Goal: Task Accomplishment & Management: Use online tool/utility

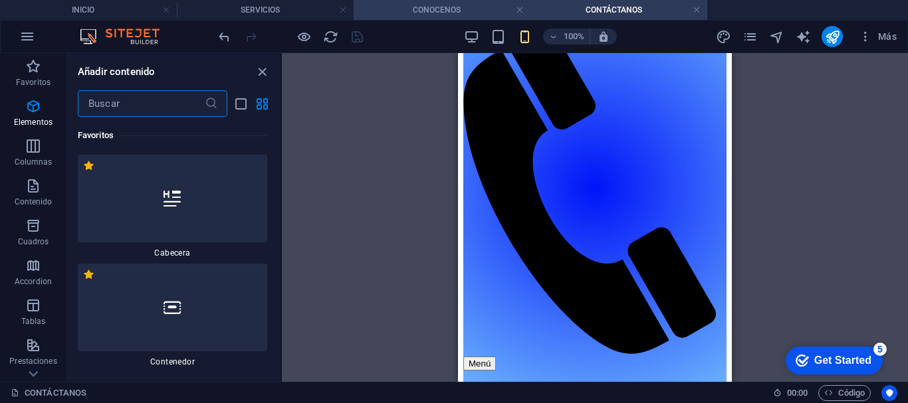
scroll to position [635, 0]
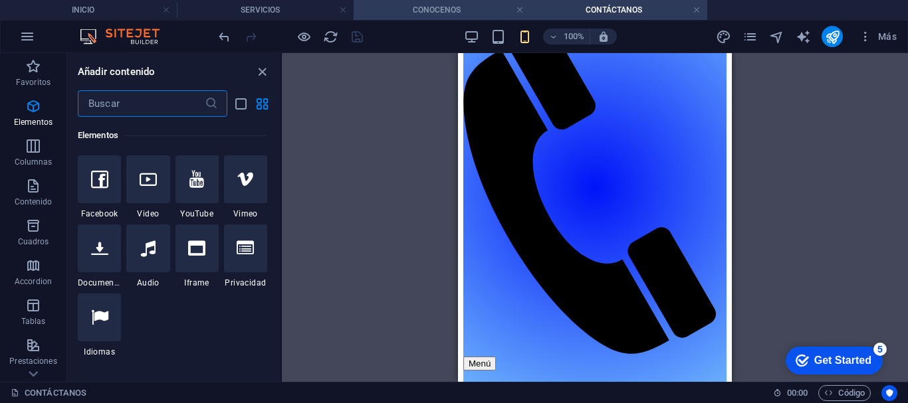
click at [423, 8] on h4 "CONOCENOS" at bounding box center [441, 10] width 177 height 15
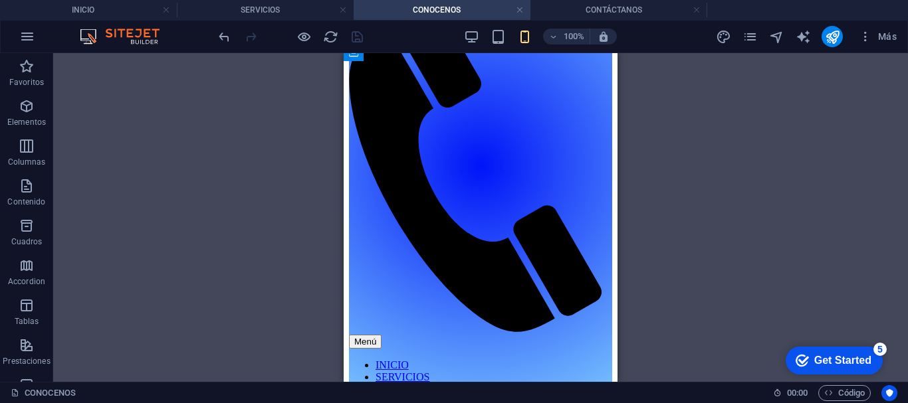
scroll to position [276, 0]
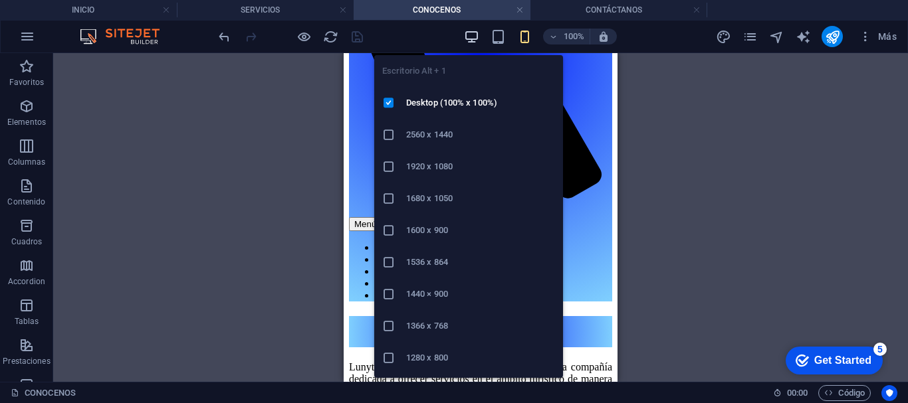
click at [468, 30] on icon "button" at bounding box center [471, 36] width 15 height 15
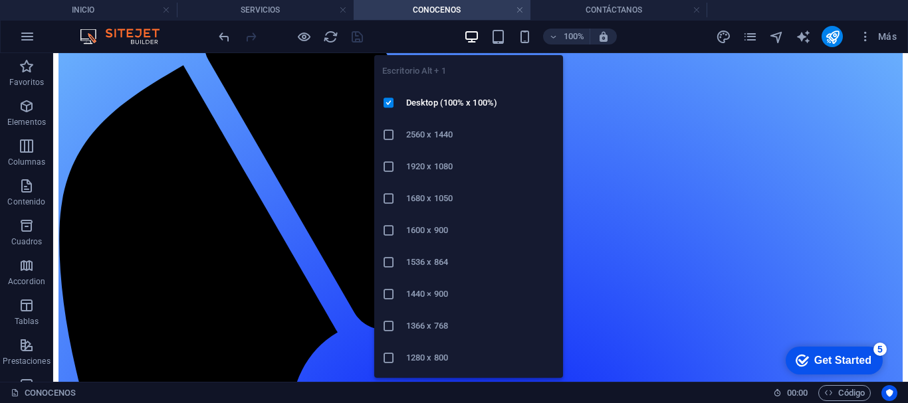
scroll to position [187, 0]
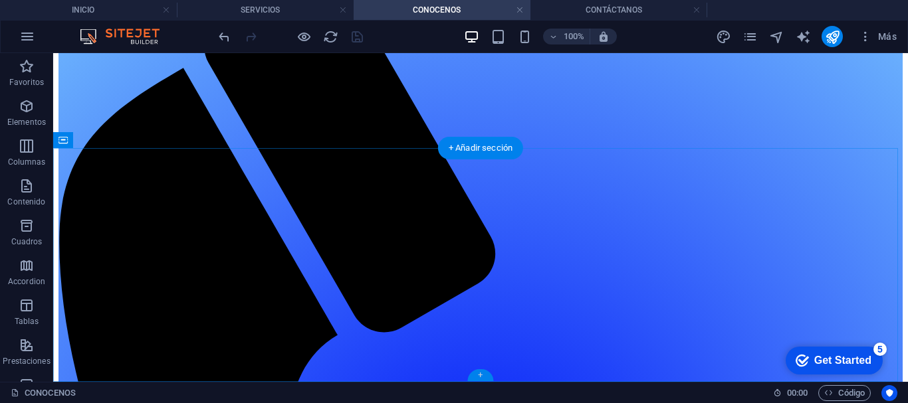
click at [475, 372] on div "+" at bounding box center [480, 375] width 26 height 12
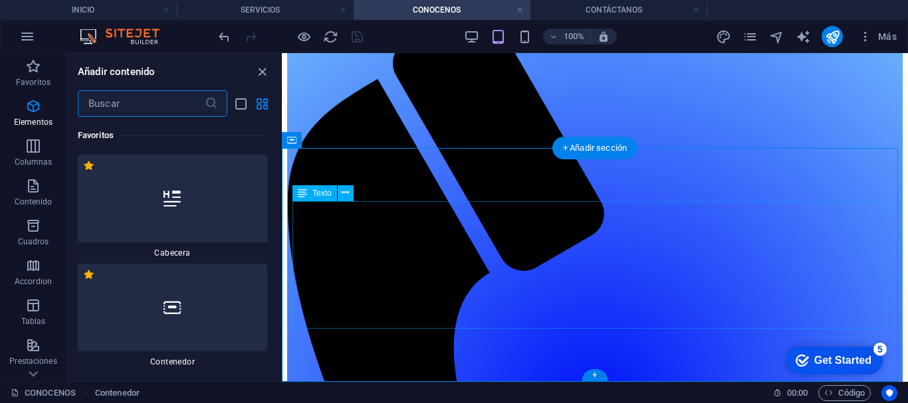
scroll to position [4616, 0]
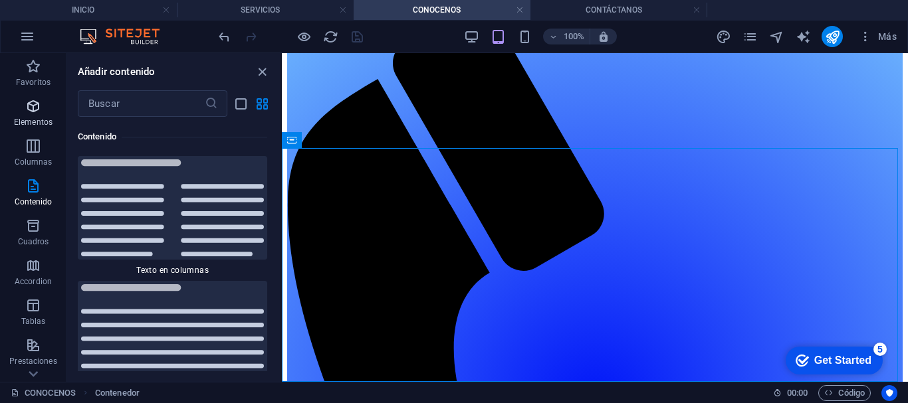
click at [39, 121] on p "Elementos" at bounding box center [33, 122] width 39 height 11
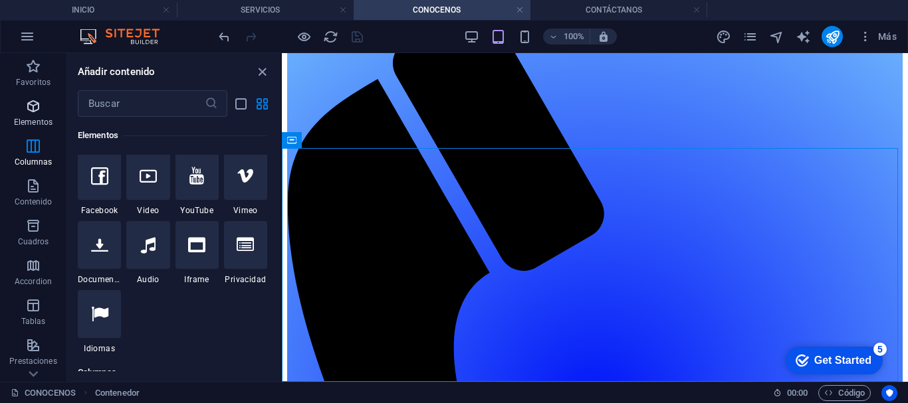
scroll to position [359, 0]
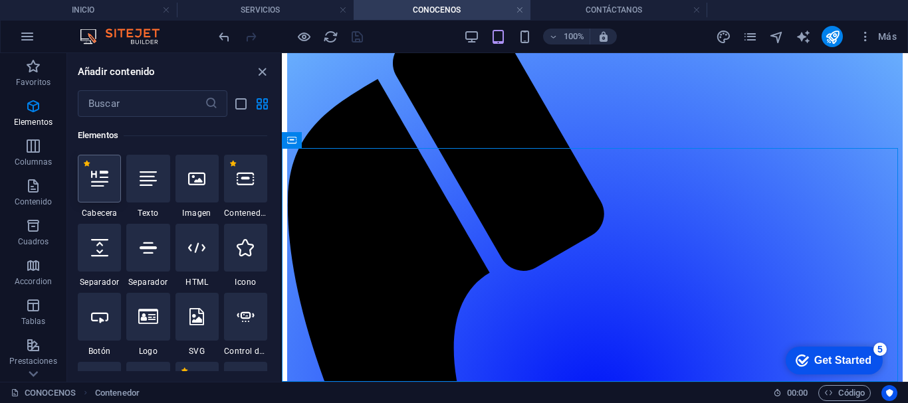
click at [107, 175] on icon at bounding box center [99, 178] width 17 height 17
click at [282, 175] on div "Arrastra aquí para reemplazar el contenido existente. Si quieres crear un eleme…" at bounding box center [595, 217] width 626 height 329
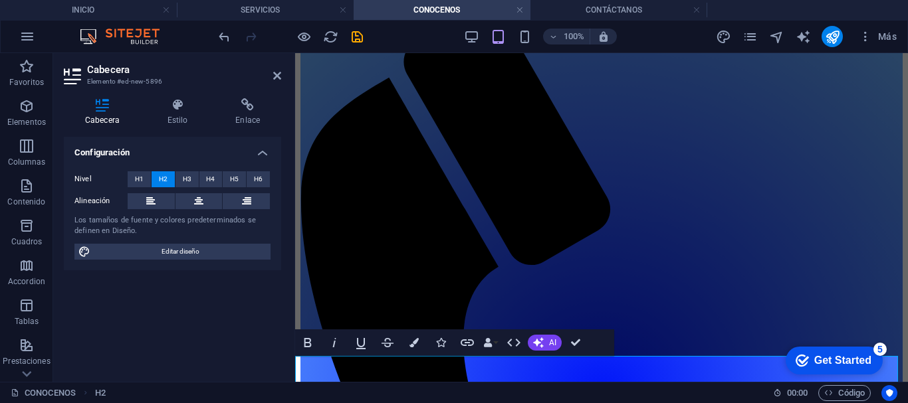
scroll to position [175, 0]
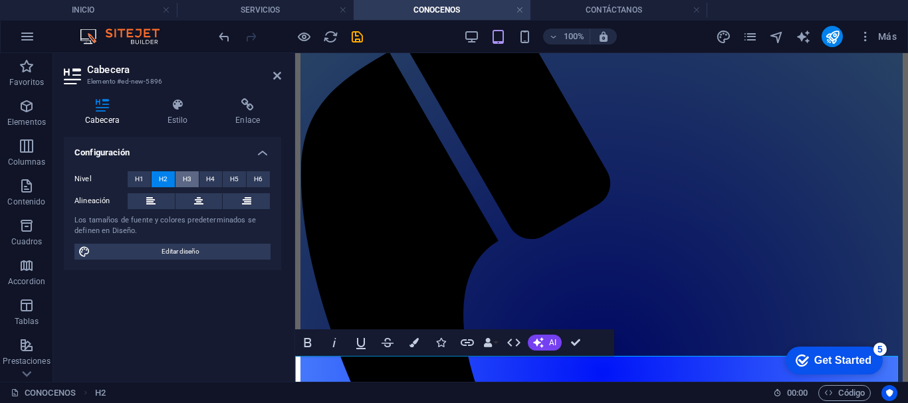
click at [185, 178] on span "H3" at bounding box center [187, 179] width 9 height 16
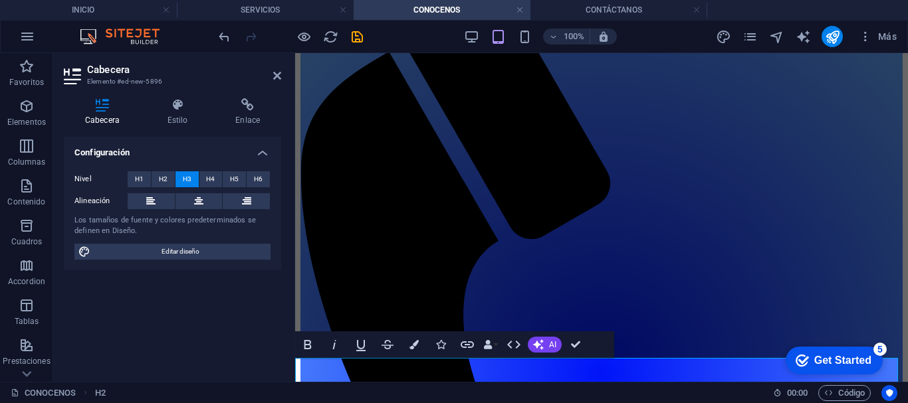
scroll to position [173, 0]
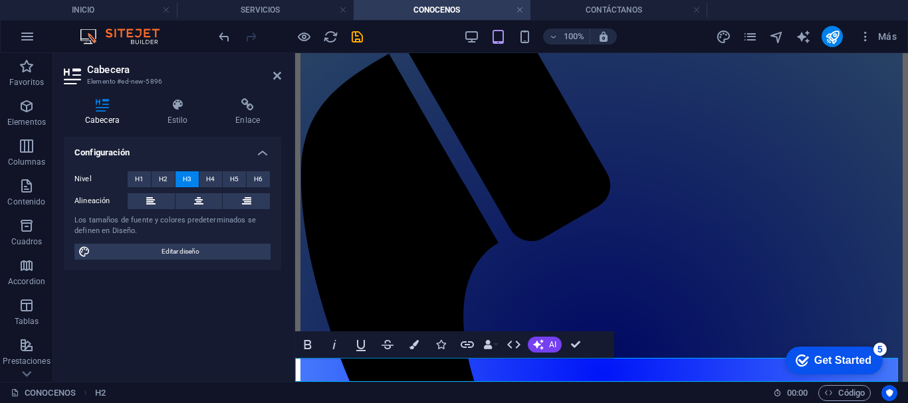
drag, startPoint x: 398, startPoint y: 373, endPoint x: 295, endPoint y: 372, distance: 103.0
click at [416, 346] on icon "button" at bounding box center [413, 344] width 9 height 9
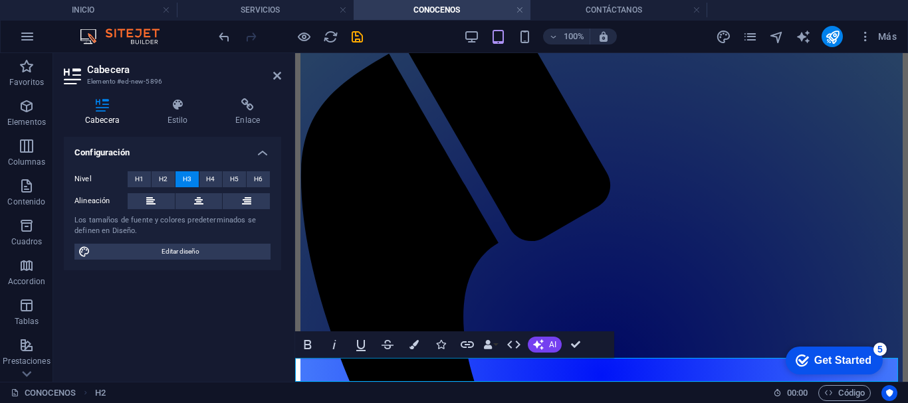
drag, startPoint x: 398, startPoint y: 370, endPoint x: 298, endPoint y: 376, distance: 100.5
drag, startPoint x: 405, startPoint y: 371, endPoint x: 294, endPoint y: 372, distance: 111.6
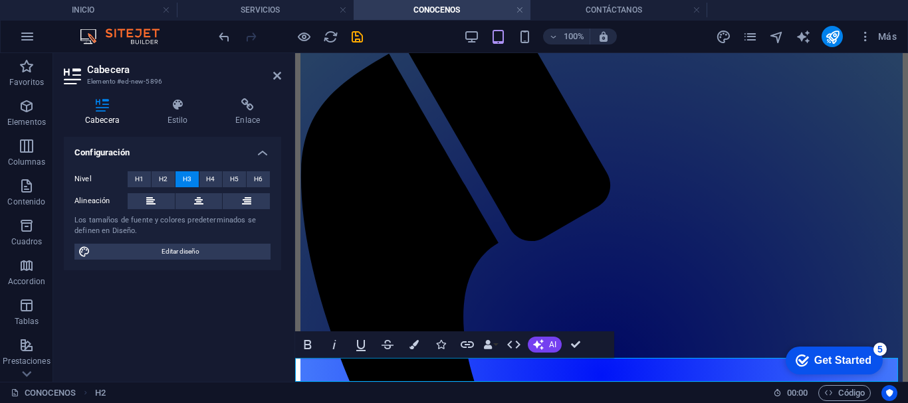
click at [308, 344] on icon "button" at bounding box center [307, 344] width 7 height 9
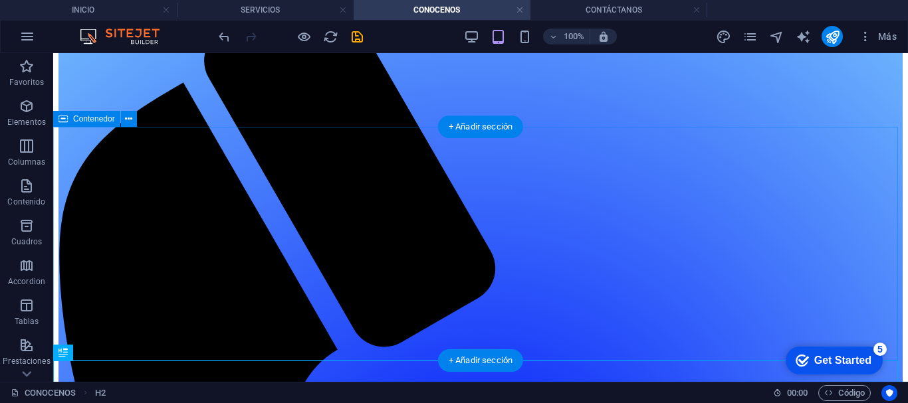
scroll to position [211, 0]
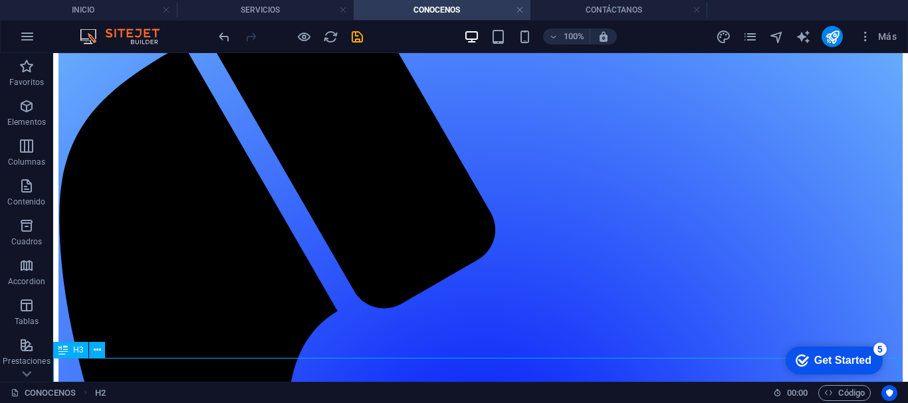
click at [66, 349] on icon at bounding box center [62, 350] width 9 height 16
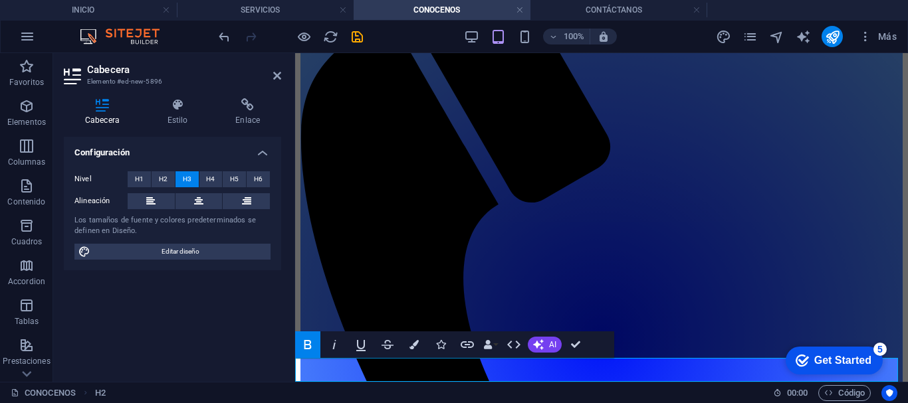
scroll to position [173, 0]
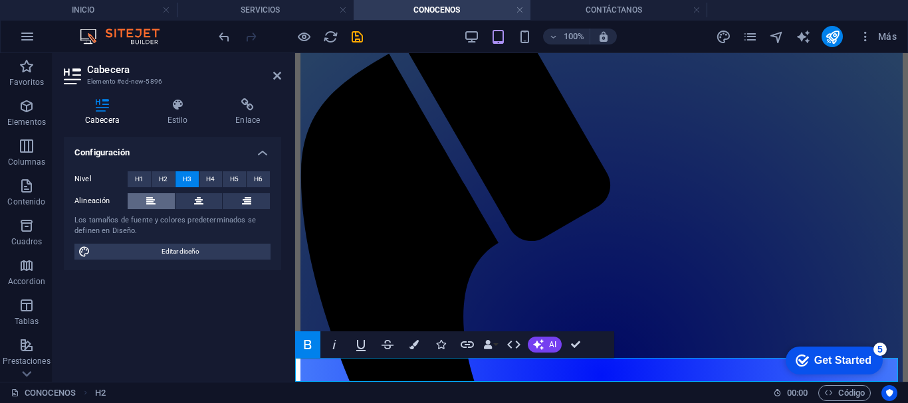
click at [153, 198] on icon at bounding box center [150, 201] width 9 height 16
click at [208, 197] on button at bounding box center [198, 201] width 47 height 16
click at [141, 195] on button at bounding box center [151, 201] width 47 height 16
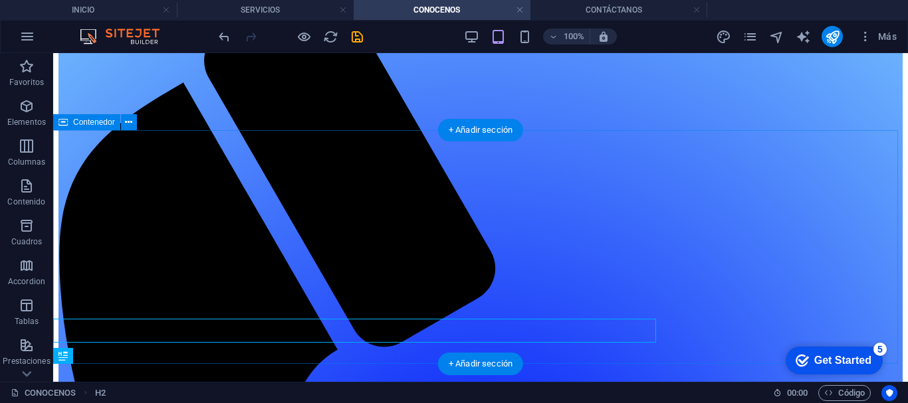
scroll to position [205, 0]
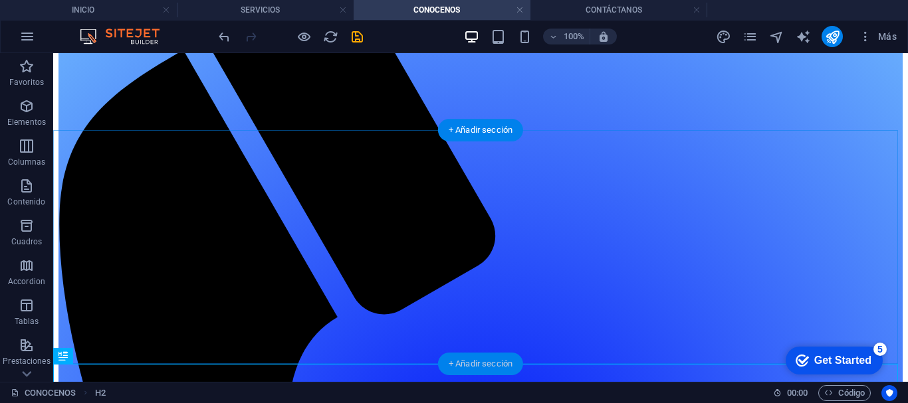
click at [473, 357] on div "+ Añadir sección" at bounding box center [480, 364] width 85 height 23
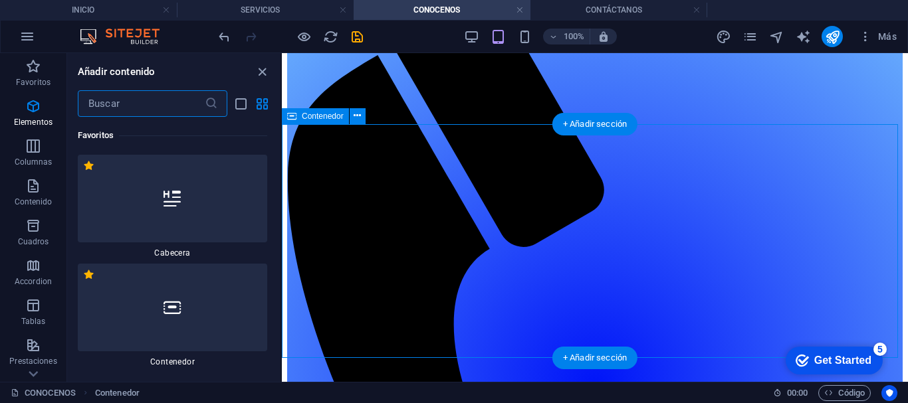
scroll to position [4616, 0]
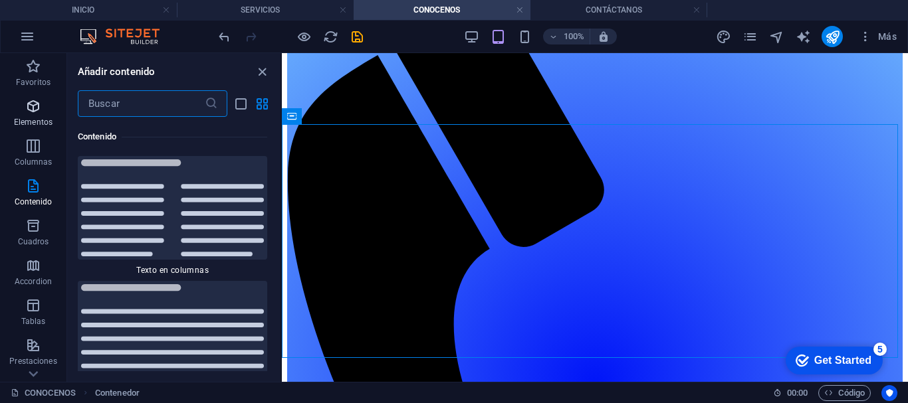
click at [35, 118] on p "Elementos" at bounding box center [33, 122] width 39 height 11
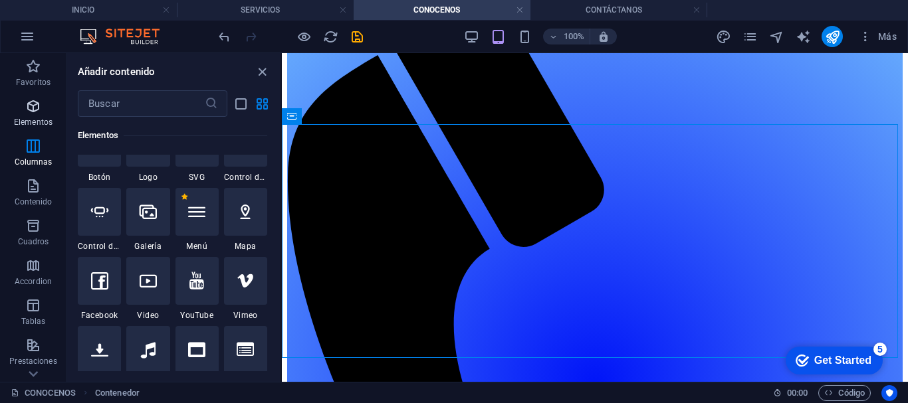
scroll to position [359, 0]
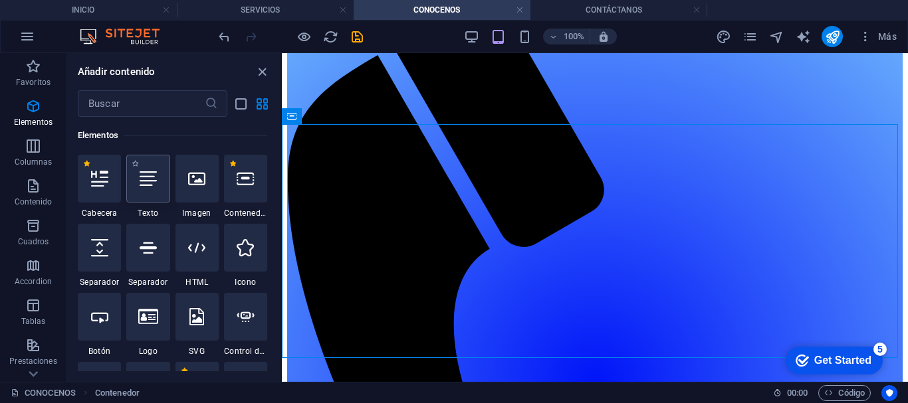
click at [155, 185] on icon at bounding box center [148, 178] width 17 height 17
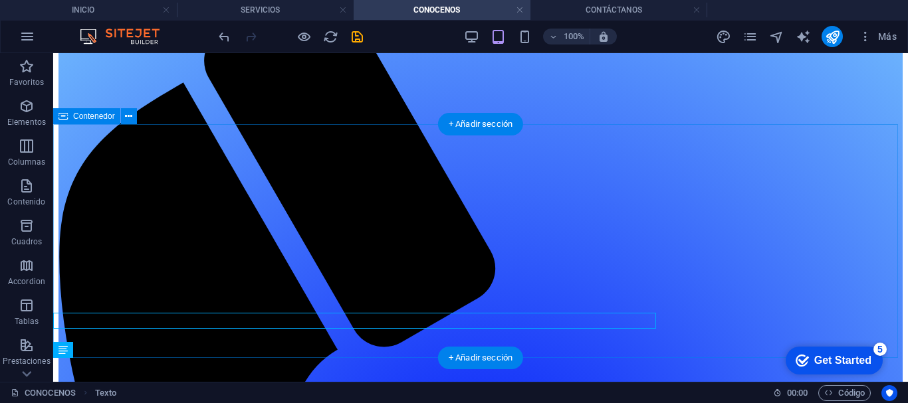
scroll to position [211, 0]
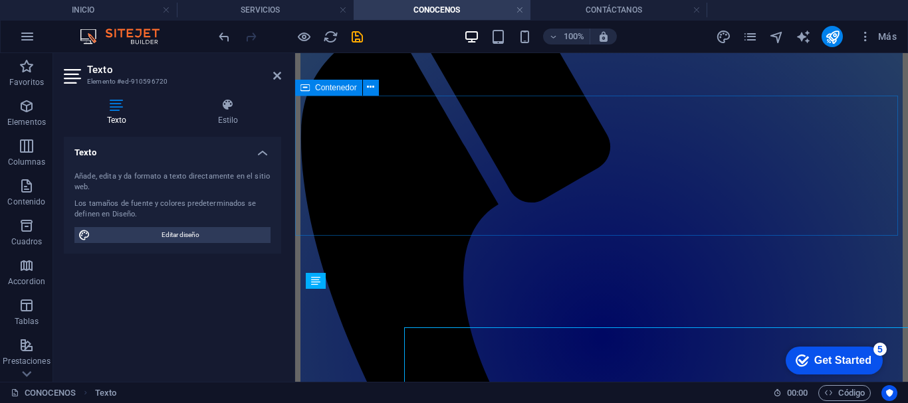
scroll to position [179, 0]
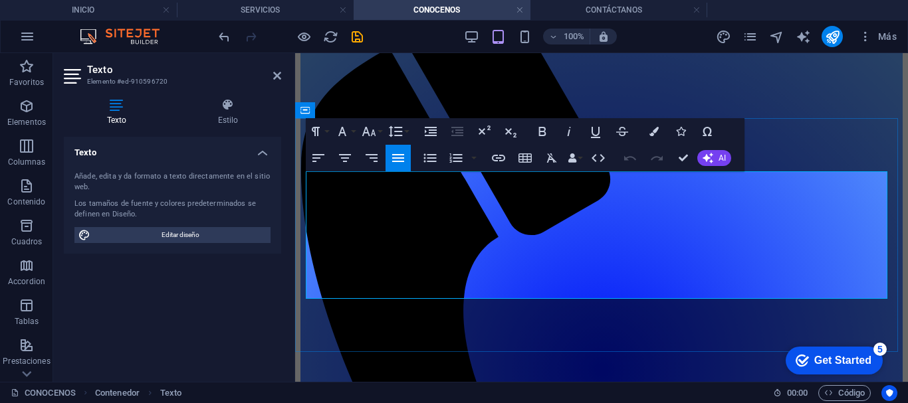
drag, startPoint x: 567, startPoint y: 196, endPoint x: 532, endPoint y: 193, distance: 34.7
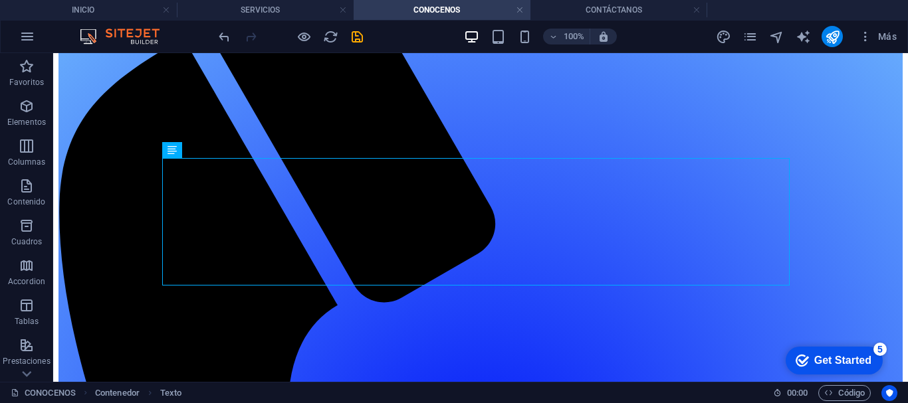
scroll to position [231, 0]
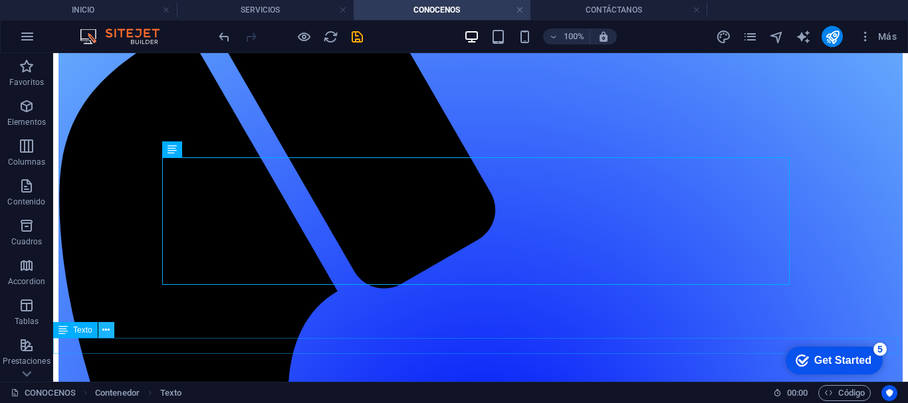
click at [105, 330] on icon at bounding box center [105, 331] width 7 height 14
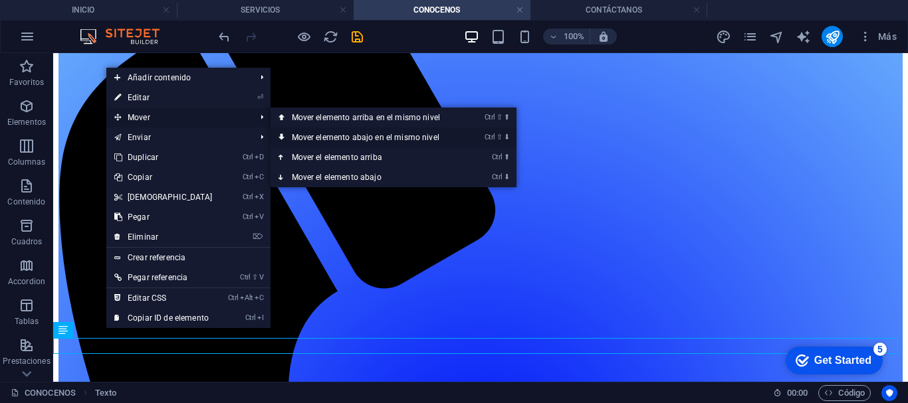
click at [297, 137] on link "Ctrl ⇧ ⬇ Mover elemento abajo en el mismo nivel" at bounding box center [368, 138] width 196 height 20
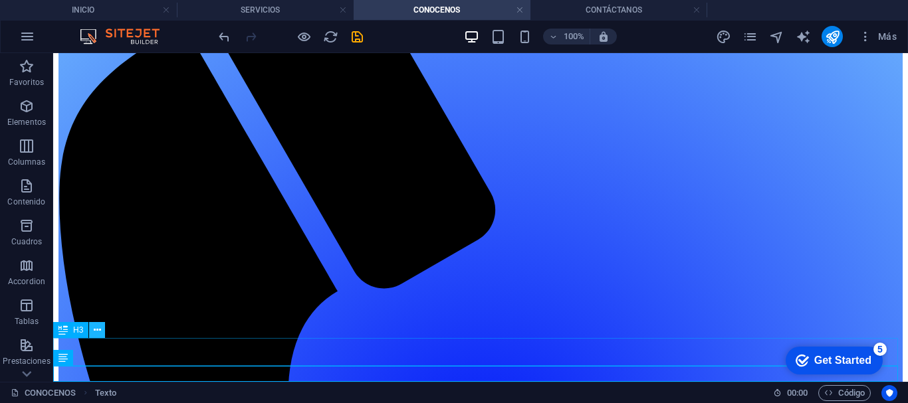
click at [96, 330] on icon at bounding box center [97, 331] width 7 height 14
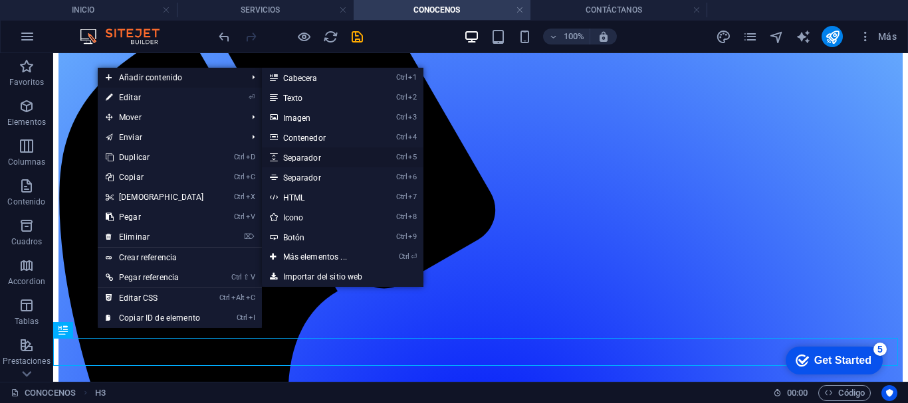
click at [302, 155] on link "Ctrl 5 Separador" at bounding box center [318, 158] width 112 height 20
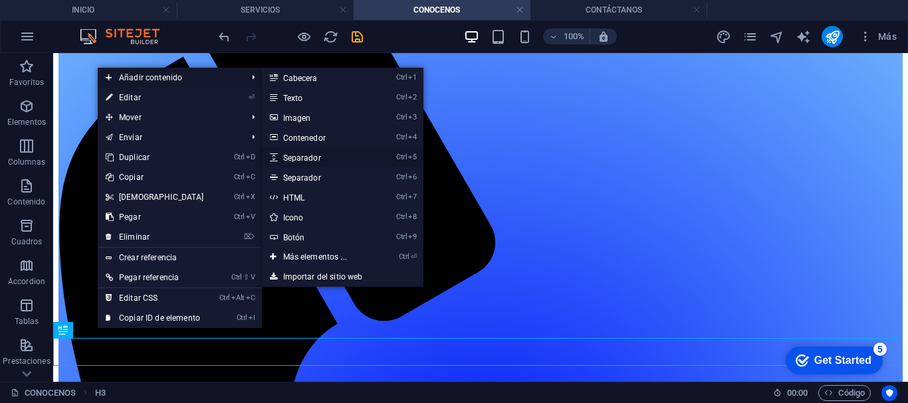
select select "px"
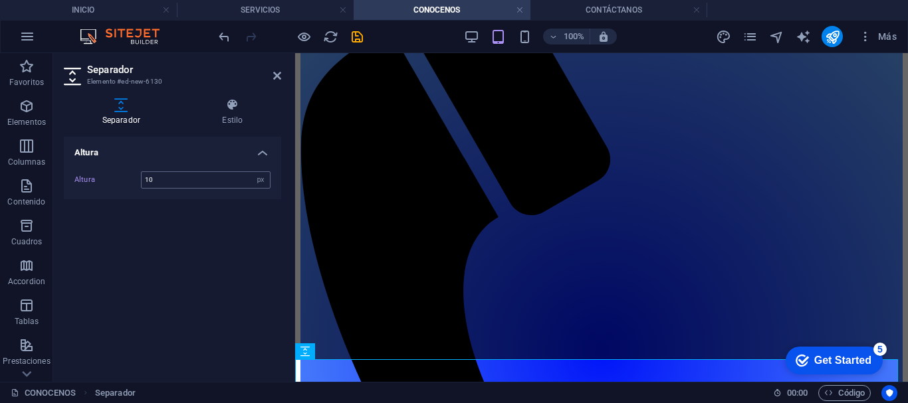
scroll to position [195, 0]
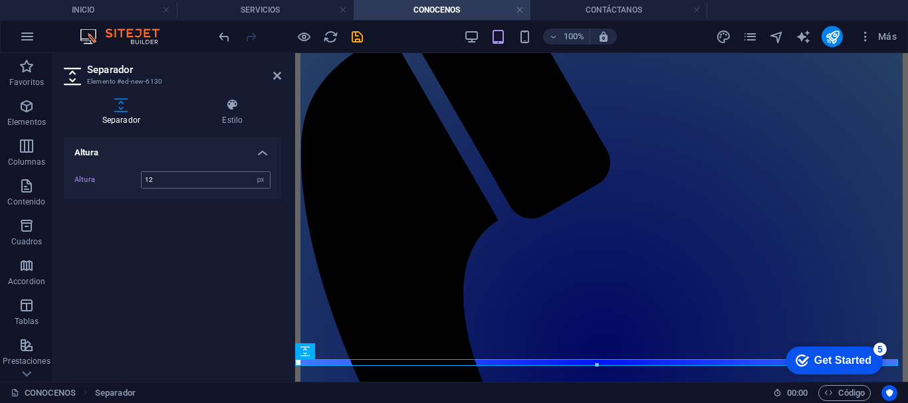
type input "1"
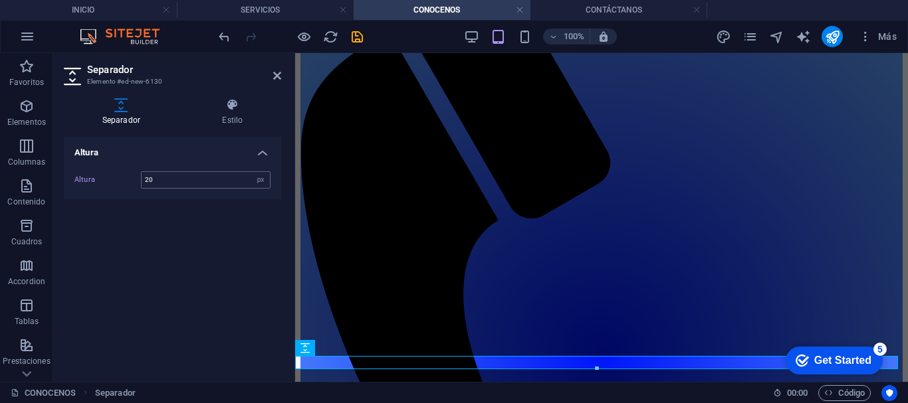
scroll to position [199, 0]
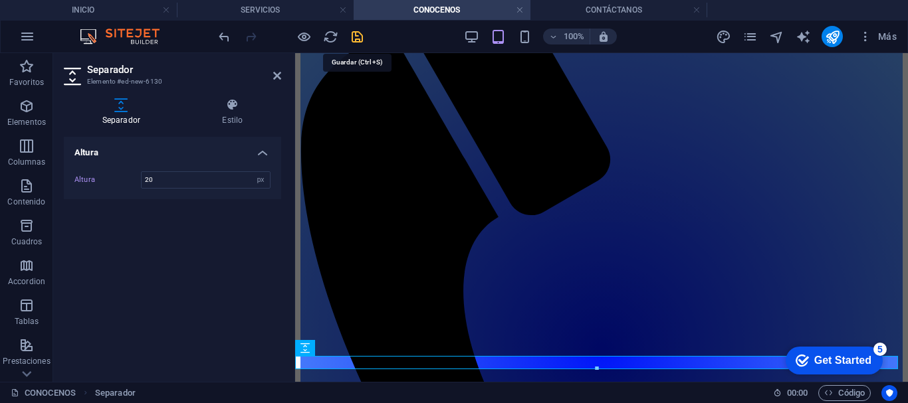
type input "20"
drag, startPoint x: 354, startPoint y: 35, endPoint x: 293, endPoint y: 181, distance: 158.4
click at [354, 35] on icon "save" at bounding box center [356, 36] width 15 height 15
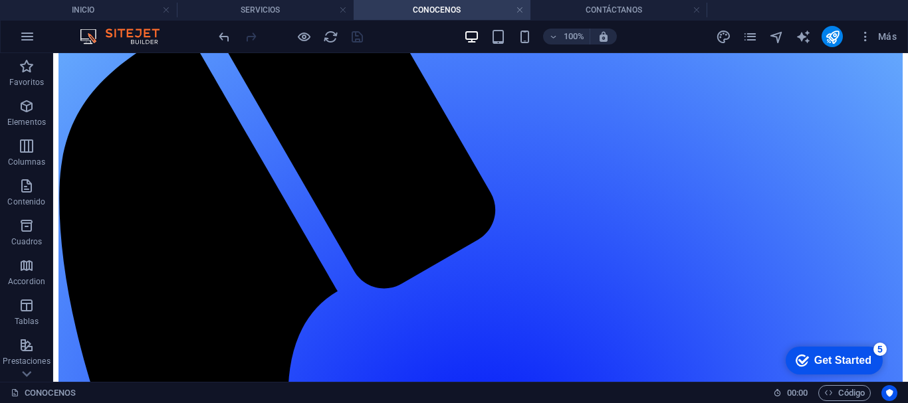
scroll to position [264, 0]
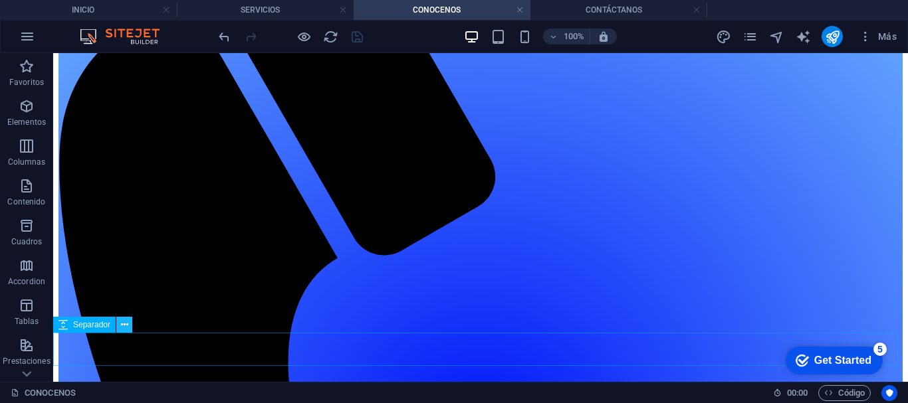
click at [124, 324] on icon at bounding box center [124, 325] width 7 height 14
click at [79, 324] on span "Separador" at bounding box center [91, 325] width 37 height 8
select select "px"
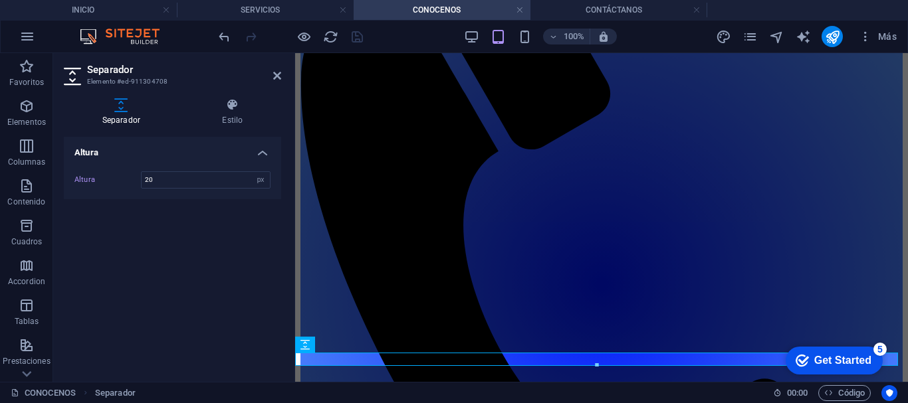
scroll to position [202, 0]
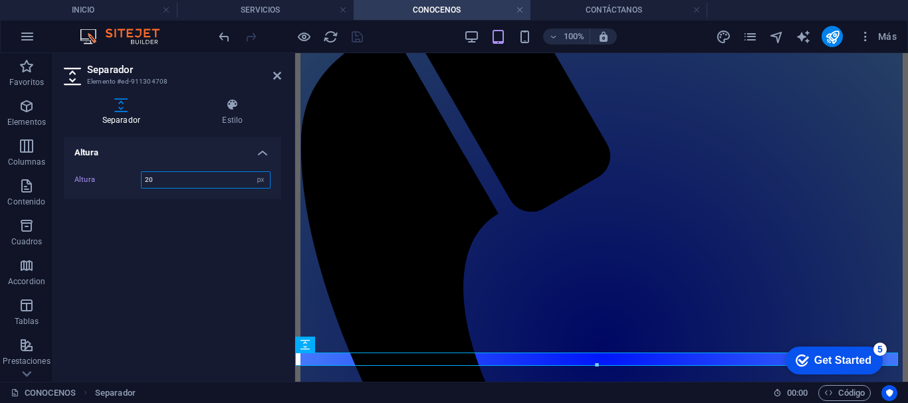
drag, startPoint x: 163, startPoint y: 179, endPoint x: 146, endPoint y: 179, distance: 17.9
click at [146, 179] on input "20" at bounding box center [206, 180] width 128 height 16
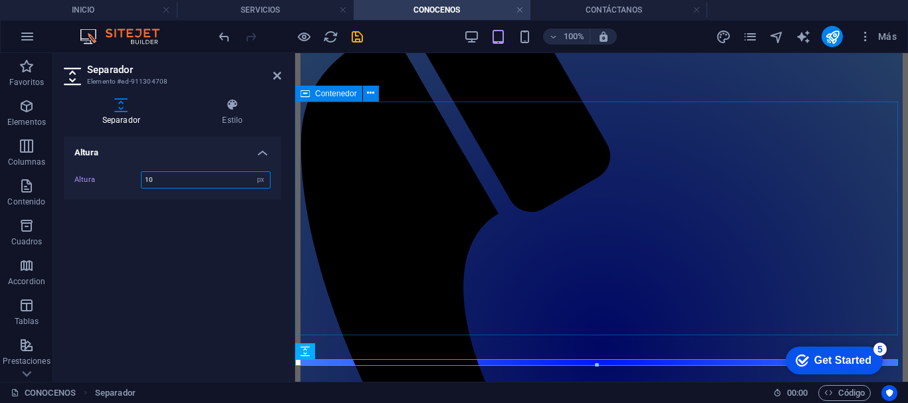
scroll to position [195, 0]
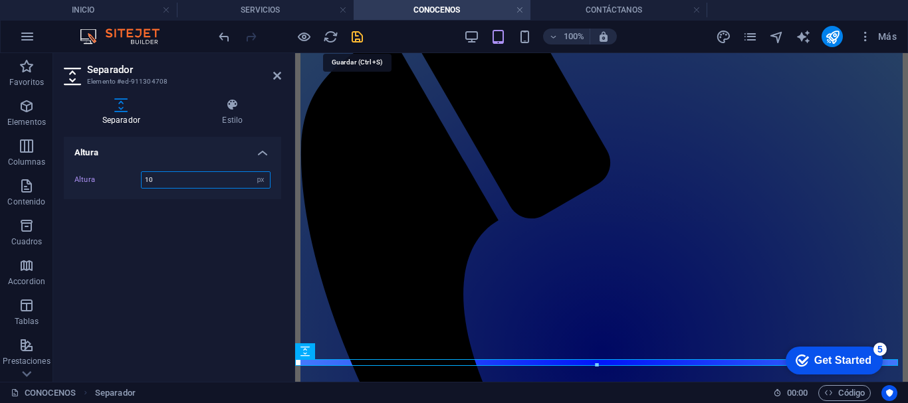
type input "10"
drag, startPoint x: 357, startPoint y: 31, endPoint x: 345, endPoint y: 272, distance: 240.9
click at [357, 31] on icon "save" at bounding box center [356, 36] width 15 height 15
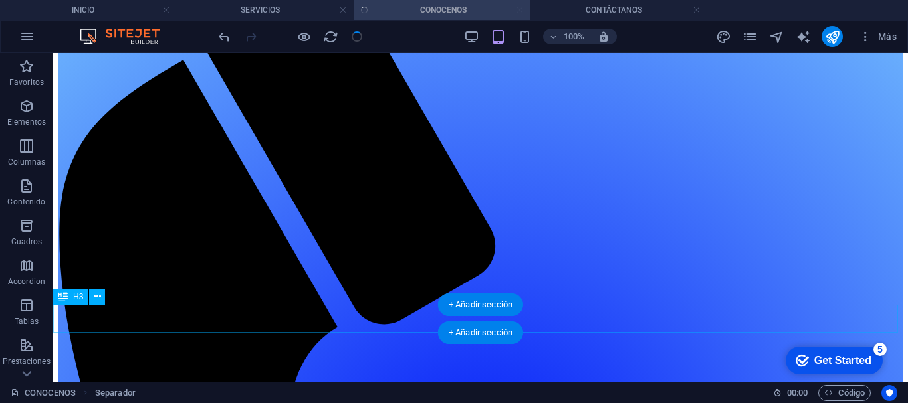
scroll to position [264, 0]
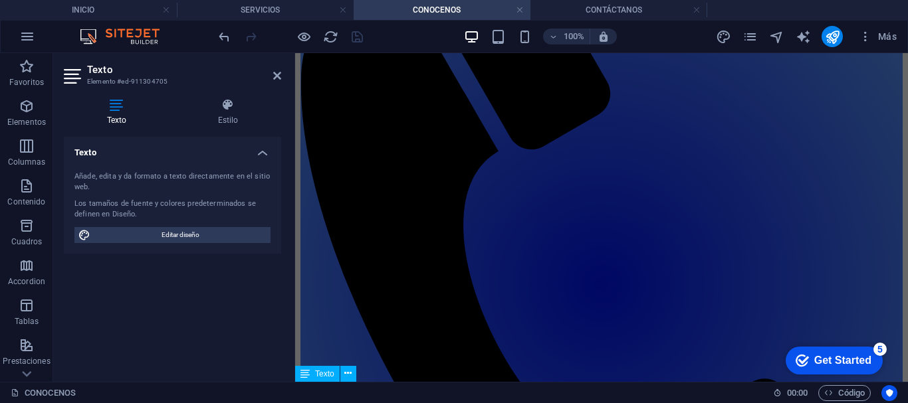
scroll to position [195, 0]
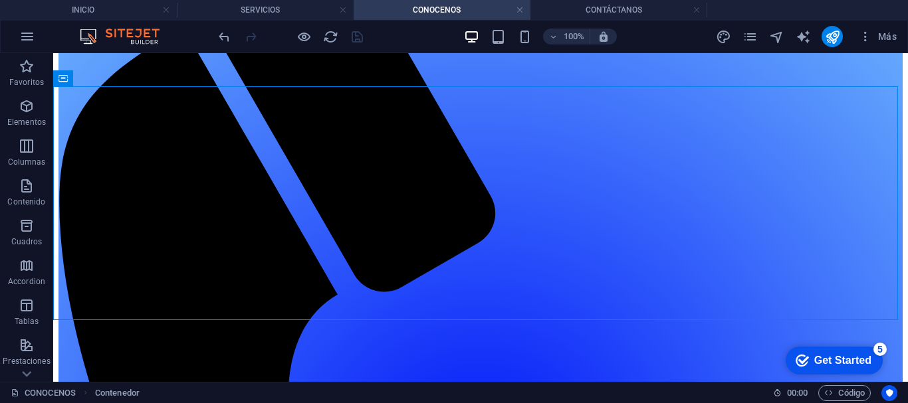
scroll to position [264, 0]
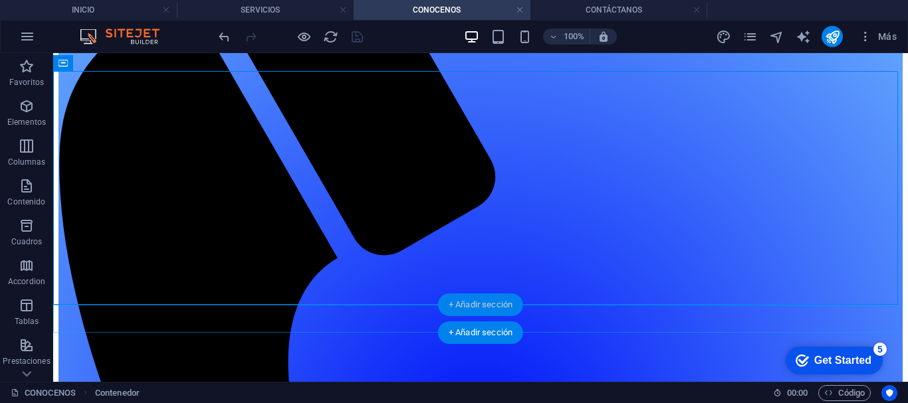
click at [463, 306] on div "+ Añadir sección" at bounding box center [480, 305] width 85 height 23
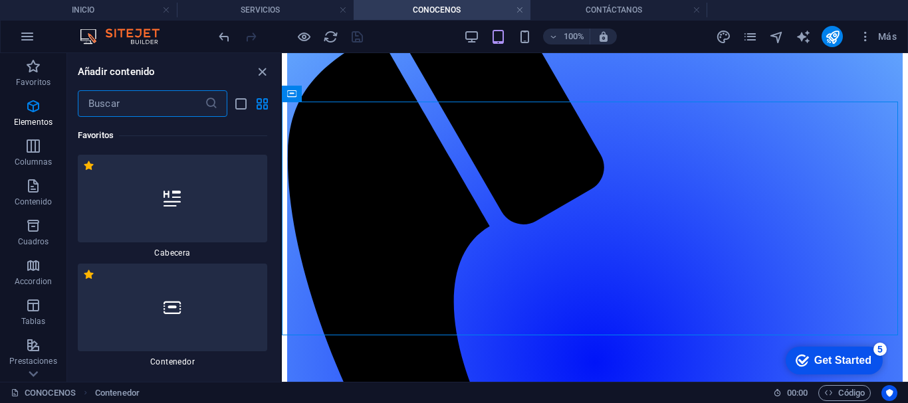
scroll to position [4616, 0]
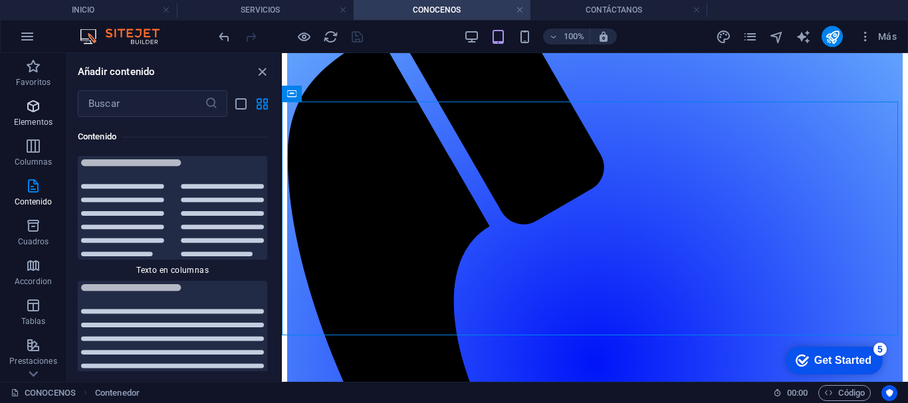
click at [35, 110] on icon "button" at bounding box center [33, 106] width 16 height 16
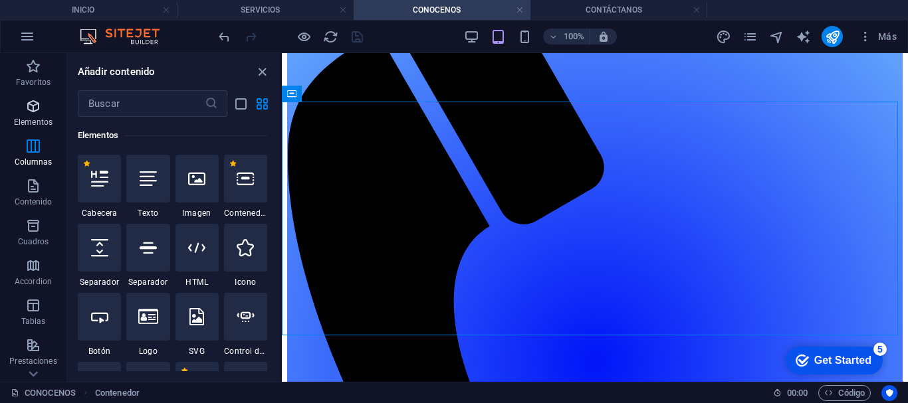
scroll to position [359, 0]
click at [251, 195] on div at bounding box center [245, 179] width 43 height 48
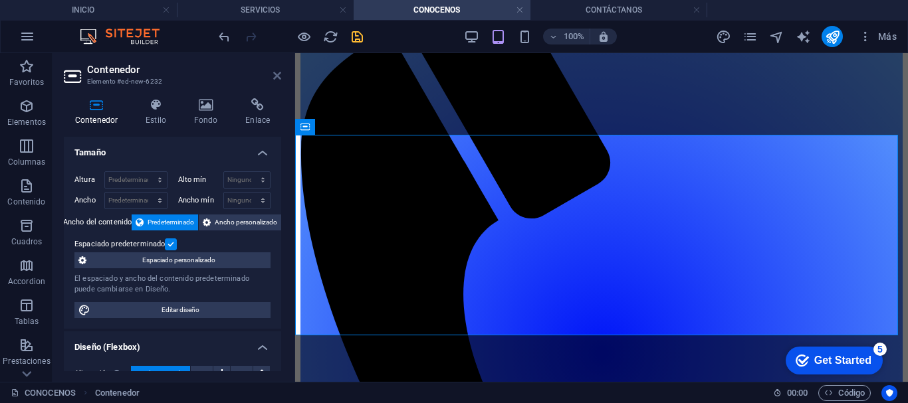
scroll to position [396, 0]
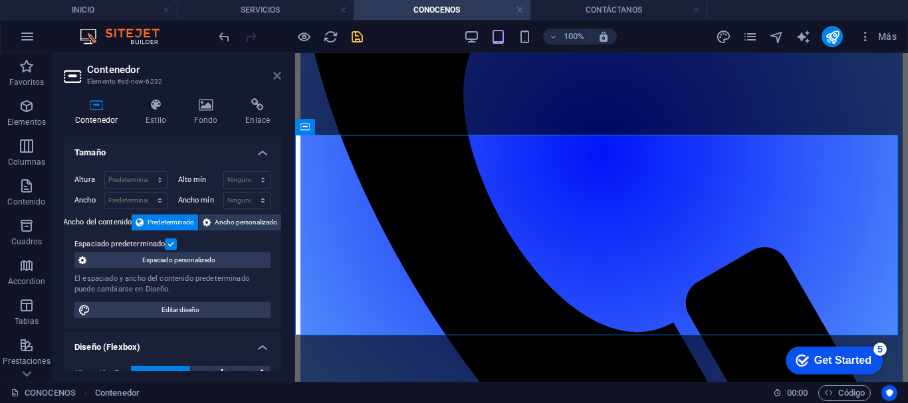
click at [280, 74] on icon at bounding box center [277, 75] width 8 height 11
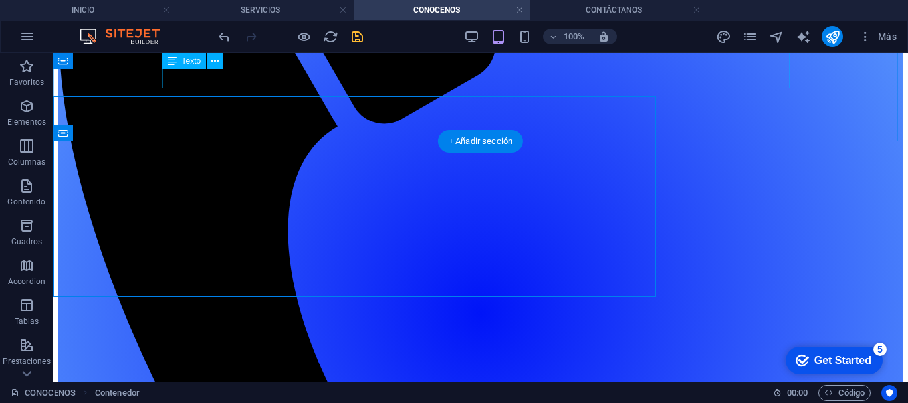
scroll to position [435, 0]
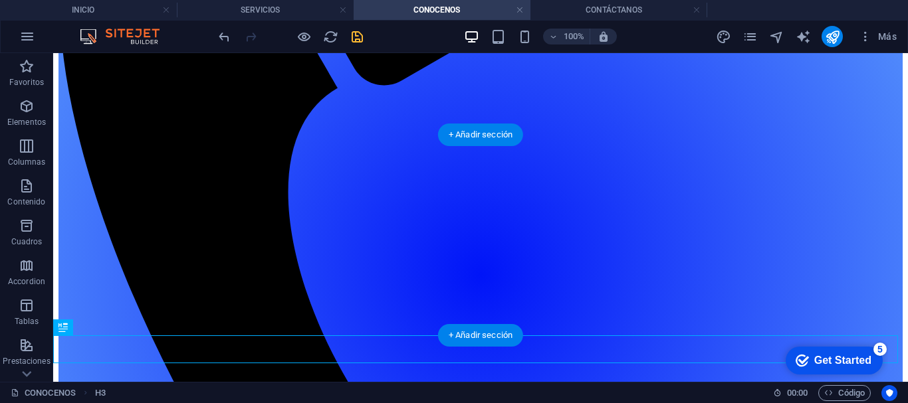
drag, startPoint x: 163, startPoint y: 346, endPoint x: 286, endPoint y: 237, distance: 164.3
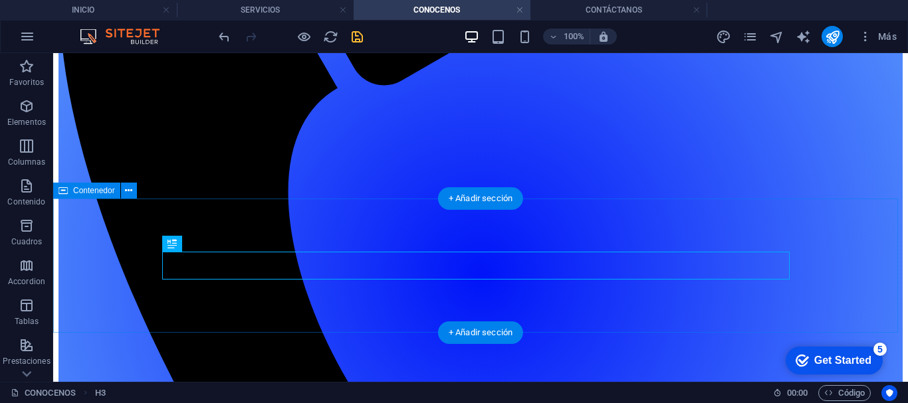
scroll to position [371, 0]
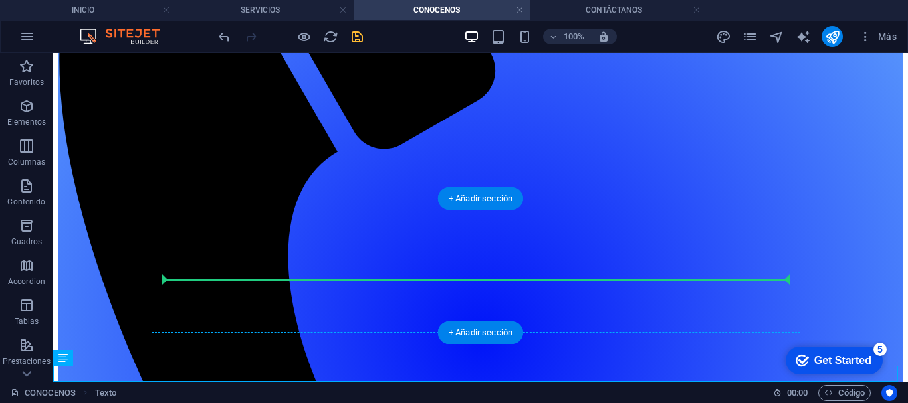
drag, startPoint x: 254, startPoint y: 437, endPoint x: 317, endPoint y: 269, distance: 178.9
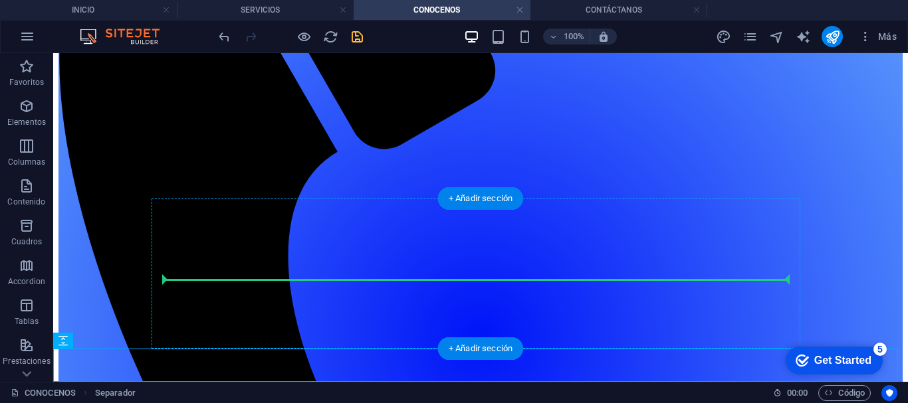
drag, startPoint x: 141, startPoint y: 392, endPoint x: 324, endPoint y: 270, distance: 220.4
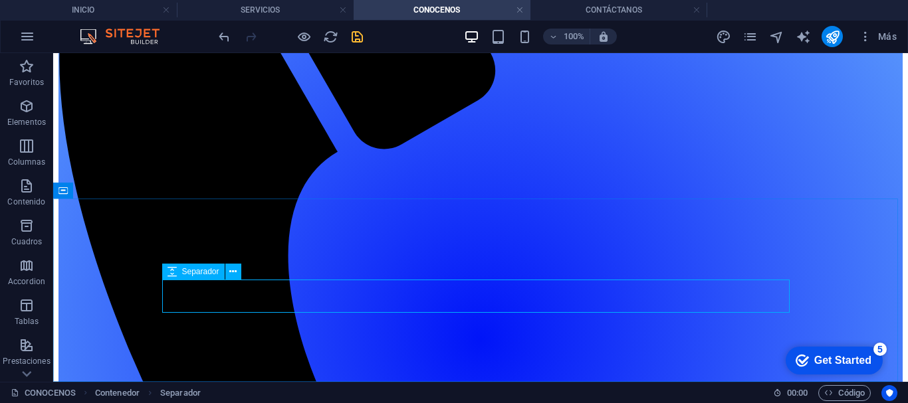
click at [179, 269] on div "Separador" at bounding box center [193, 272] width 62 height 16
select select "px"
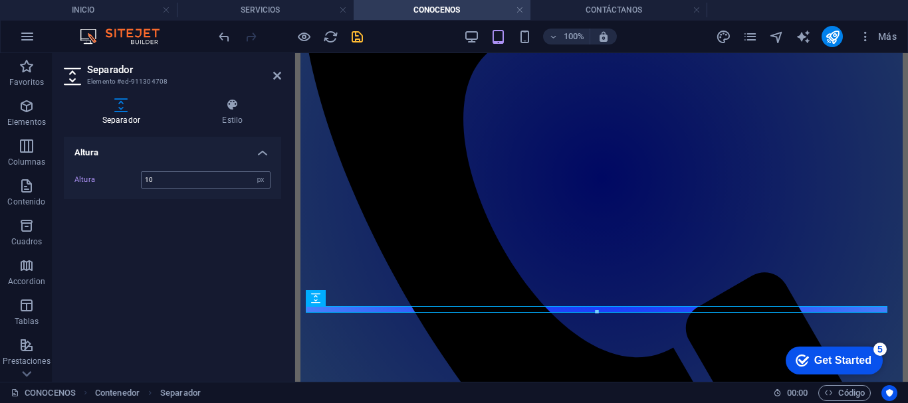
scroll to position [302, 0]
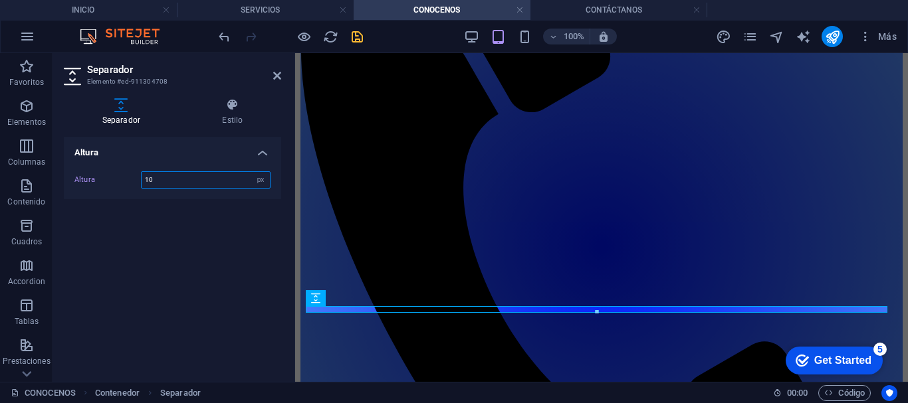
click at [175, 177] on input "10" at bounding box center [206, 180] width 128 height 16
type input "1"
type input "5"
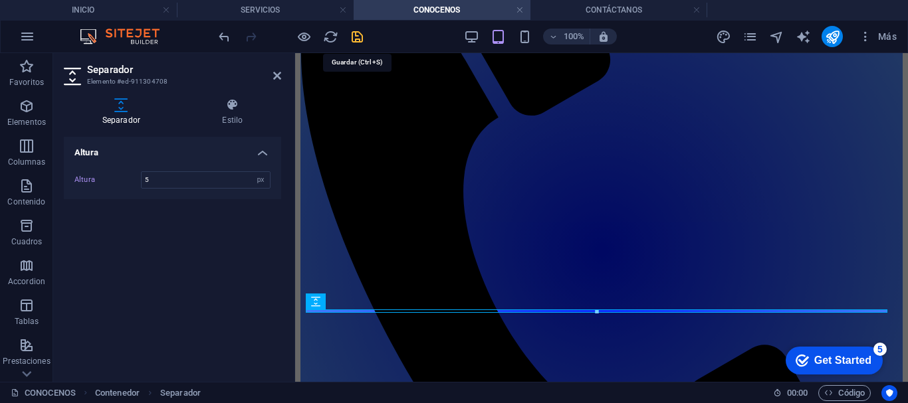
click at [354, 30] on icon "save" at bounding box center [356, 36] width 15 height 15
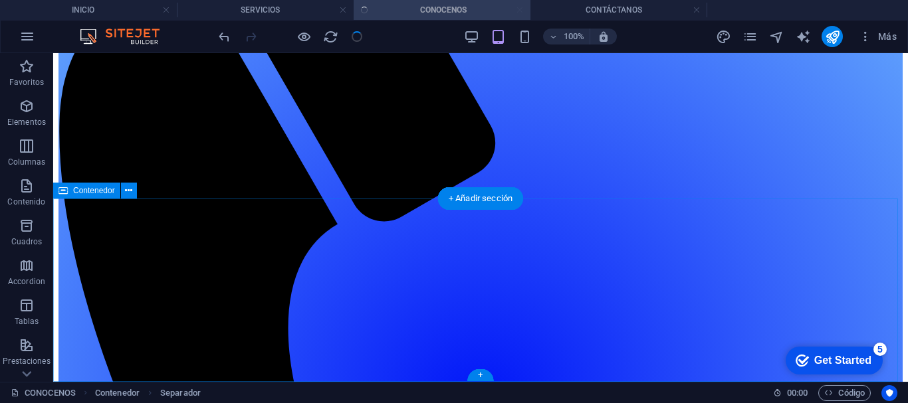
scroll to position [371, 0]
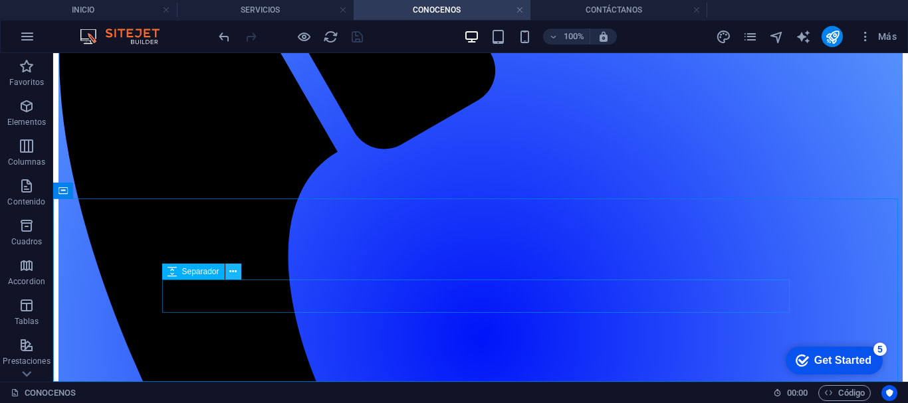
click at [229, 272] on icon at bounding box center [232, 272] width 7 height 14
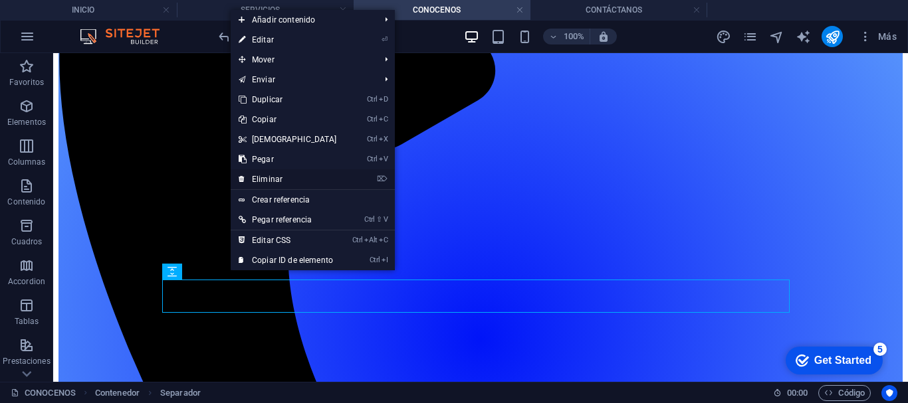
click at [256, 174] on link "⌦ Eliminar" at bounding box center [288, 179] width 114 height 20
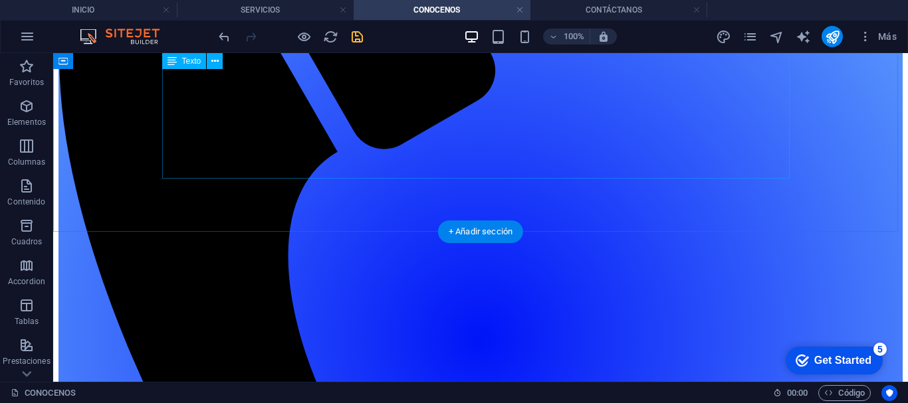
scroll to position [338, 0]
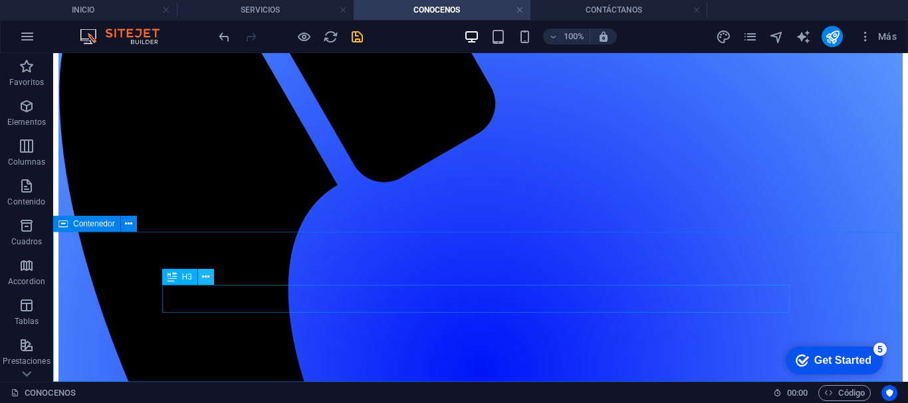
click at [209, 272] on icon at bounding box center [205, 277] width 7 height 14
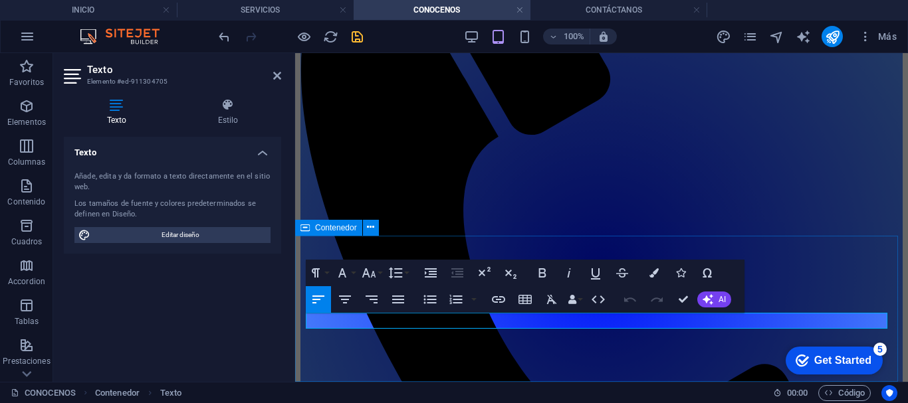
scroll to position [295, 0]
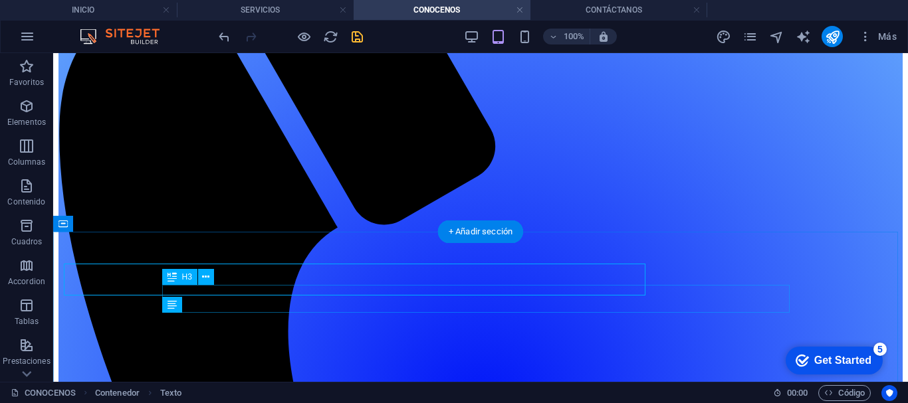
scroll to position [338, 0]
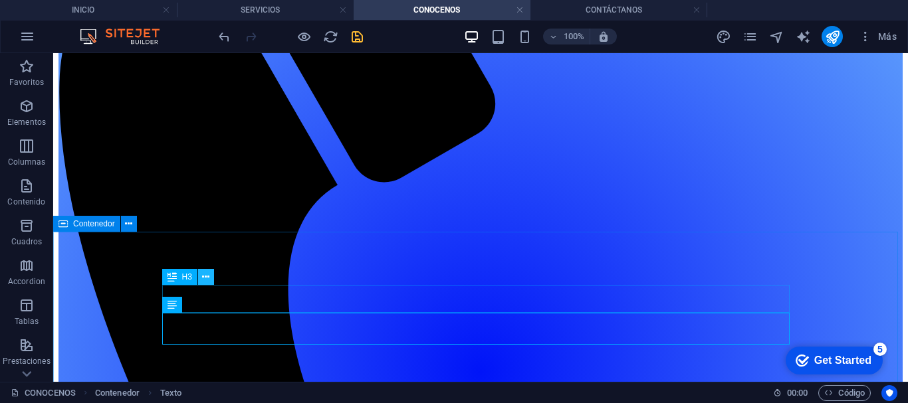
click at [207, 272] on icon at bounding box center [205, 277] width 7 height 14
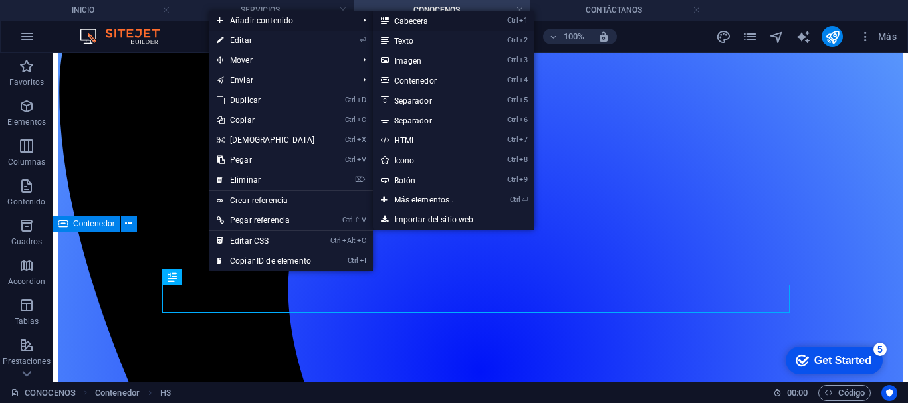
click at [394, 23] on link "Ctrl 1 Cabecera" at bounding box center [429, 21] width 112 height 20
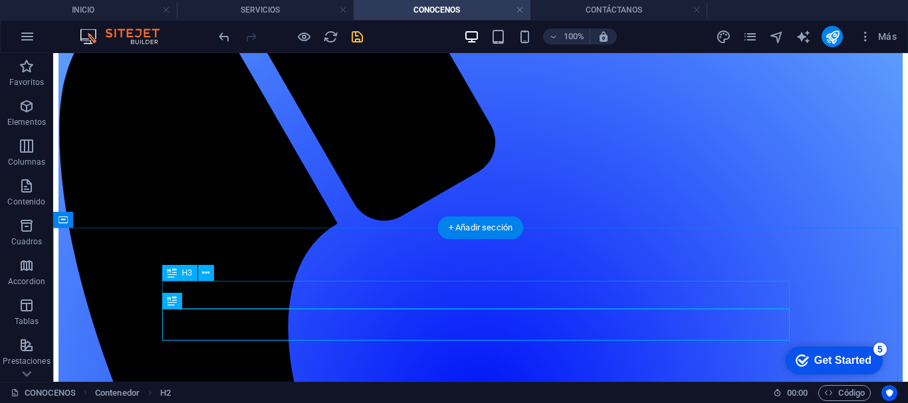
scroll to position [342, 0]
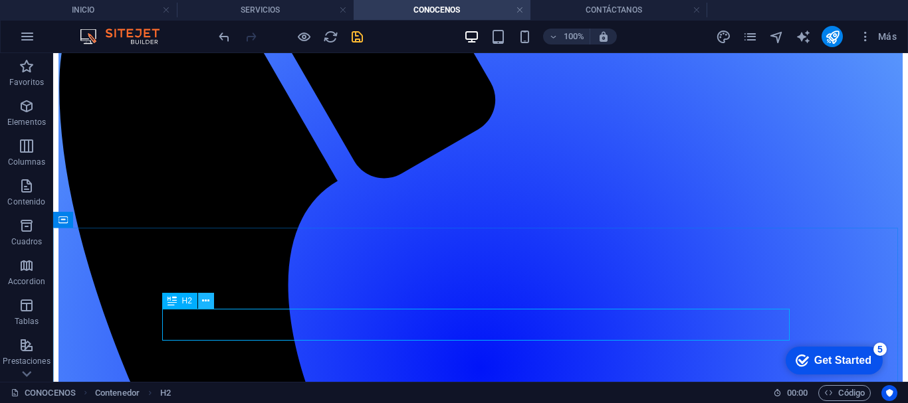
click at [203, 301] on icon at bounding box center [205, 301] width 7 height 14
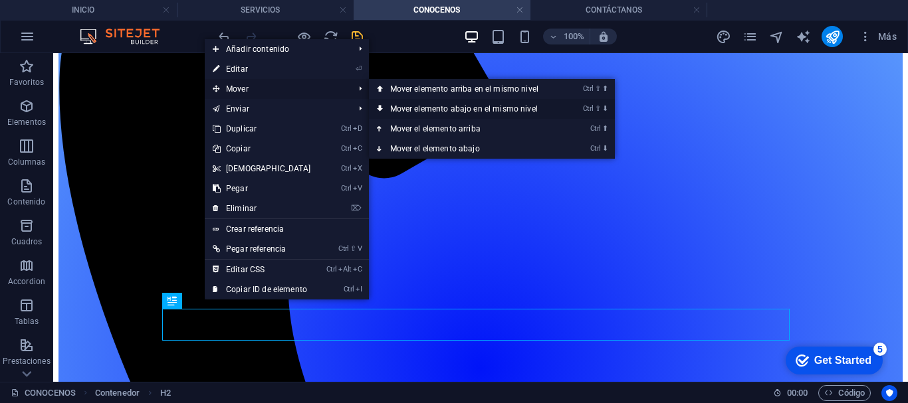
click at [386, 106] on link "Ctrl ⇧ ⬇ Mover elemento abajo en el mismo nivel" at bounding box center [467, 109] width 196 height 20
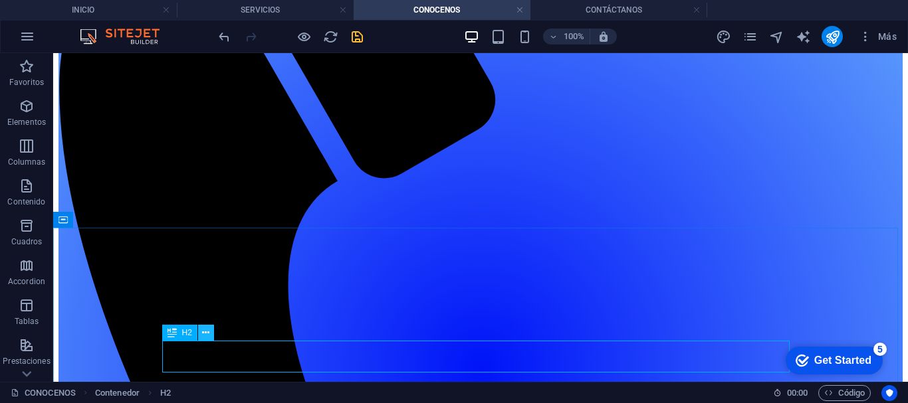
click at [203, 334] on icon at bounding box center [205, 333] width 7 height 14
click at [215, 303] on icon at bounding box center [214, 301] width 7 height 14
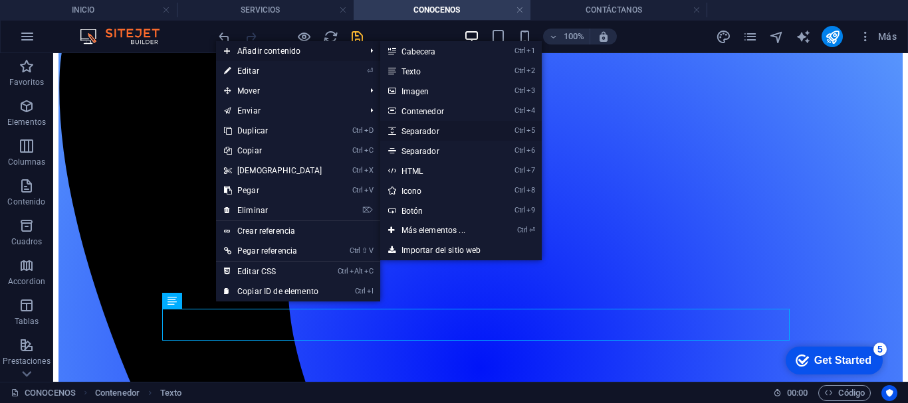
click at [405, 128] on link "Ctrl 5 Separador" at bounding box center [436, 131] width 112 height 20
select select "px"
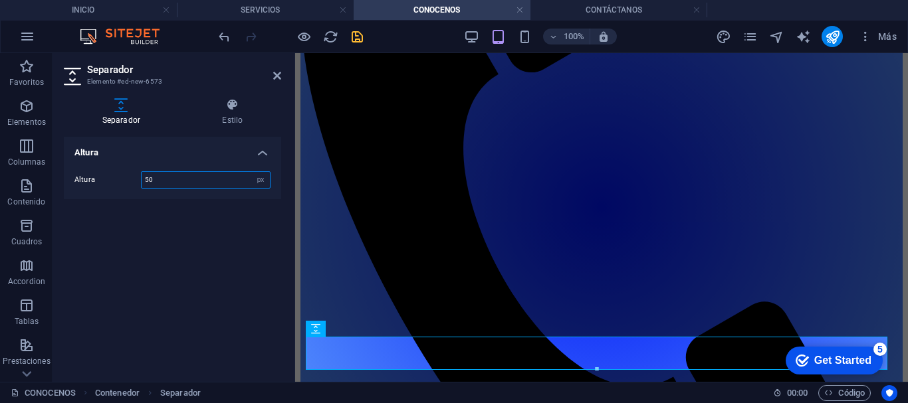
scroll to position [303, 0]
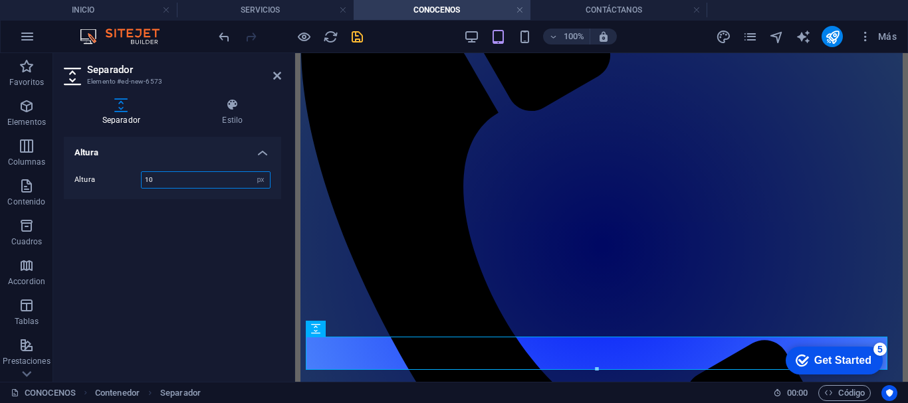
type input "1"
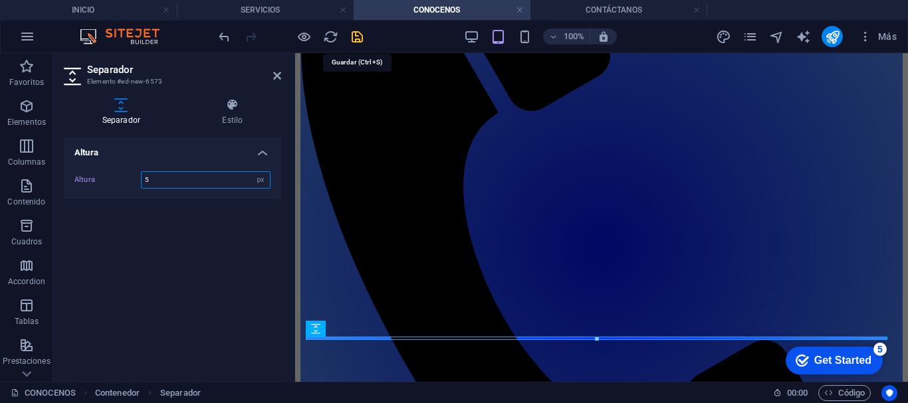
type input "5"
click at [360, 33] on icon "save" at bounding box center [356, 36] width 15 height 15
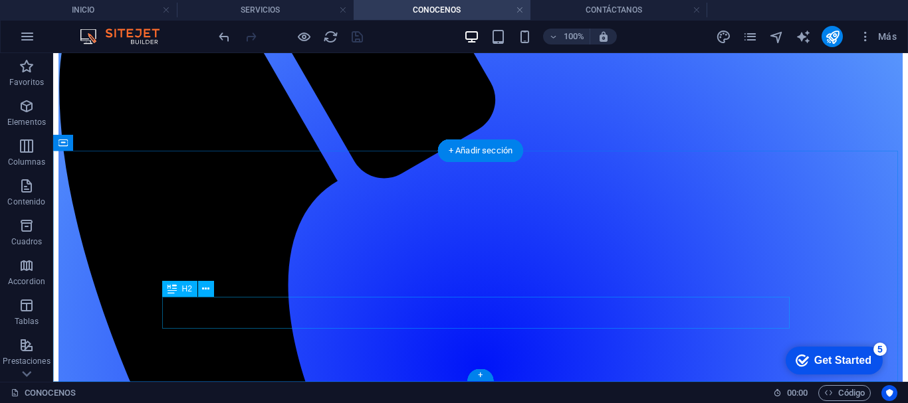
scroll to position [419, 0]
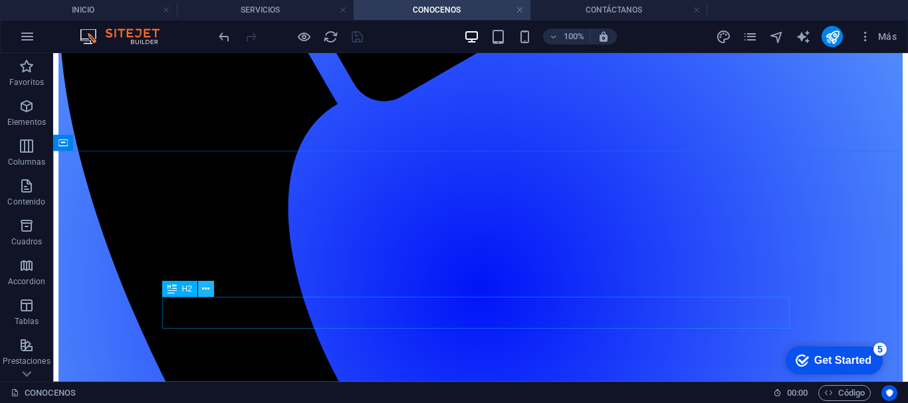
click at [201, 291] on button at bounding box center [206, 289] width 16 height 16
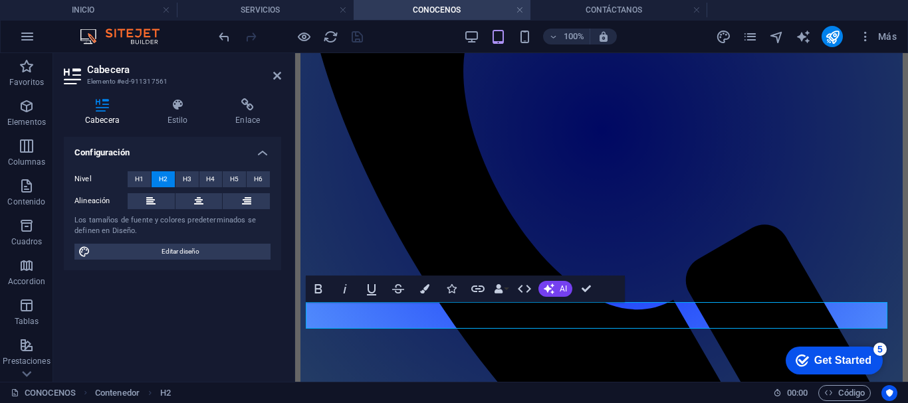
scroll to position [341, 0]
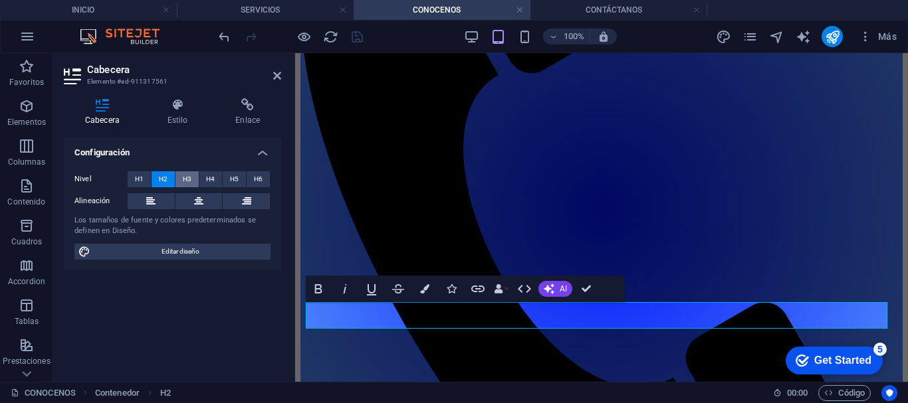
click at [189, 180] on span "H3" at bounding box center [187, 179] width 9 height 16
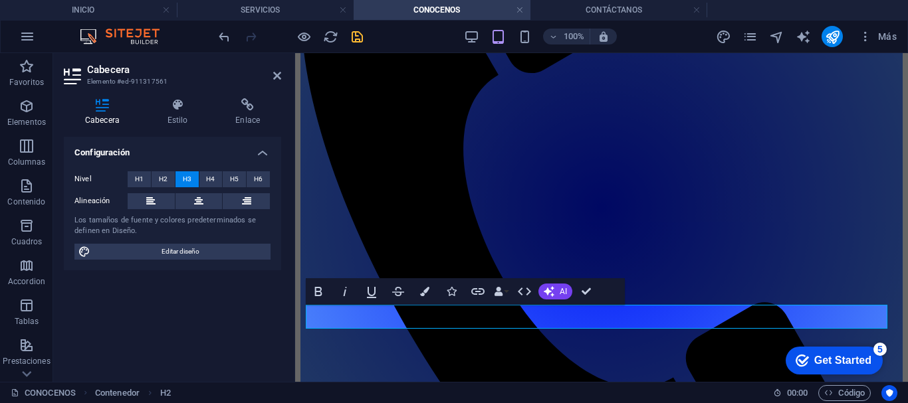
scroll to position [338, 0]
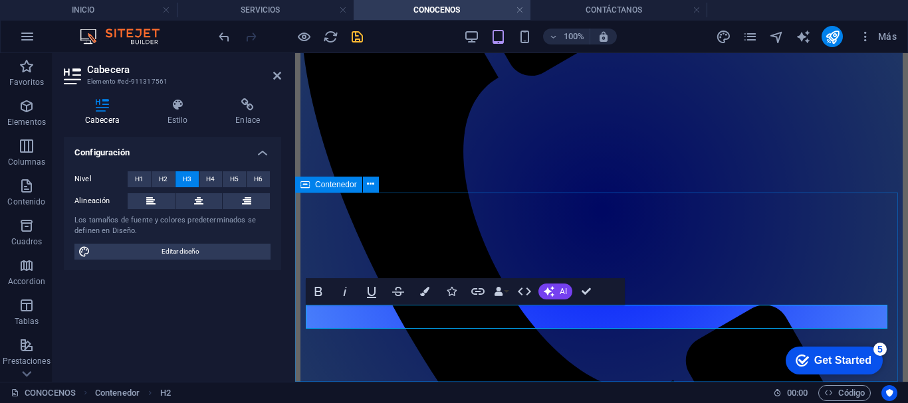
drag, startPoint x: 411, startPoint y: 314, endPoint x: 302, endPoint y: 312, distance: 109.6
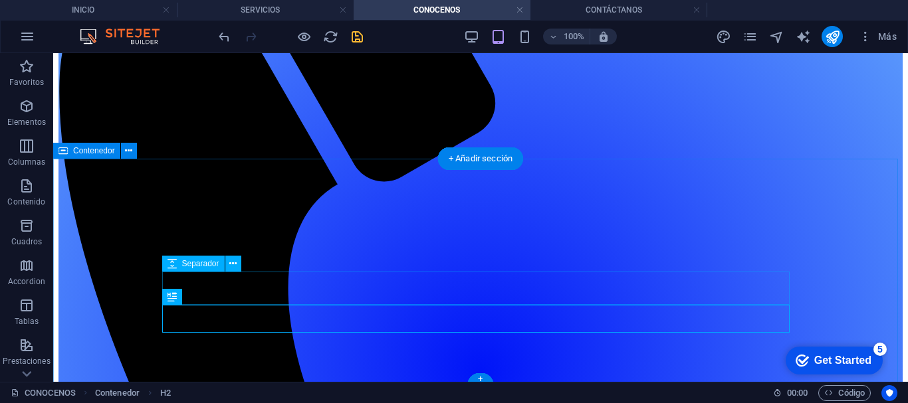
scroll to position [411, 0]
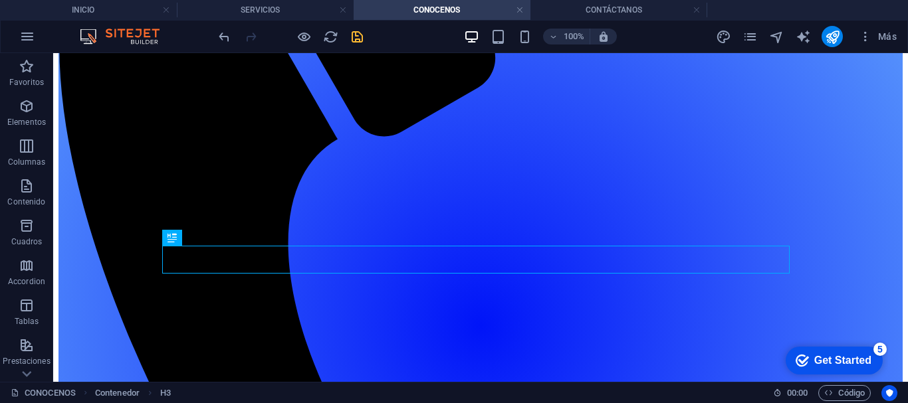
scroll to position [377, 0]
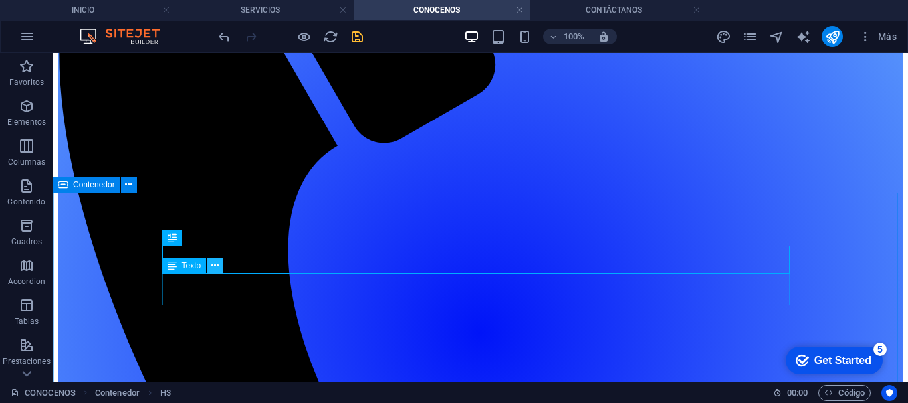
click at [213, 267] on icon at bounding box center [214, 266] width 7 height 14
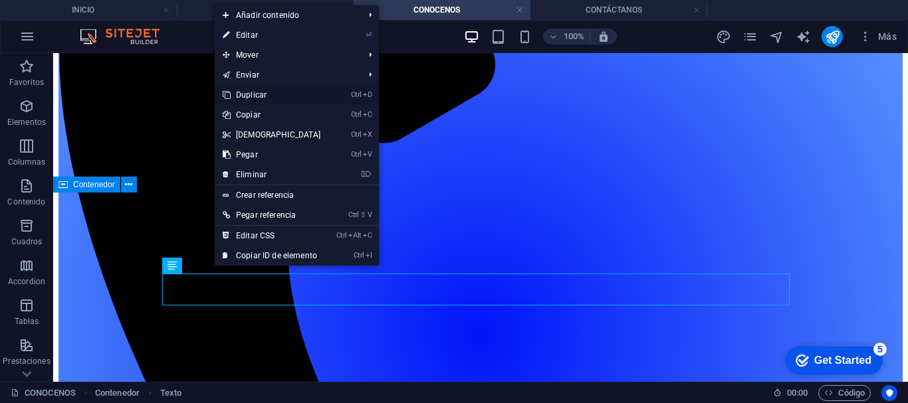
click at [251, 93] on link "Ctrl D Duplicar" at bounding box center [272, 95] width 114 height 20
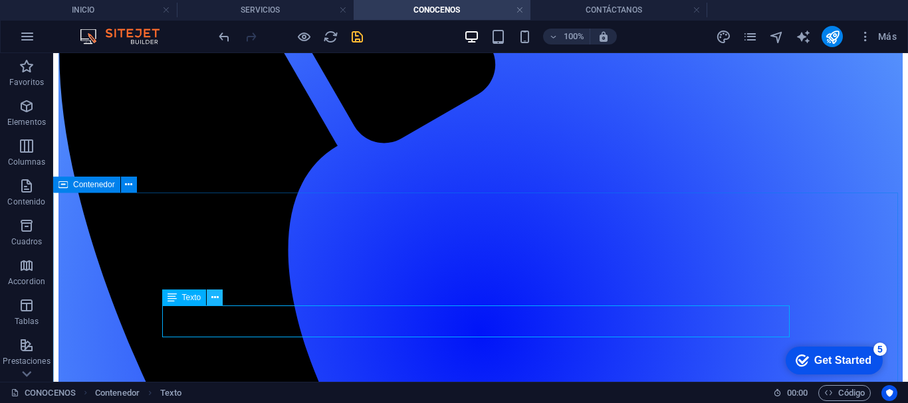
click at [213, 300] on icon at bounding box center [214, 298] width 7 height 14
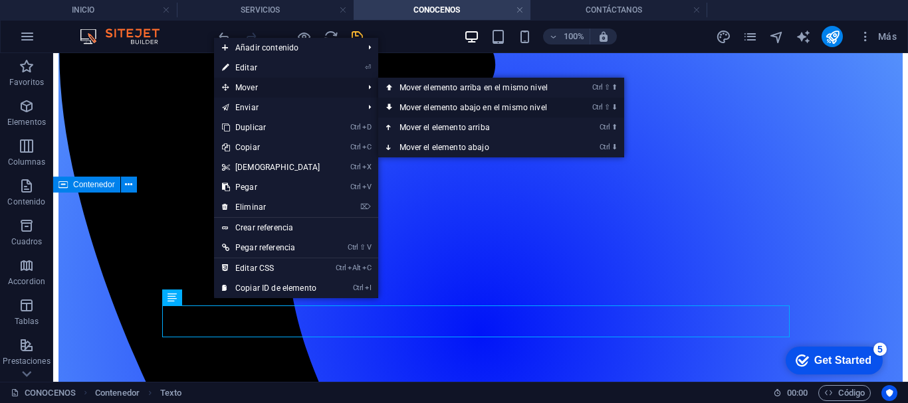
click at [406, 102] on link "Ctrl ⇧ ⬇ Mover elemento abajo en el mismo nivel" at bounding box center [476, 108] width 196 height 20
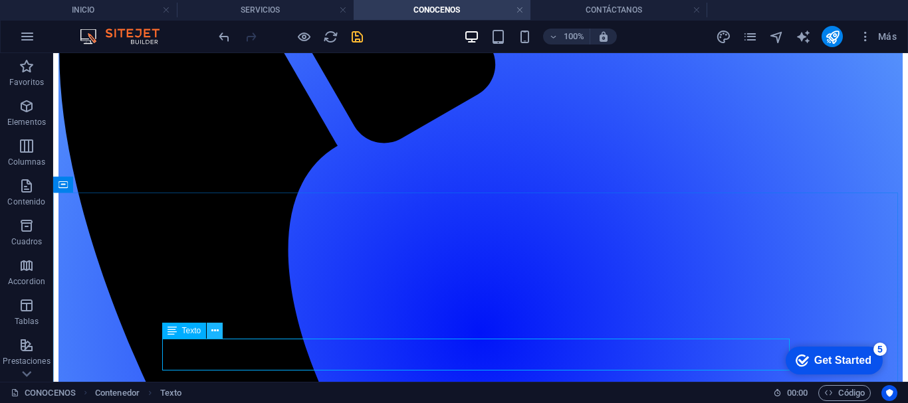
click at [217, 331] on icon at bounding box center [214, 331] width 7 height 14
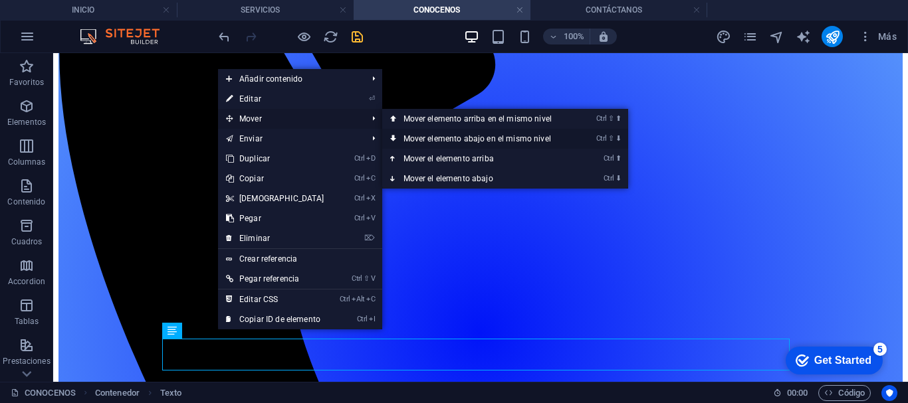
click at [400, 134] on link "Ctrl ⇧ ⬇ Mover elemento abajo en el mismo nivel" at bounding box center [480, 139] width 196 height 20
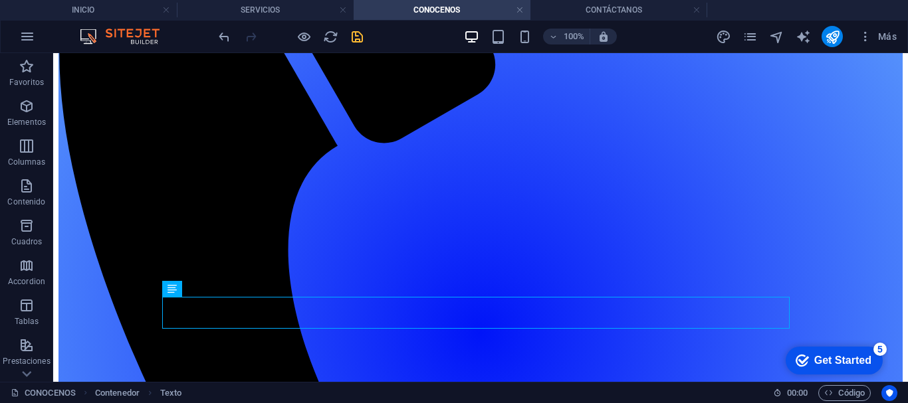
scroll to position [446, 0]
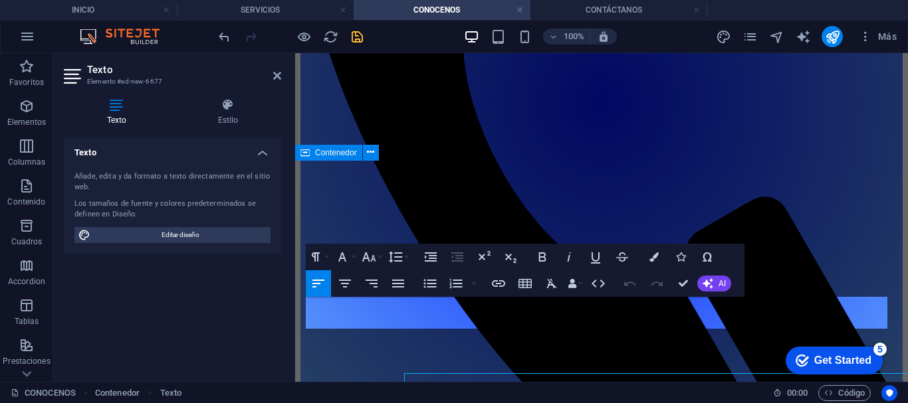
scroll to position [370, 0]
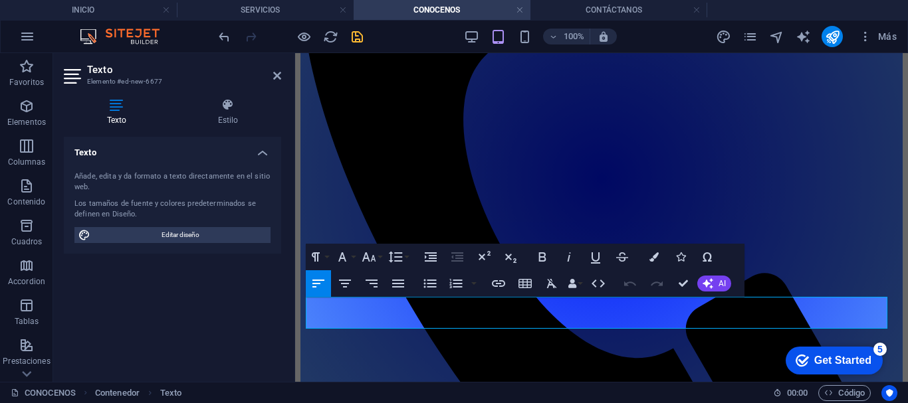
drag, startPoint x: 839, startPoint y: 315, endPoint x: 293, endPoint y: 308, distance: 546.2
click at [295, 308] on html "Skip to main content Menú INICIO SERVICIOS CONOCENOS CONTÁCTANOS PREGUNTAS FREC…" at bounding box center [601, 345] width 613 height 1324
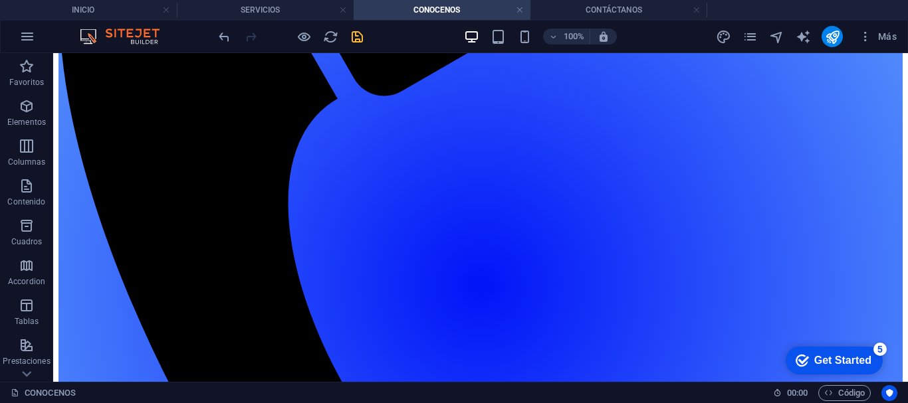
scroll to position [431, 0]
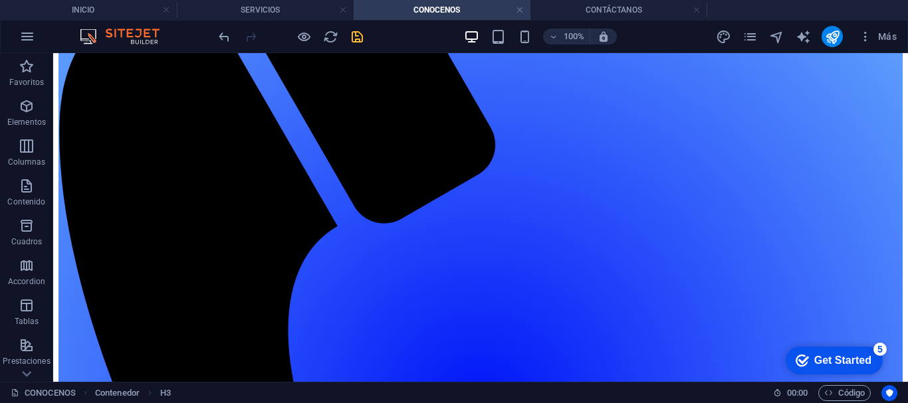
scroll to position [214, 0]
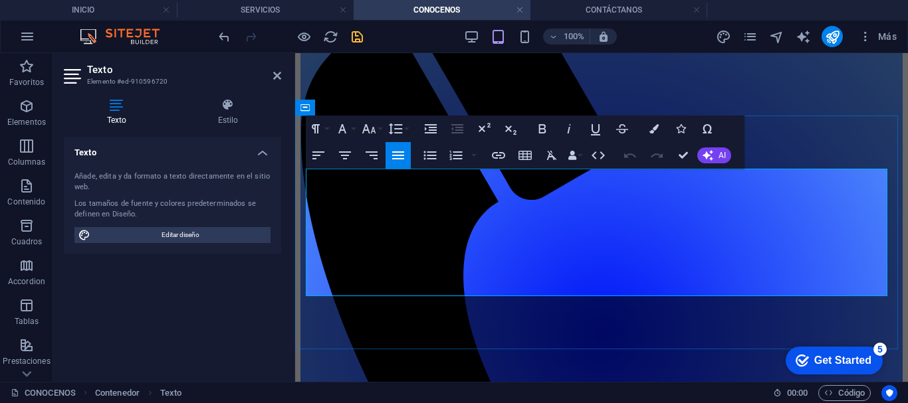
scroll to position [181, 0]
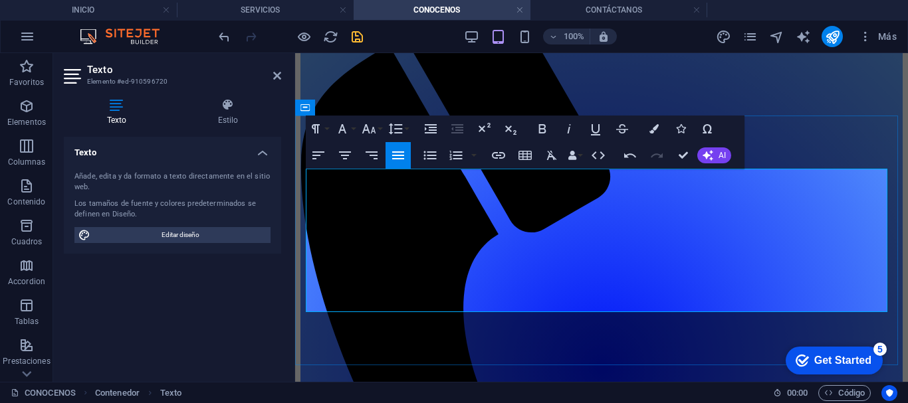
drag, startPoint x: 636, startPoint y: 290, endPoint x: 554, endPoint y: 289, distance: 81.7
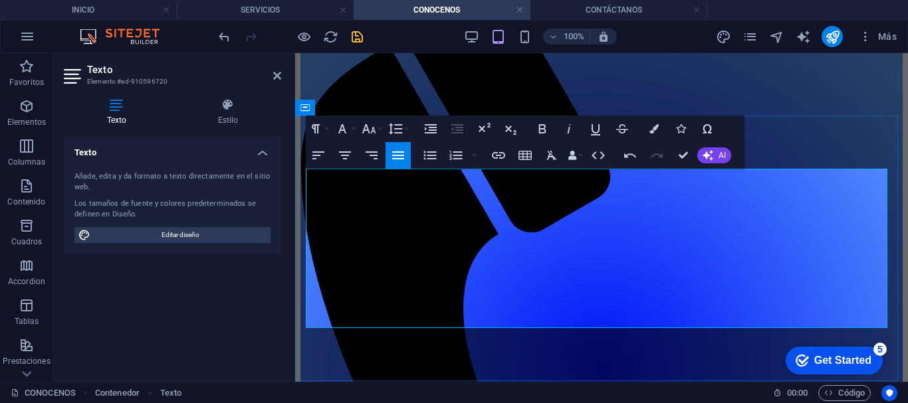
drag, startPoint x: 322, startPoint y: 307, endPoint x: 840, endPoint y: 292, distance: 519.1
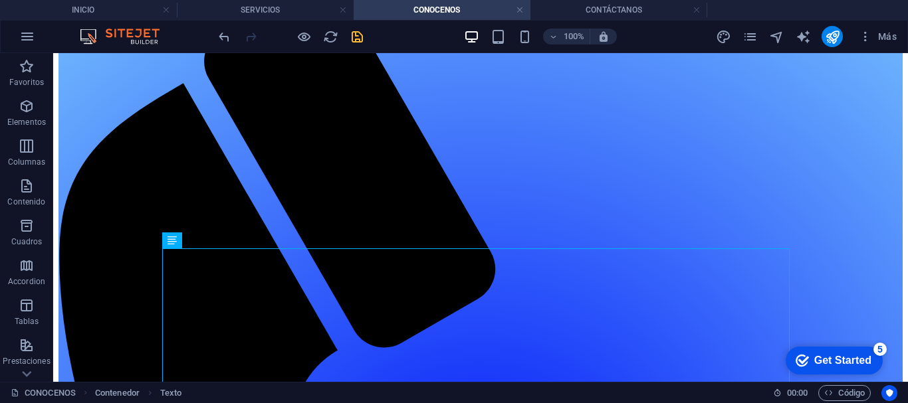
scroll to position [274, 0]
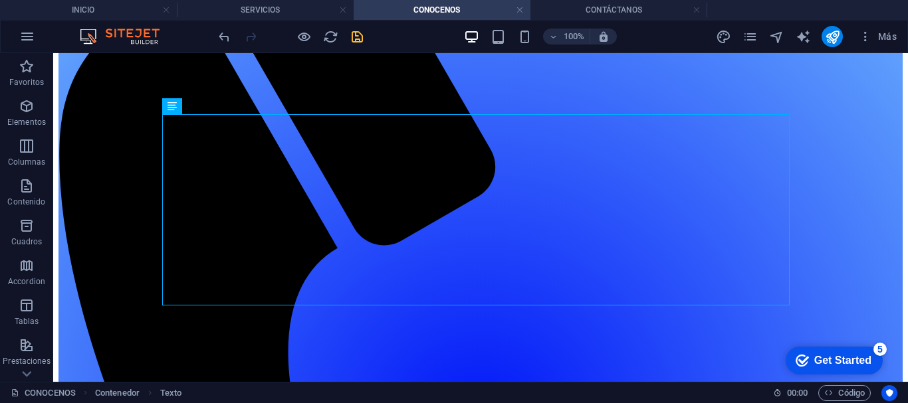
click at [361, 27] on div at bounding box center [290, 36] width 149 height 21
click at [356, 37] on icon "save" at bounding box center [356, 36] width 15 height 15
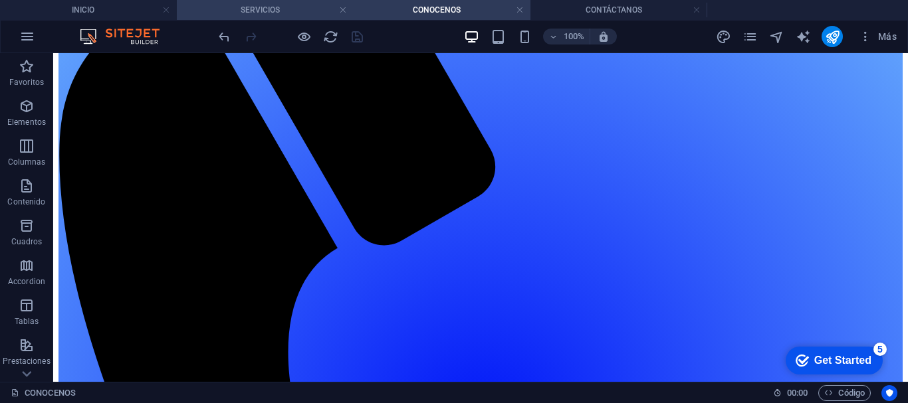
click at [264, 12] on h4 "SERVICIOS" at bounding box center [265, 10] width 177 height 15
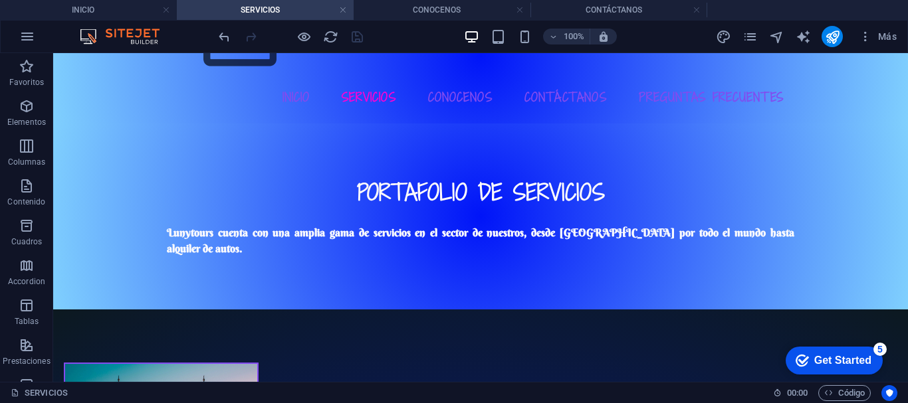
scroll to position [0, 0]
click at [129, 286] on icon at bounding box center [131, 286] width 7 height 14
select select "rem"
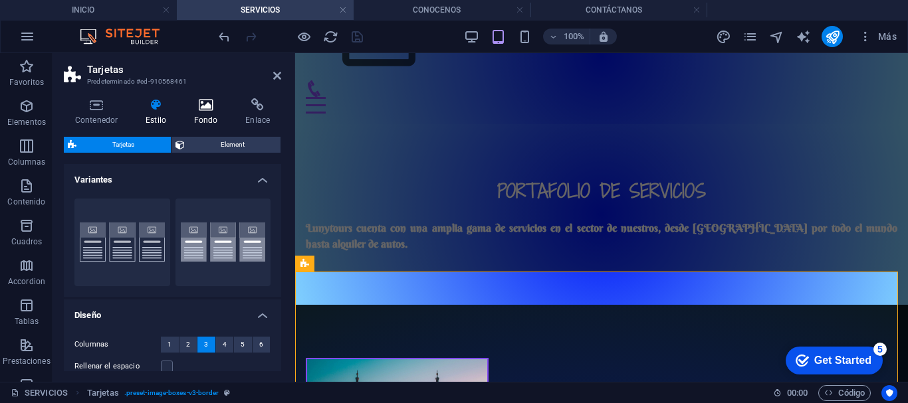
click at [207, 120] on h4 "Fondo" at bounding box center [209, 112] width 52 height 28
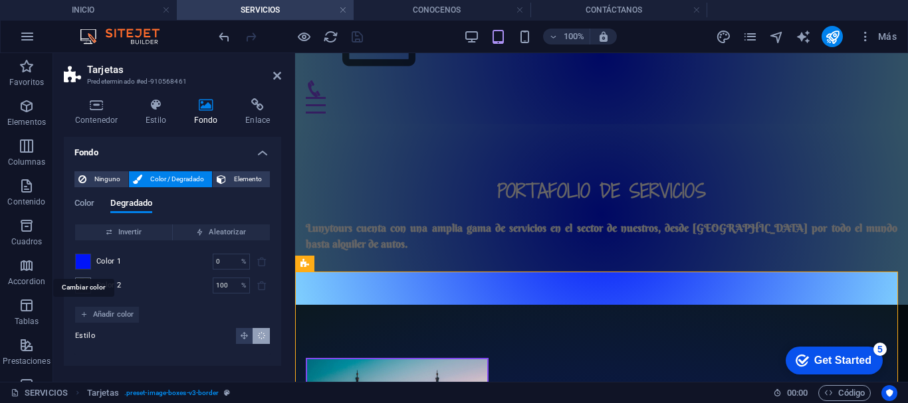
click at [85, 261] on span at bounding box center [83, 261] width 15 height 15
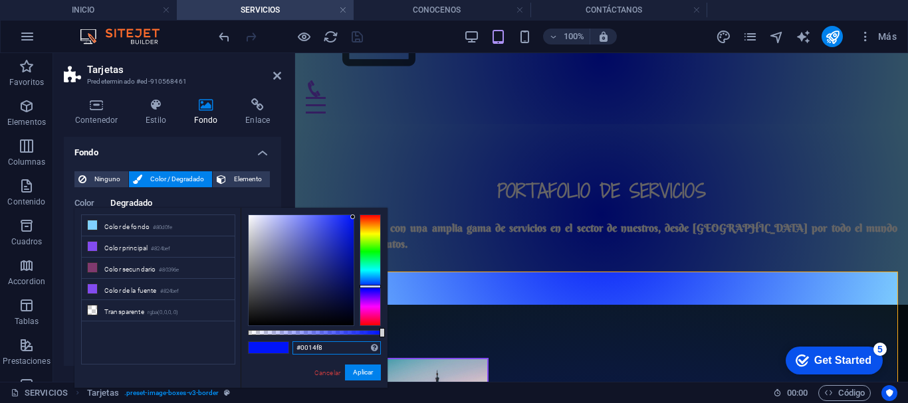
drag, startPoint x: 326, startPoint y: 347, endPoint x: 286, endPoint y: 347, distance: 39.9
click at [286, 347] on div "#0014f8 Formatos soportados #0852ed rgb(8, 82, 237) rgba(8, 82, 237, 90%) hsv(2…" at bounding box center [314, 394] width 147 height 373
click at [325, 371] on link "Cancelar" at bounding box center [327, 373] width 29 height 10
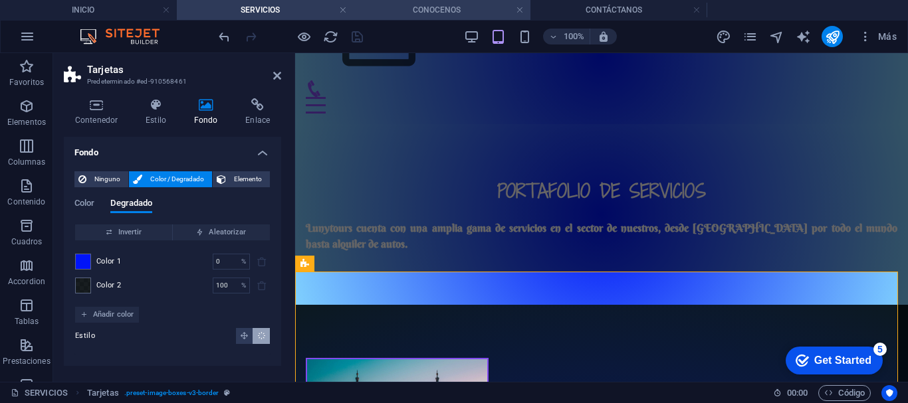
click at [423, 10] on h4 "CONOCENOS" at bounding box center [441, 10] width 177 height 15
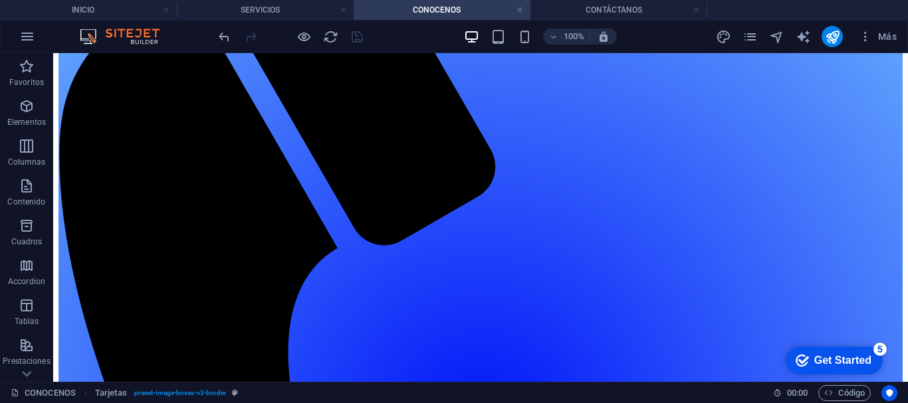
scroll to position [213, 0]
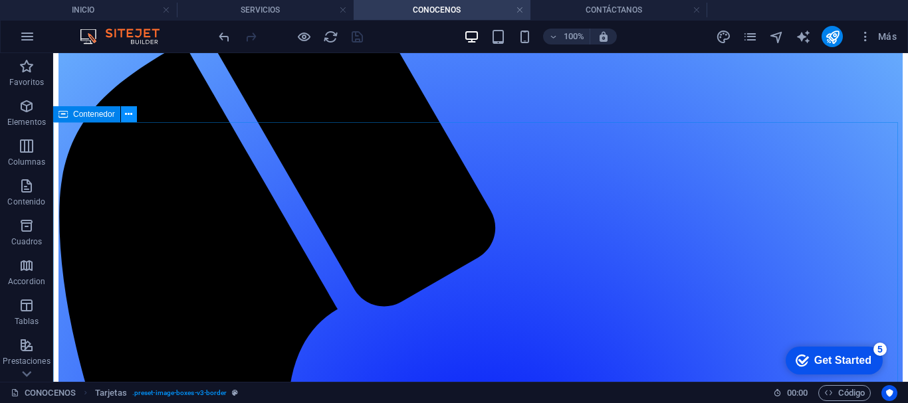
click at [127, 111] on icon at bounding box center [128, 115] width 7 height 14
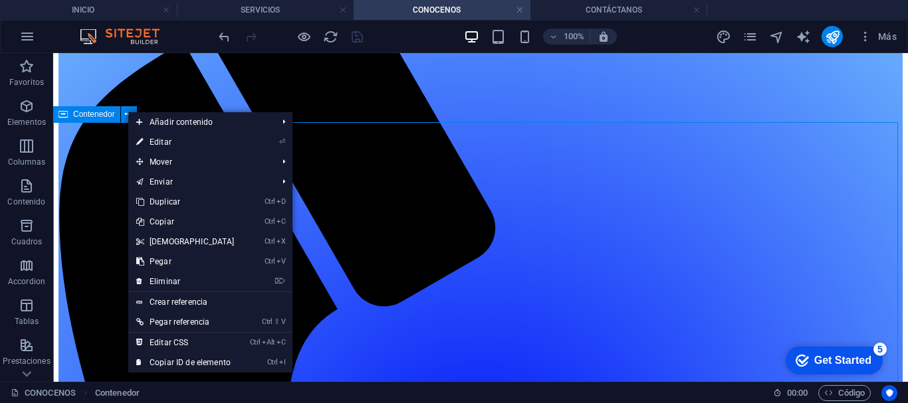
click at [102, 114] on span "Contenedor" at bounding box center [94, 114] width 42 height 8
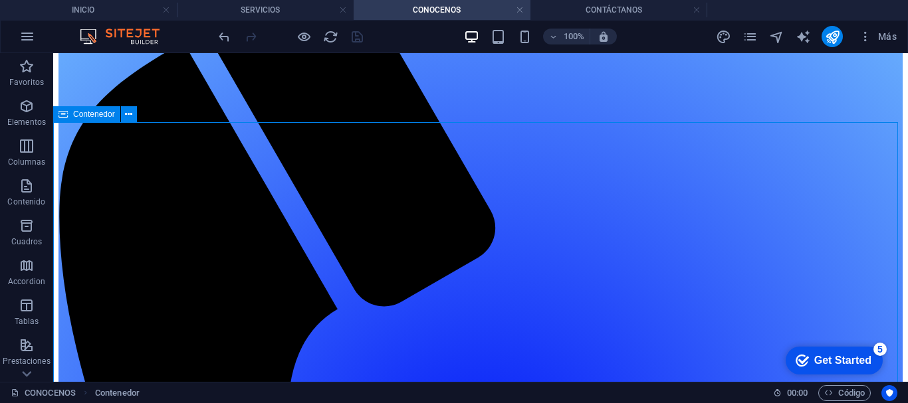
click at [102, 114] on span "Contenedor" at bounding box center [94, 114] width 42 height 8
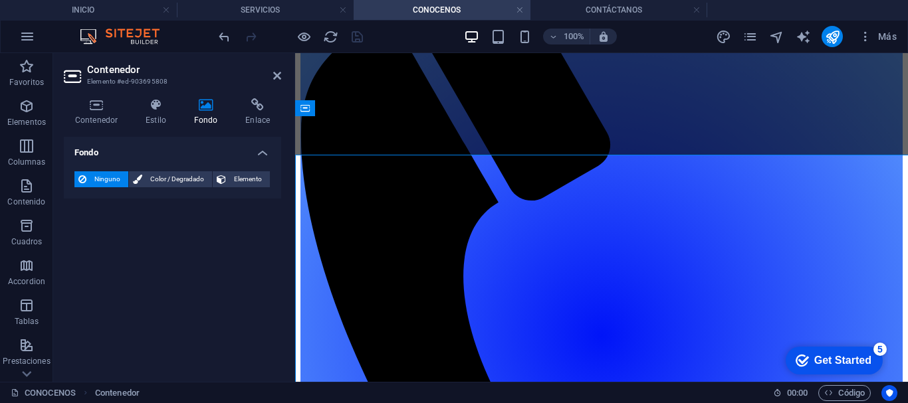
scroll to position [181, 0]
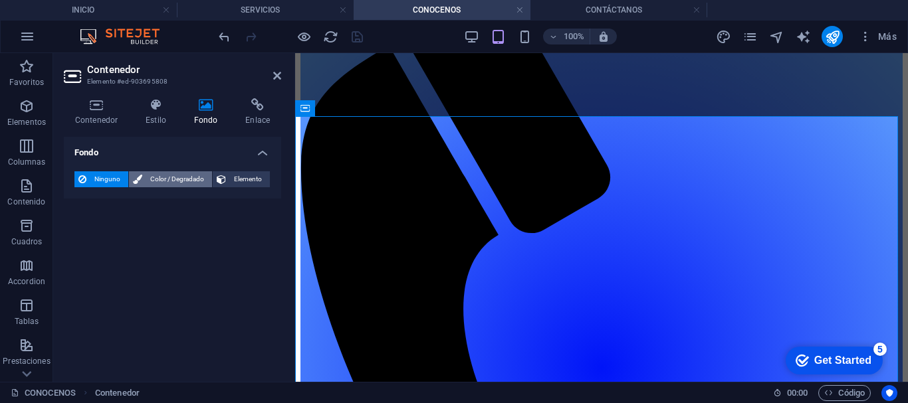
click at [171, 174] on span "Color / Degradado" at bounding box center [177, 179] width 62 height 16
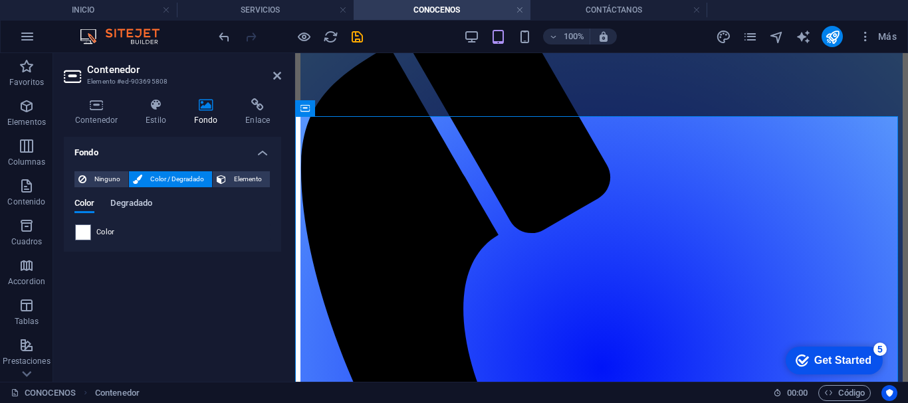
click at [128, 204] on span "Degradado" at bounding box center [131, 204] width 42 height 19
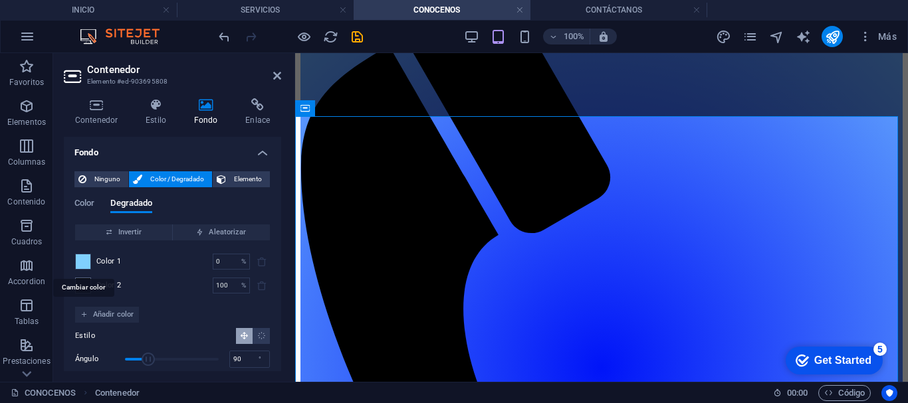
click at [83, 258] on span at bounding box center [83, 261] width 15 height 15
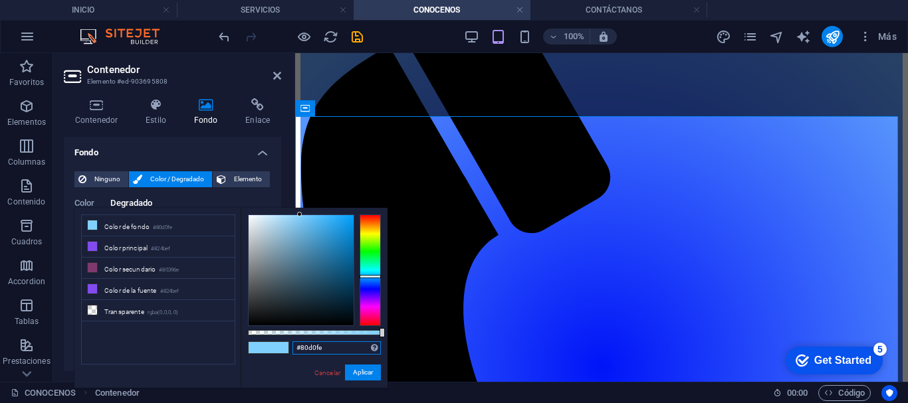
drag, startPoint x: 323, startPoint y: 343, endPoint x: 292, endPoint y: 343, distance: 31.2
click at [292, 343] on div "#80d0fe Formatos soportados #0852ed rgb(8, 82, 237) rgba(8, 82, 237, 90%) hsv(2…" at bounding box center [314, 394] width 147 height 373
paste input "0014f8"
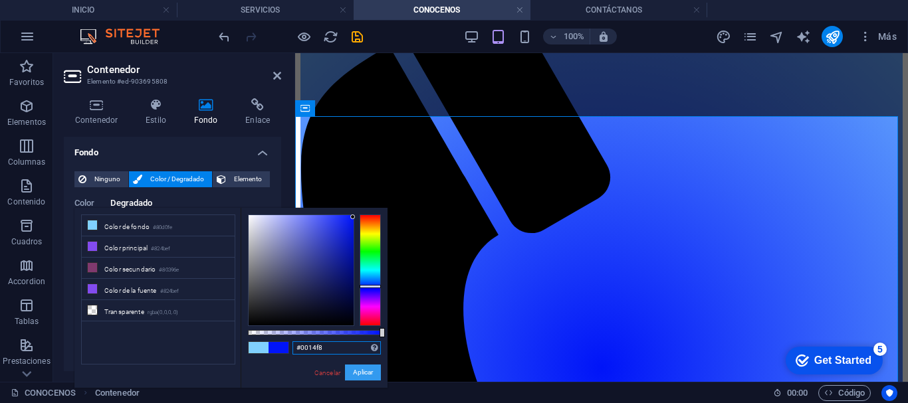
type input "#0014f8"
click at [369, 369] on button "Aplicar" at bounding box center [363, 373] width 36 height 16
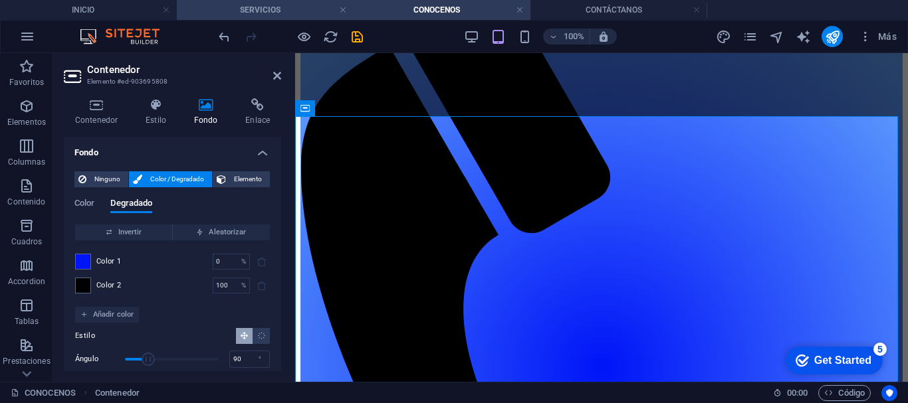
click at [289, 11] on h4 "SERVICIOS" at bounding box center [265, 10] width 177 height 15
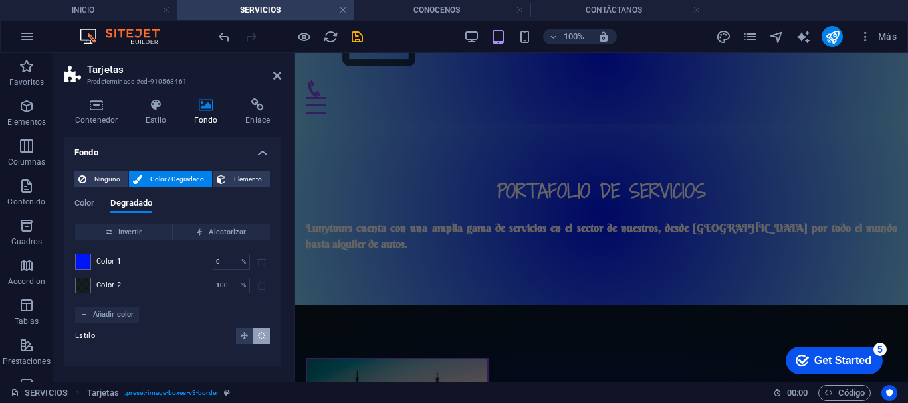
scroll to position [0, 0]
click at [80, 285] on span at bounding box center [83, 285] width 15 height 15
type input "rgba(0, 6, 9, 0.906)"
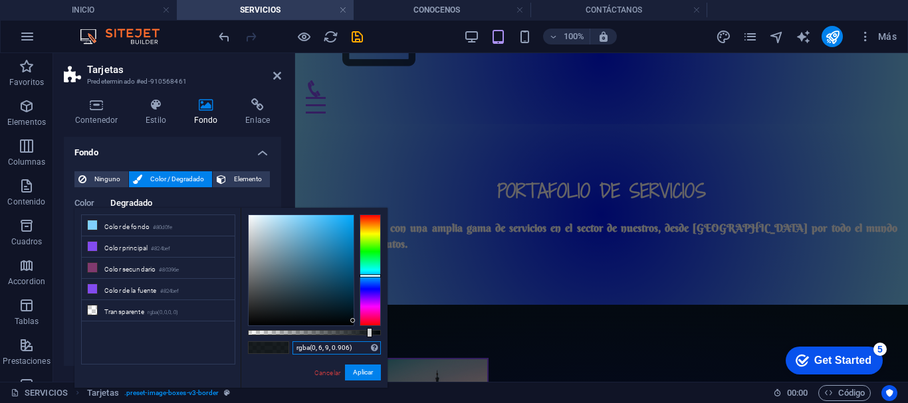
drag, startPoint x: 353, startPoint y: 347, endPoint x: 282, endPoint y: 347, distance: 71.1
click at [282, 347] on div "rgba(0, 6, 9, 0.906) Formatos soportados #0852ed rgb(8, 82, 237) rgba(8, 82, 23…" at bounding box center [314, 394] width 147 height 373
click at [393, 11] on h4 "CONOCENOS" at bounding box center [441, 10] width 177 height 15
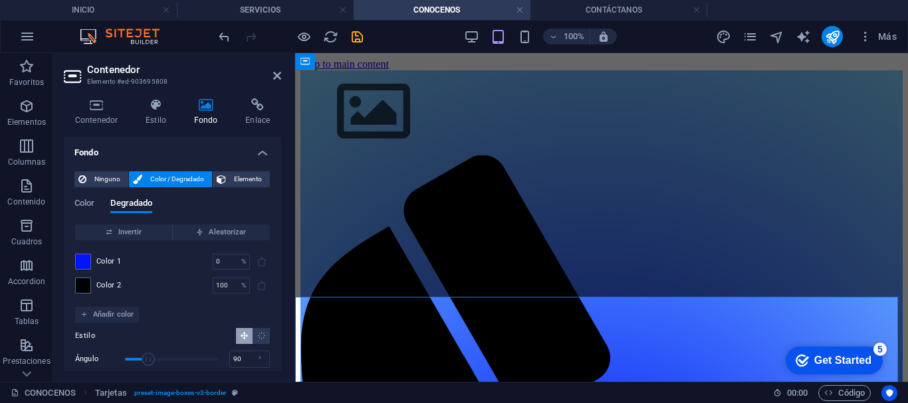
scroll to position [181, 0]
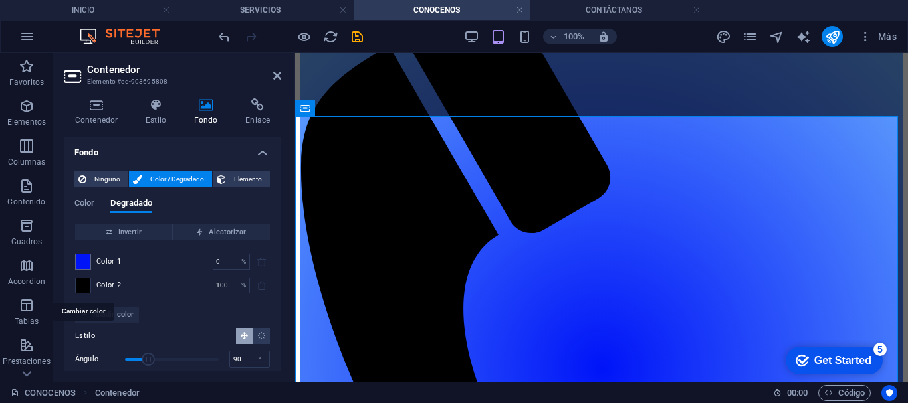
click at [81, 280] on span at bounding box center [83, 285] width 15 height 15
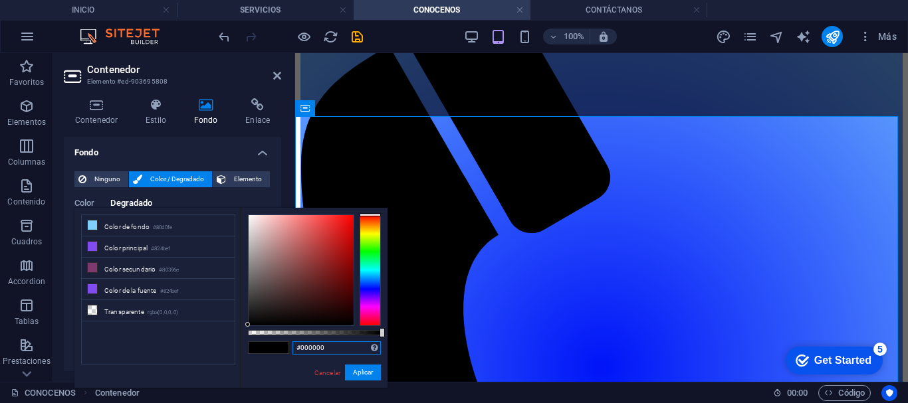
drag, startPoint x: 328, startPoint y: 344, endPoint x: 274, endPoint y: 345, distance: 53.8
click at [274, 345] on div "#000000 Formatos soportados #0852ed rgb(8, 82, 237) rgba(8, 82, 237, 90%) hsv(2…" at bounding box center [314, 394] width 147 height 373
paste input "rgba(0, 6, 9, 0.906)"
type input "rgba(0, 6, 9, 0.906)"
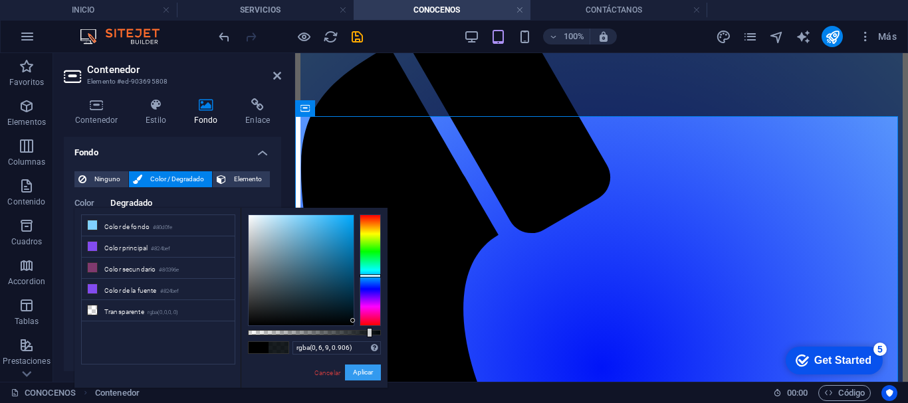
click at [359, 368] on button "Aplicar" at bounding box center [363, 373] width 36 height 16
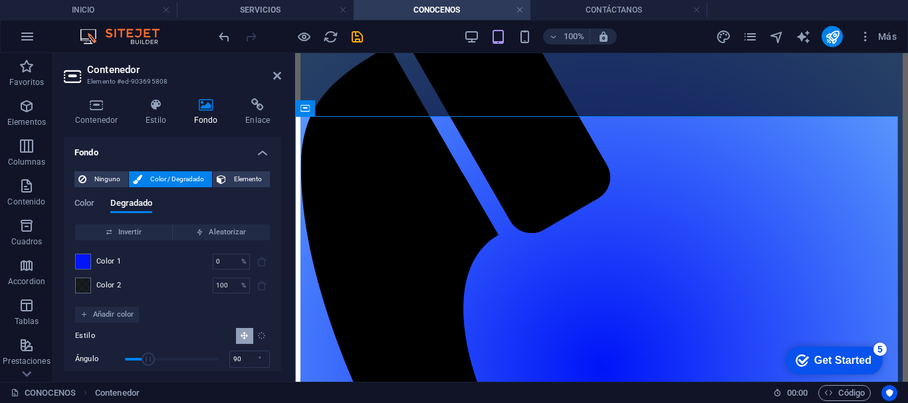
click at [264, 335] on button "Degradado radial" at bounding box center [260, 336] width 17 height 16
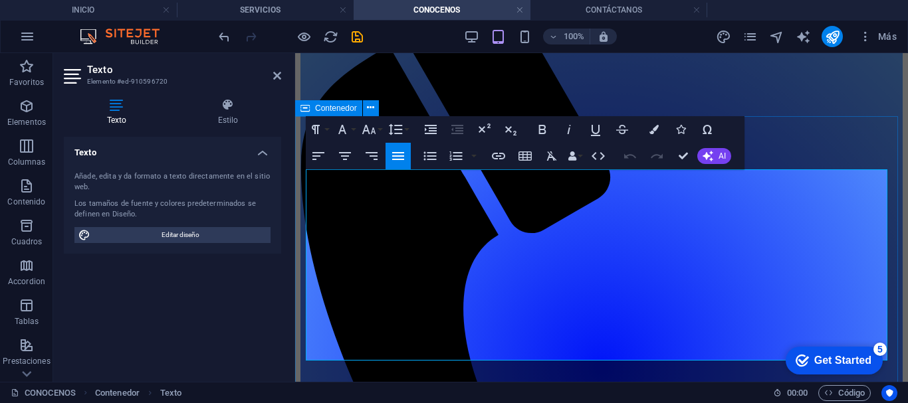
drag, startPoint x: 747, startPoint y: 352, endPoint x: 301, endPoint y: 177, distance: 479.7
click at [654, 132] on icon "button" at bounding box center [653, 129] width 9 height 9
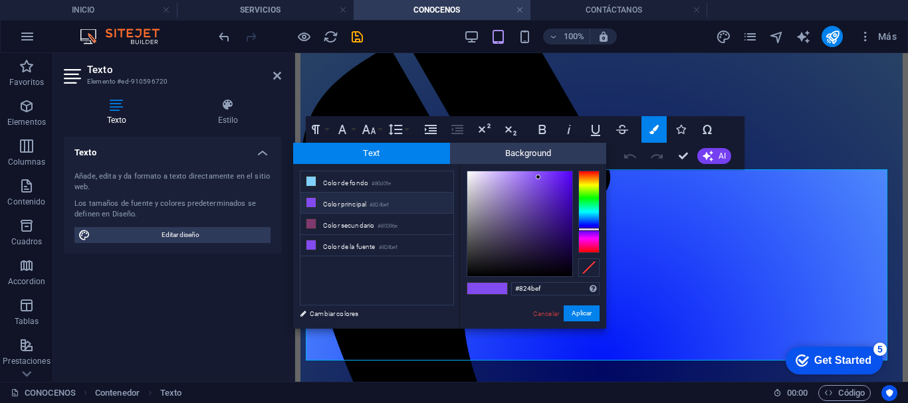
type input "#fcfbfd"
click at [467, 171] on div at bounding box center [519, 223] width 105 height 105
click at [583, 314] on button "Aplicar" at bounding box center [581, 314] width 36 height 16
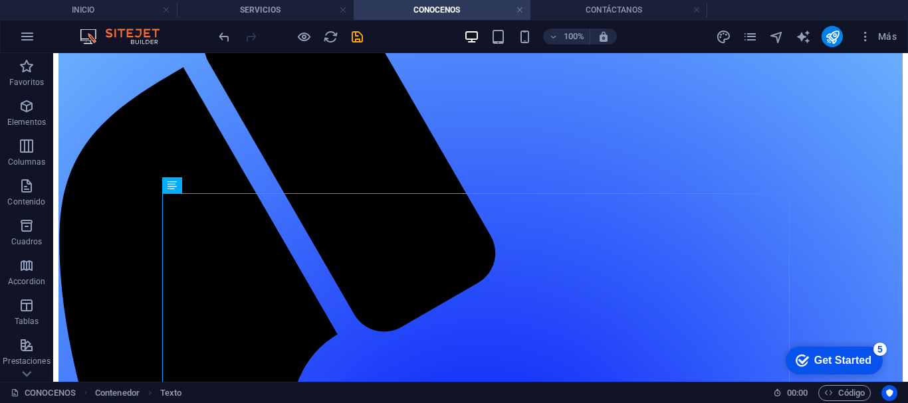
scroll to position [195, 0]
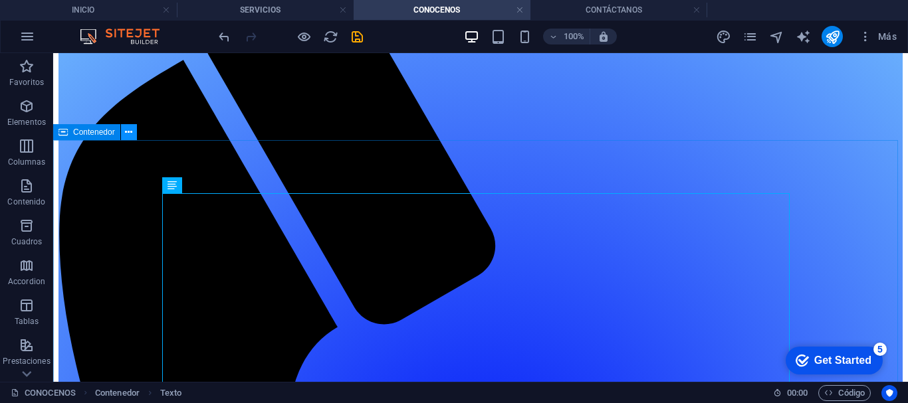
click at [129, 132] on icon at bounding box center [128, 133] width 7 height 14
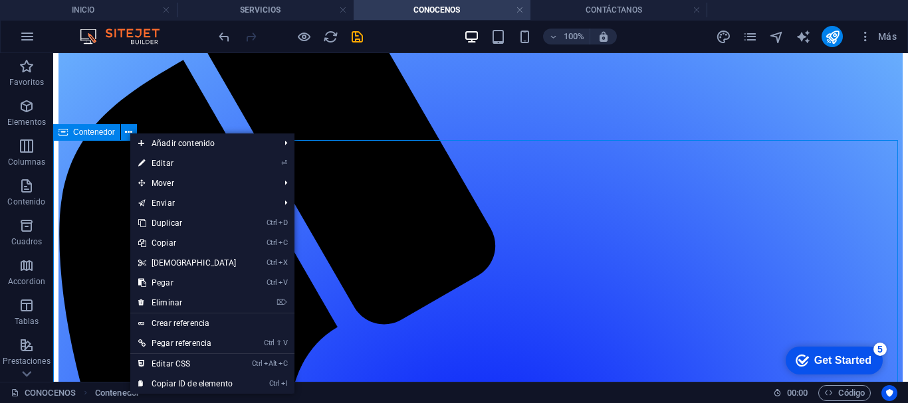
click at [98, 133] on span "Contenedor" at bounding box center [94, 132] width 42 height 8
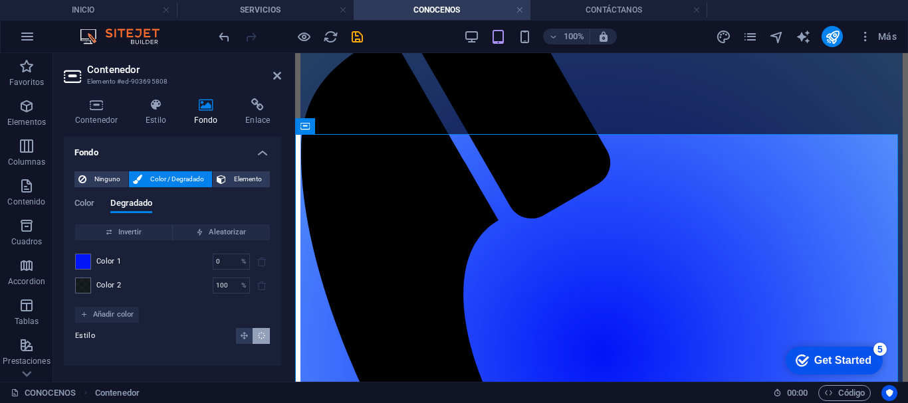
scroll to position [163, 0]
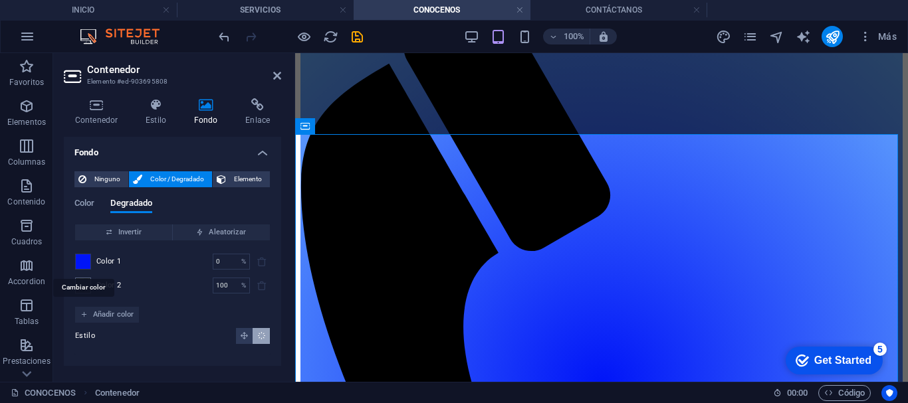
click at [86, 262] on span at bounding box center [83, 261] width 15 height 15
type input "#0014f8"
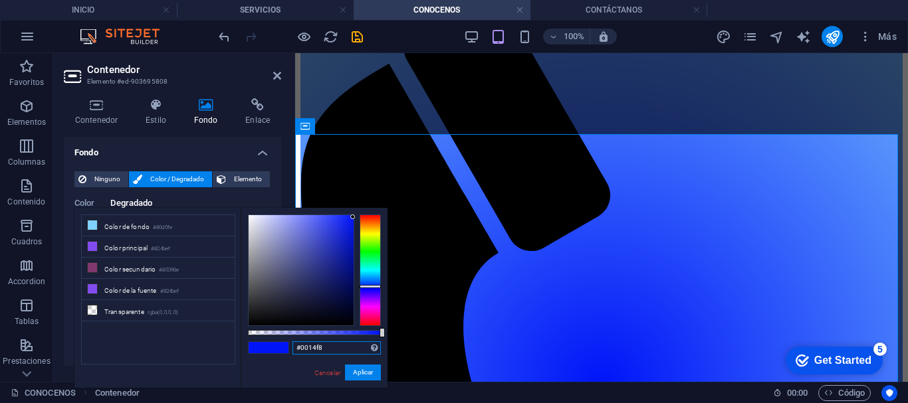
drag, startPoint x: 325, startPoint y: 342, endPoint x: 283, endPoint y: 344, distance: 41.9
click at [283, 344] on div "#0014f8 Formatos soportados #0852ed rgb(8, 82, 237) rgba(8, 82, 237, 90%) hsv(2…" at bounding box center [314, 394] width 147 height 373
click at [280, 74] on icon at bounding box center [277, 75] width 8 height 11
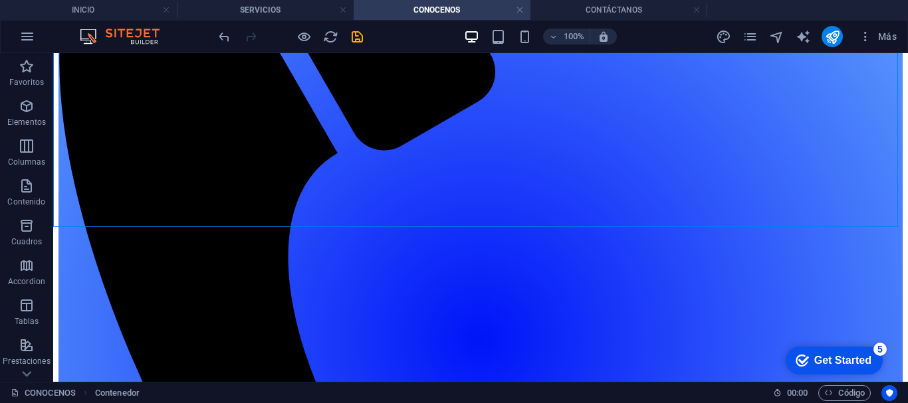
scroll to position [432, 0]
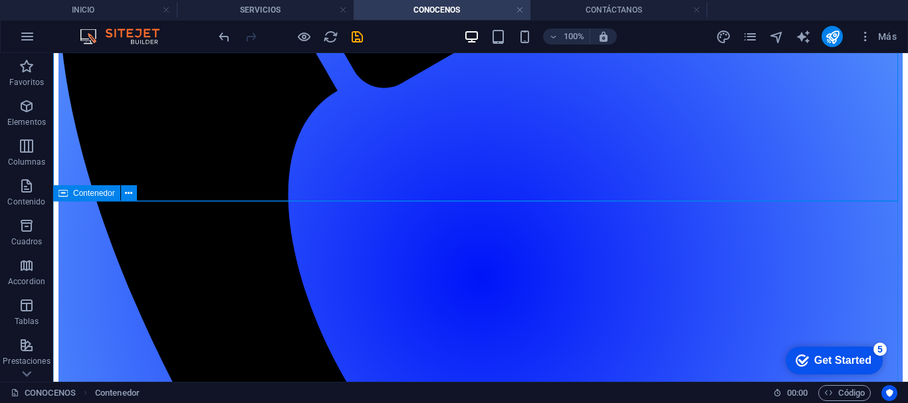
click at [101, 195] on span "Contenedor" at bounding box center [94, 193] width 42 height 8
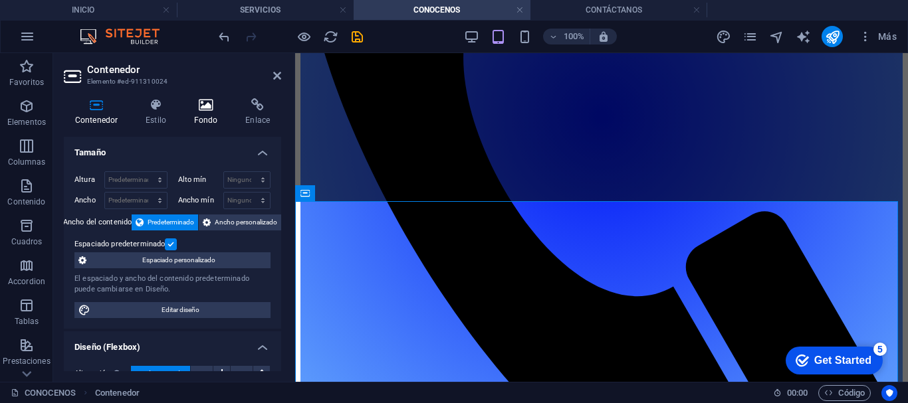
scroll to position [393, 0]
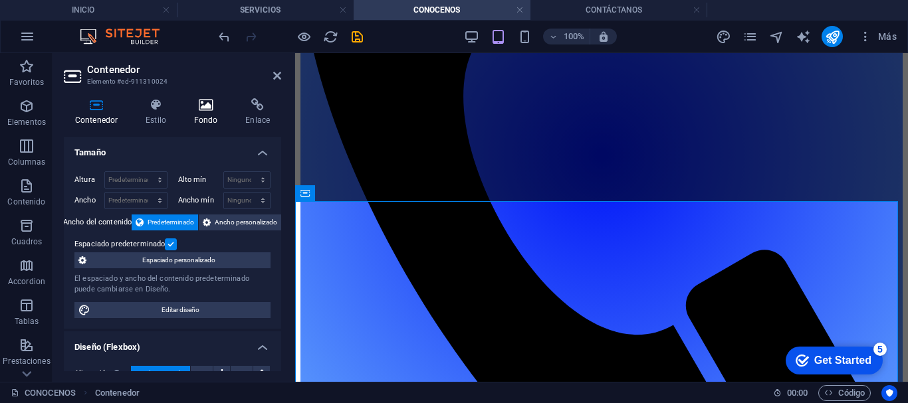
click at [206, 115] on h4 "Fondo" at bounding box center [209, 112] width 52 height 28
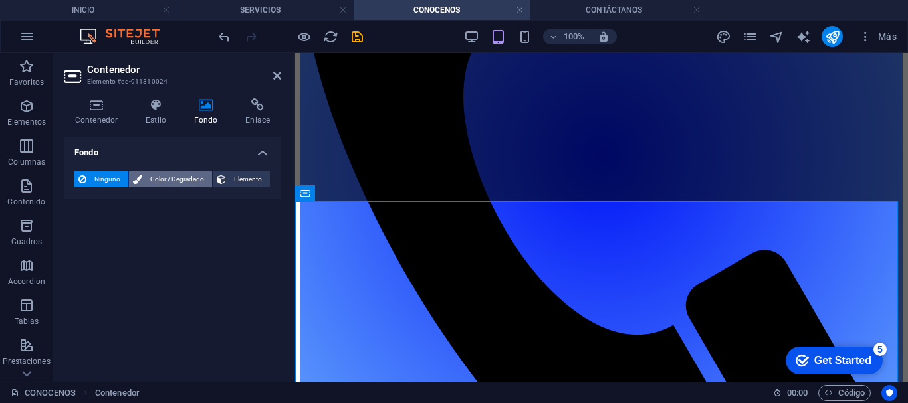
click at [174, 185] on span "Color / Degradado" at bounding box center [177, 179] width 62 height 16
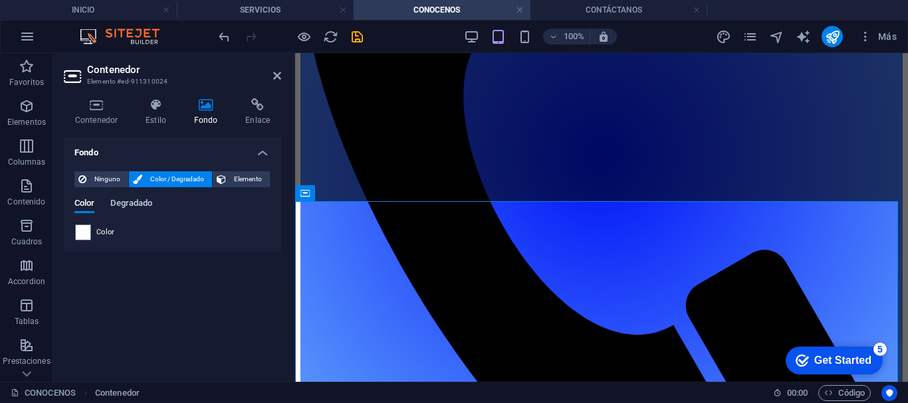
click at [147, 201] on span "Degradado" at bounding box center [131, 204] width 42 height 19
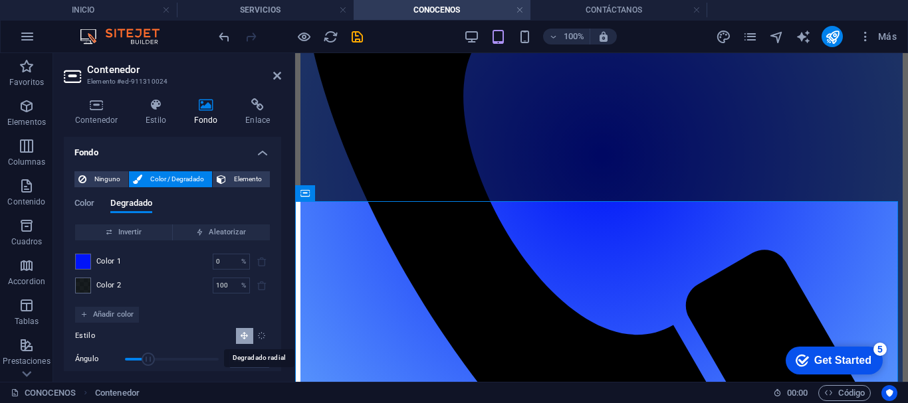
click at [260, 333] on icon "Degradado radial" at bounding box center [261, 336] width 9 height 9
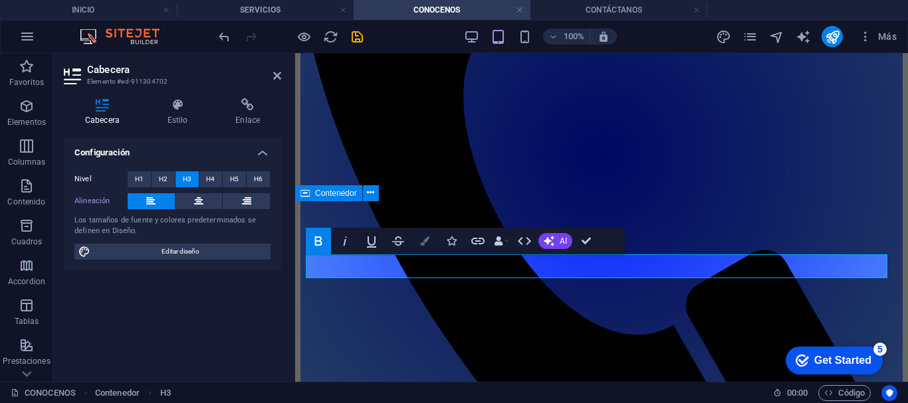
click at [430, 245] on button "Colors" at bounding box center [424, 241] width 25 height 27
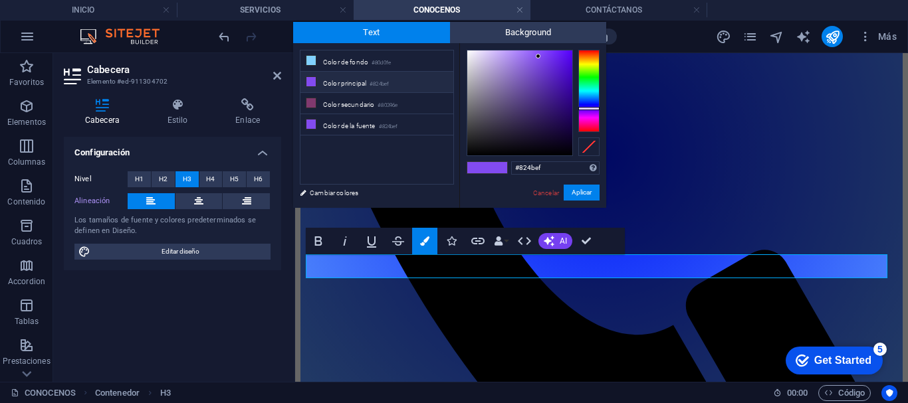
type input "#fbfafd"
click at [468, 50] on div at bounding box center [519, 102] width 105 height 105
click at [586, 193] on button "Aplicar" at bounding box center [581, 193] width 36 height 16
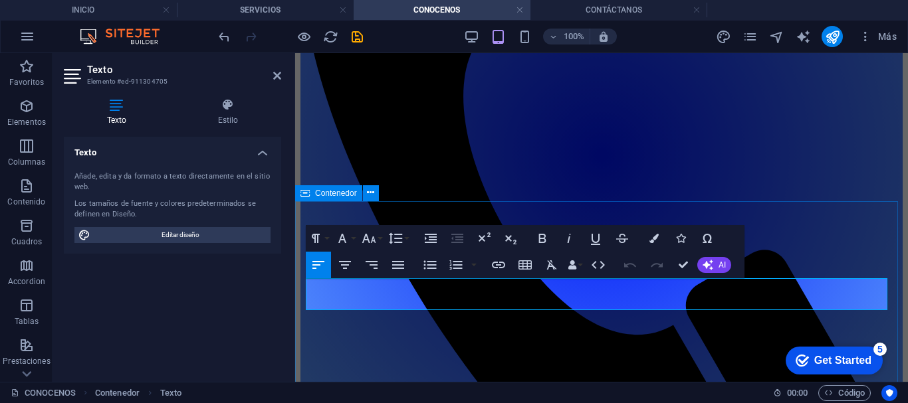
drag, startPoint x: 835, startPoint y: 302, endPoint x: 303, endPoint y: 285, distance: 531.8
click at [649, 239] on icon "button" at bounding box center [653, 238] width 9 height 9
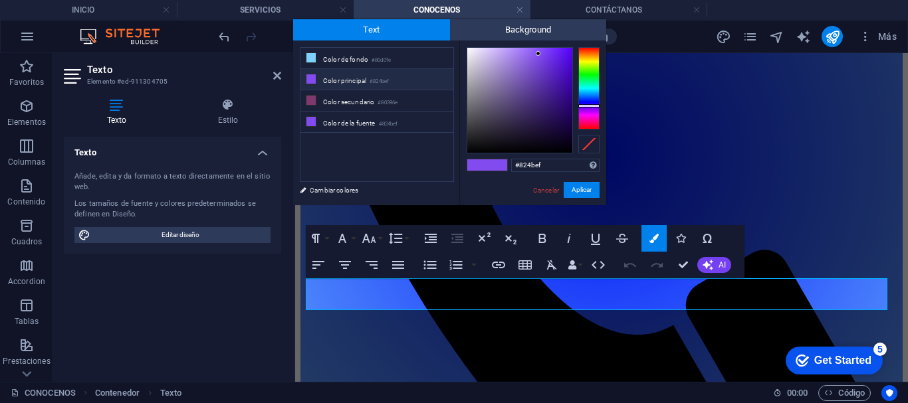
type input "#fefdff"
click at [467, 48] on div at bounding box center [519, 100] width 105 height 105
click at [580, 191] on button "Aplicar" at bounding box center [581, 190] width 36 height 16
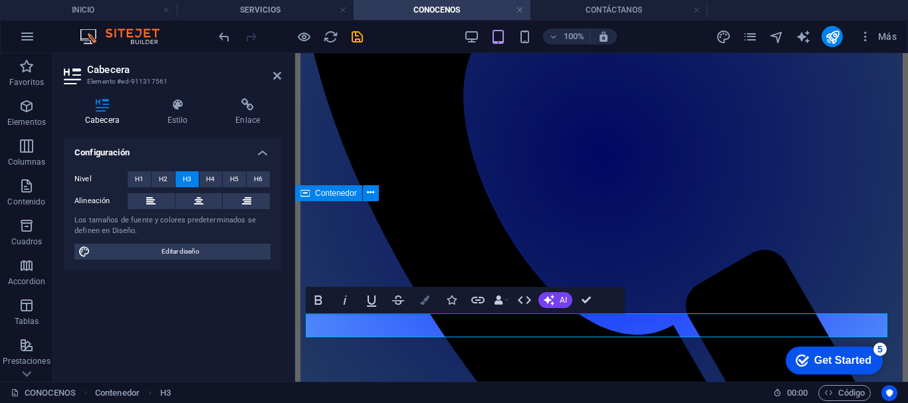
click at [428, 305] on button "Colors" at bounding box center [424, 300] width 25 height 27
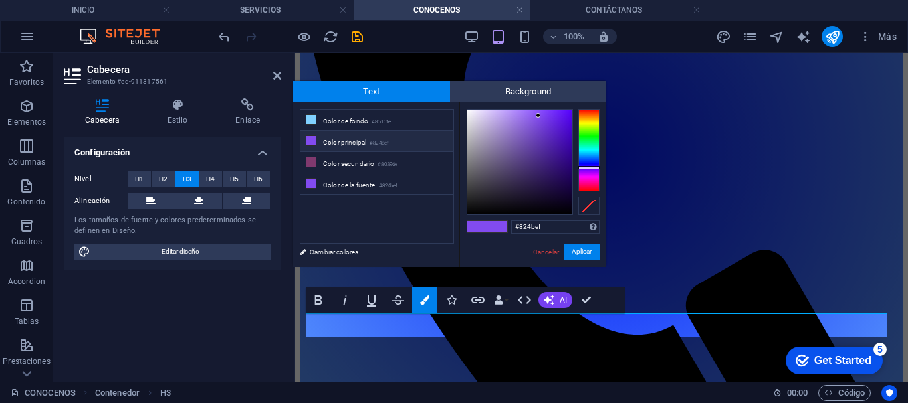
type input "#fefdff"
click at [467, 109] on div at bounding box center [519, 162] width 106 height 106
click at [573, 251] on button "Aplicar" at bounding box center [581, 252] width 36 height 16
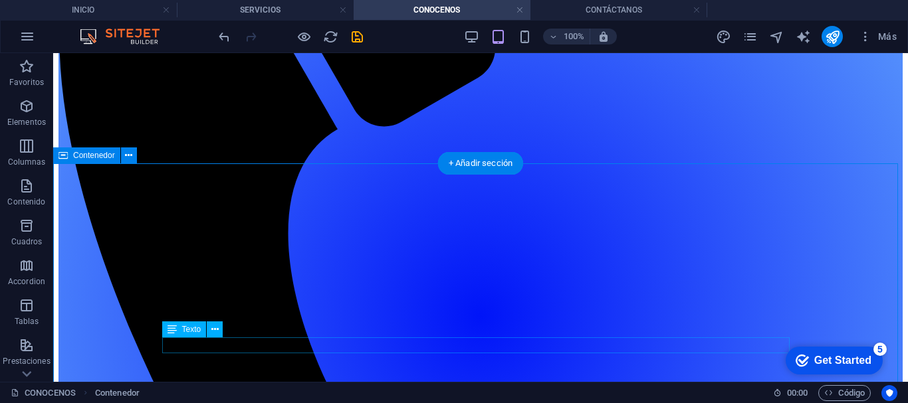
scroll to position [470, 0]
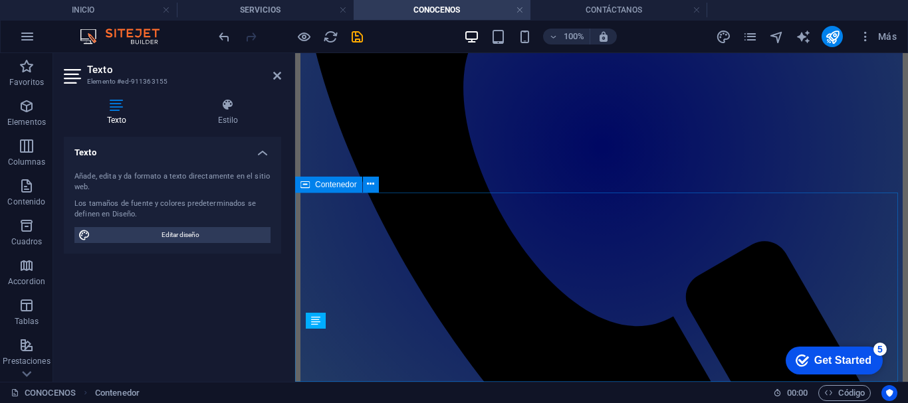
scroll to position [418, 0]
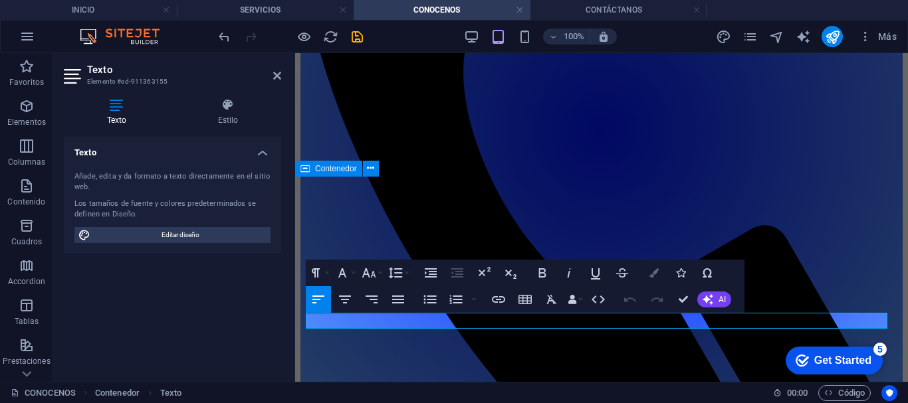
click at [650, 270] on icon "button" at bounding box center [653, 272] width 9 height 9
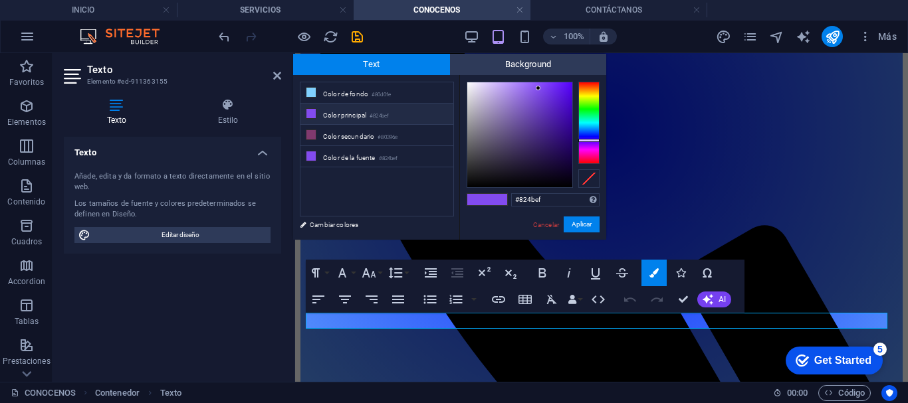
type input "#fefdff"
click at [467, 82] on div at bounding box center [519, 134] width 105 height 105
click at [575, 218] on button "Aplicar" at bounding box center [581, 225] width 36 height 16
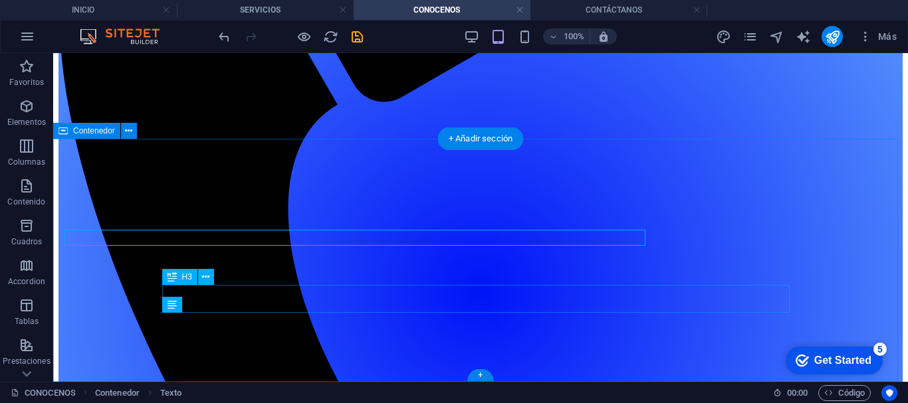
scroll to position [494, 0]
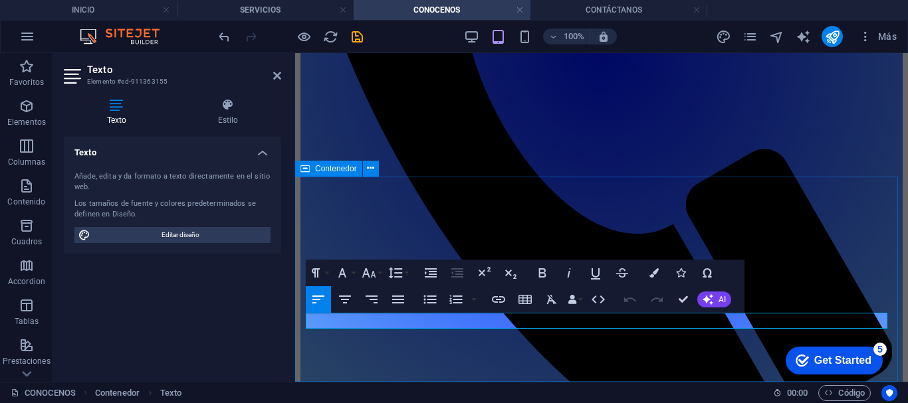
scroll to position [418, 0]
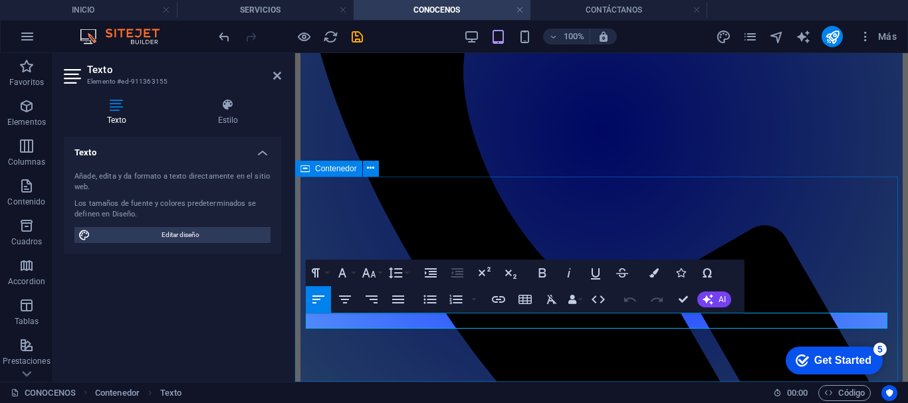
drag, startPoint x: 529, startPoint y: 320, endPoint x: 300, endPoint y: 320, distance: 228.6
click at [655, 270] on icon "button" at bounding box center [653, 272] width 9 height 9
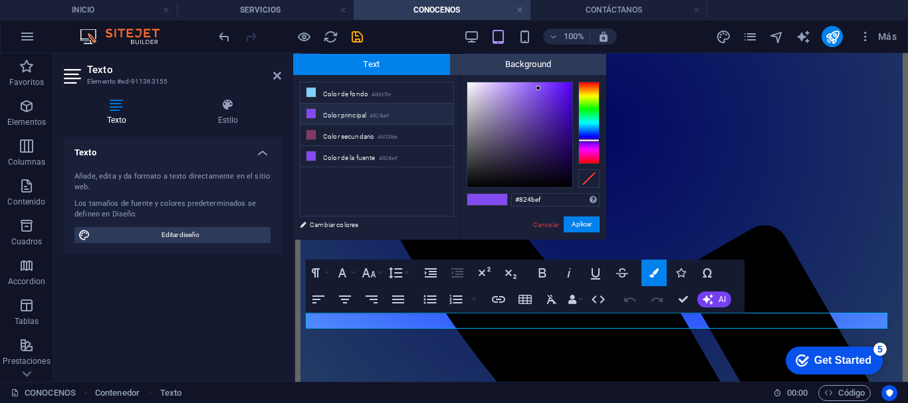
type input "#fcfbff"
click at [468, 82] on div at bounding box center [519, 134] width 105 height 105
click at [576, 222] on button "Aplicar" at bounding box center [581, 225] width 36 height 16
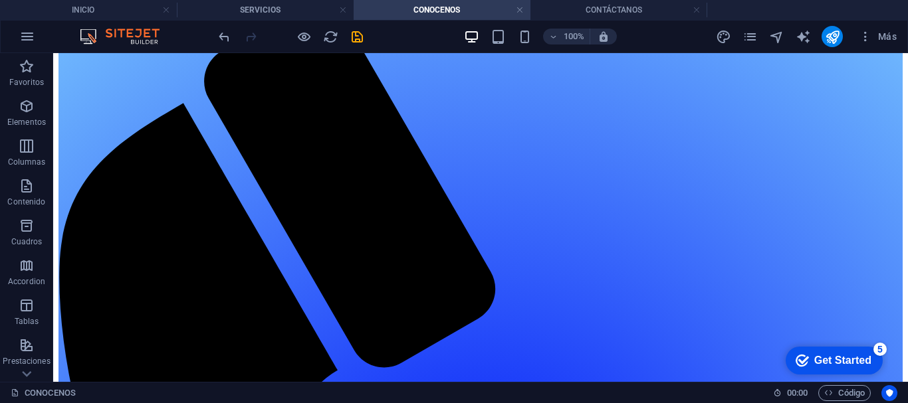
scroll to position [326, 0]
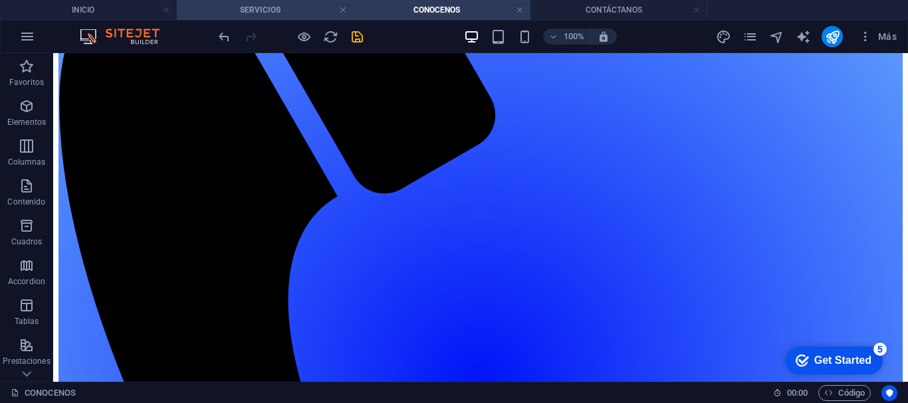
click at [241, 6] on h4 "SERVICIOS" at bounding box center [265, 10] width 177 height 15
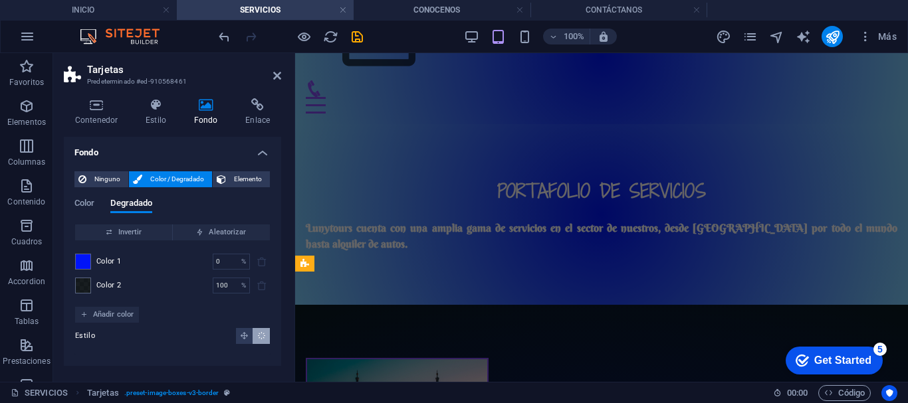
scroll to position [0, 0]
click at [278, 76] on icon at bounding box center [277, 75] width 8 height 11
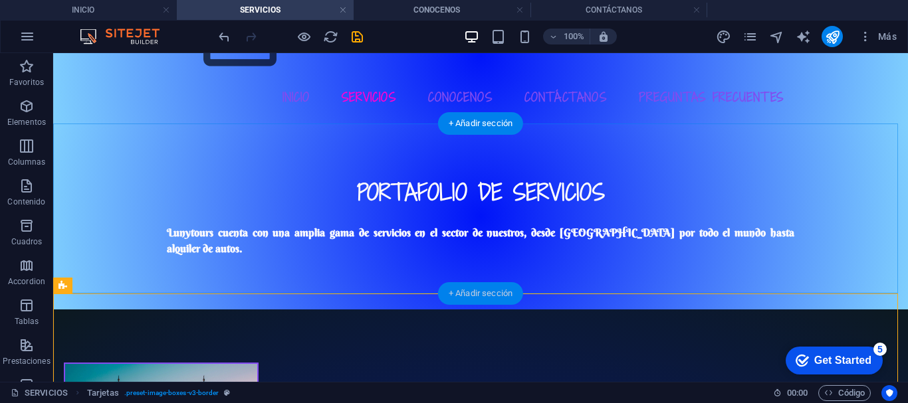
click at [480, 294] on div "+ Añadir sección" at bounding box center [480, 293] width 85 height 23
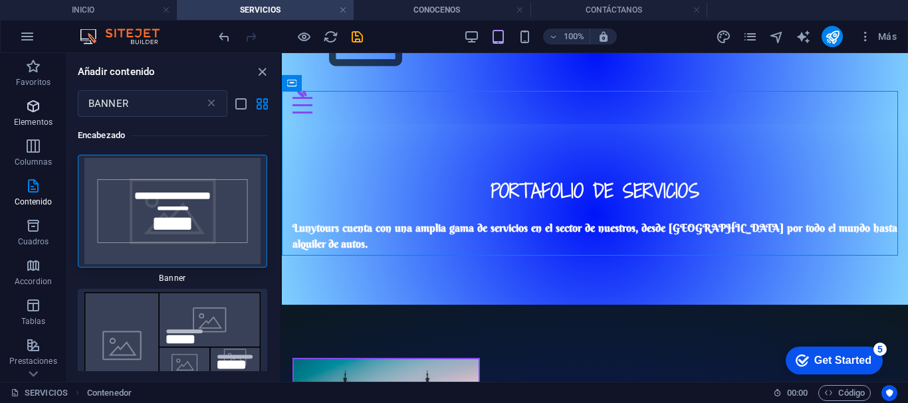
click at [29, 115] on span "Elementos" at bounding box center [33, 114] width 66 height 32
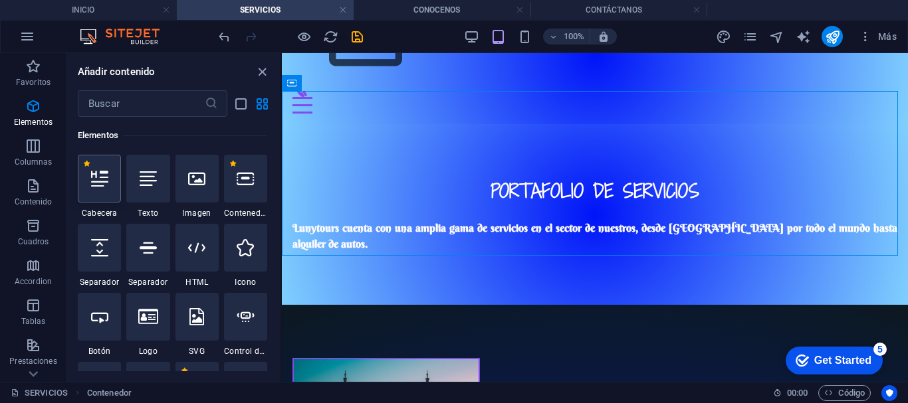
scroll to position [359, 0]
click at [146, 178] on icon at bounding box center [148, 178] width 17 height 17
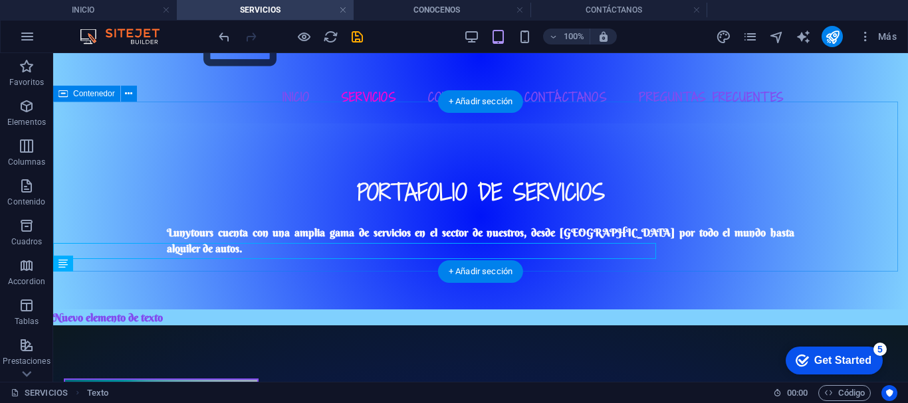
scroll to position [94, 0]
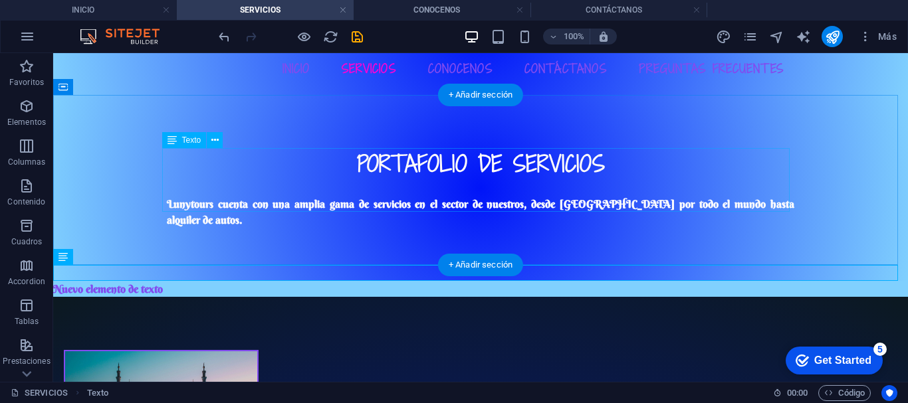
click at [209, 207] on div "PORTAFOLIO DE SERVICIOS Lunytours cuenta con una amplia gama de servicios en el…" at bounding box center [480, 188] width 627 height 80
click at [747, 200] on div "PORTAFOLIO DE SERVICIOS Lunytours cuenta con una amplia gama de servicios en el…" at bounding box center [480, 188] width 627 height 80
click at [746, 204] on div "PORTAFOLIO DE SERVICIOS Lunytours cuenta con una amplia gama de servicios en el…" at bounding box center [480, 188] width 627 height 80
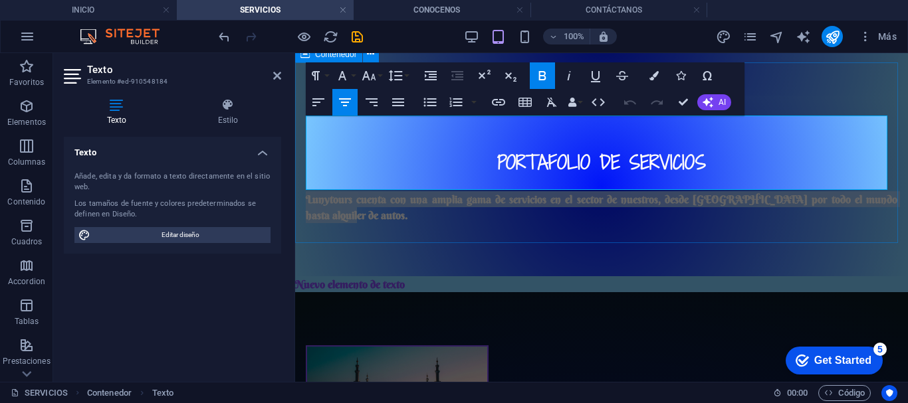
drag, startPoint x: 334, startPoint y: 184, endPoint x: 301, endPoint y: 163, distance: 39.4
click at [301, 163] on div "PORTAFOLIO DE SERVICIOS Lunytours cuenta con una amplia gama de servicios en el…" at bounding box center [601, 186] width 613 height 181
copy strong "Lunytours cuenta con una amplia gama de servicios en el sector de nuestros, des…"
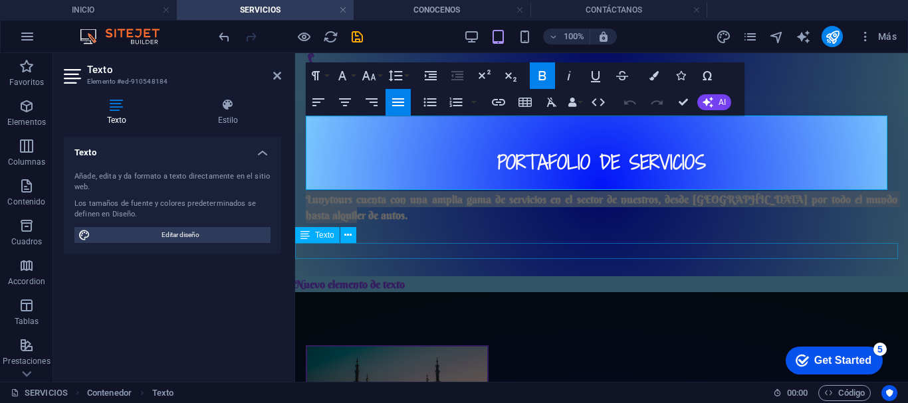
click at [420, 276] on div "Nuevo elemento de texto" at bounding box center [601, 284] width 613 height 16
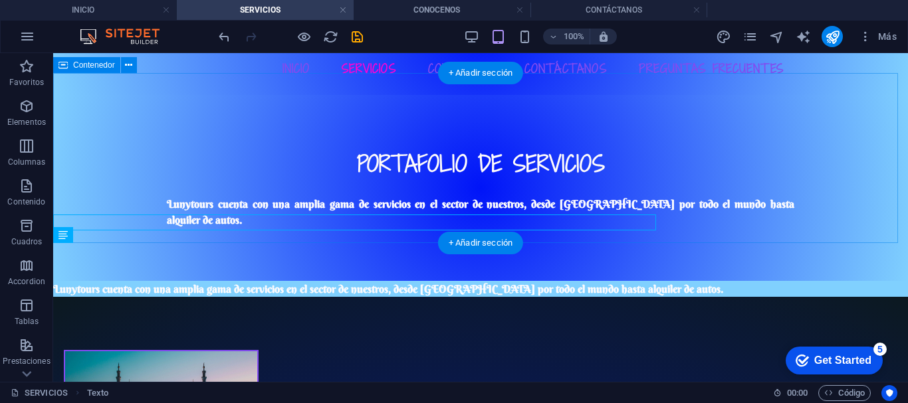
scroll to position [123, 0]
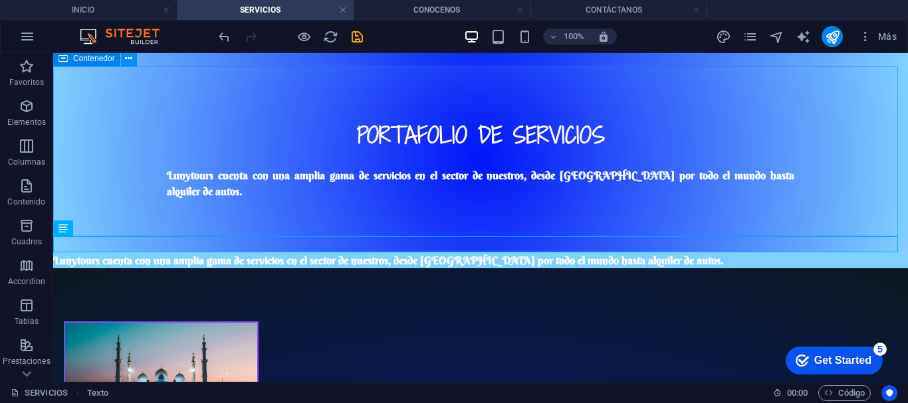
click at [128, 59] on icon at bounding box center [128, 59] width 7 height 14
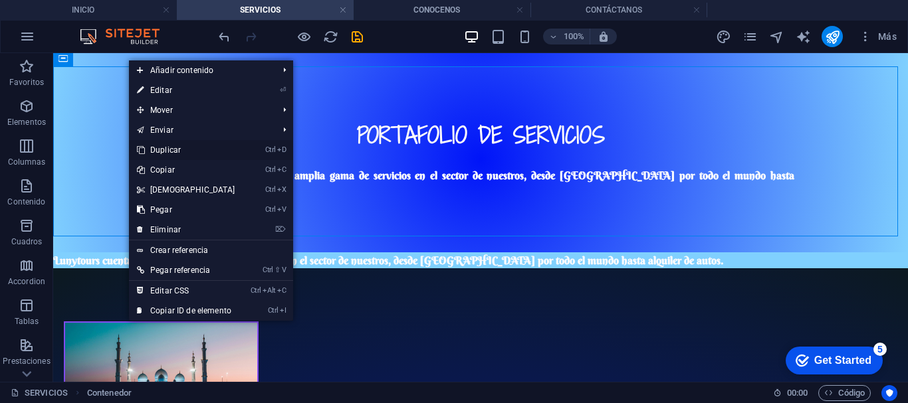
click at [190, 148] on link "Ctrl D Duplicar" at bounding box center [186, 150] width 114 height 20
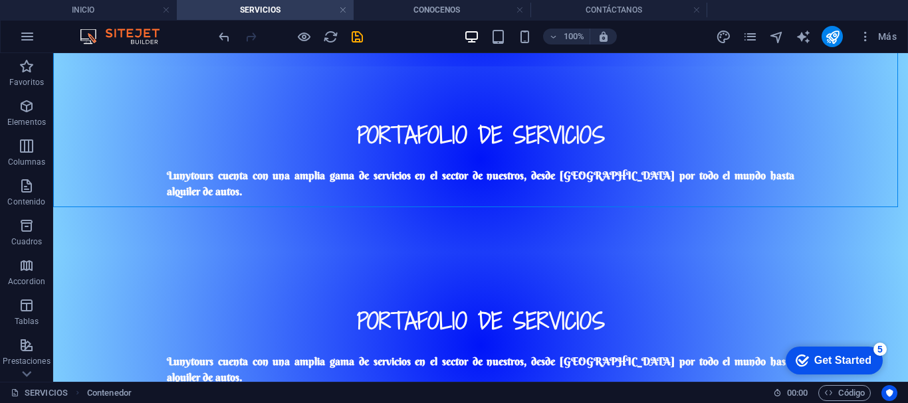
scroll to position [322, 0]
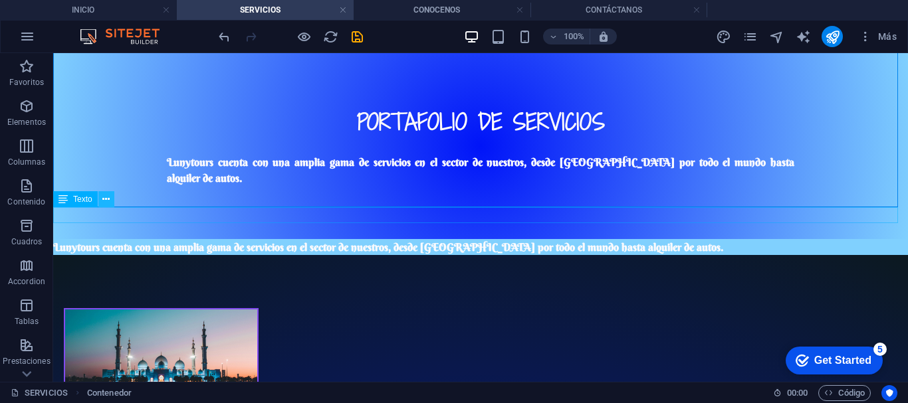
click at [105, 200] on icon at bounding box center [105, 200] width 7 height 14
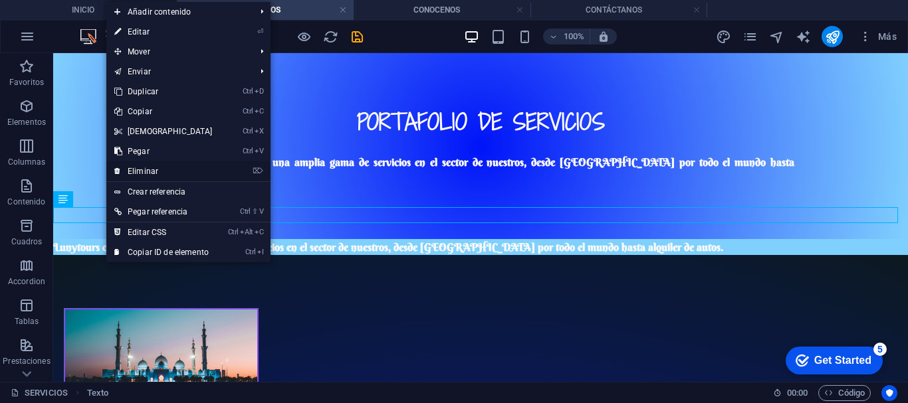
click at [129, 170] on link "⌦ Eliminar" at bounding box center [163, 171] width 114 height 20
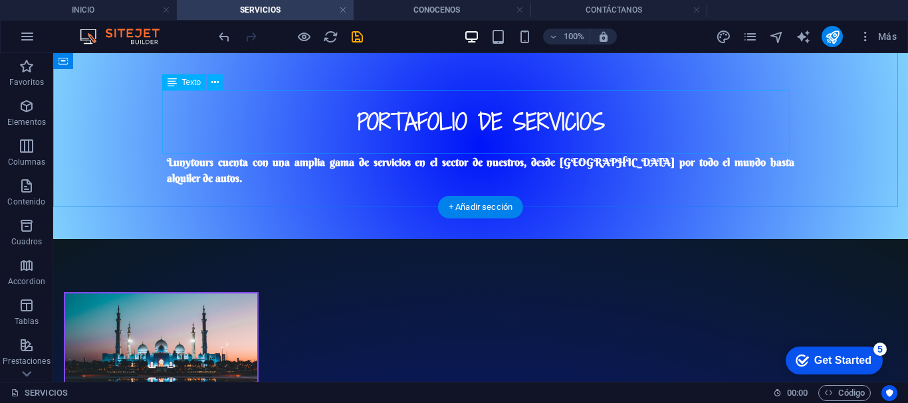
click at [439, 115] on div "PORTAFOLIO DE SERVICIOS Lunytours cuenta con una amplia gama de servicios en el…" at bounding box center [480, 146] width 627 height 80
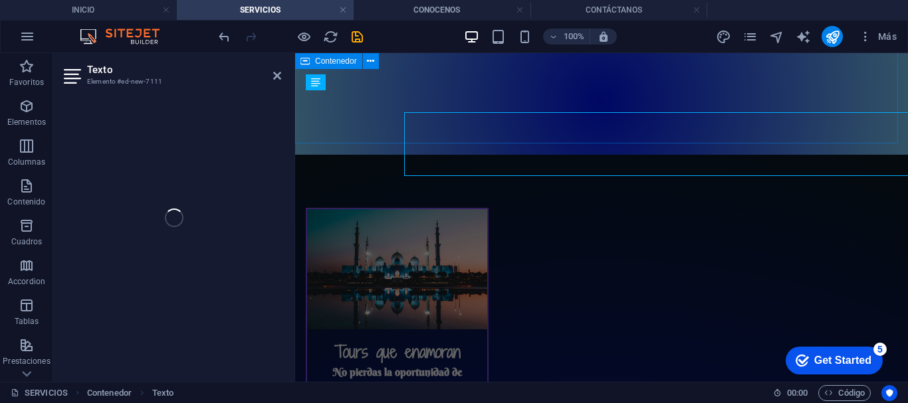
scroll to position [300, 0]
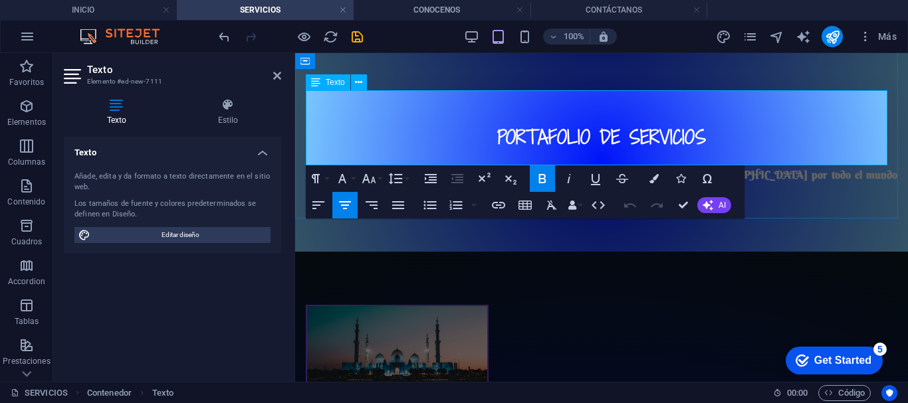
click at [484, 124] on h2 "PORTAFOLIO DE SERVICIOS" at bounding box center [601, 137] width 591 height 27
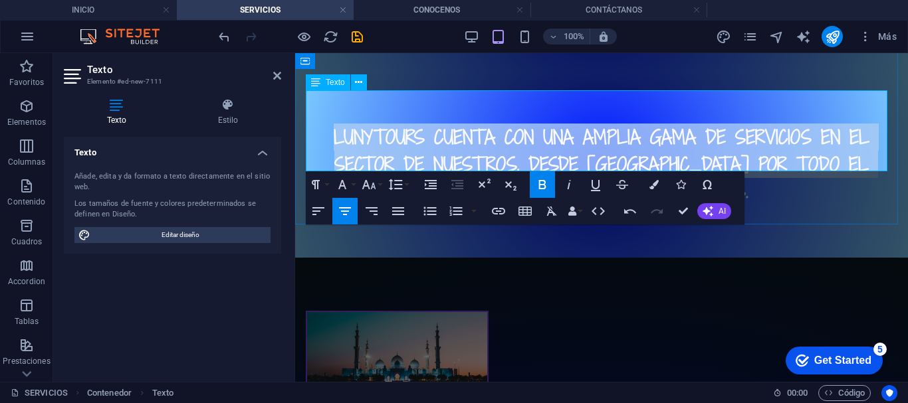
drag, startPoint x: 688, startPoint y: 162, endPoint x: 321, endPoint y: 104, distance: 372.0
click at [321, 124] on h2 "Lunytours cuenta con una amplia gama de servicios en el sector de nuestros, des…" at bounding box center [601, 164] width 591 height 81
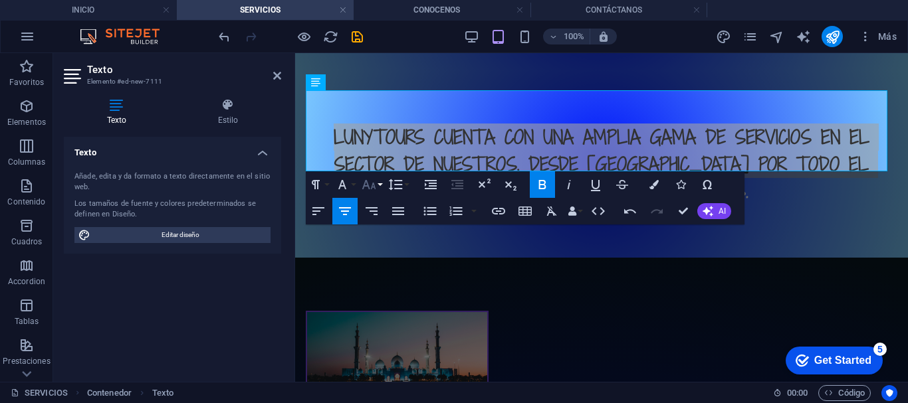
click at [372, 189] on icon "button" at bounding box center [369, 185] width 16 height 16
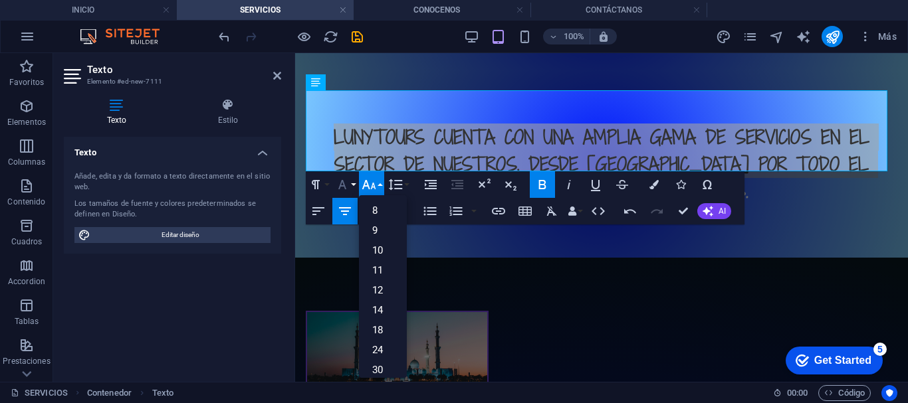
click at [347, 182] on icon "button" at bounding box center [342, 185] width 16 height 16
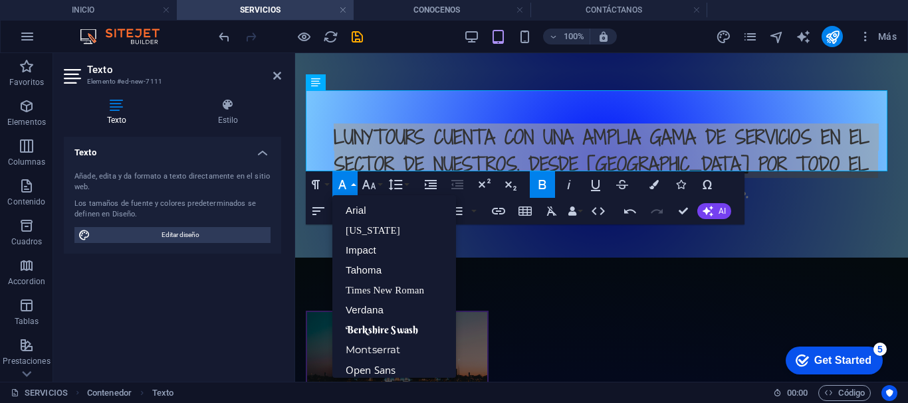
scroll to position [27, 0]
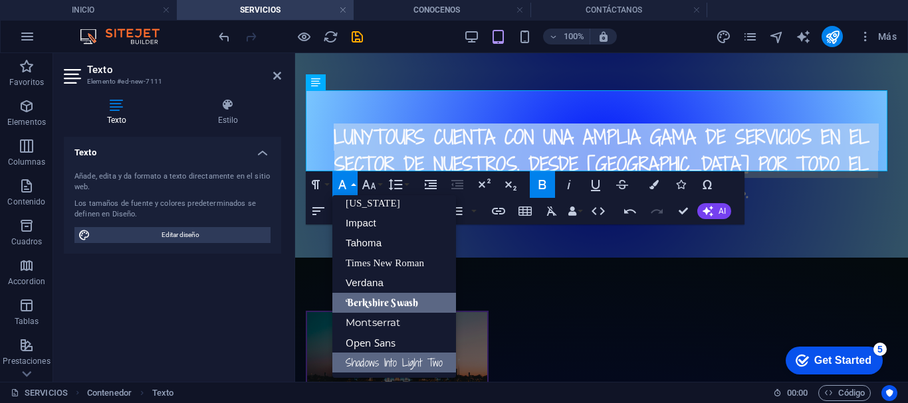
click at [398, 304] on link "Berkshire Swash" at bounding box center [394, 303] width 124 height 20
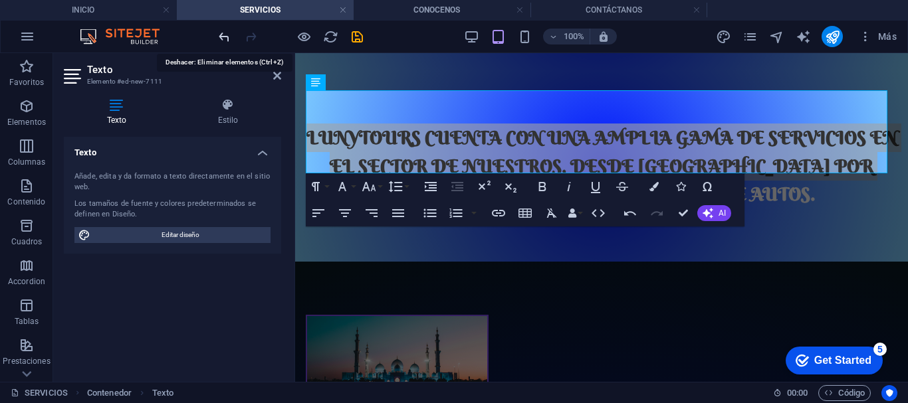
click at [228, 36] on icon "undo" at bounding box center [224, 36] width 15 height 15
click at [223, 39] on icon "undo" at bounding box center [224, 36] width 15 height 15
click at [793, 176] on div "Lunytours cuenta con una amplia gama de servicios en el sector de nuestros, des…" at bounding box center [601, 165] width 613 height 191
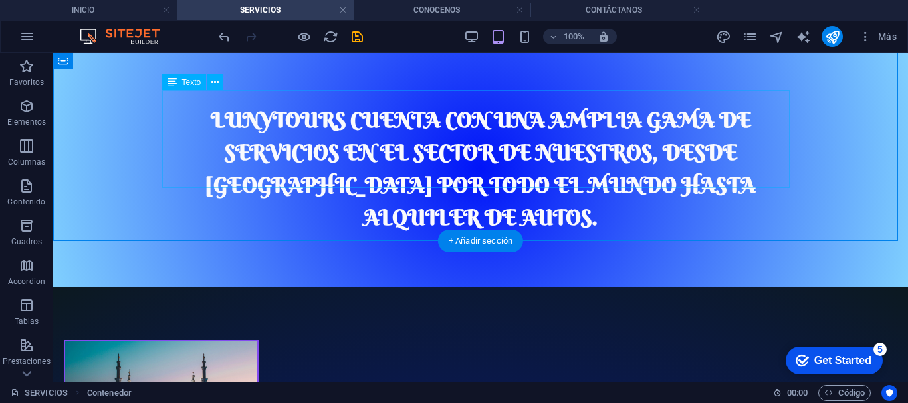
scroll to position [322, 0]
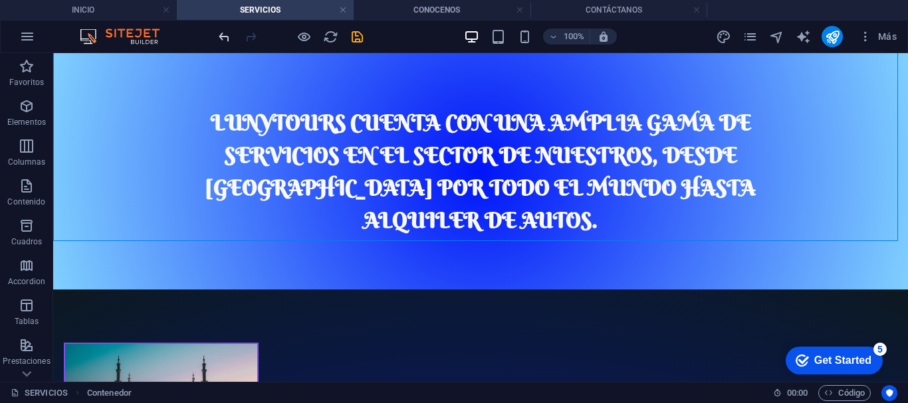
click at [225, 39] on icon "undo" at bounding box center [224, 36] width 15 height 15
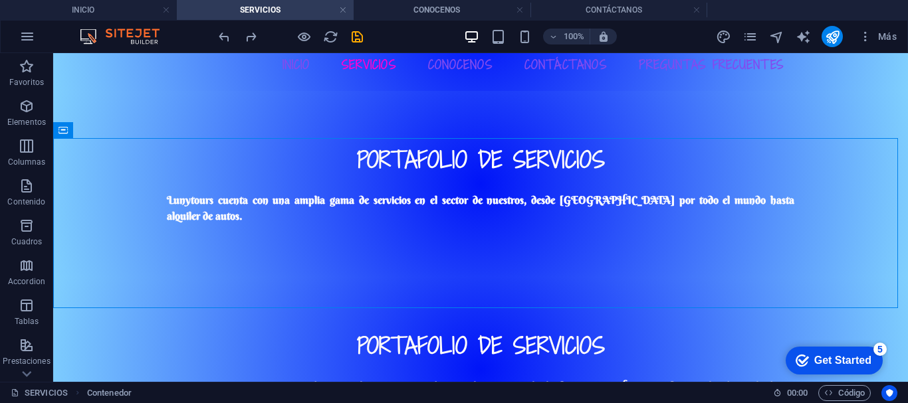
scroll to position [280, 0]
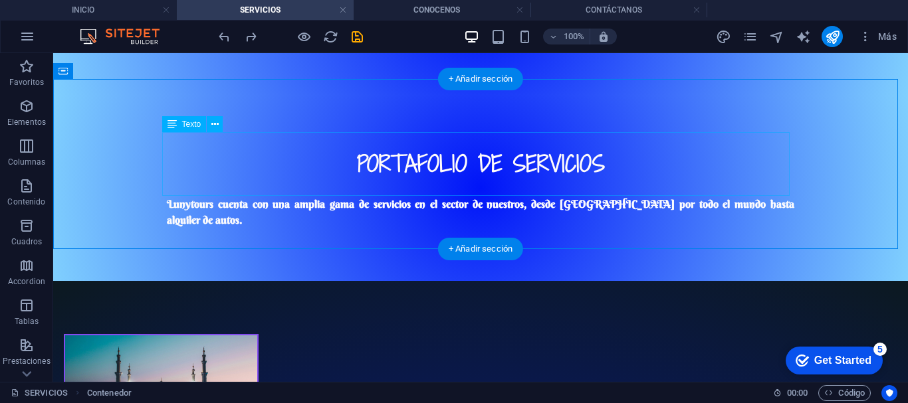
click at [332, 148] on div "PORTAFOLIO DE SERVICIOS Lunytours cuenta con una amplia gama de servicios en el…" at bounding box center [480, 188] width 627 height 80
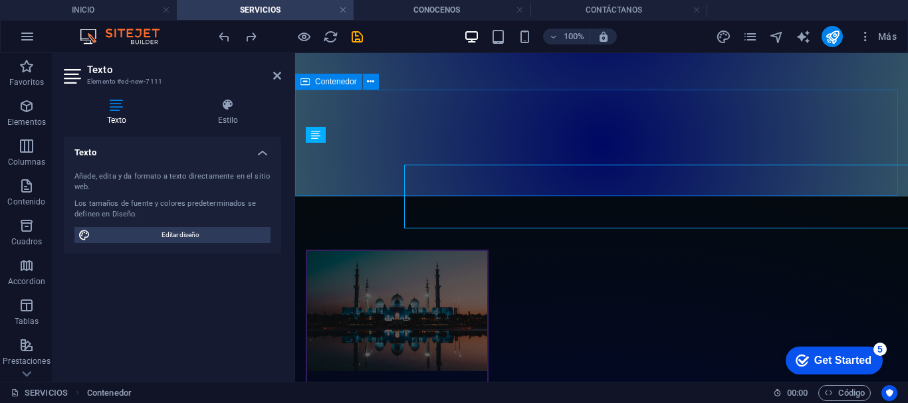
scroll to position [248, 0]
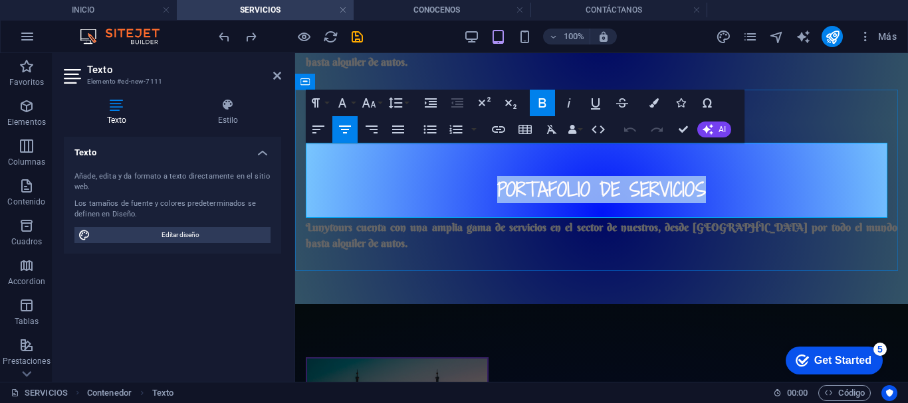
drag, startPoint x: 602, startPoint y: 148, endPoint x: 492, endPoint y: 154, distance: 109.8
click at [492, 176] on h2 "PORTAFOLIO DE SERVICIOS" at bounding box center [601, 189] width 591 height 27
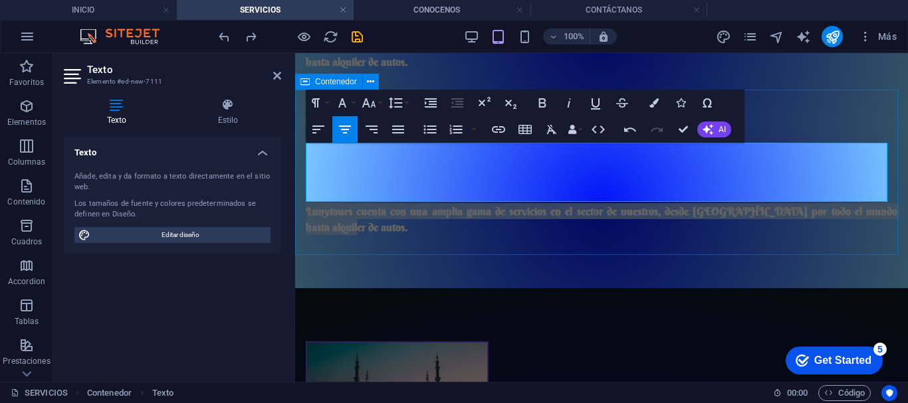
drag, startPoint x: 344, startPoint y: 195, endPoint x: 299, endPoint y: 179, distance: 48.1
click at [299, 179] on div "Lunytours cuenta con una amplia gama de servicios en el sector de nuestros, des…" at bounding box center [601, 205] width 613 height 165
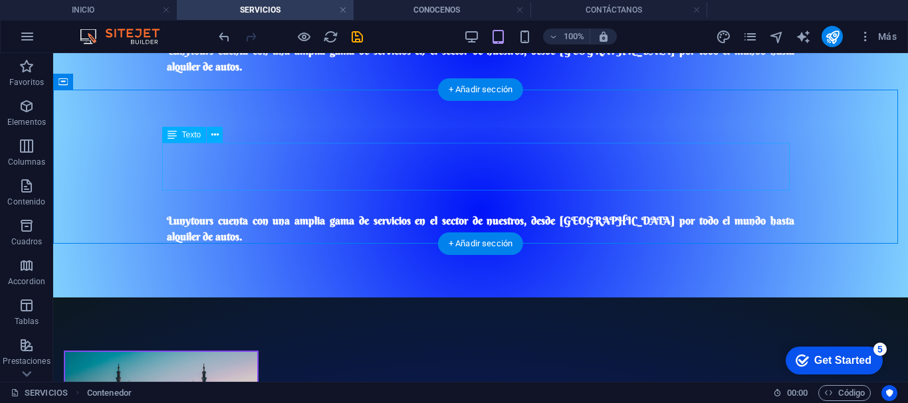
scroll to position [270, 0]
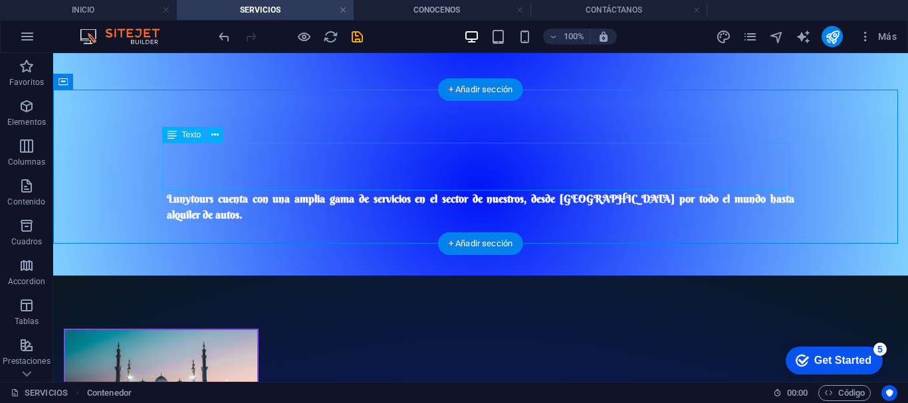
click at [167, 182] on div "Lunytours cuenta con una amplia gama de servicios en el sector de nuestros, des…" at bounding box center [480, 191] width 627 height 64
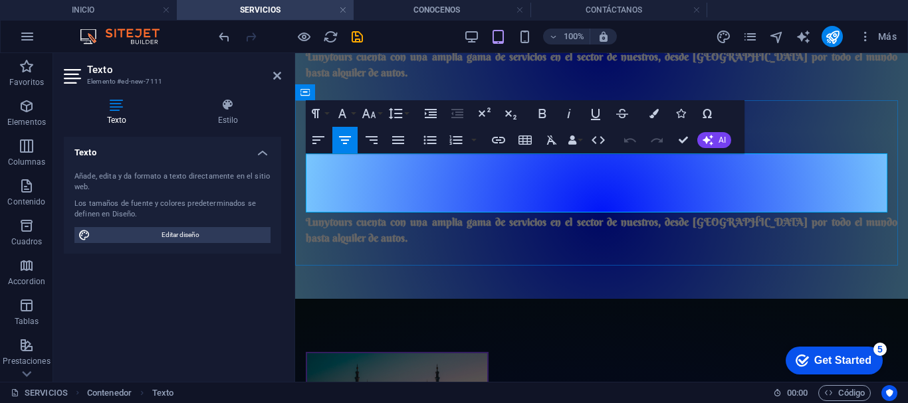
click at [308, 215] on strong "Lunytours cuenta con una amplia gama de servicios en el sector de nuestros, des…" at bounding box center [601, 229] width 591 height 29
click at [305, 191] on div "Lunytours cuenta con una amplia gama de servicios en el sector de nuestros, des…" at bounding box center [601, 216] width 613 height 165
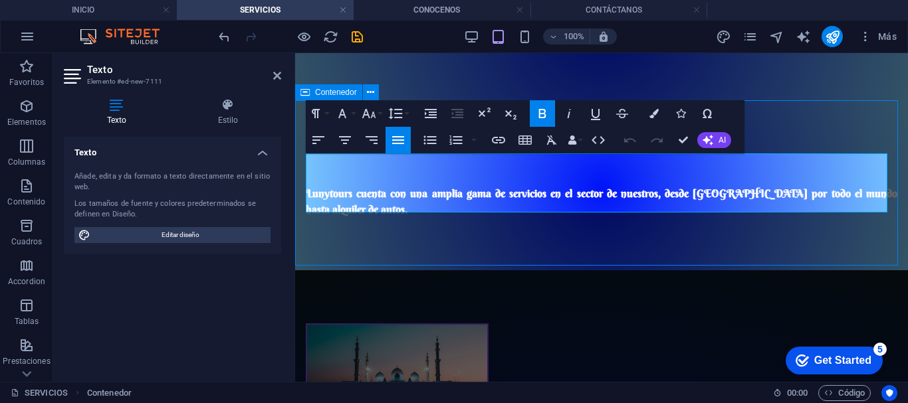
click at [549, 188] on div "Lunytours cuenta con una amplia gama de servicios en el sector de nuestros, des…" at bounding box center [601, 187] width 591 height 59
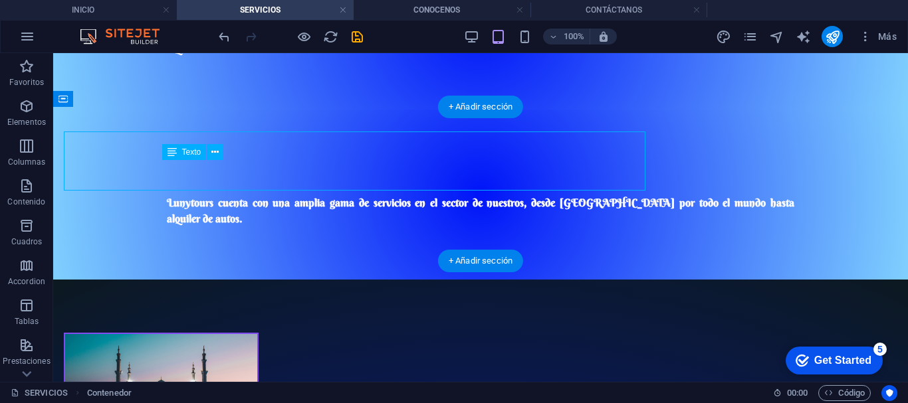
scroll to position [259, 0]
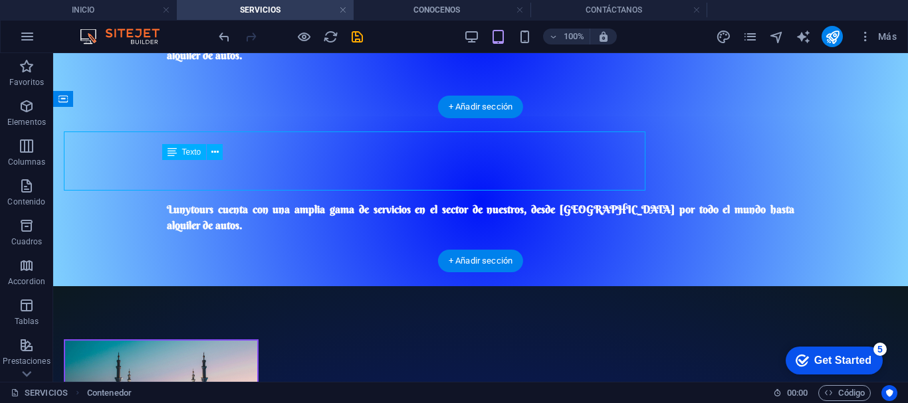
click at [250, 191] on div "Lunytours cuenta con una amplia gama de servicios en el sector de nuestros, des…" at bounding box center [480, 201] width 627 height 64
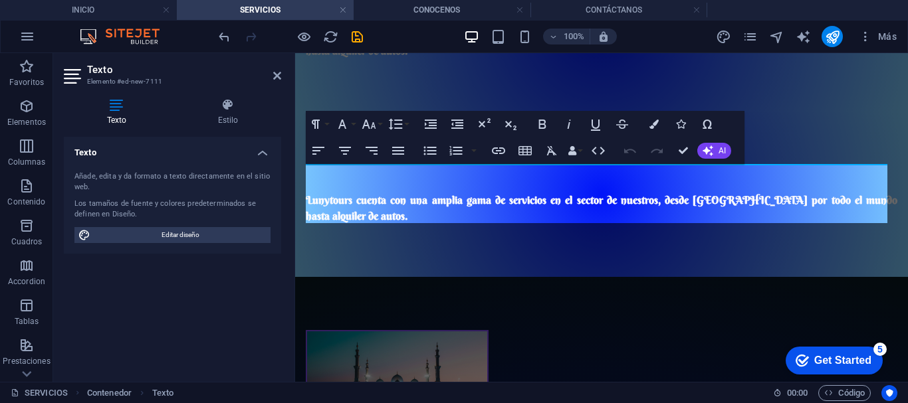
scroll to position [227, 0]
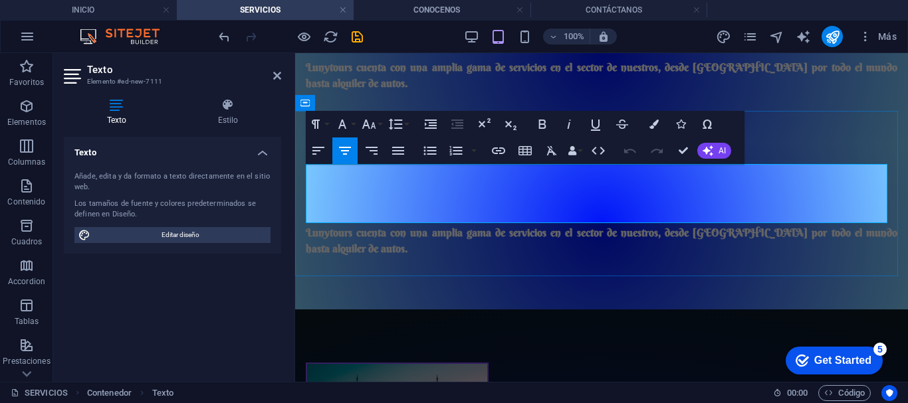
click at [308, 226] on strong "Lunytours cuenta con una amplia gama de servicios en el sector de nuestros, des…" at bounding box center [601, 240] width 591 height 29
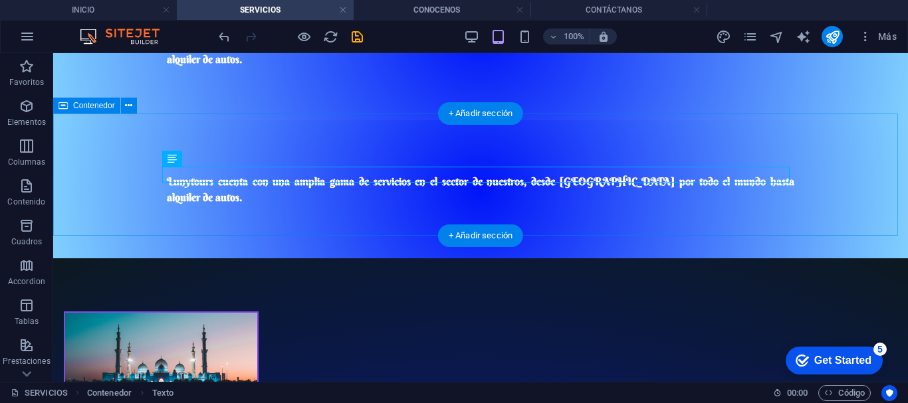
scroll to position [248, 0]
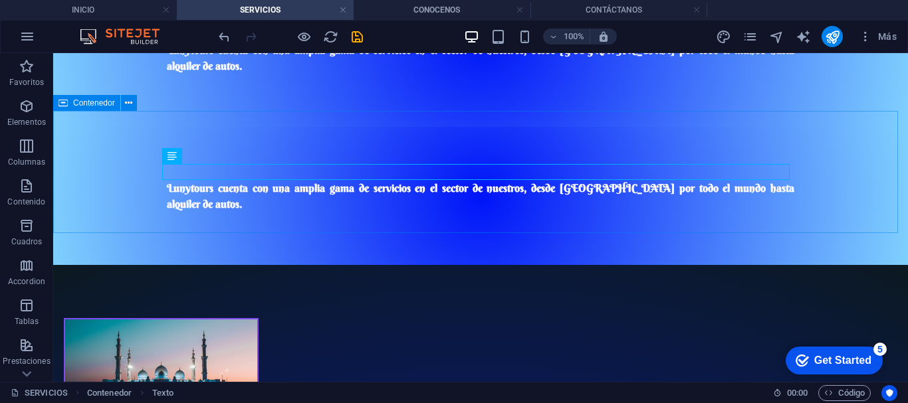
click at [111, 101] on span "Contenedor" at bounding box center [94, 103] width 42 height 8
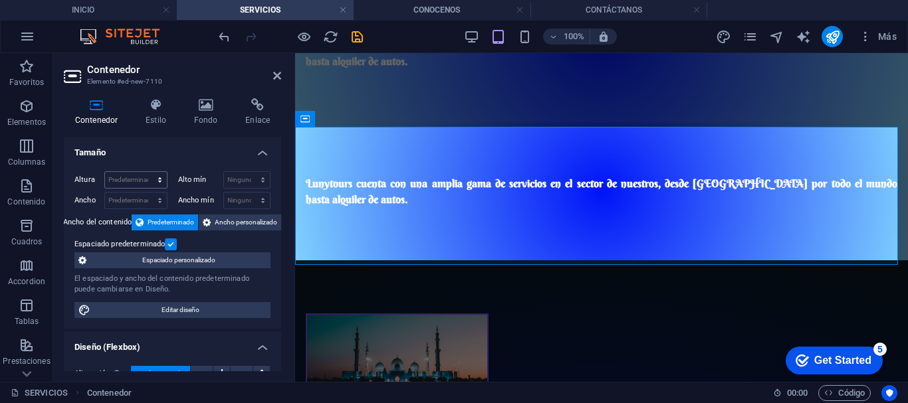
scroll to position [211, 0]
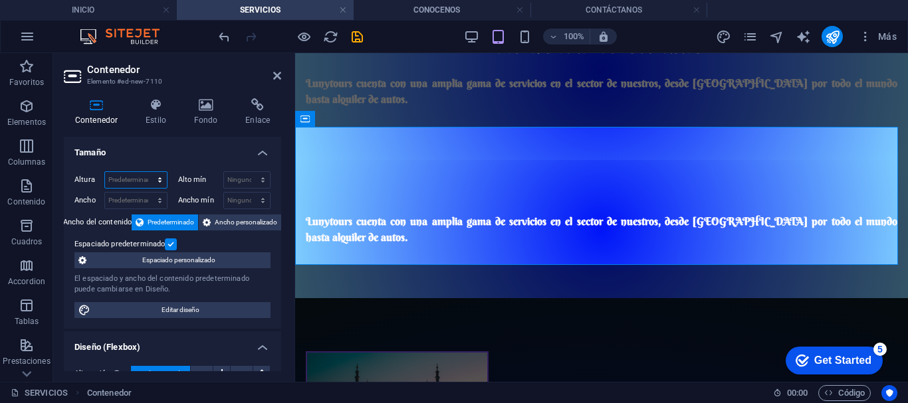
click at [133, 179] on select "Predeterminado px rem % vh vw" at bounding box center [136, 180] width 62 height 16
click at [132, 179] on select "Predeterminado px rem % vh vw" at bounding box center [136, 180] width 62 height 16
select select "px"
click at [146, 172] on select "Predeterminado px rem % vh vw" at bounding box center [136, 180] width 62 height 16
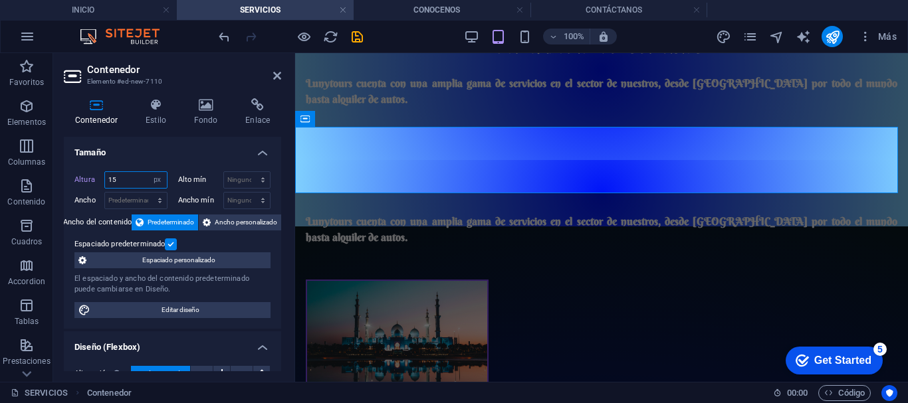
type input "150"
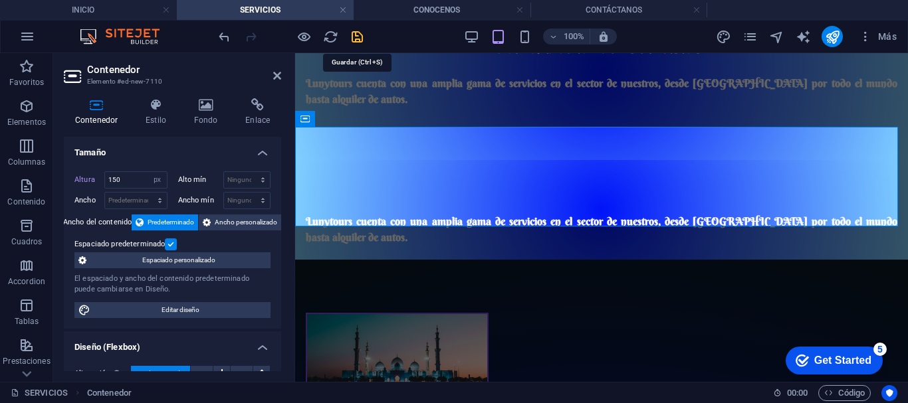
click at [355, 36] on icon "save" at bounding box center [356, 36] width 15 height 15
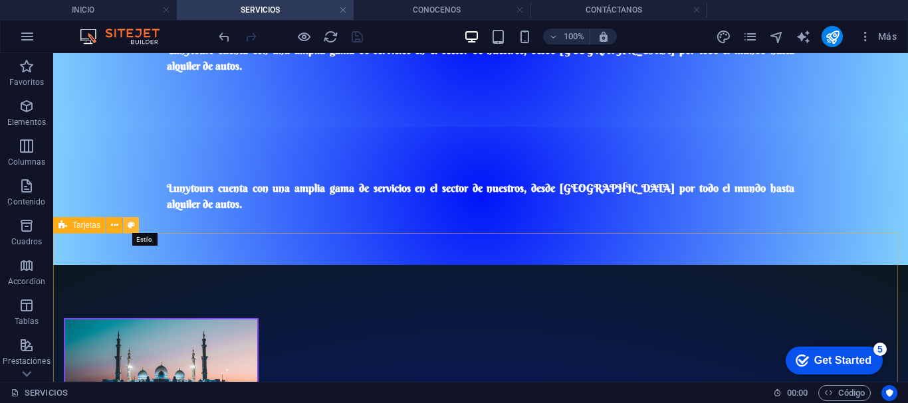
click at [129, 224] on icon at bounding box center [131, 226] width 7 height 14
select select "rem"
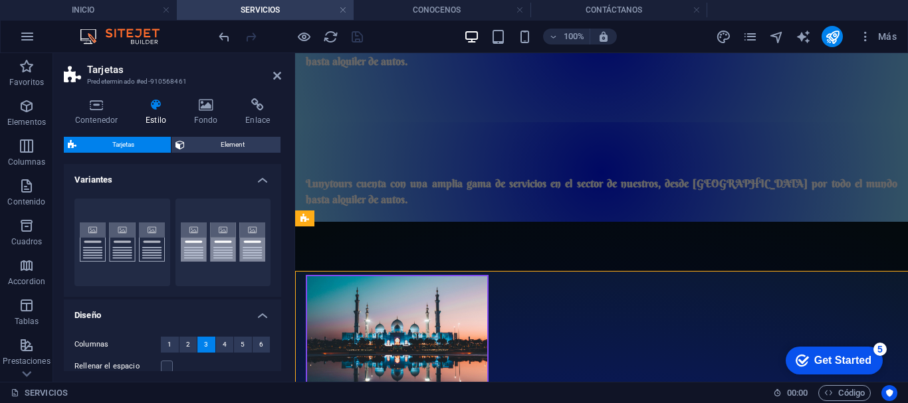
scroll to position [211, 0]
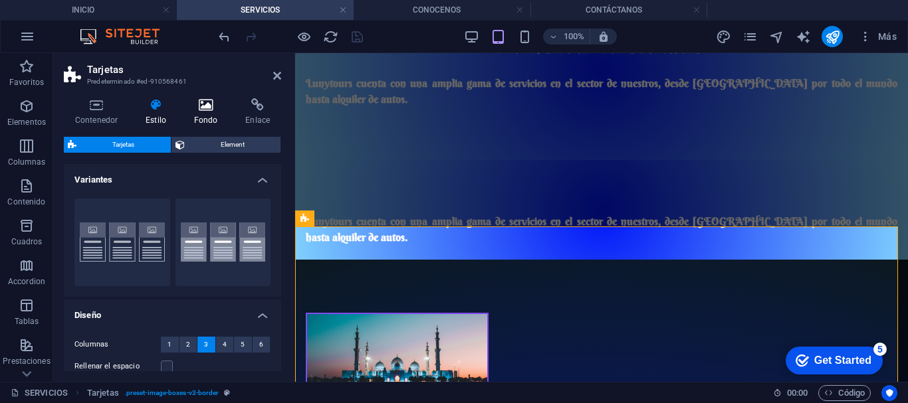
click at [205, 117] on h4 "Fondo" at bounding box center [209, 112] width 52 height 28
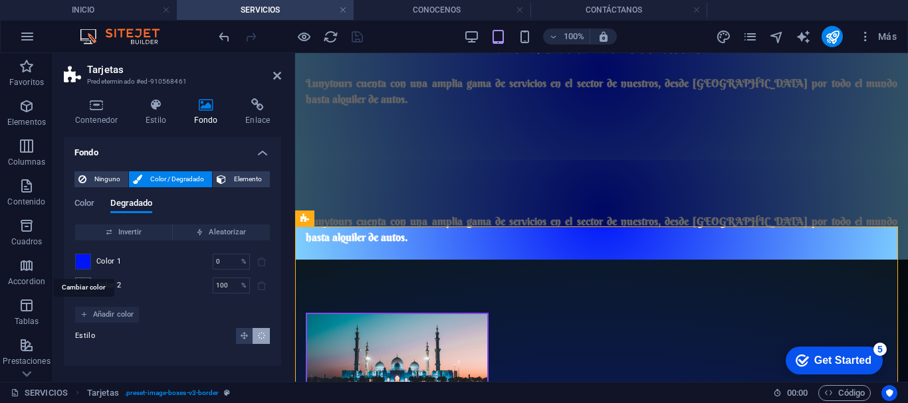
click at [88, 264] on span at bounding box center [83, 261] width 15 height 15
type input "#0014f8"
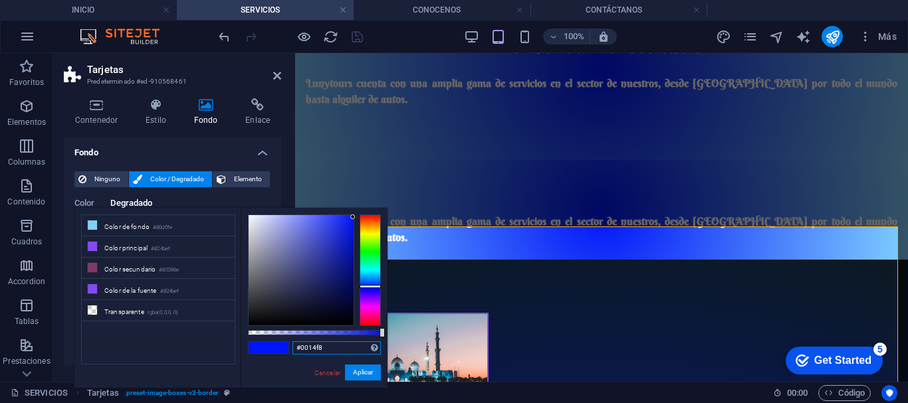
drag, startPoint x: 331, startPoint y: 346, endPoint x: 286, endPoint y: 346, distance: 45.2
click at [286, 346] on div "#0014f8 Formatos soportados #0852ed rgb(8, 82, 237) rgba(8, 82, 237, 90%) hsv(2…" at bounding box center [314, 394] width 147 height 373
click at [316, 369] on link "Cancelar" at bounding box center [327, 373] width 29 height 10
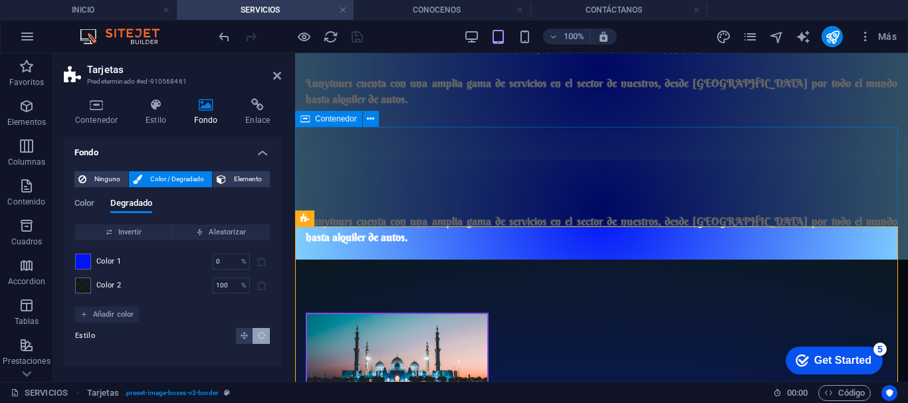
click at [351, 118] on span "Contenedor" at bounding box center [336, 119] width 42 height 8
select select "px"
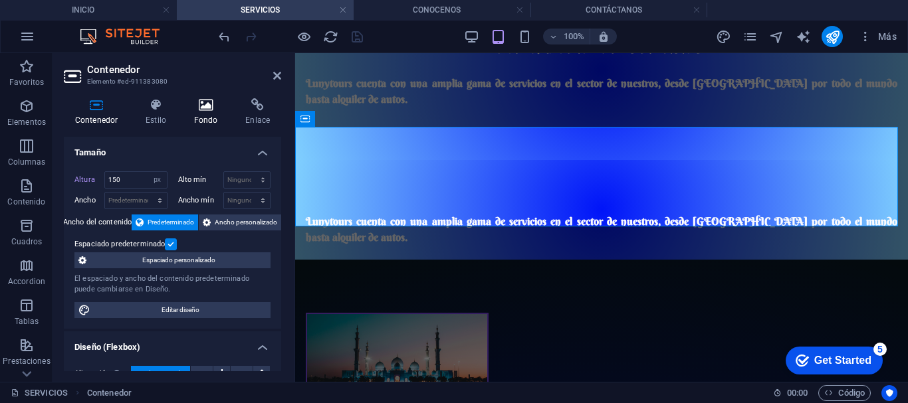
click at [209, 114] on h4 "Fondo" at bounding box center [209, 112] width 52 height 28
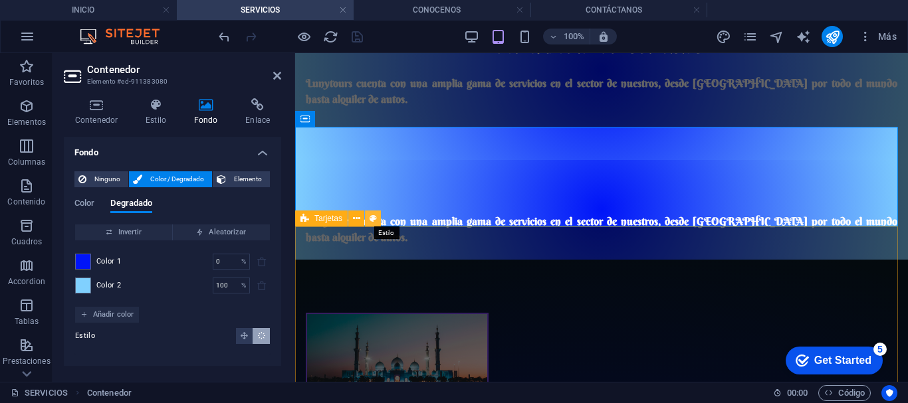
click at [373, 215] on icon at bounding box center [372, 219] width 7 height 14
select select "rem"
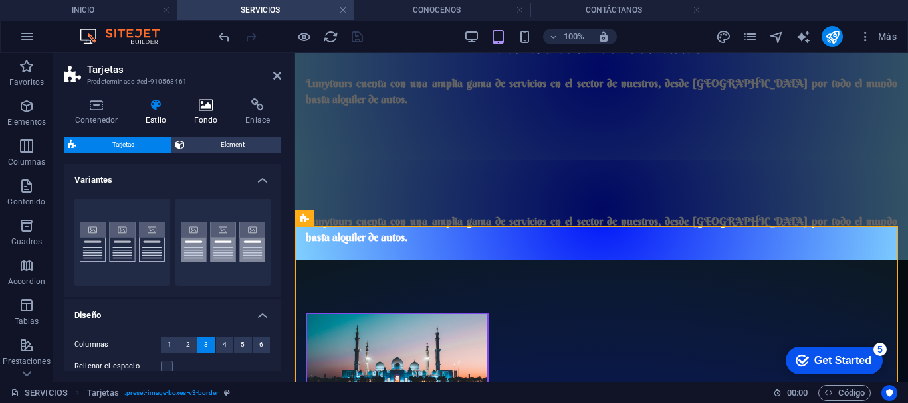
click at [212, 108] on icon at bounding box center [206, 104] width 47 height 13
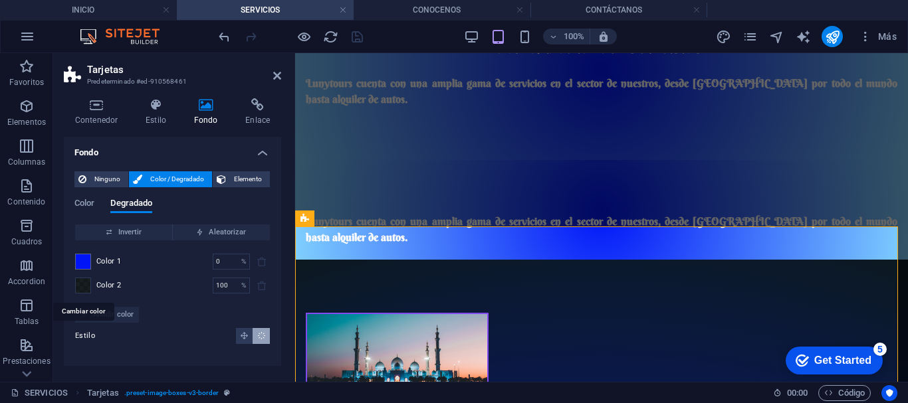
click at [83, 280] on span at bounding box center [83, 285] width 15 height 15
type input "rgba(0, 6, 9, 0.906)"
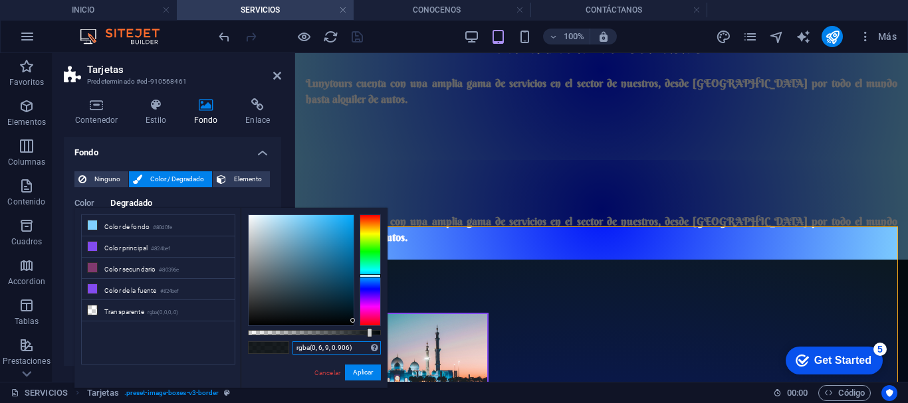
drag, startPoint x: 349, startPoint y: 350, endPoint x: 294, endPoint y: 348, distance: 55.8
click at [294, 348] on input "rgba(0, 6, 9, 0.906)" at bounding box center [336, 348] width 88 height 13
click at [324, 373] on link "Cancelar" at bounding box center [327, 373] width 29 height 10
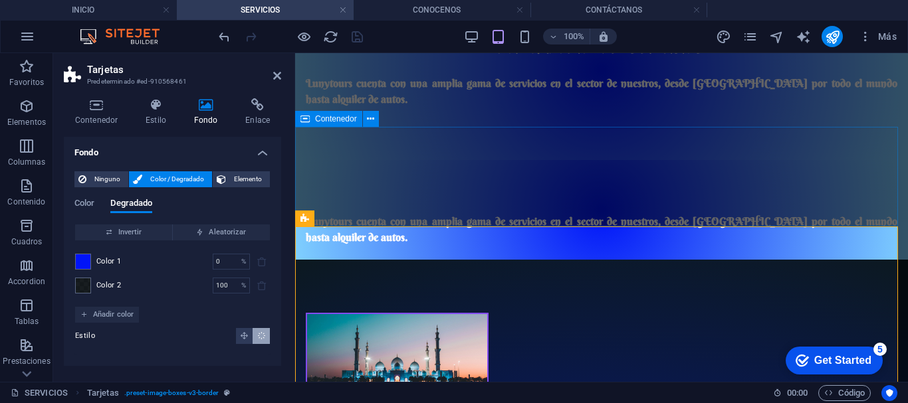
click at [330, 120] on span "Contenedor" at bounding box center [336, 119] width 42 height 8
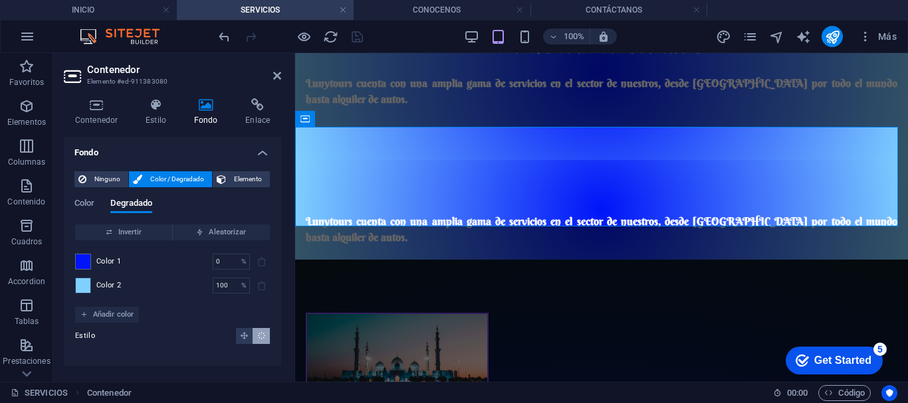
click at [82, 282] on span at bounding box center [83, 285] width 15 height 15
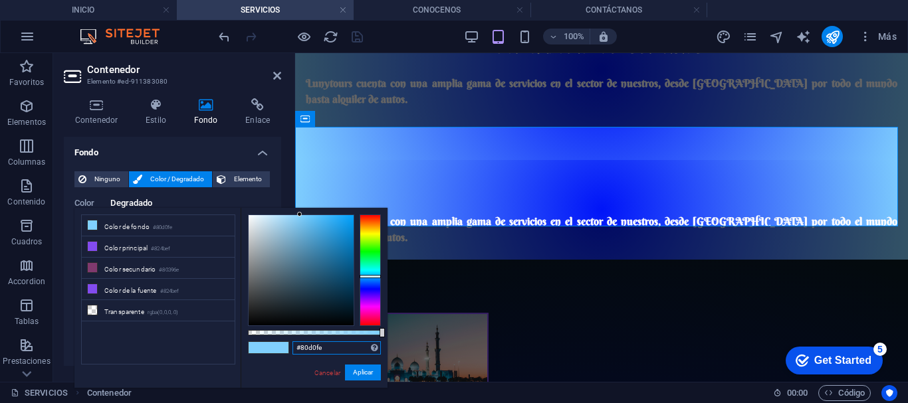
drag, startPoint x: 328, startPoint y: 349, endPoint x: 289, endPoint y: 349, distance: 38.5
click at [289, 349] on div "#80d0fe Formatos soportados #0852ed rgb(8, 82, 237) rgba(8, 82, 237, 90%) hsv(2…" at bounding box center [314, 394] width 147 height 373
paste input "rgba(0, 6, 9, 0.906"
type input "rgba(0, 6, 9, 0.906)"
click at [357, 369] on button "Aplicar" at bounding box center [363, 373] width 36 height 16
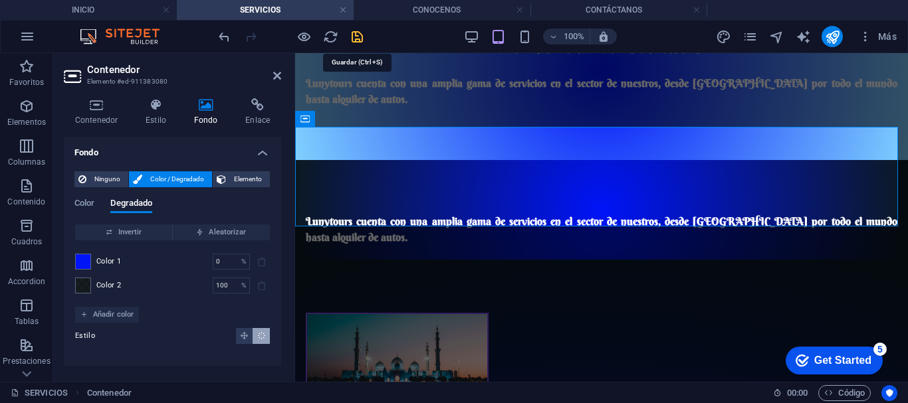
click at [353, 33] on icon "save" at bounding box center [356, 36] width 15 height 15
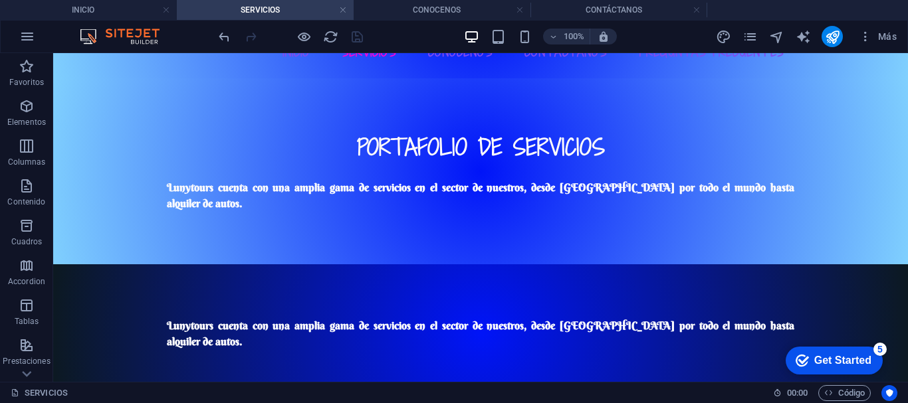
scroll to position [66, 0]
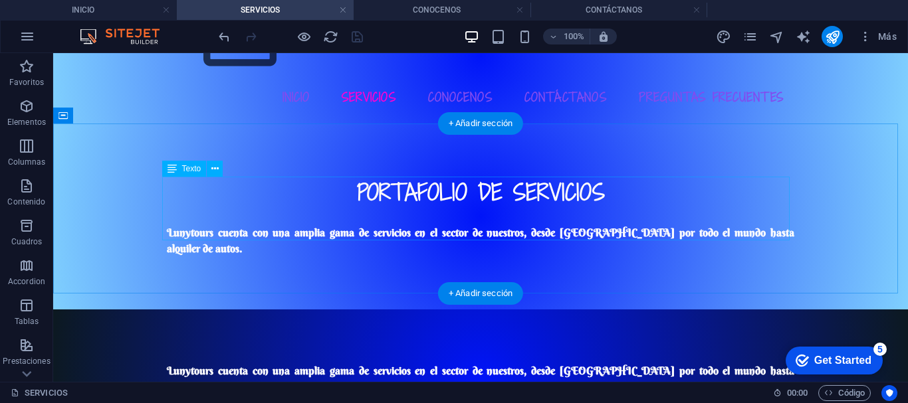
click at [231, 229] on div "PORTAFOLIO DE SERVICIOS Lunytours cuenta con una amplia gama de servicios en el…" at bounding box center [480, 217] width 627 height 80
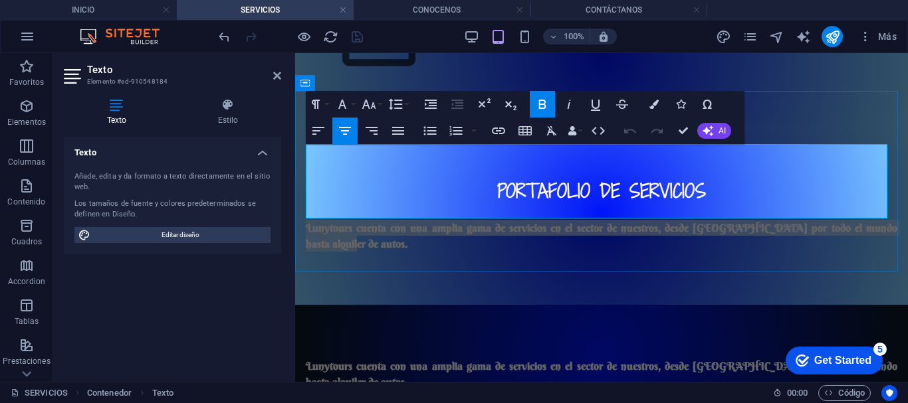
drag, startPoint x: 335, startPoint y: 212, endPoint x: 302, endPoint y: 197, distance: 36.0
click at [302, 197] on div "PORTAFOLIO DE SERVICIOS Lunytours cuenta con una amplia gama de servicios en el…" at bounding box center [601, 214] width 613 height 181
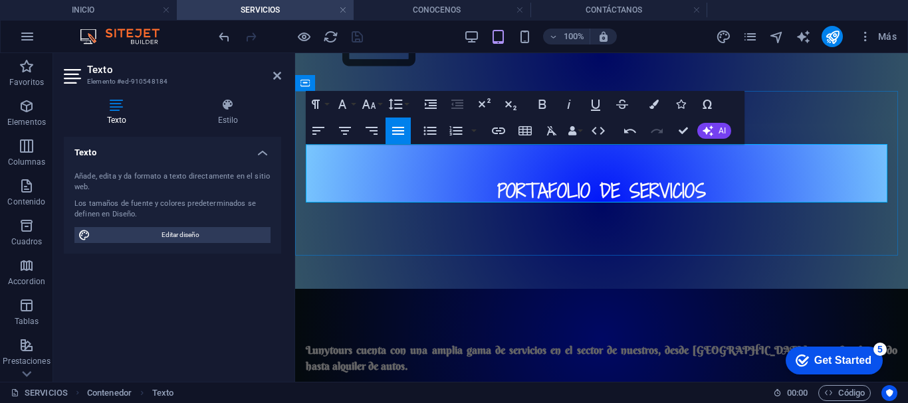
click at [710, 177] on h2 "PORTAFOLIO DE SERVICIOS" at bounding box center [601, 190] width 591 height 27
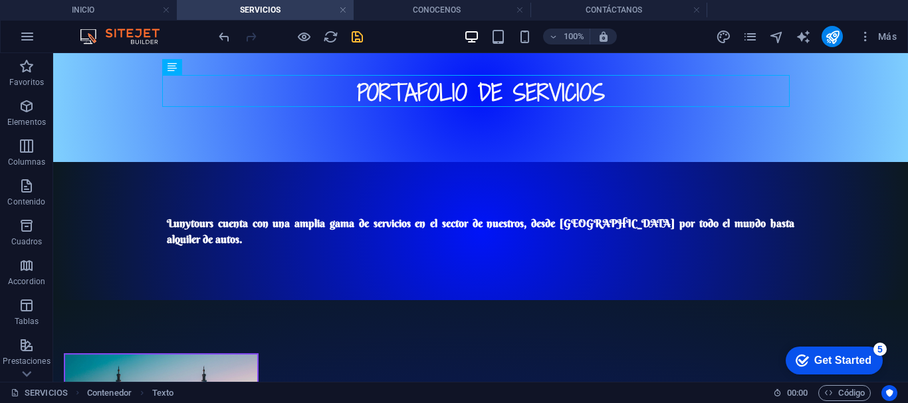
scroll to position [168, 0]
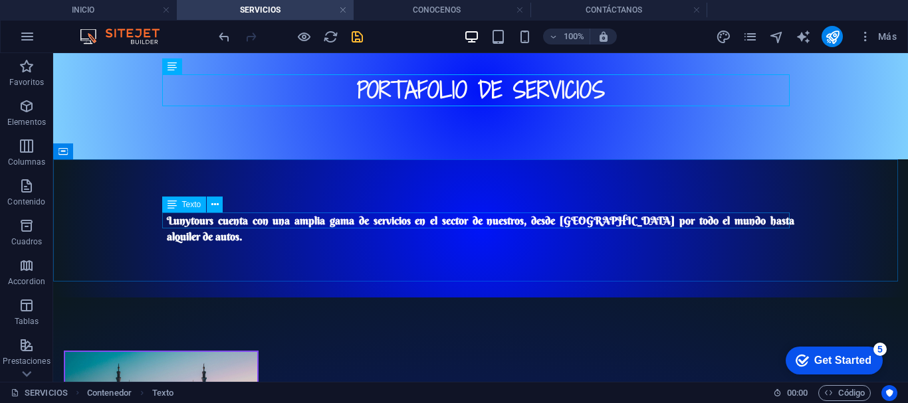
click at [191, 202] on span "Texto" at bounding box center [191, 205] width 19 height 8
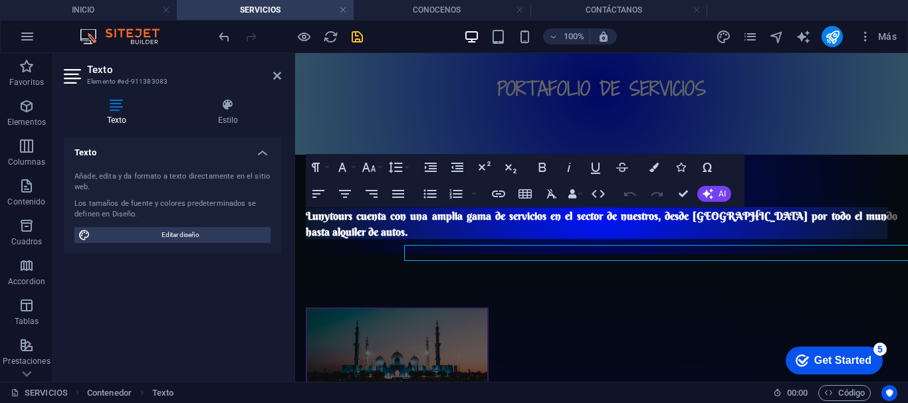
scroll to position [136, 0]
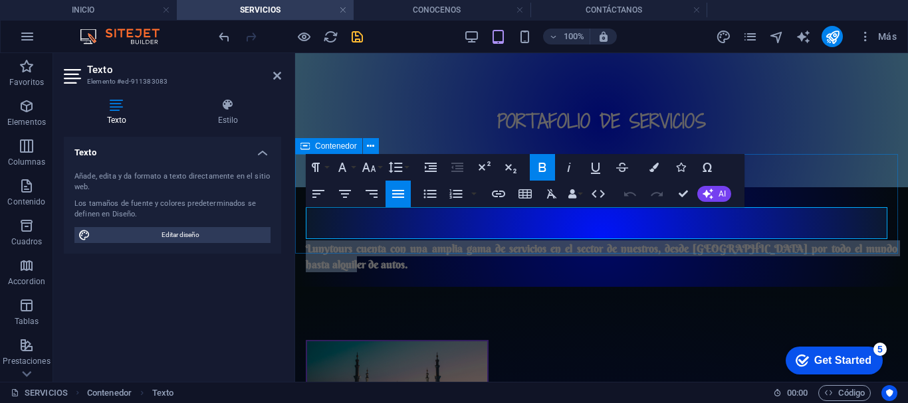
drag, startPoint x: 341, startPoint y: 231, endPoint x: 303, endPoint y: 218, distance: 40.1
click at [303, 218] on div "Lunytours cuenta con una amplia gama de servicios en el sector de nuestros, des…" at bounding box center [601, 237] width 613 height 100
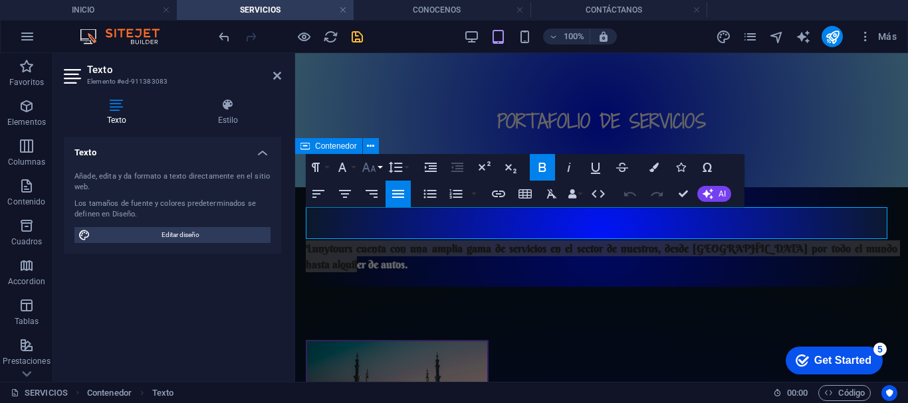
click at [367, 169] on icon "button" at bounding box center [369, 167] width 14 height 9
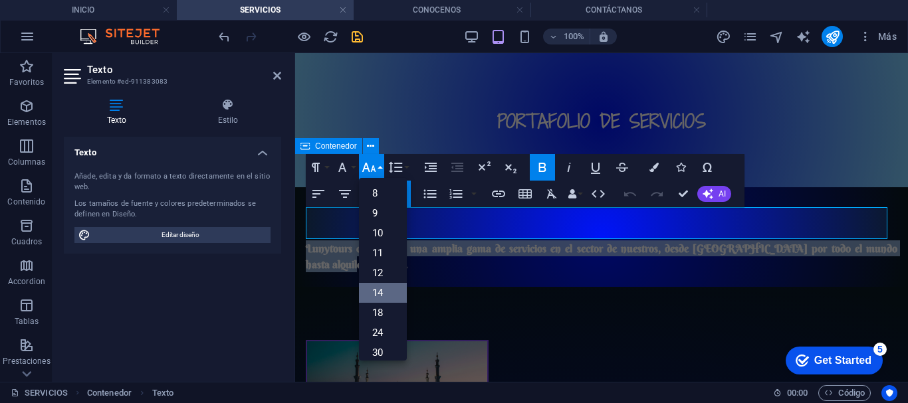
click at [373, 290] on link "14" at bounding box center [383, 293] width 48 height 20
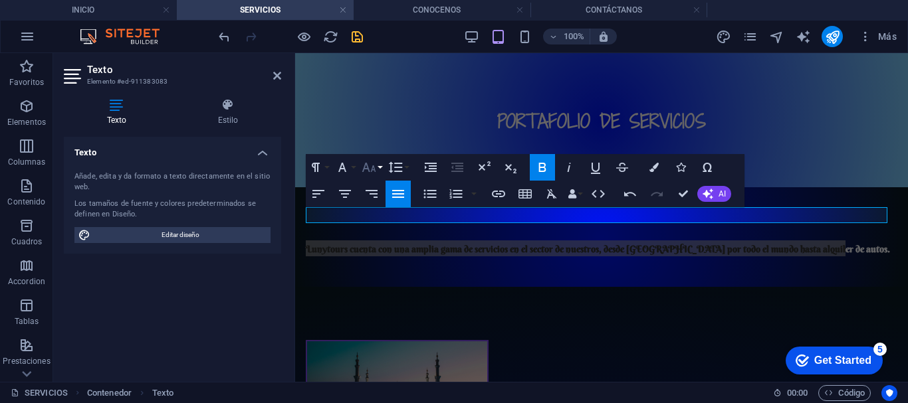
click at [376, 161] on icon "button" at bounding box center [369, 167] width 16 height 16
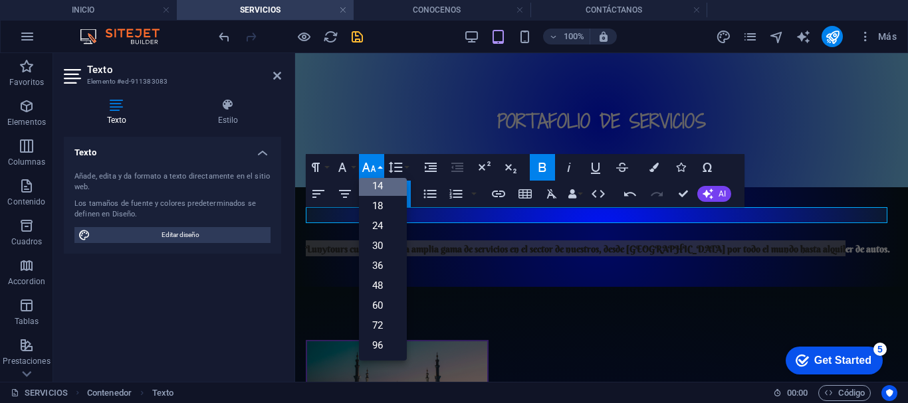
scroll to position [107, 0]
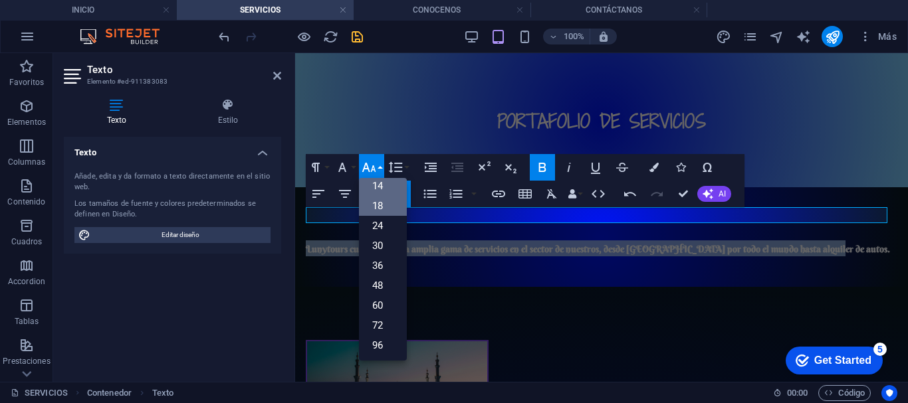
click at [383, 208] on link "18" at bounding box center [383, 206] width 48 height 20
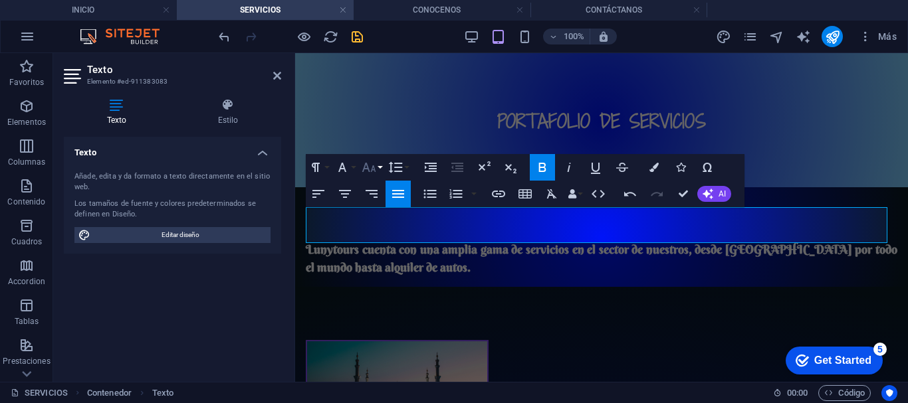
click at [371, 167] on icon "button" at bounding box center [369, 167] width 16 height 16
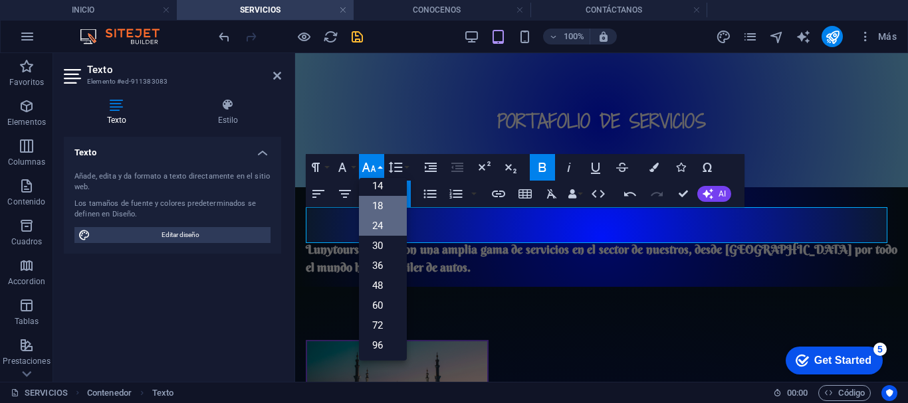
click at [366, 225] on link "24" at bounding box center [383, 226] width 48 height 20
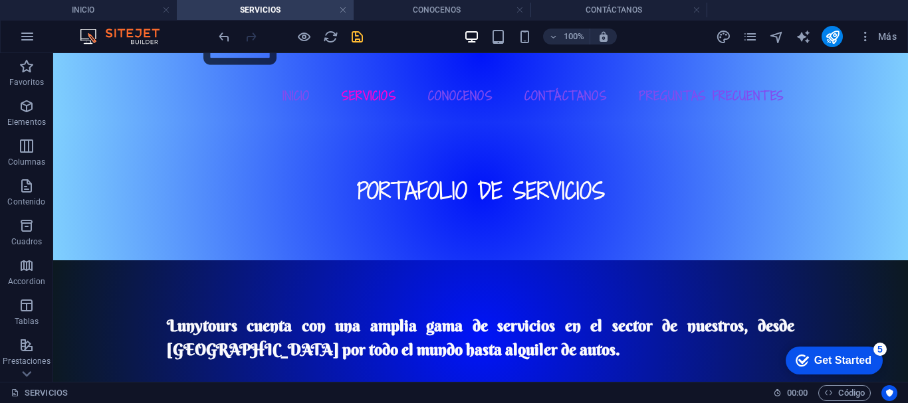
scroll to position [0, 0]
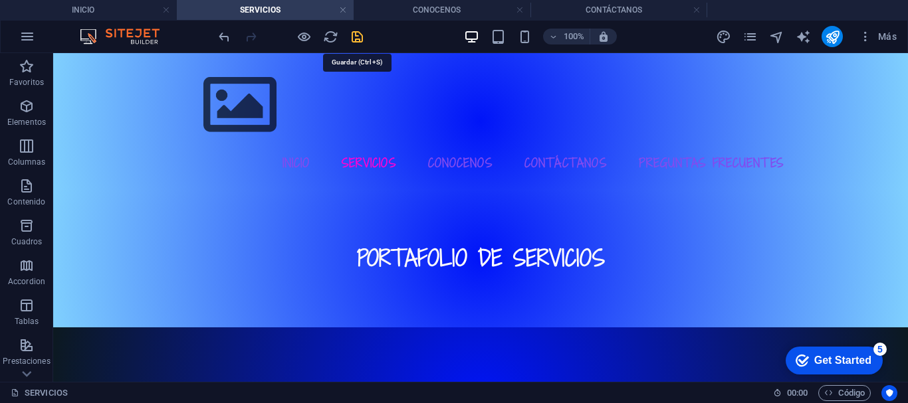
click at [353, 38] on icon "save" at bounding box center [356, 36] width 15 height 15
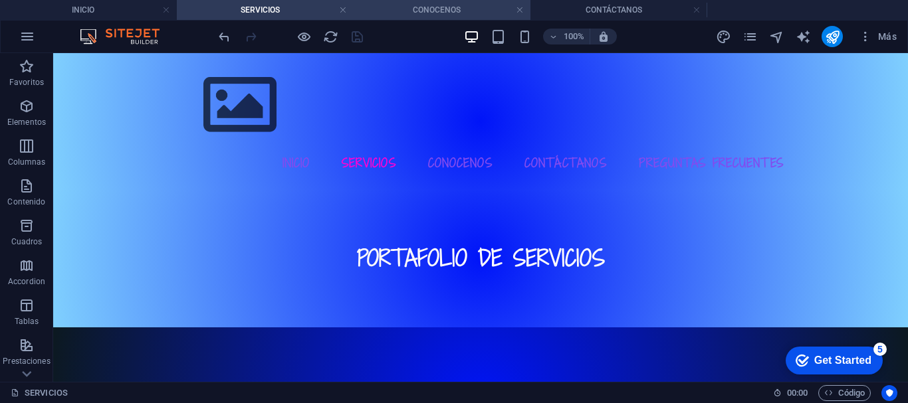
click at [430, 5] on h4 "CONOCENOS" at bounding box center [441, 10] width 177 height 15
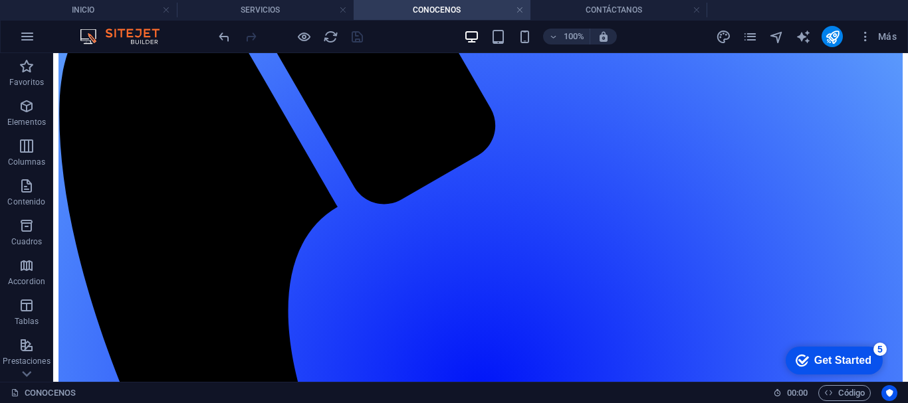
scroll to position [63, 0]
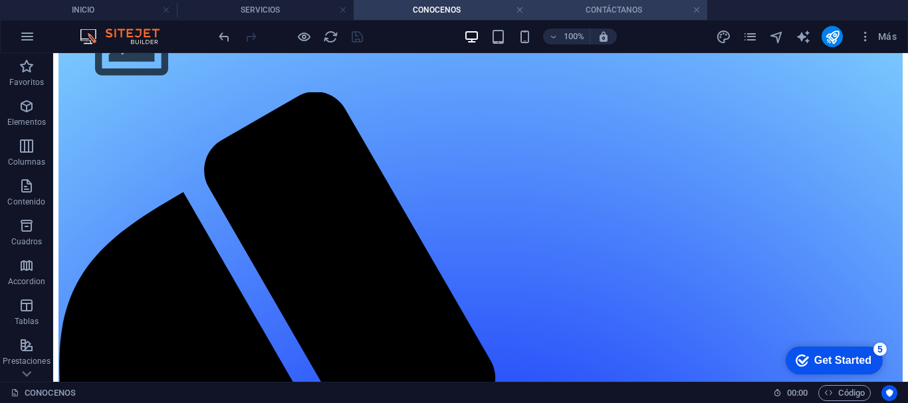
click at [571, 9] on h4 "CONTÁCTANOS" at bounding box center [618, 10] width 177 height 15
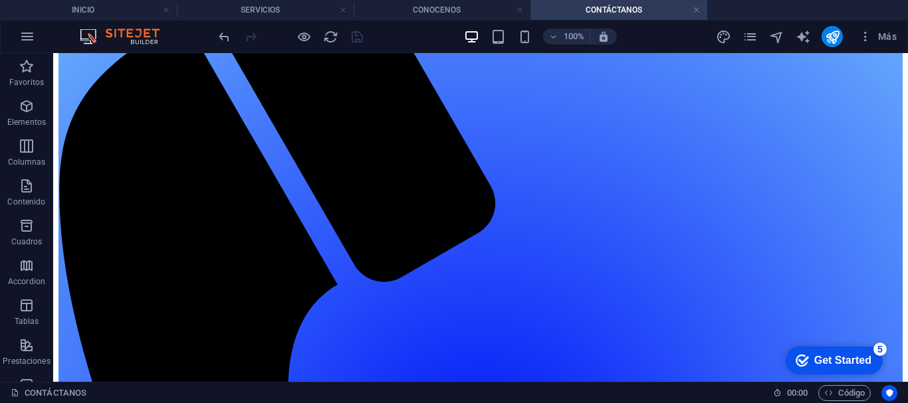
scroll to position [241, 0]
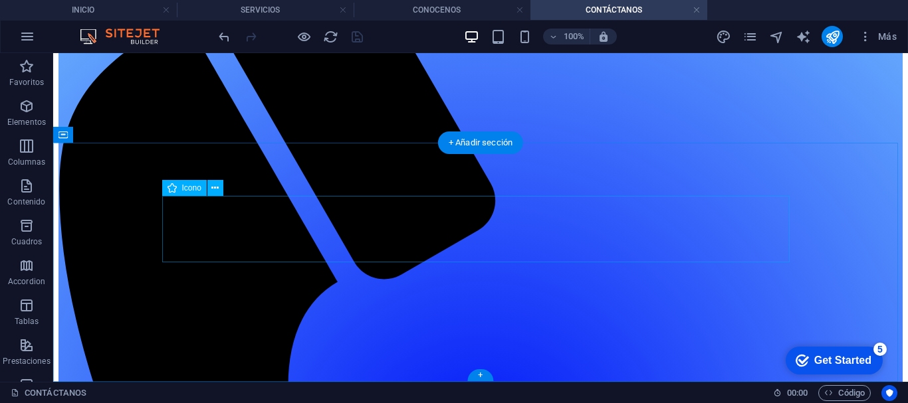
select select "xMidYMid"
select select "px"
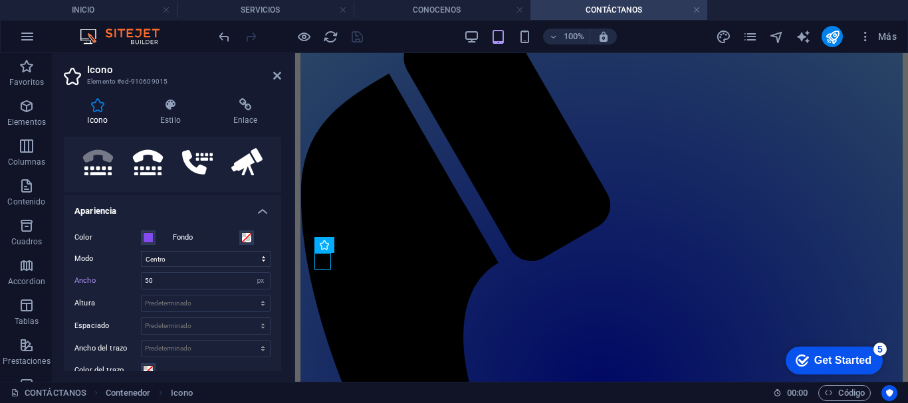
scroll to position [256, 0]
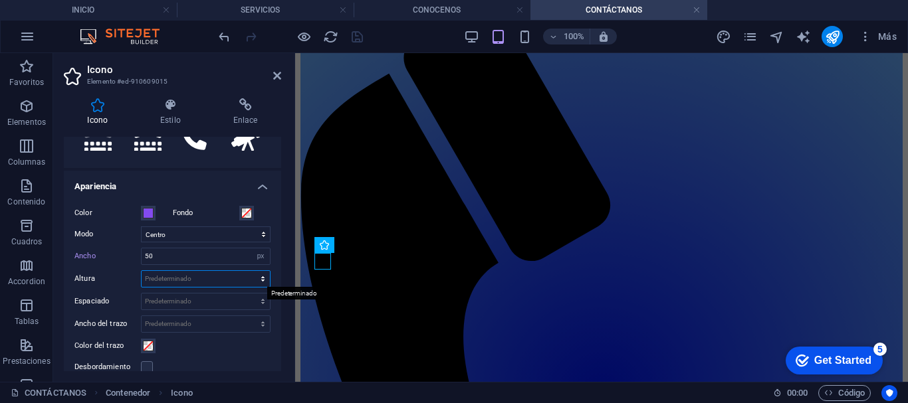
click at [163, 276] on select "Predeterminado automático px rem em vh vw" at bounding box center [206, 279] width 128 height 16
select select "px"
click at [248, 271] on select "Predeterminado automático px rem em vh vw" at bounding box center [206, 279] width 128 height 16
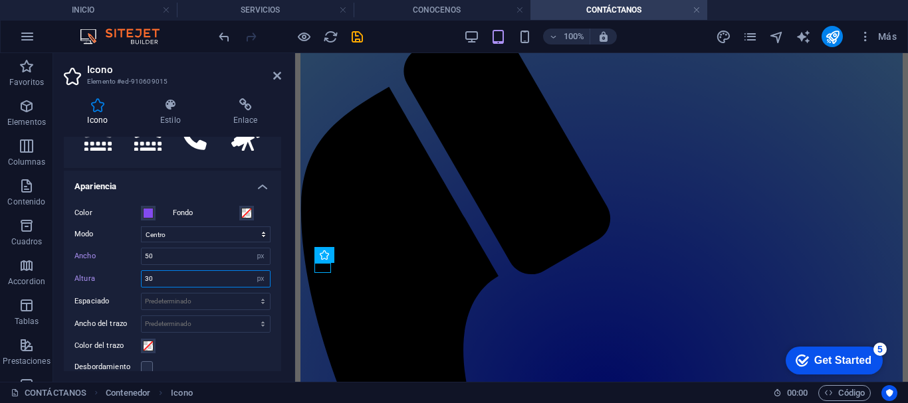
type input "3"
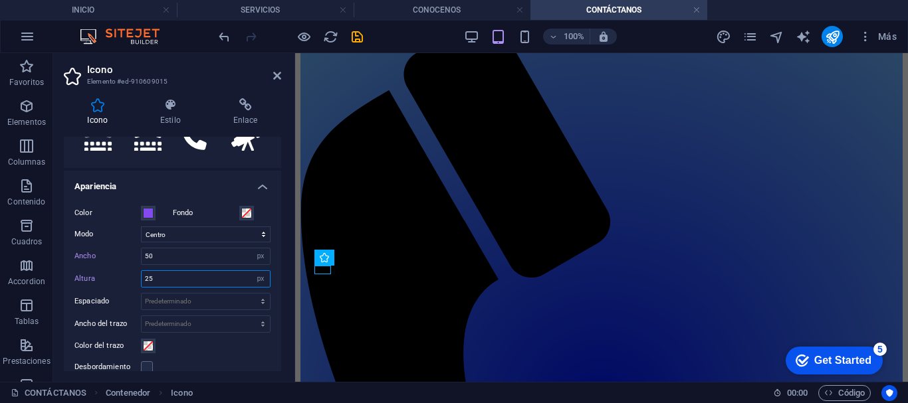
type input "2"
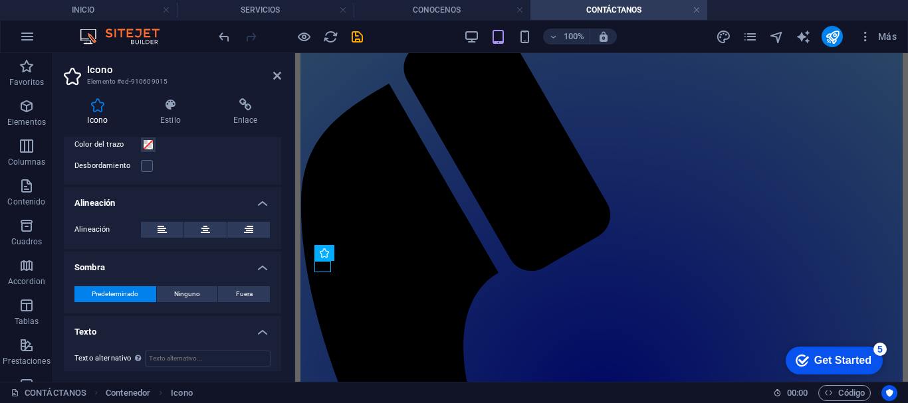
scroll to position [463, 0]
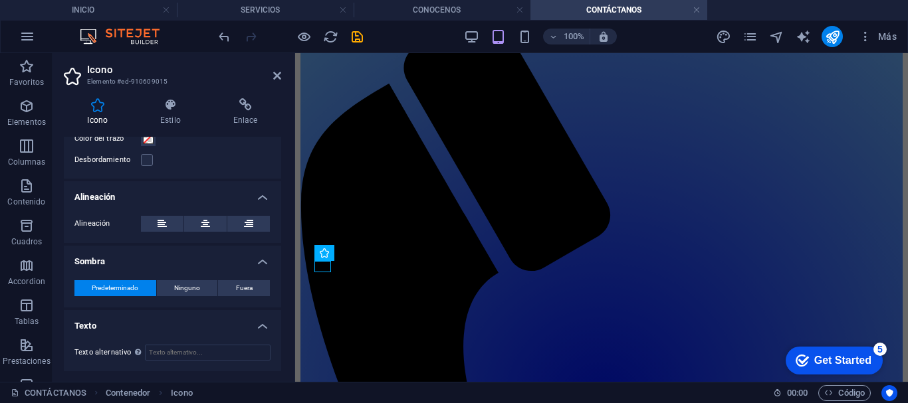
drag, startPoint x: 279, startPoint y: 260, endPoint x: 1, endPoint y: 307, distance: 282.3
type input "35"
click at [163, 116] on h4 "Estilo" at bounding box center [173, 112] width 73 height 28
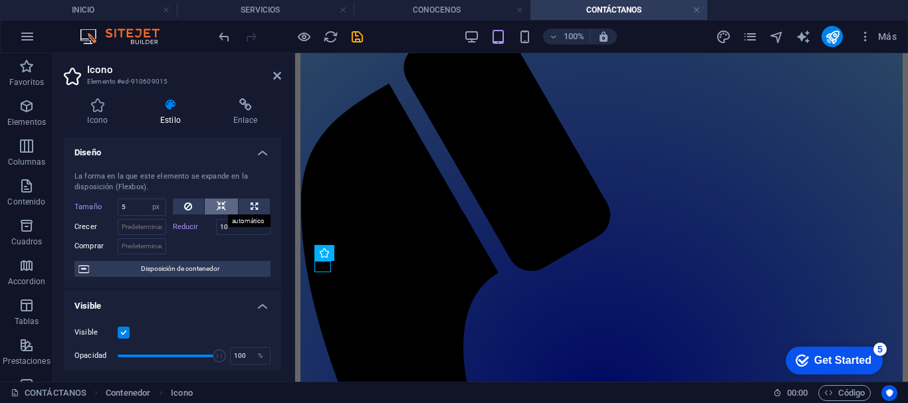
click at [211, 205] on button at bounding box center [221, 207] width 33 height 16
select select "DISABLED_OPTION_VALUE"
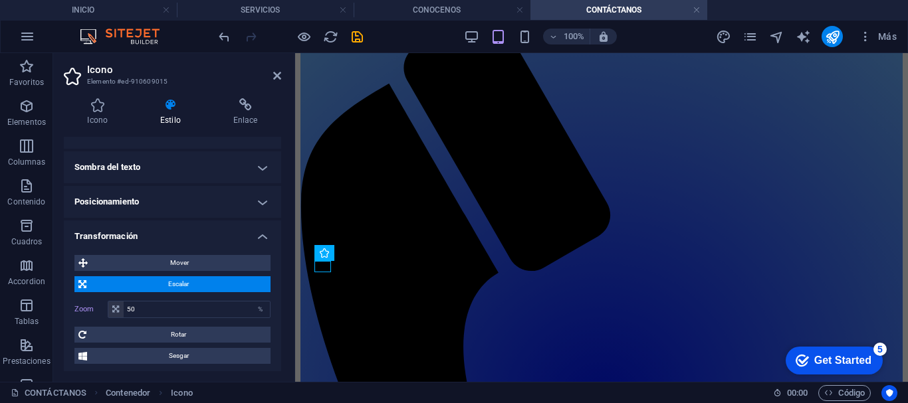
scroll to position [357, 0]
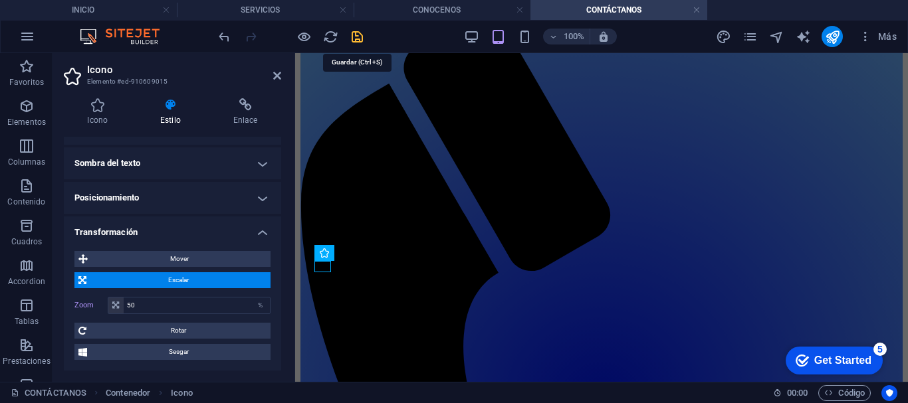
click at [355, 36] on icon "save" at bounding box center [356, 36] width 15 height 15
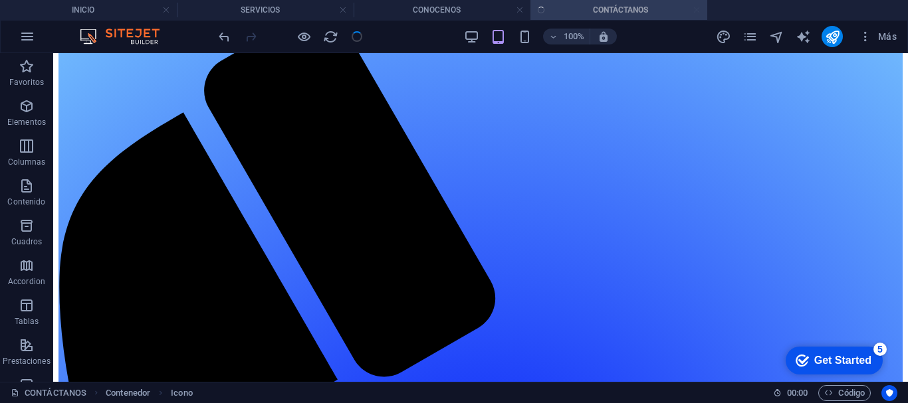
scroll to position [241, 0]
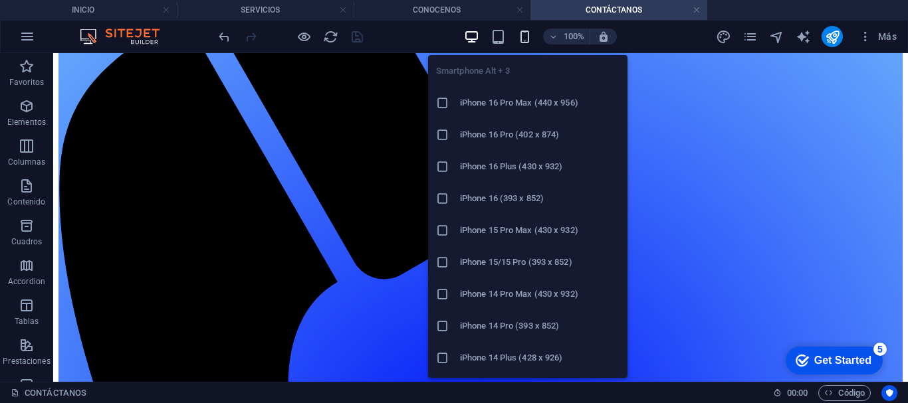
click at [524, 35] on icon "button" at bounding box center [524, 36] width 15 height 15
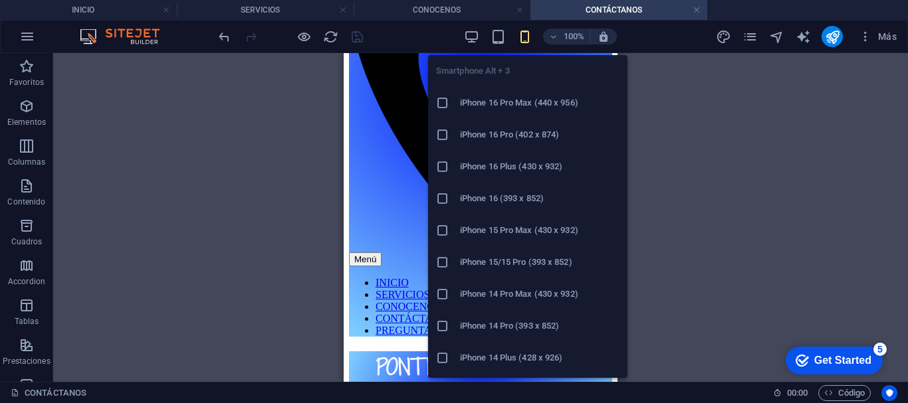
scroll to position [126, 0]
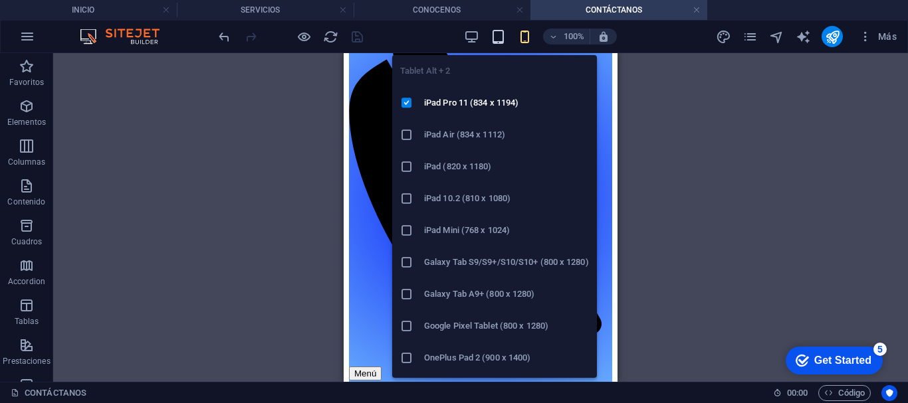
click at [499, 36] on icon "button" at bounding box center [497, 36] width 15 height 15
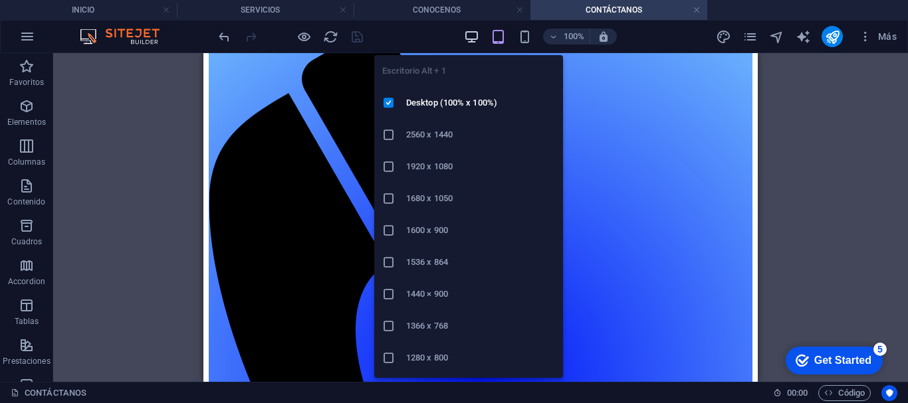
click at [470, 31] on icon "button" at bounding box center [471, 36] width 15 height 15
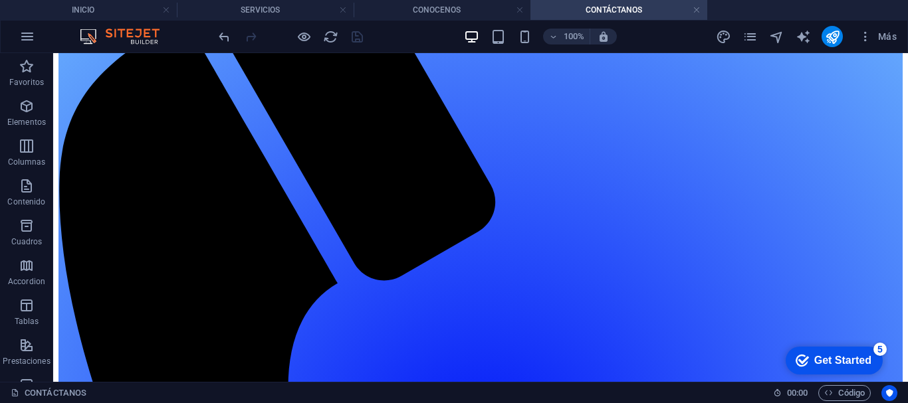
scroll to position [219, 0]
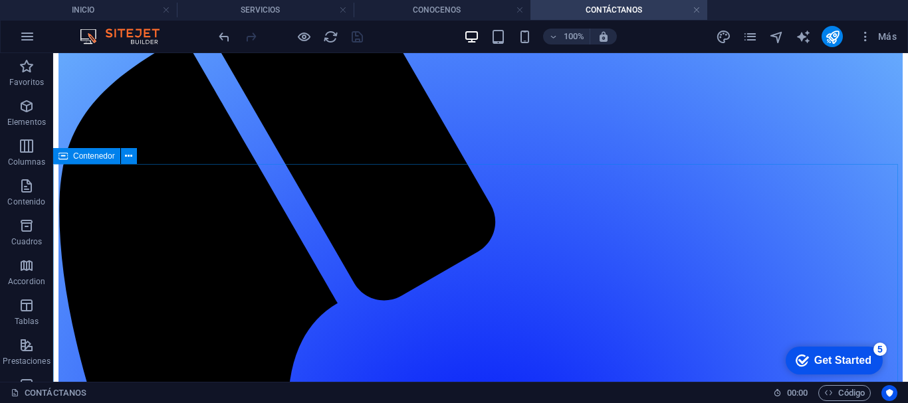
click at [99, 157] on span "Contenedor" at bounding box center [94, 156] width 42 height 8
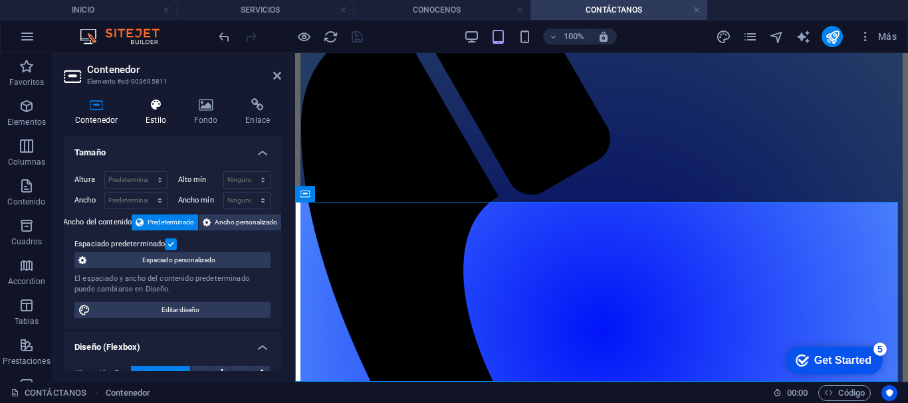
scroll to position [143, 0]
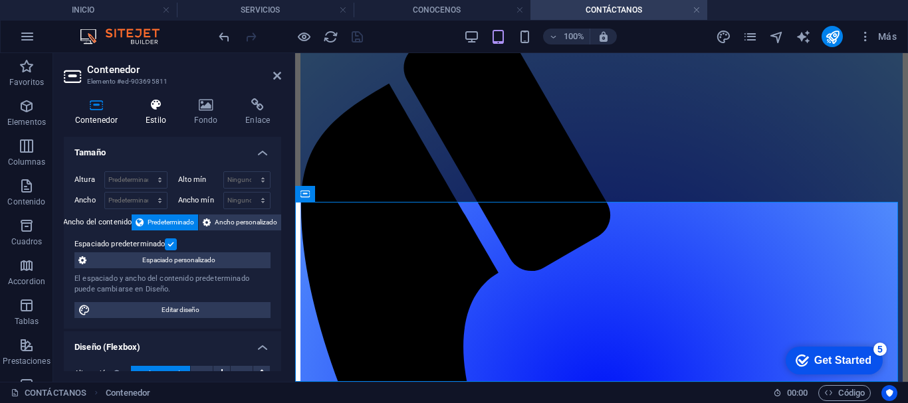
click at [160, 114] on h4 "Estilo" at bounding box center [158, 112] width 49 height 28
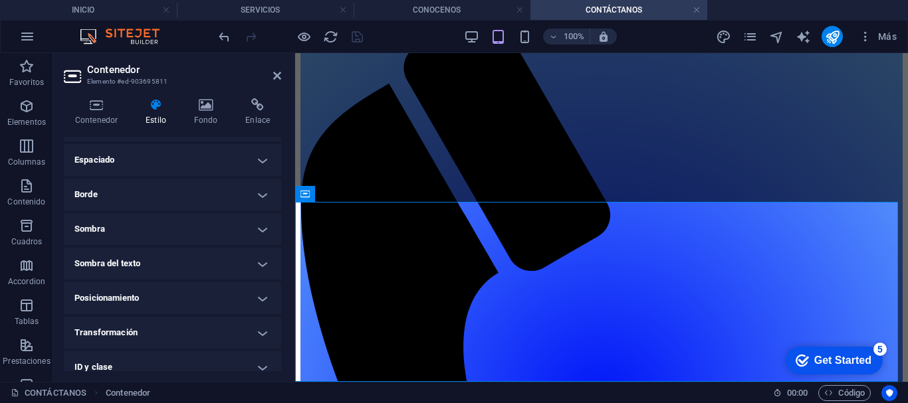
scroll to position [185, 0]
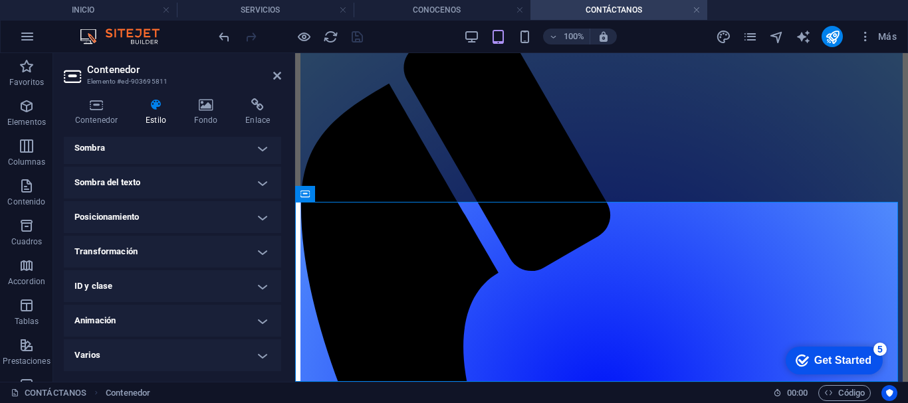
drag, startPoint x: 279, startPoint y: 173, endPoint x: 2, endPoint y: 264, distance: 291.8
click at [91, 110] on icon at bounding box center [96, 104] width 65 height 13
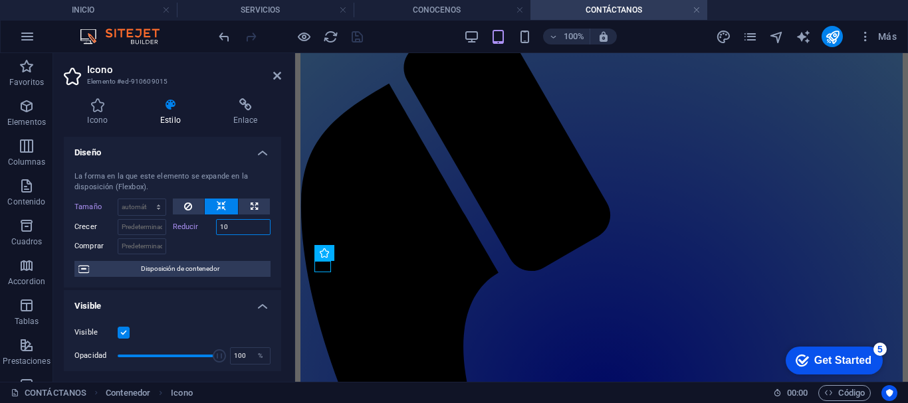
click at [232, 229] on input "10" at bounding box center [243, 227] width 55 height 16
type input "1"
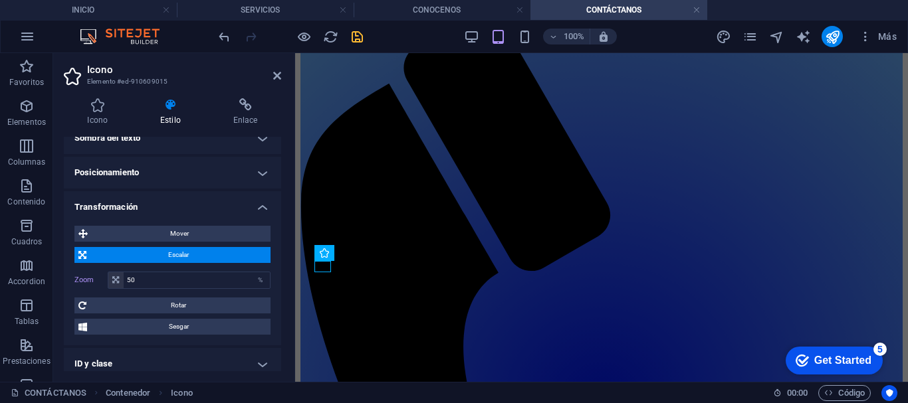
scroll to position [384, 0]
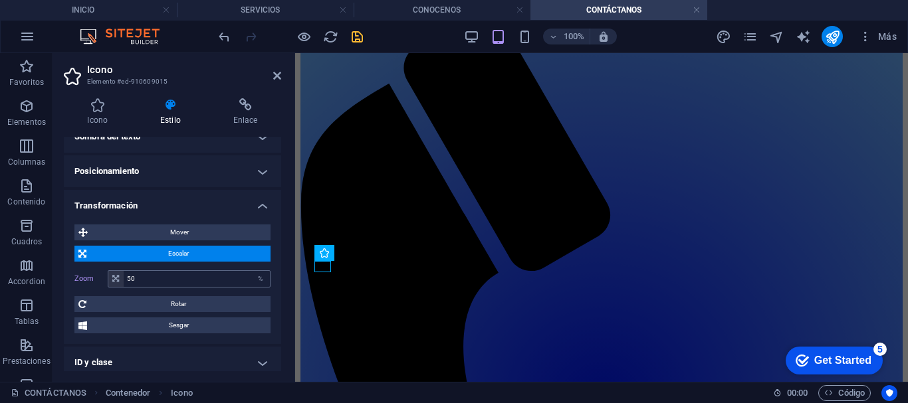
type input "5"
click at [140, 280] on input "50" at bounding box center [197, 279] width 146 height 16
type input "5"
type input "30"
click at [354, 32] on icon "save" at bounding box center [356, 36] width 15 height 15
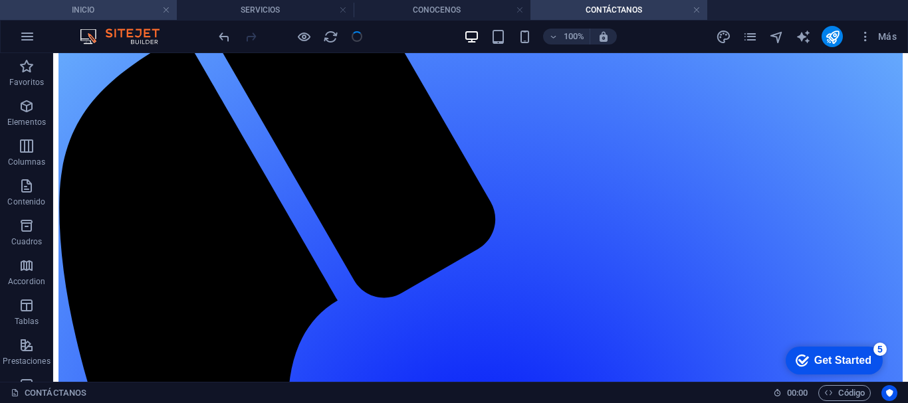
scroll to position [219, 0]
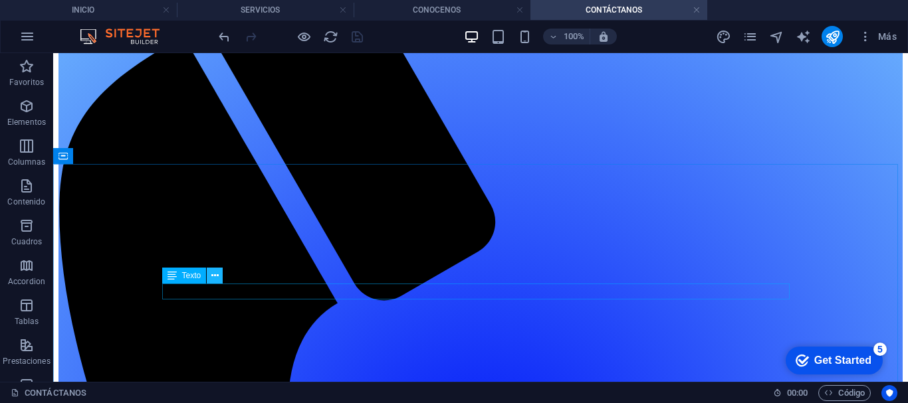
click at [213, 276] on icon at bounding box center [214, 276] width 7 height 14
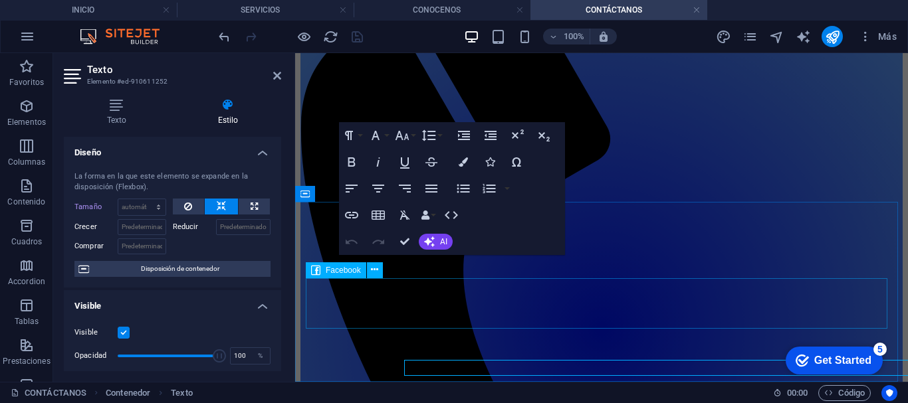
scroll to position [143, 0]
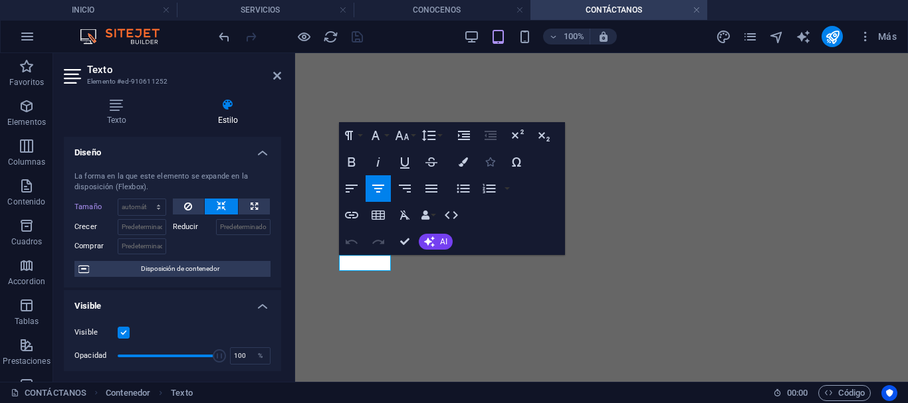
drag, startPoint x: 0, startPoint y: 0, endPoint x: 488, endPoint y: 163, distance: 514.1
click at [488, 163] on icon "button" at bounding box center [489, 161] width 9 height 9
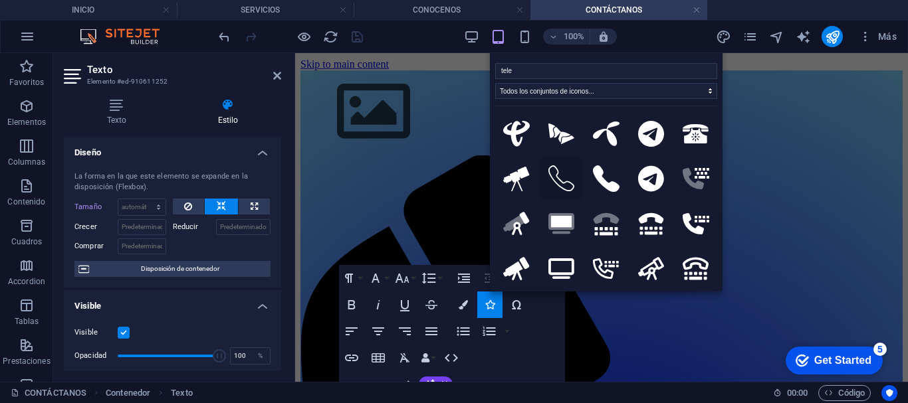
type input "tele"
click at [571, 178] on icon at bounding box center [561, 178] width 27 height 27
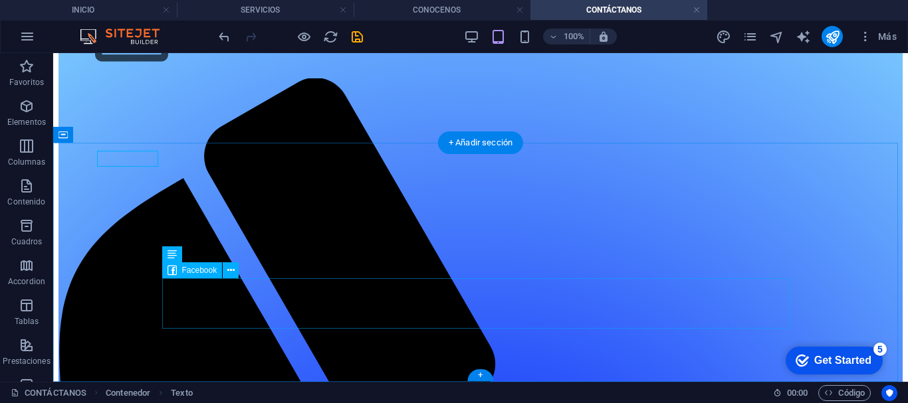
scroll to position [241, 0]
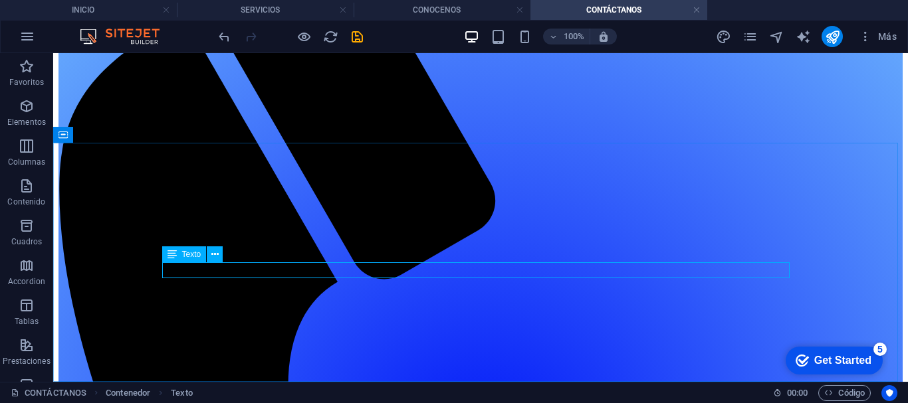
click at [195, 255] on span "Texto" at bounding box center [191, 254] width 19 height 8
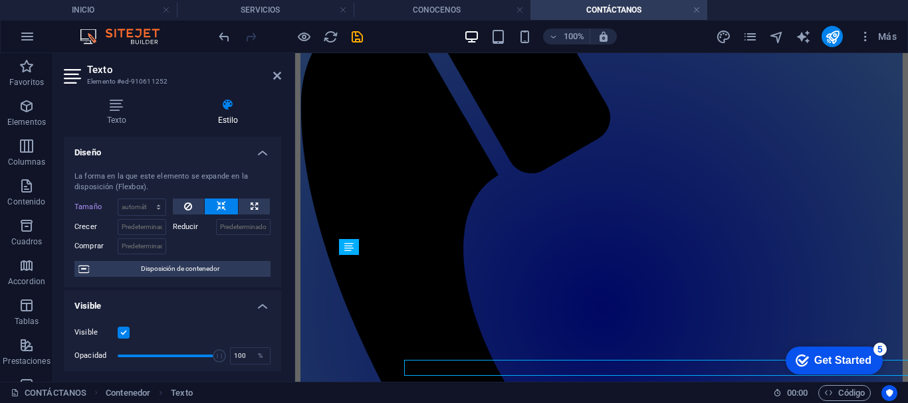
scroll to position [143, 0]
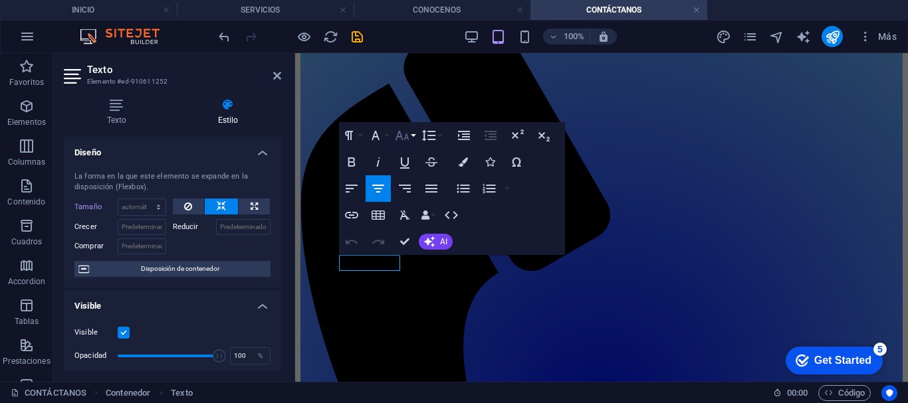
click at [397, 138] on icon "button" at bounding box center [402, 135] width 14 height 9
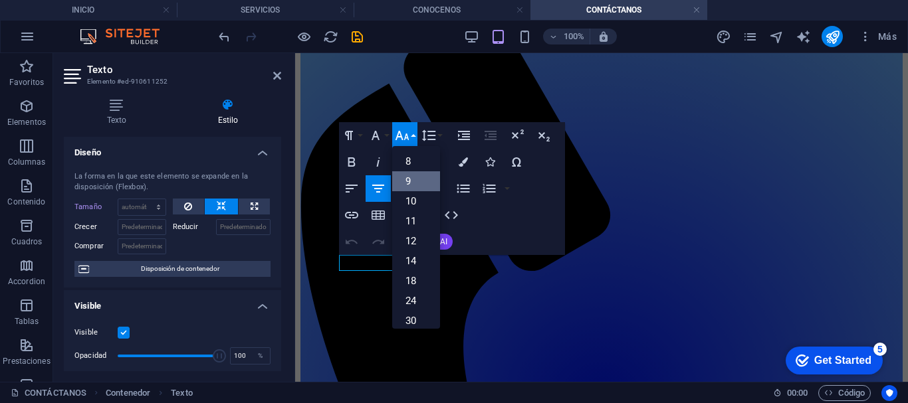
click at [420, 181] on link "9" at bounding box center [416, 181] width 48 height 20
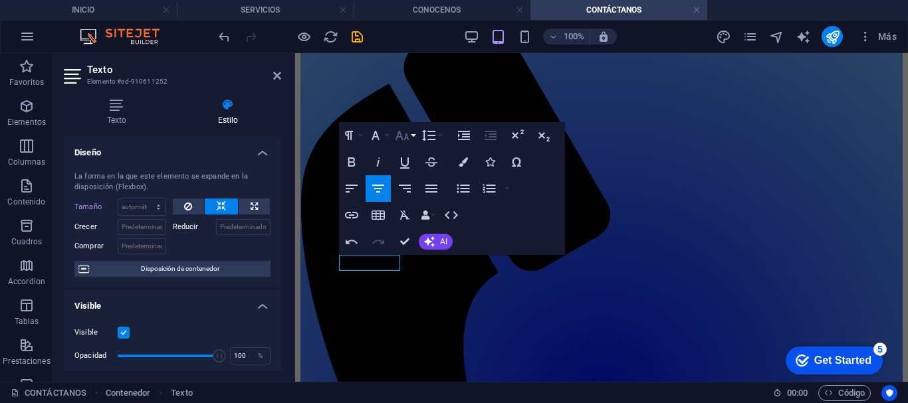
click at [404, 138] on icon "button" at bounding box center [402, 136] width 16 height 16
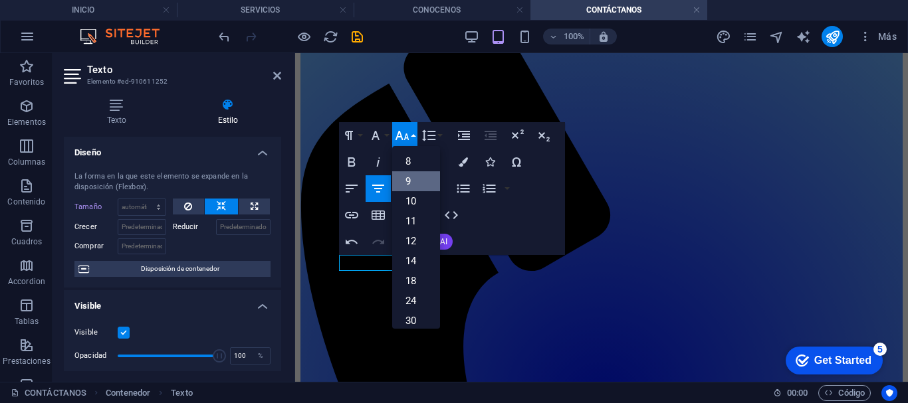
scroll to position [35, 0]
click at [413, 168] on link "10" at bounding box center [416, 166] width 48 height 20
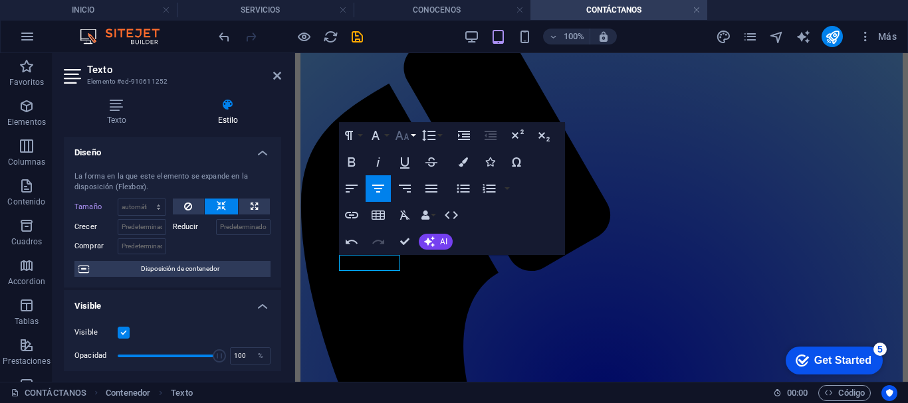
click at [400, 141] on icon "button" at bounding box center [402, 136] width 16 height 16
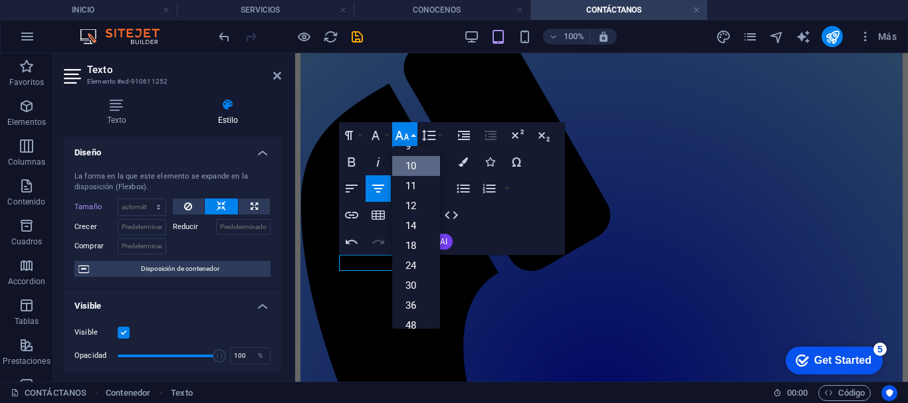
scroll to position [55, 0]
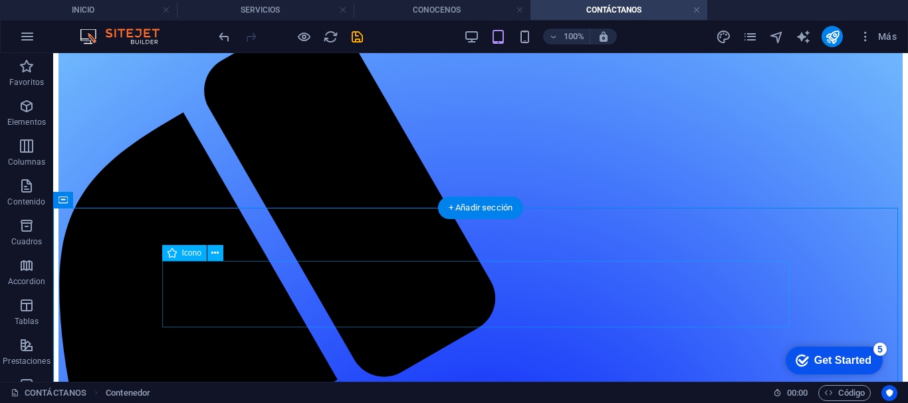
scroll to position [175, 0]
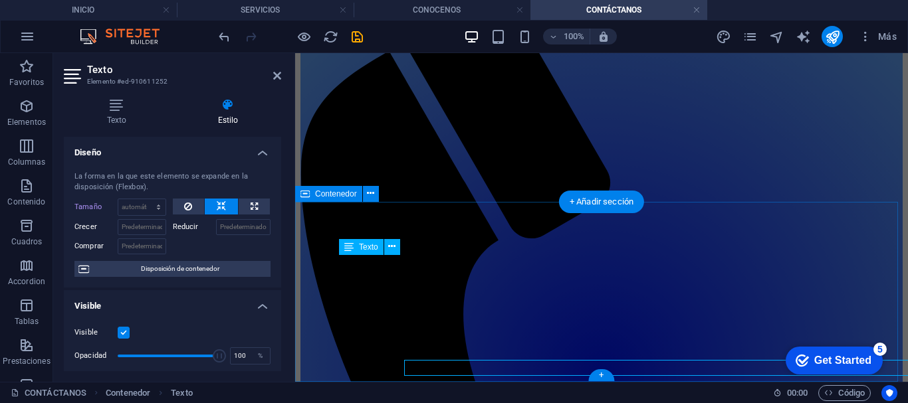
scroll to position [143, 0]
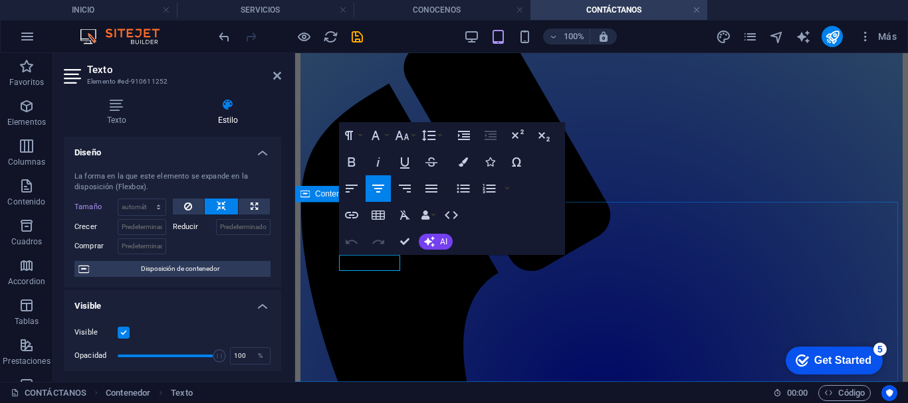
drag, startPoint x: 397, startPoint y: 265, endPoint x: 336, endPoint y: 264, distance: 61.1
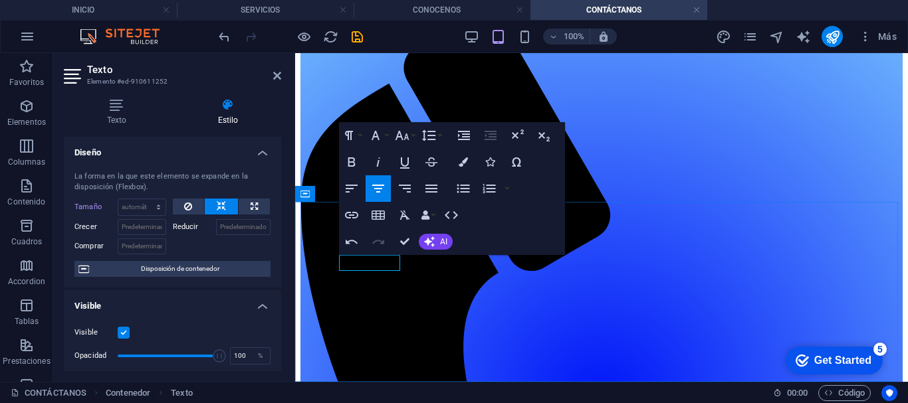
click at [494, 167] on button "Icons" at bounding box center [489, 162] width 25 height 27
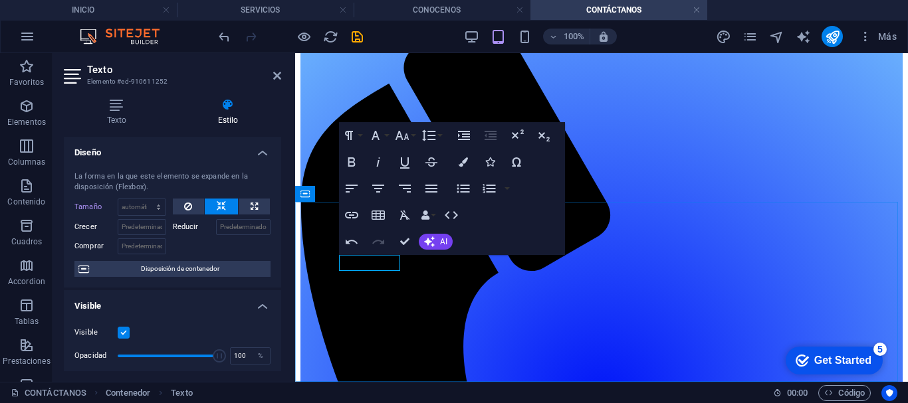
click at [116, 107] on icon at bounding box center [117, 104] width 106 height 13
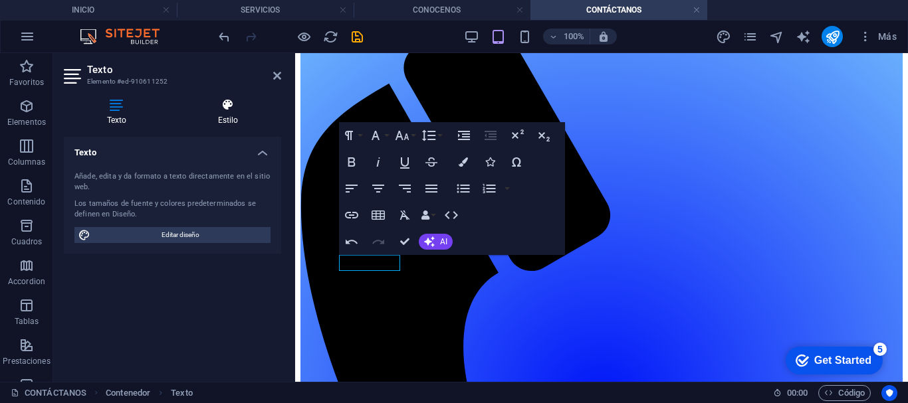
click at [227, 118] on h4 "Estilo" at bounding box center [228, 112] width 106 height 28
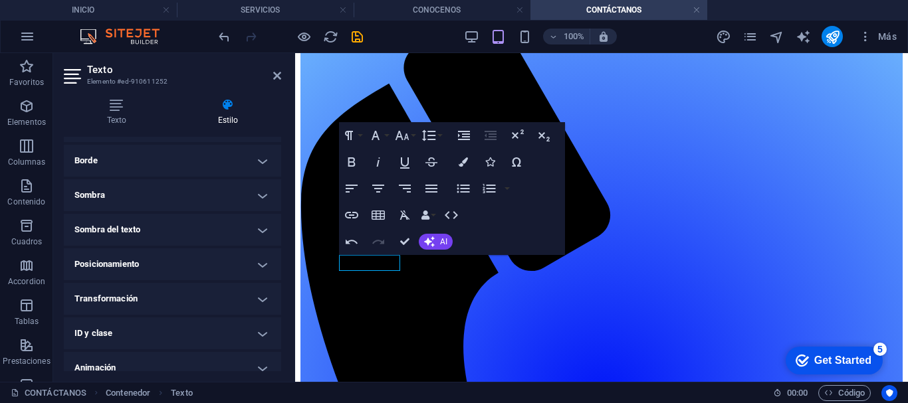
scroll to position [338, 0]
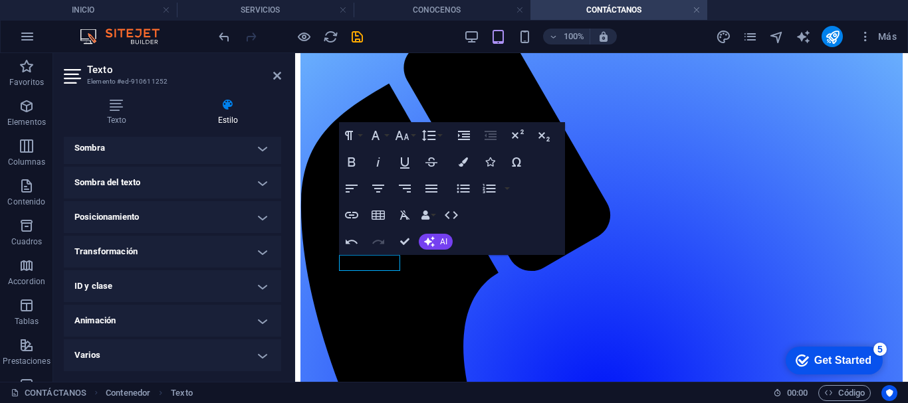
click at [266, 356] on h4 "Varios" at bounding box center [172, 356] width 217 height 32
drag, startPoint x: 282, startPoint y: 313, endPoint x: 282, endPoint y: 377, distance: 63.8
click at [282, 377] on div "Texto Estilo Texto Añade, edita y da formato a texto directamente en el sitio w…" at bounding box center [172, 235] width 239 height 294
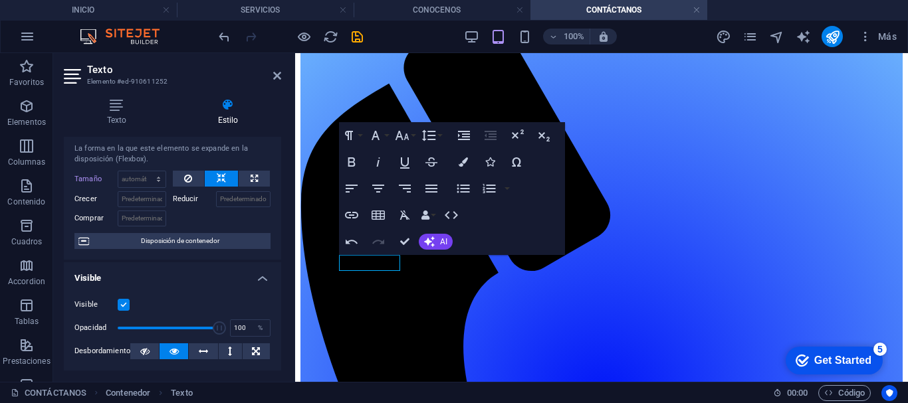
scroll to position [0, 0]
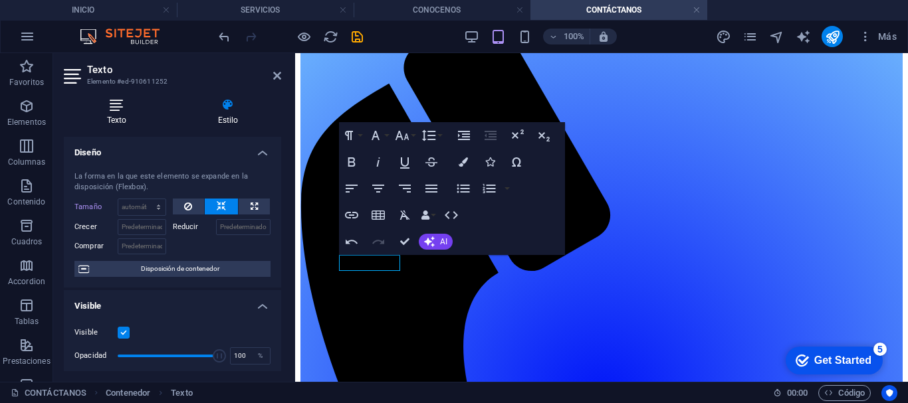
click at [121, 105] on icon at bounding box center [117, 104] width 106 height 13
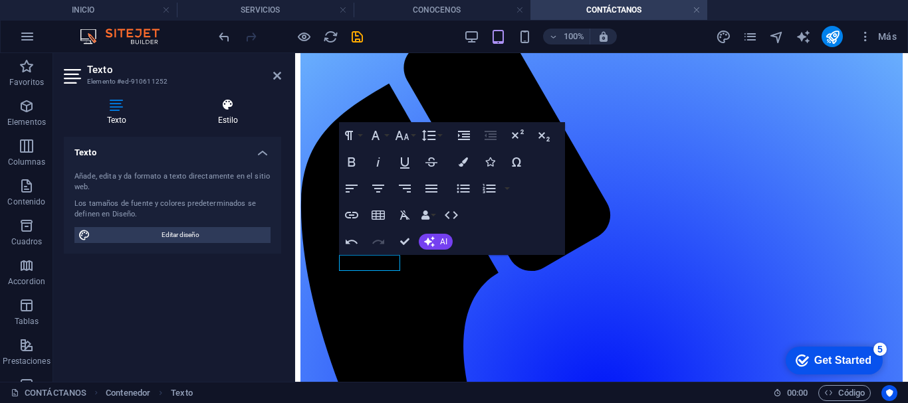
click at [225, 104] on icon at bounding box center [228, 104] width 106 height 13
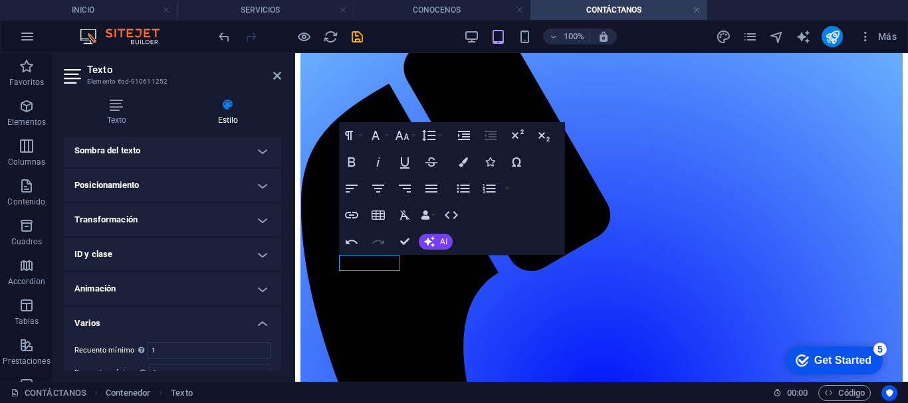
scroll to position [373, 0]
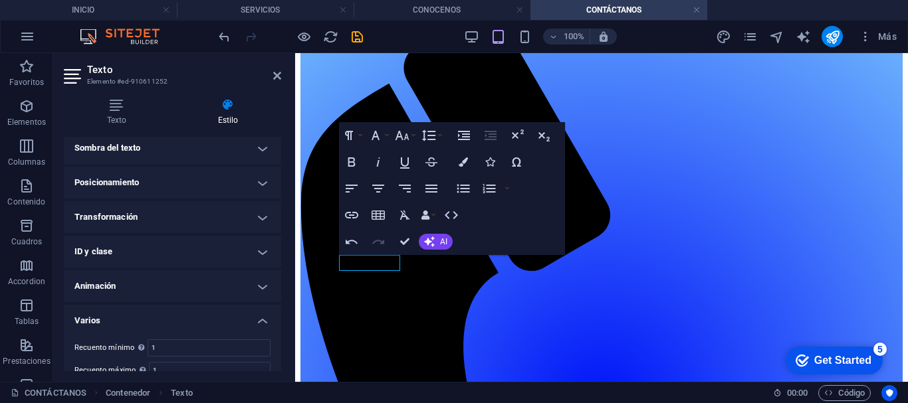
click at [254, 283] on h4 "Animación" at bounding box center [172, 286] width 217 height 32
drag, startPoint x: 281, startPoint y: 282, endPoint x: 29, endPoint y: 253, distance: 254.2
click at [278, 307] on div "Texto Estilo Texto Añade, edita y da formato a texto directamente en el sitio w…" at bounding box center [172, 235] width 239 height 294
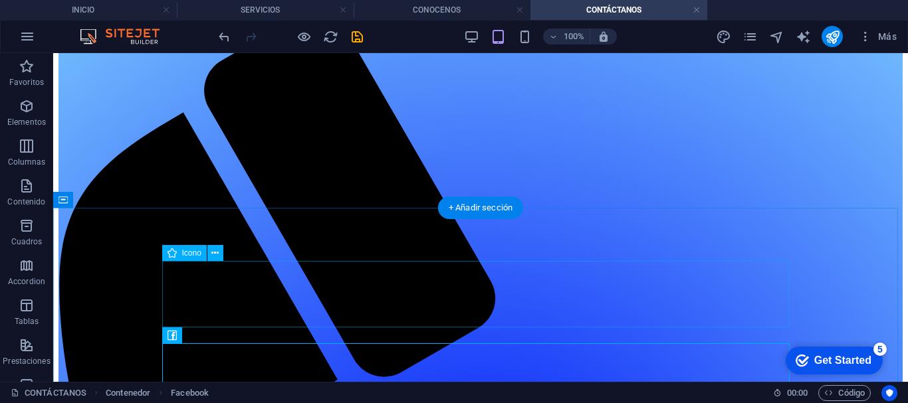
scroll to position [175, 0]
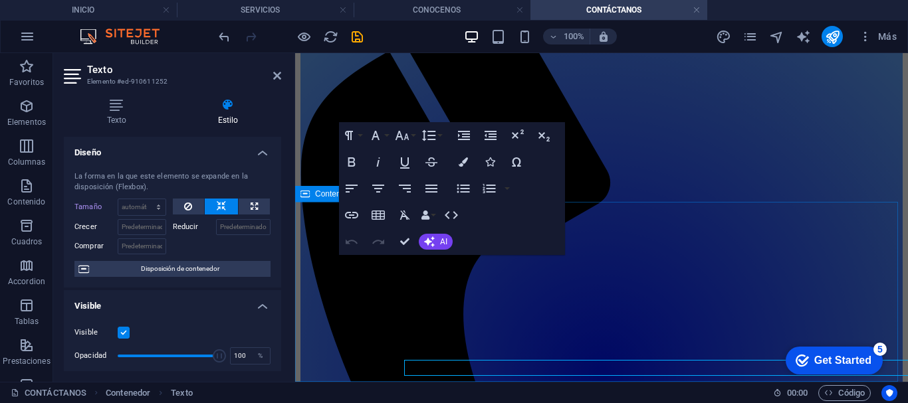
scroll to position [143, 0]
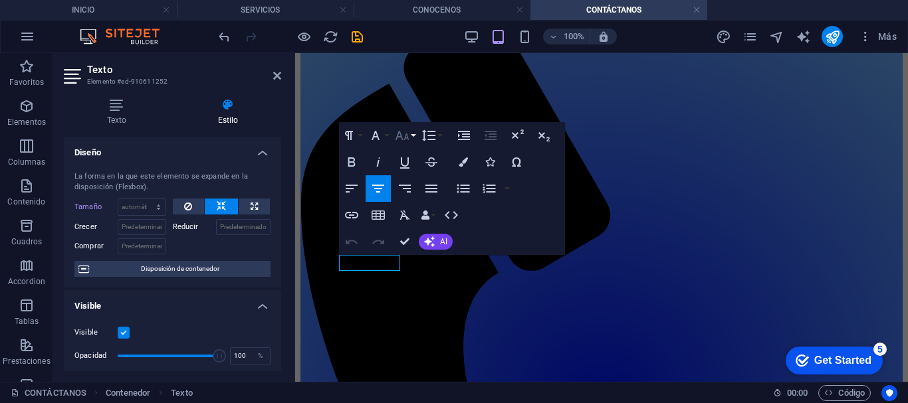
click at [403, 134] on icon "button" at bounding box center [402, 136] width 16 height 16
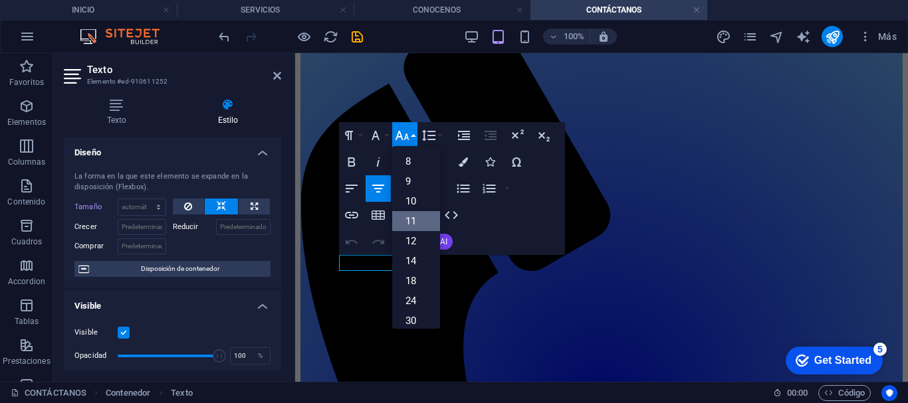
click at [412, 219] on link "11" at bounding box center [416, 221] width 48 height 20
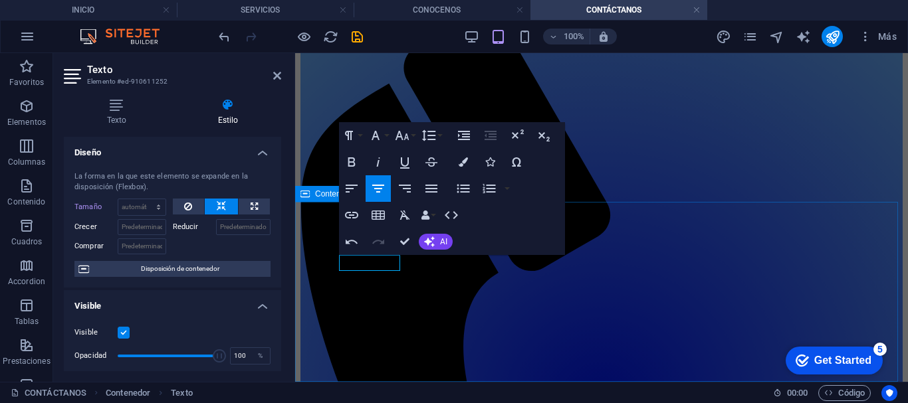
drag, startPoint x: 399, startPoint y: 265, endPoint x: 334, endPoint y: 264, distance: 65.8
click at [403, 138] on icon "button" at bounding box center [402, 136] width 16 height 16
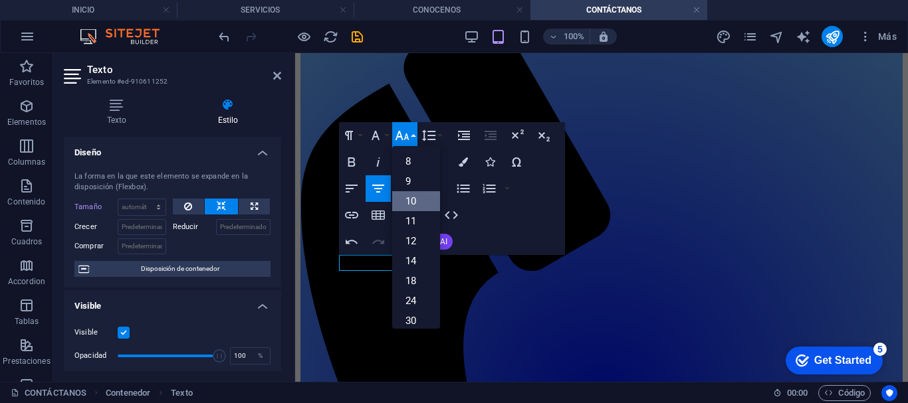
click at [403, 195] on link "10" at bounding box center [416, 201] width 48 height 20
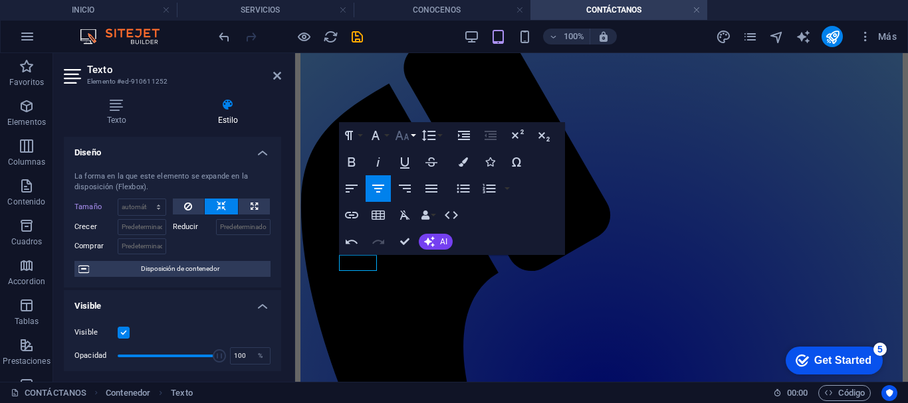
click at [397, 136] on icon "button" at bounding box center [402, 136] width 16 height 16
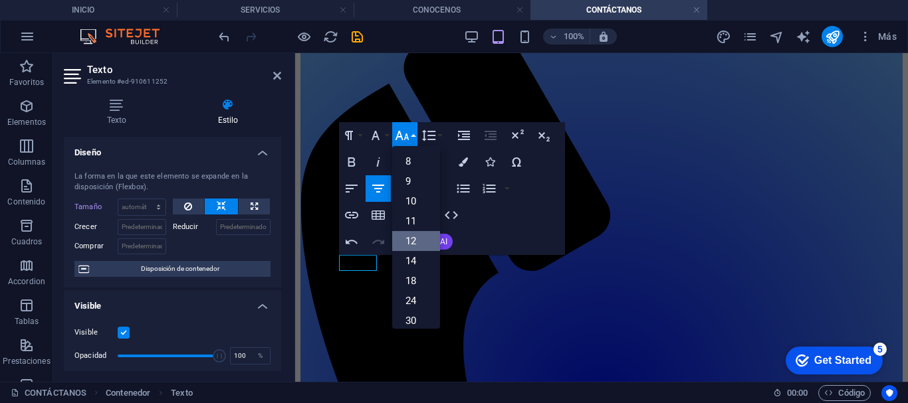
click at [409, 236] on link "12" at bounding box center [416, 241] width 48 height 20
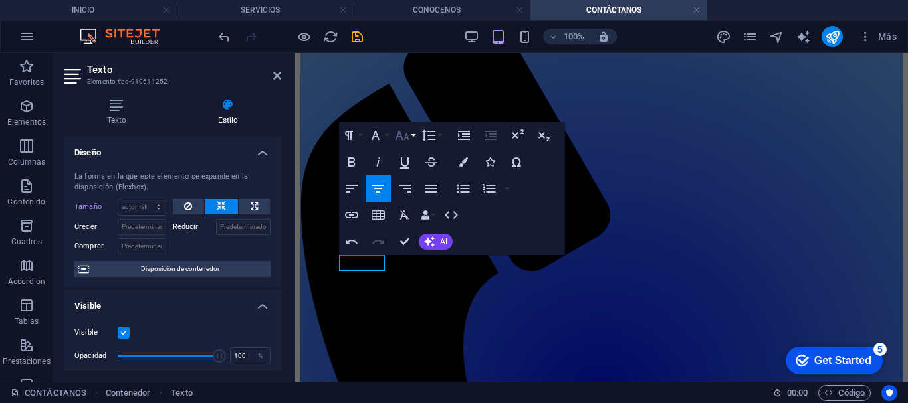
click at [402, 137] on icon "button" at bounding box center [402, 135] width 14 height 9
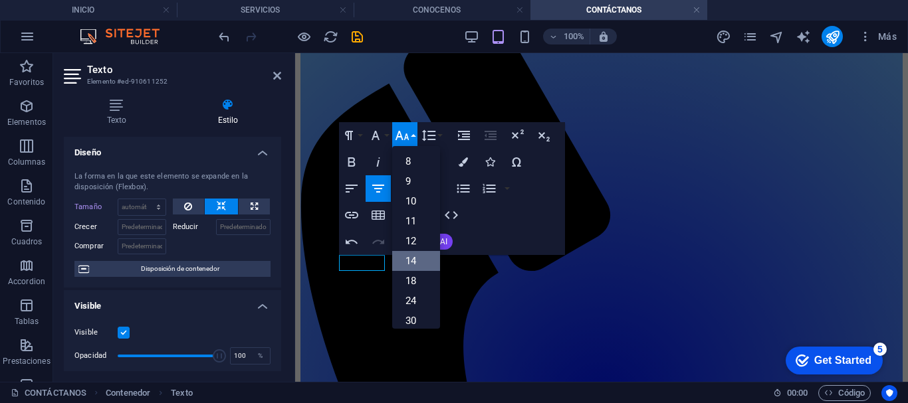
click at [405, 253] on link "14" at bounding box center [416, 261] width 48 height 20
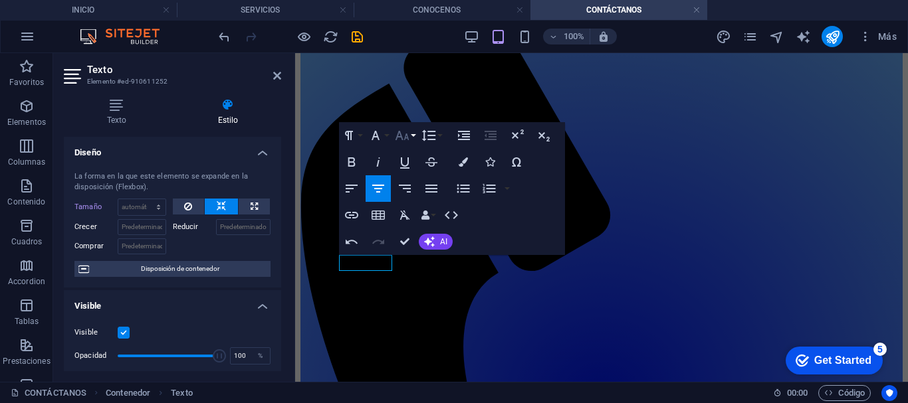
click at [403, 131] on icon "button" at bounding box center [402, 136] width 16 height 16
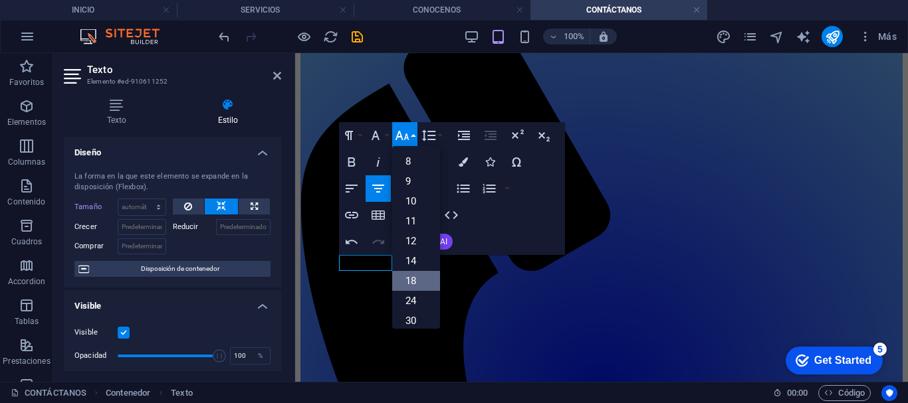
click at [405, 278] on link "18" at bounding box center [416, 281] width 48 height 20
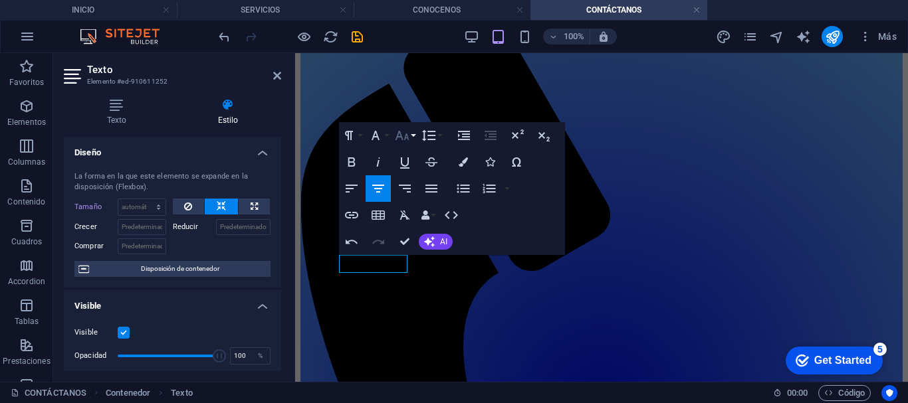
click at [400, 135] on icon "button" at bounding box center [402, 135] width 14 height 9
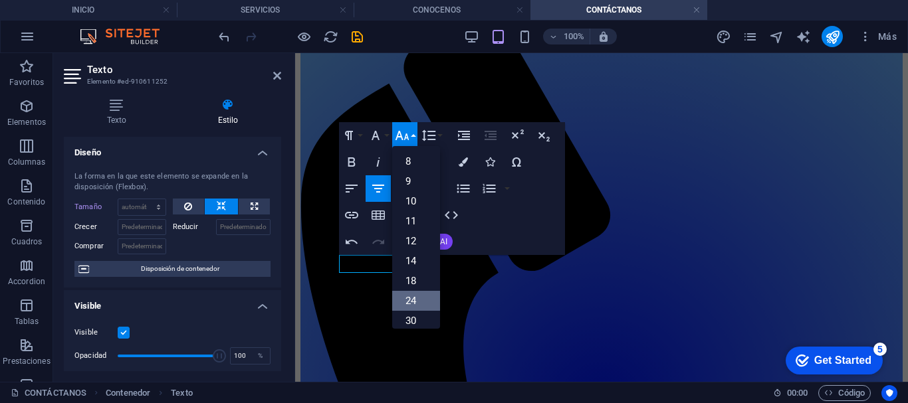
click at [407, 301] on link "24" at bounding box center [416, 301] width 48 height 20
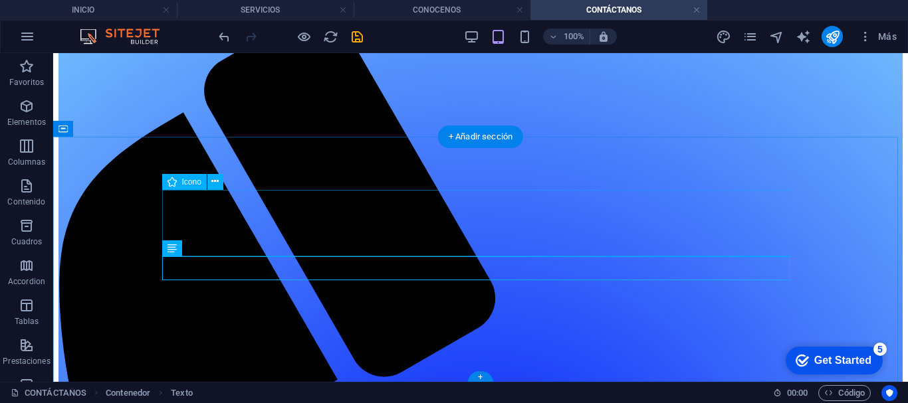
scroll to position [248, 0]
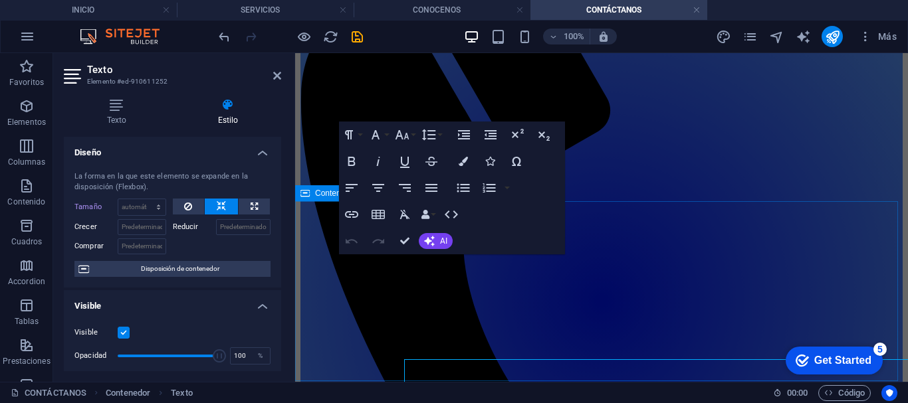
scroll to position [144, 0]
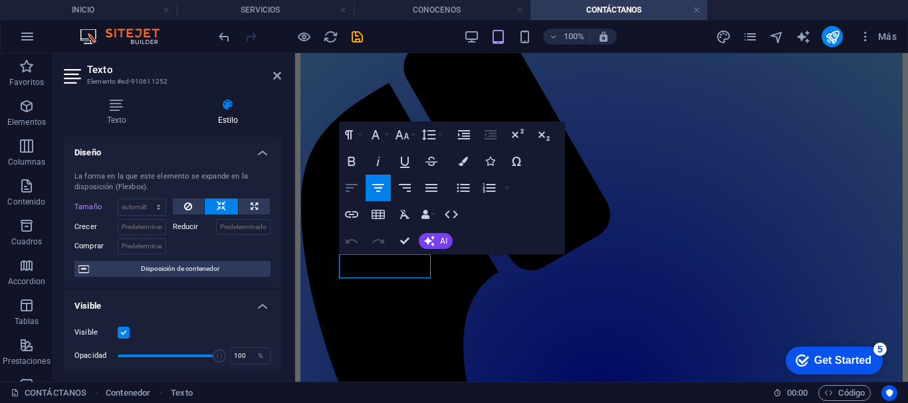
click at [346, 188] on icon "button" at bounding box center [352, 188] width 12 height 8
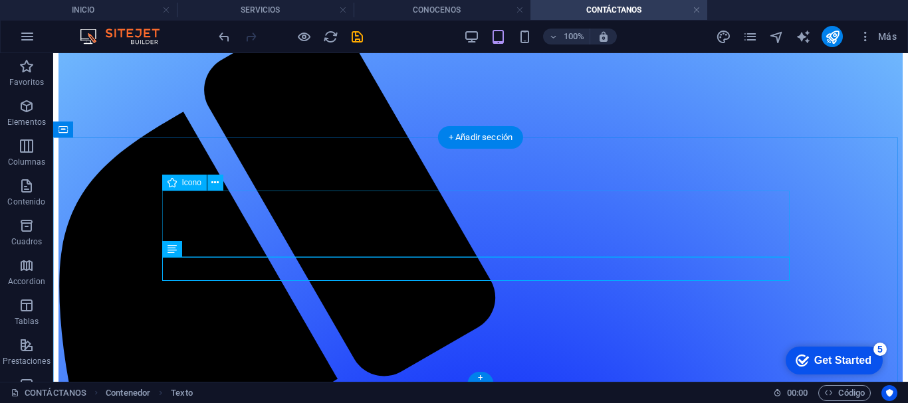
scroll to position [248, 0]
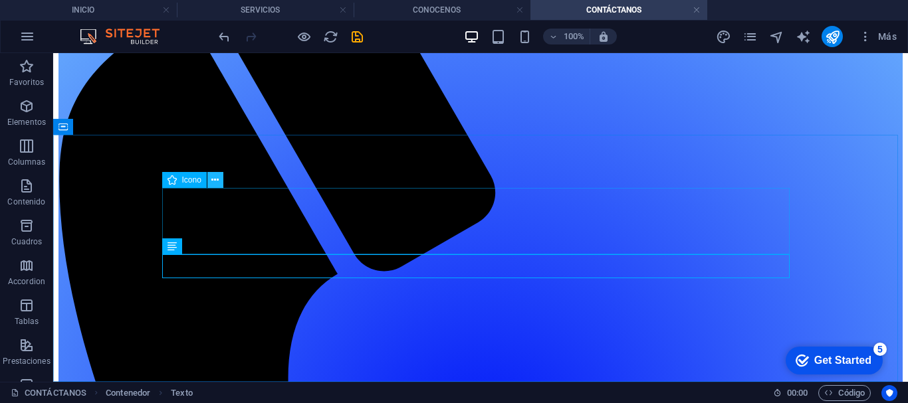
click at [214, 179] on icon at bounding box center [214, 180] width 7 height 14
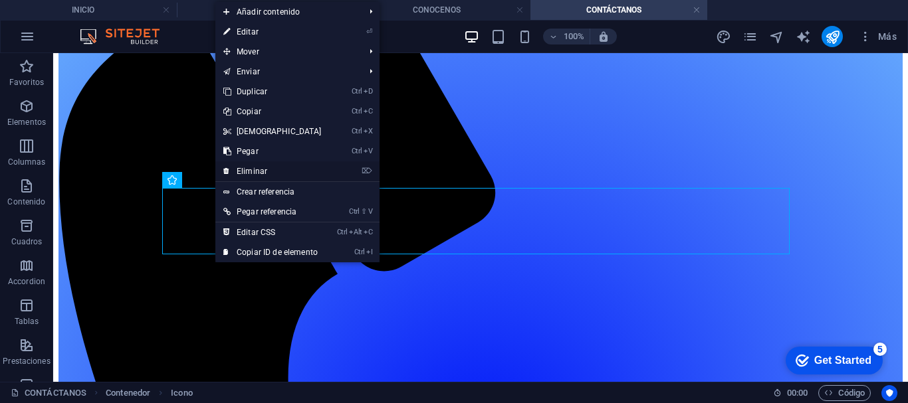
click at [232, 167] on link "⌦ Eliminar" at bounding box center [272, 171] width 114 height 20
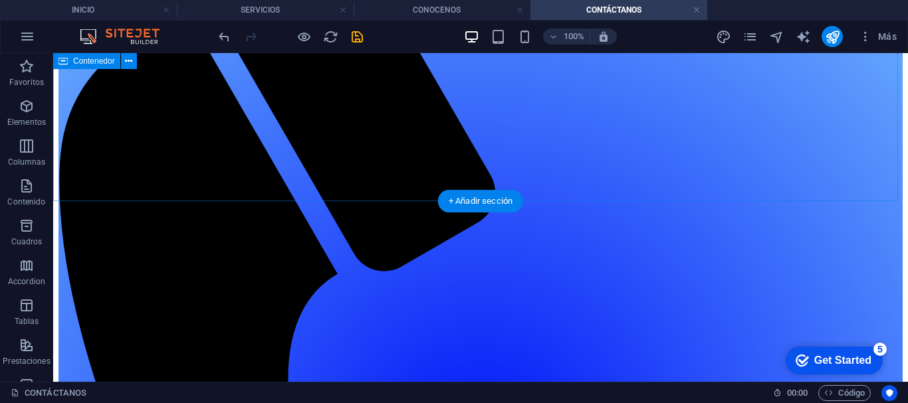
scroll to position [182, 0]
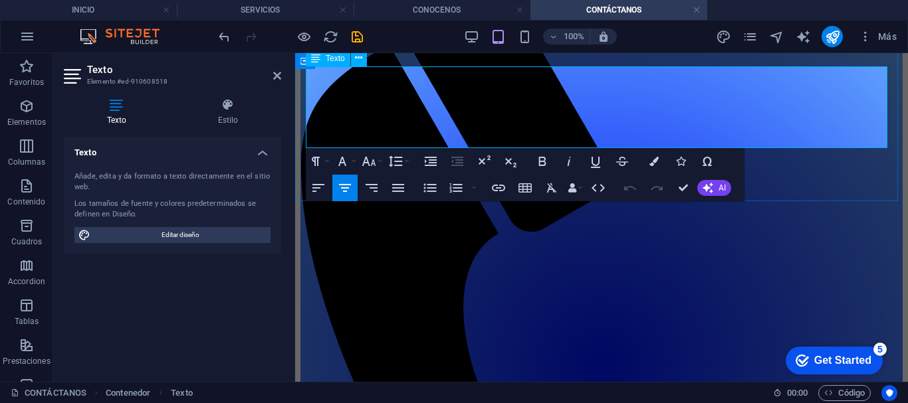
scroll to position [144, 0]
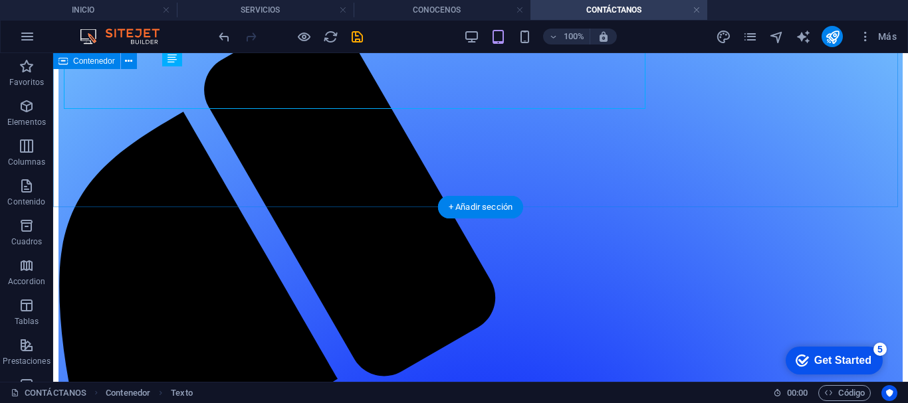
scroll to position [176, 0]
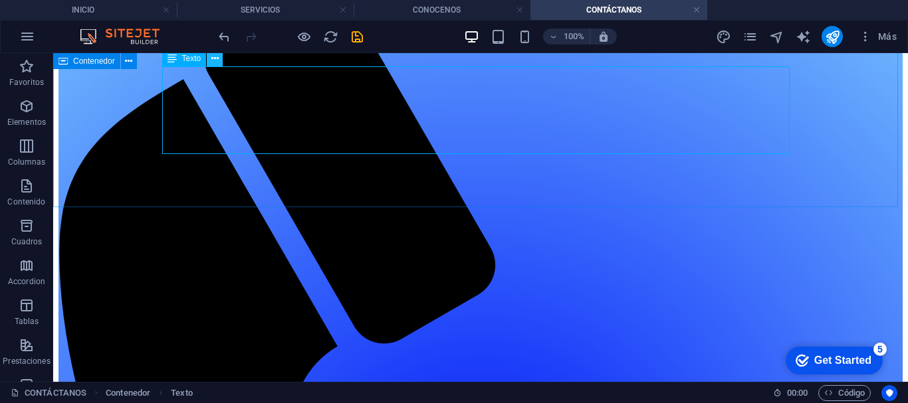
click at [213, 59] on icon at bounding box center [214, 59] width 7 height 14
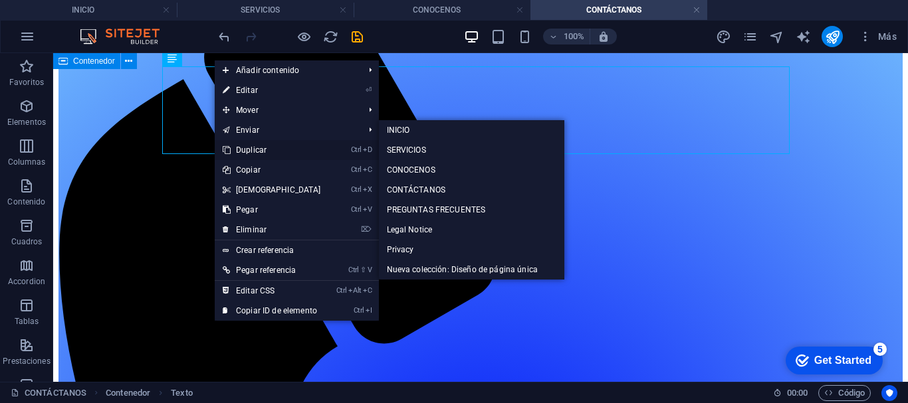
click at [242, 151] on link "Ctrl D Duplicar" at bounding box center [272, 150] width 114 height 20
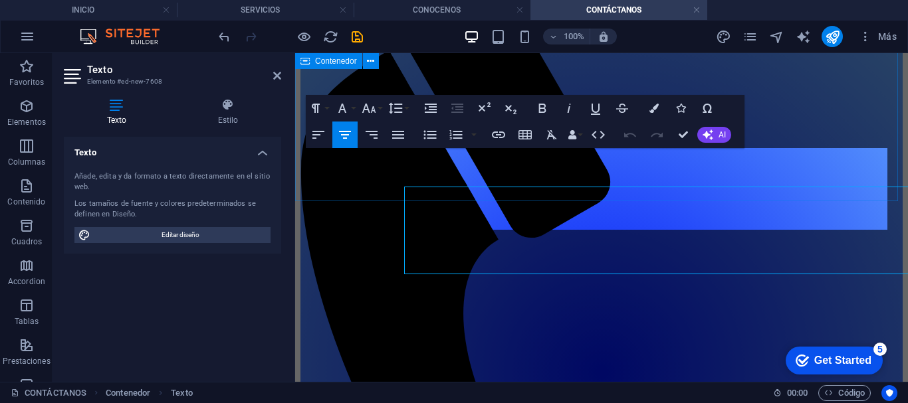
scroll to position [144, 0]
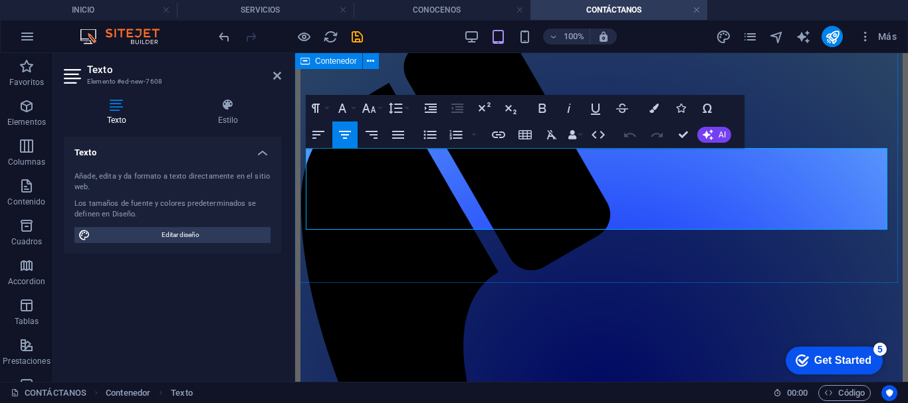
drag, startPoint x: 591, startPoint y: 174, endPoint x: 474, endPoint y: 164, distance: 116.7
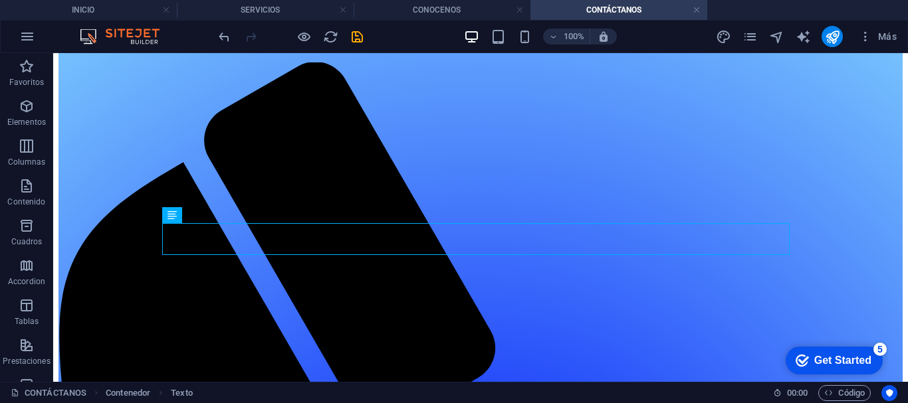
scroll to position [68, 0]
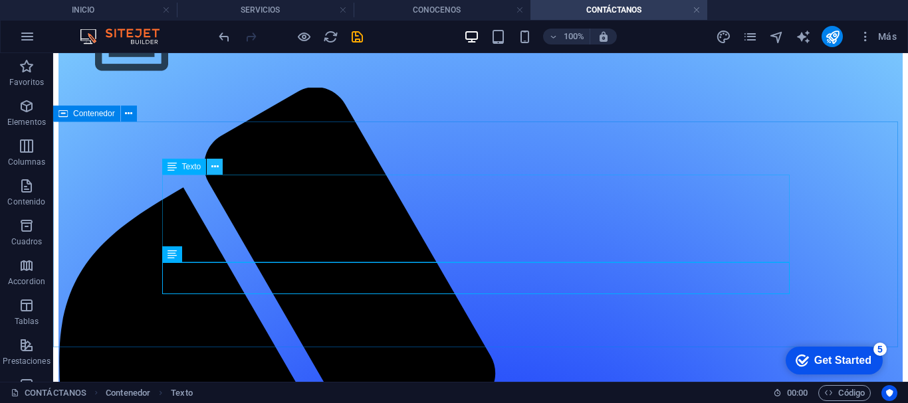
click at [215, 165] on icon at bounding box center [214, 167] width 7 height 14
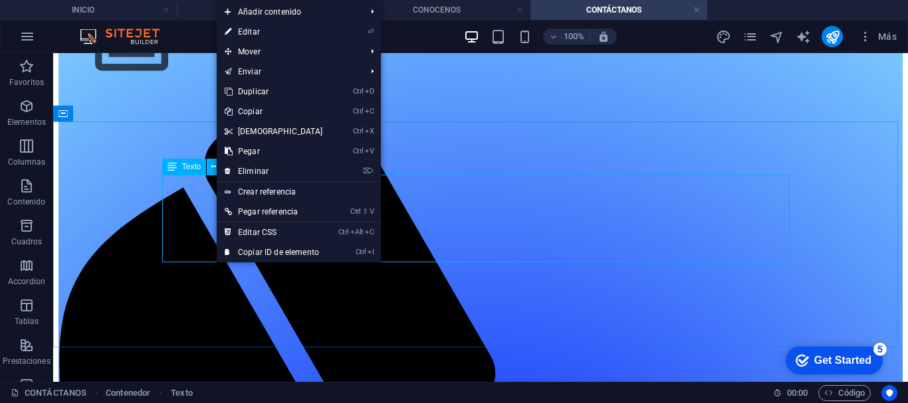
click at [176, 166] on icon at bounding box center [171, 167] width 9 height 16
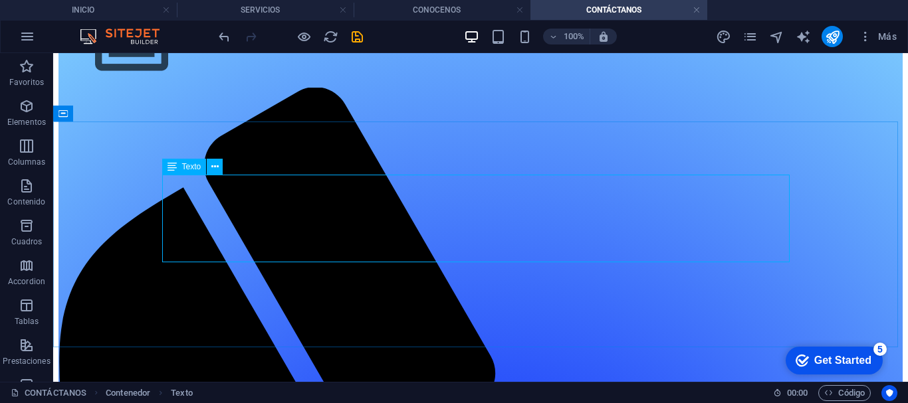
click at [176, 166] on icon at bounding box center [171, 167] width 9 height 16
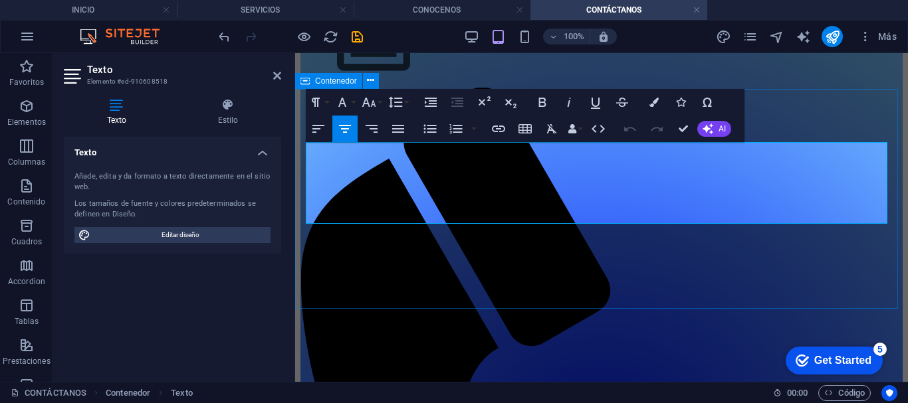
drag, startPoint x: 637, startPoint y: 217, endPoint x: 296, endPoint y: 197, distance: 341.4
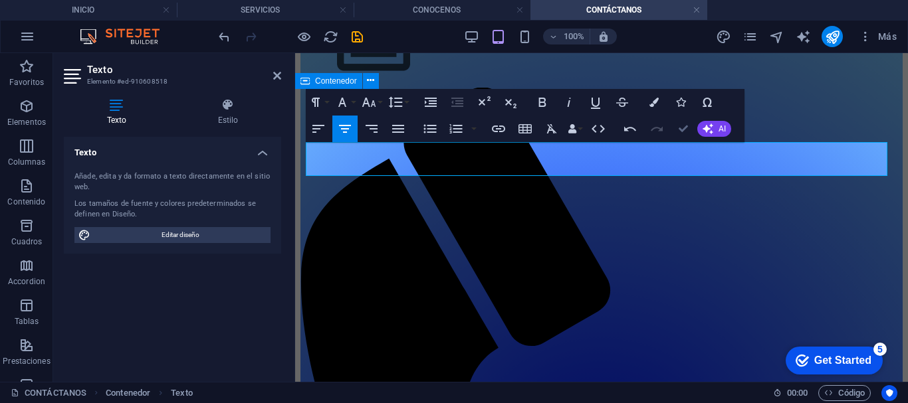
scroll to position [107, 0]
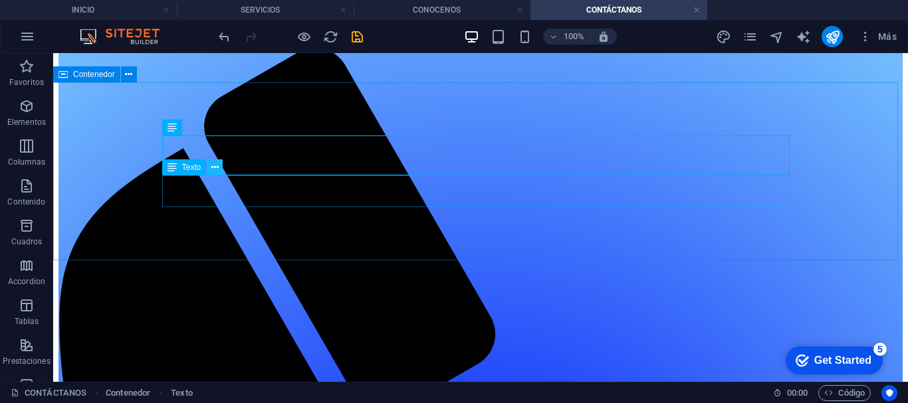
click at [215, 168] on icon at bounding box center [214, 168] width 7 height 14
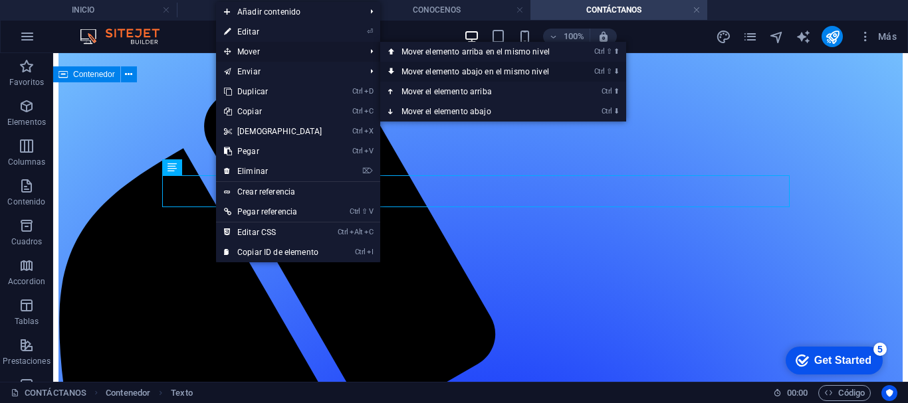
click at [408, 70] on link "Ctrl ⇧ ⬇ Mover elemento abajo en el mismo nivel" at bounding box center [478, 72] width 196 height 20
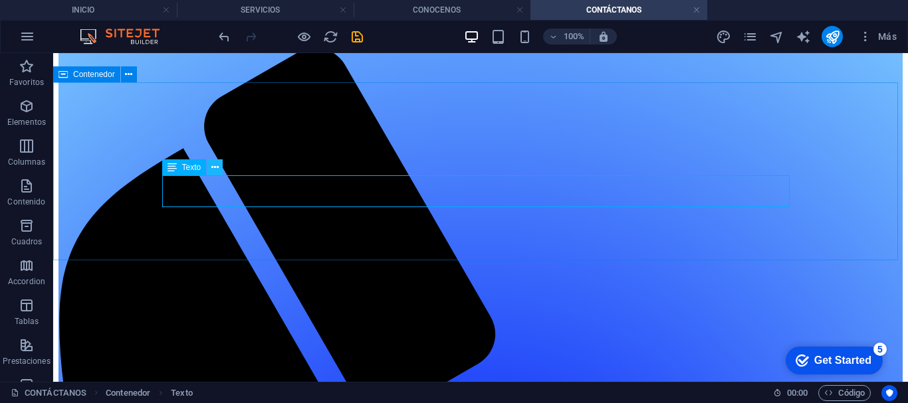
click at [215, 165] on icon at bounding box center [214, 168] width 7 height 14
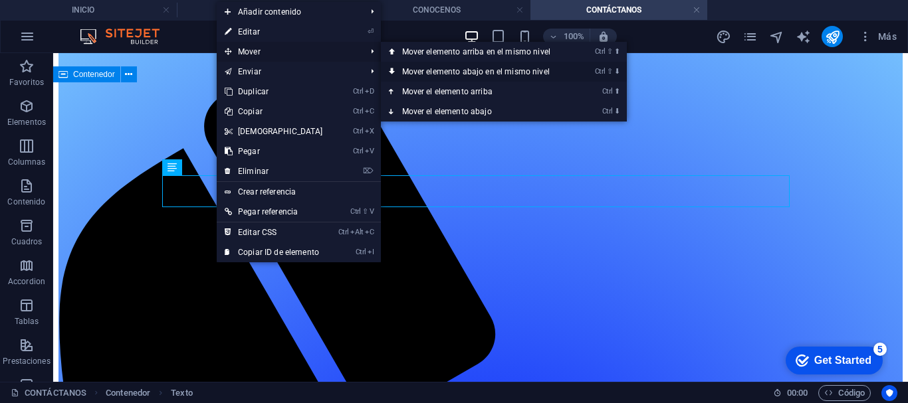
click at [401, 72] on link "Ctrl ⇧ ⬇ Mover elemento abajo en el mismo nivel" at bounding box center [479, 72] width 196 height 20
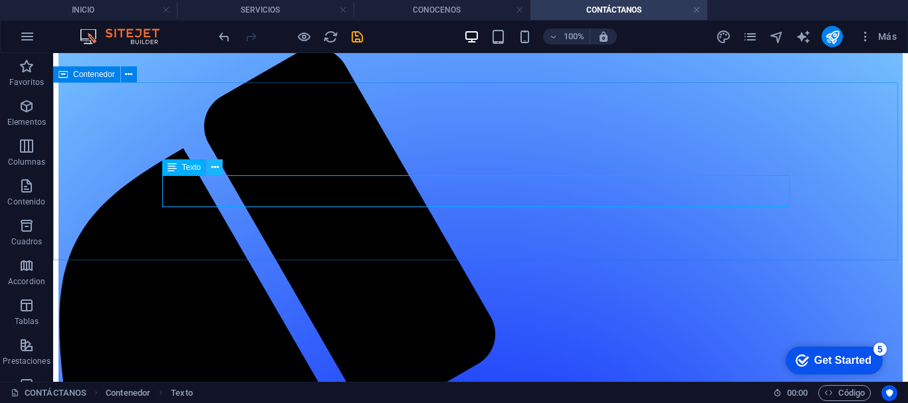
click at [212, 167] on icon at bounding box center [214, 168] width 7 height 14
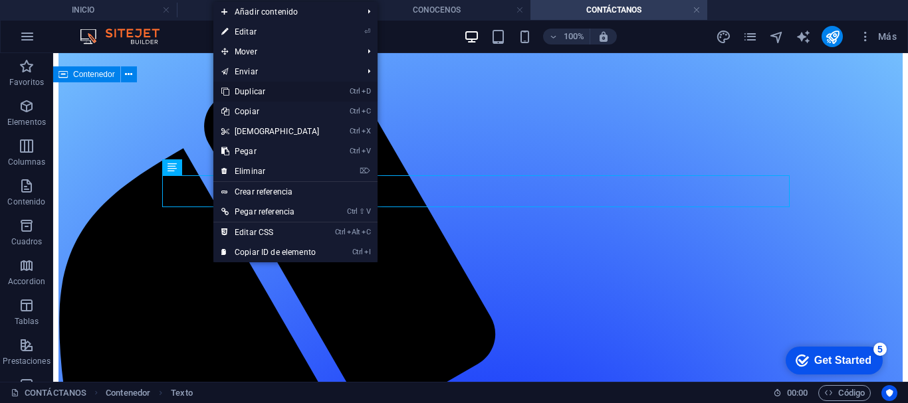
click at [243, 90] on link "Ctrl D Duplicar" at bounding box center [270, 92] width 114 height 20
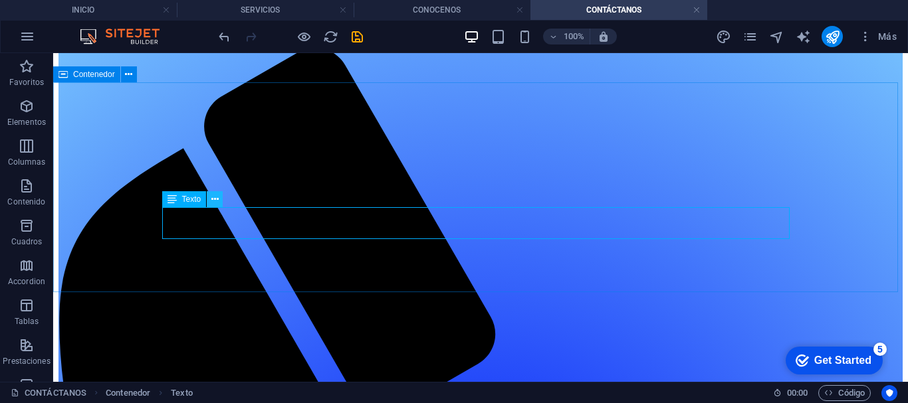
click at [214, 196] on icon at bounding box center [214, 200] width 7 height 14
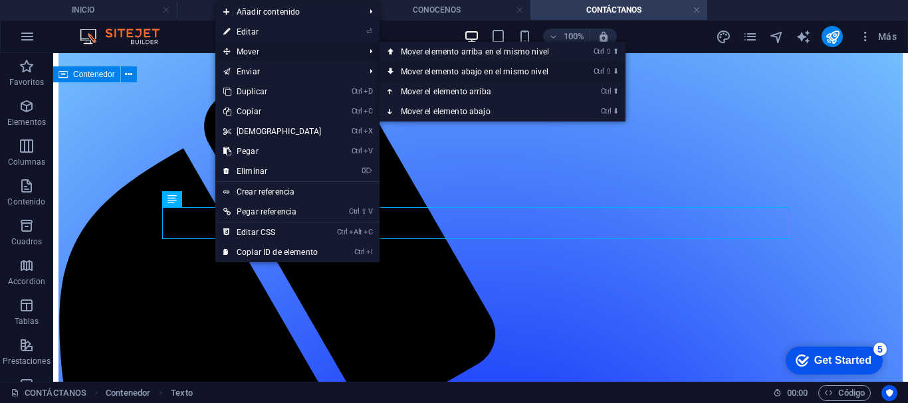
click at [395, 64] on link "Ctrl ⇧ ⬇ Mover elemento abajo en el mismo nivel" at bounding box center [477, 72] width 196 height 20
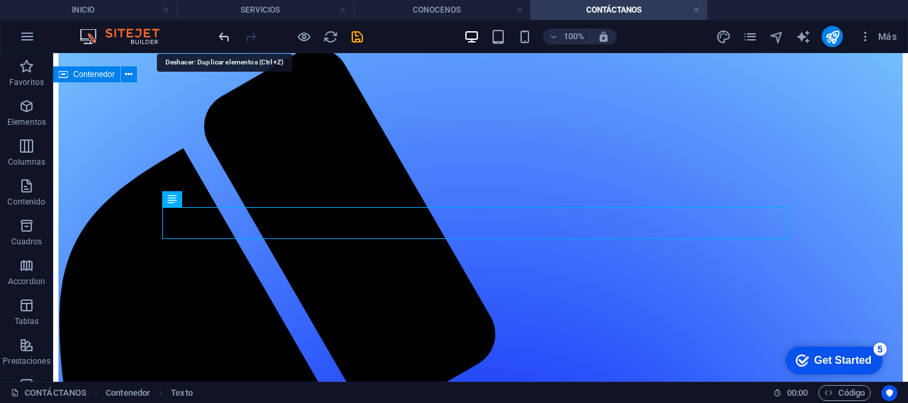
click at [225, 37] on icon "undo" at bounding box center [224, 36] width 15 height 15
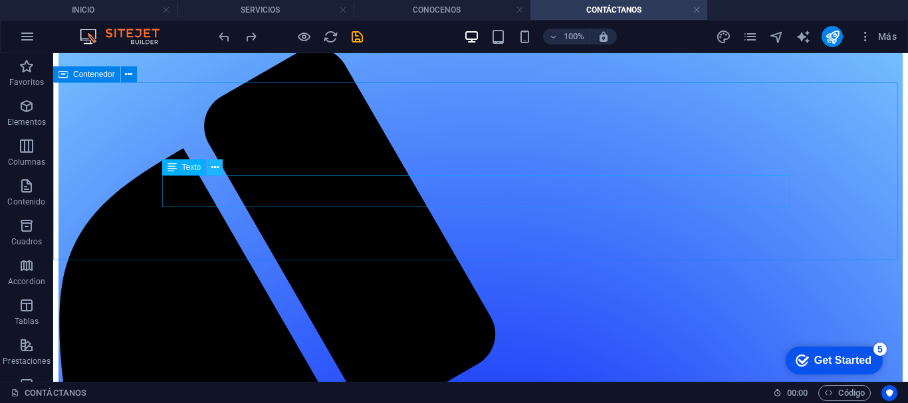
click at [215, 166] on icon at bounding box center [214, 168] width 7 height 14
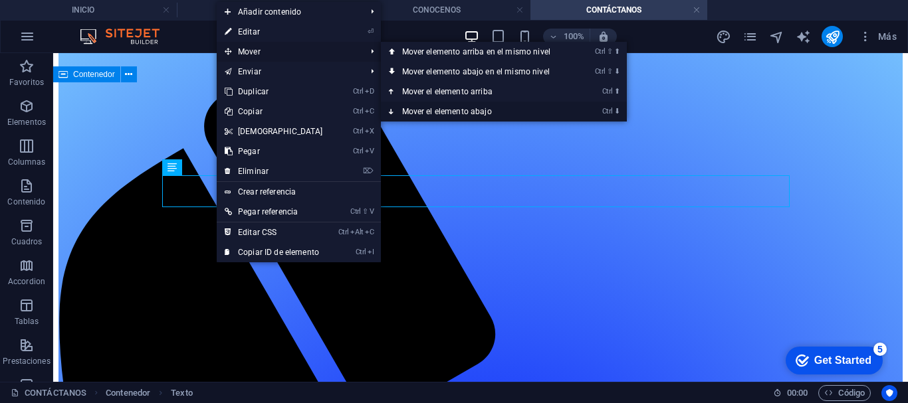
click at [406, 104] on link "Ctrl ⬇ Mover el elemento abajo" at bounding box center [479, 112] width 196 height 20
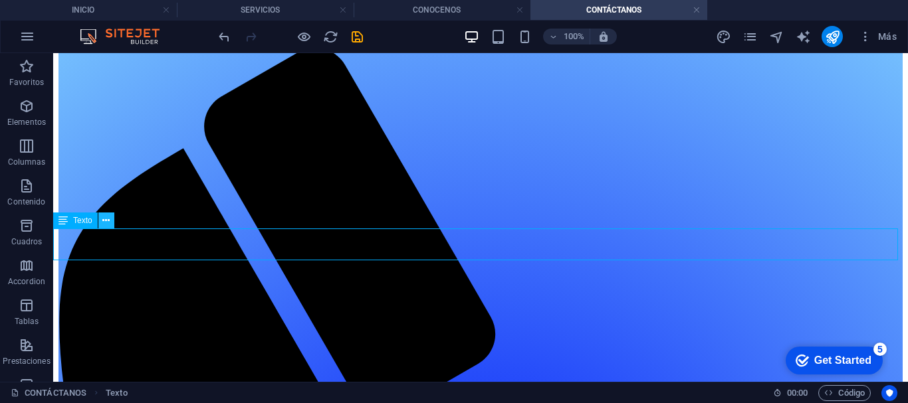
click at [103, 223] on icon at bounding box center [105, 221] width 7 height 14
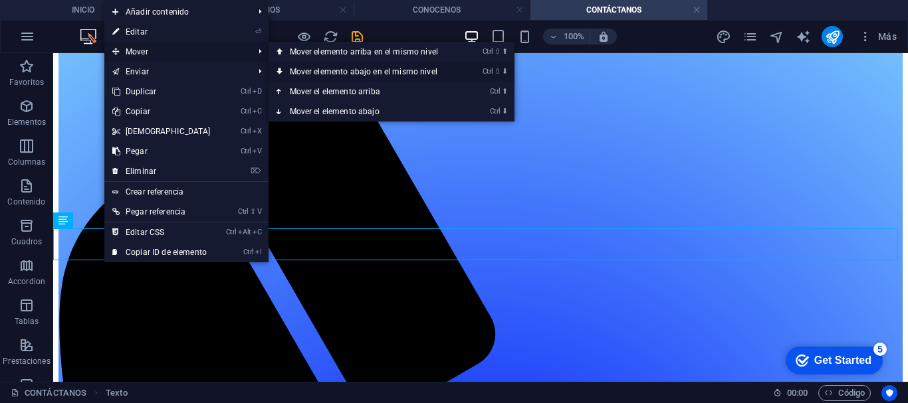
click at [285, 70] on link "Ctrl ⇧ ⬇ Mover elemento abajo en el mismo nivel" at bounding box center [366, 72] width 196 height 20
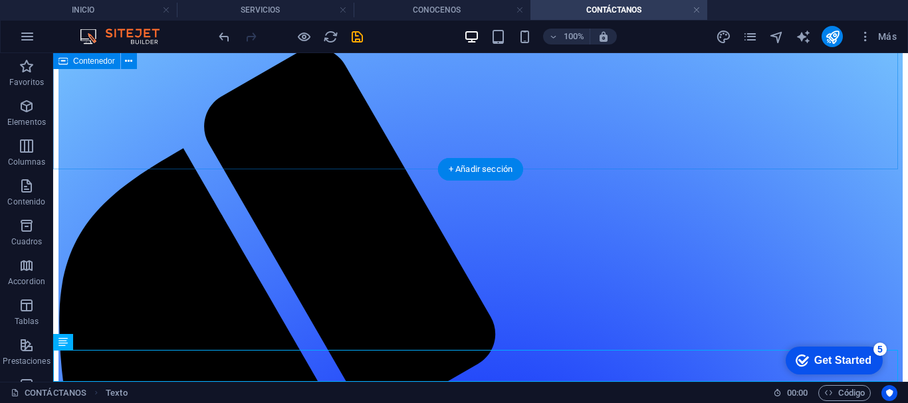
scroll to position [166, 0]
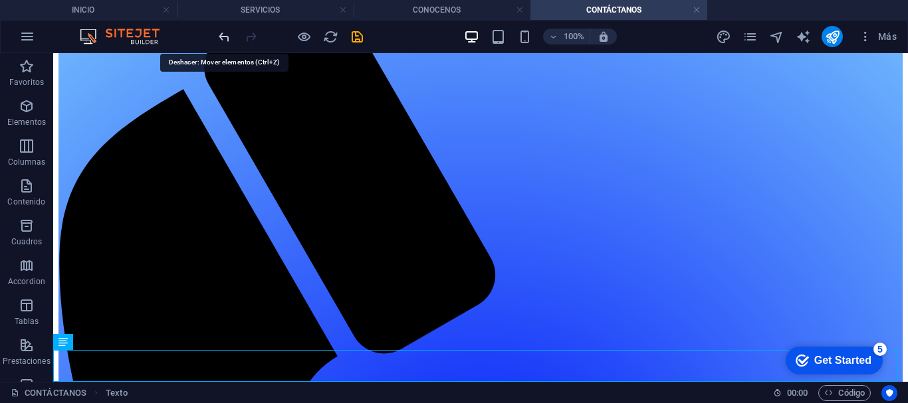
click at [227, 38] on icon "undo" at bounding box center [224, 36] width 15 height 15
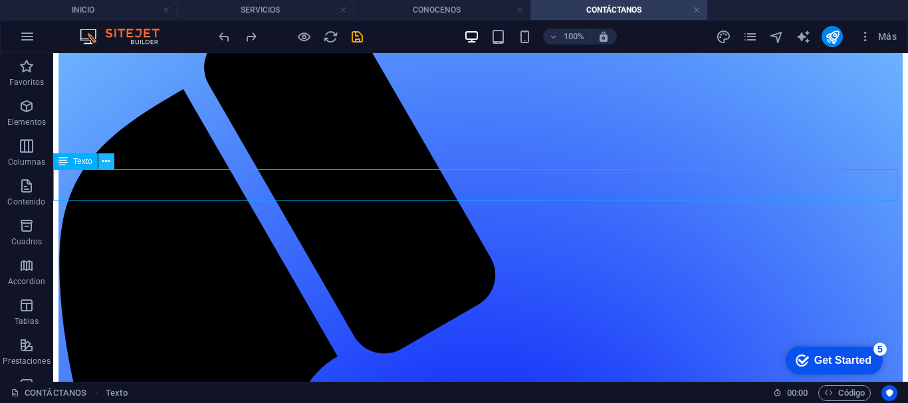
click at [106, 165] on icon at bounding box center [105, 162] width 7 height 14
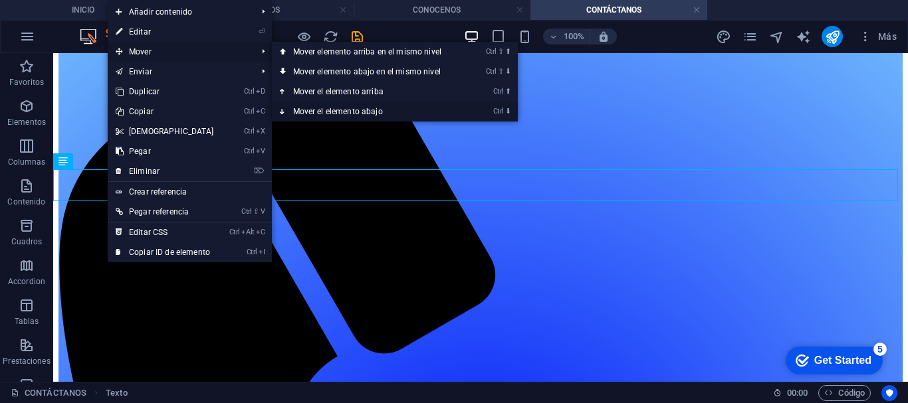
click at [302, 110] on link "Ctrl ⬇ Mover el elemento abajo" at bounding box center [370, 112] width 196 height 20
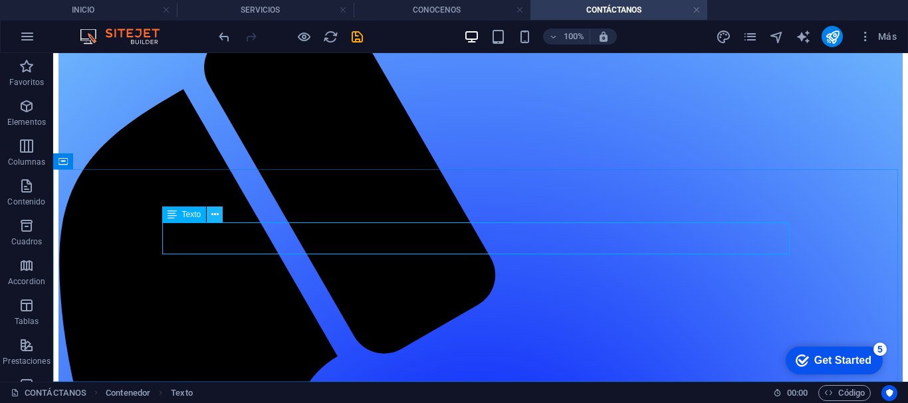
click at [214, 217] on icon at bounding box center [214, 215] width 7 height 14
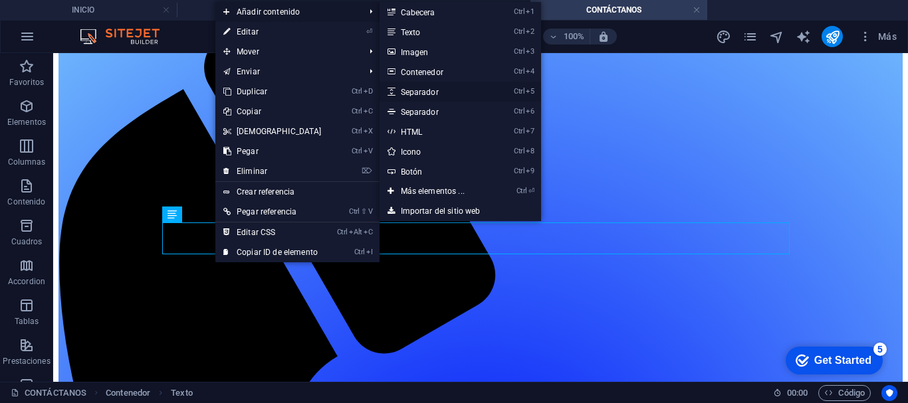
click at [391, 83] on icon at bounding box center [390, 92] width 7 height 20
select select "px"
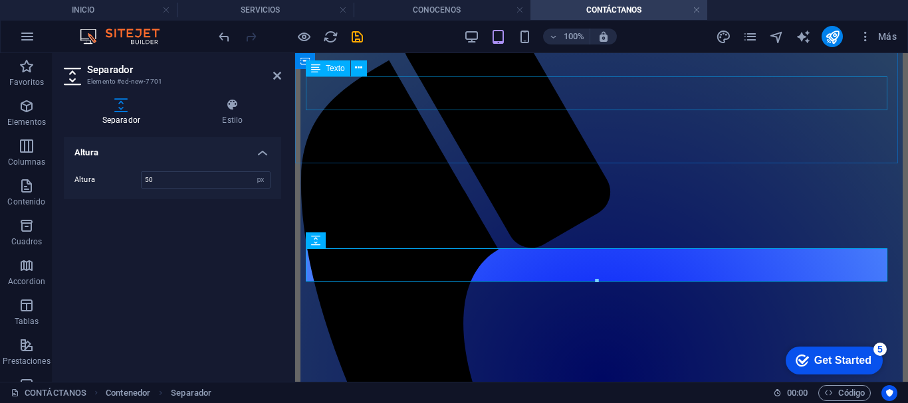
scroll to position [134, 0]
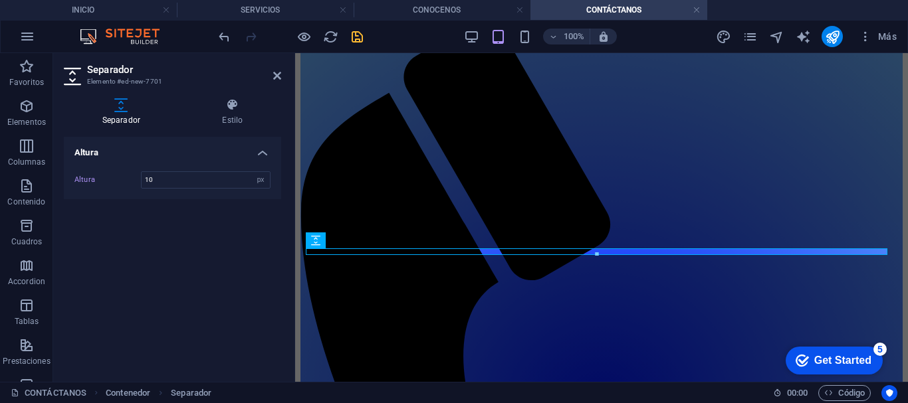
type input "10"
click at [357, 39] on icon "save" at bounding box center [356, 36] width 15 height 15
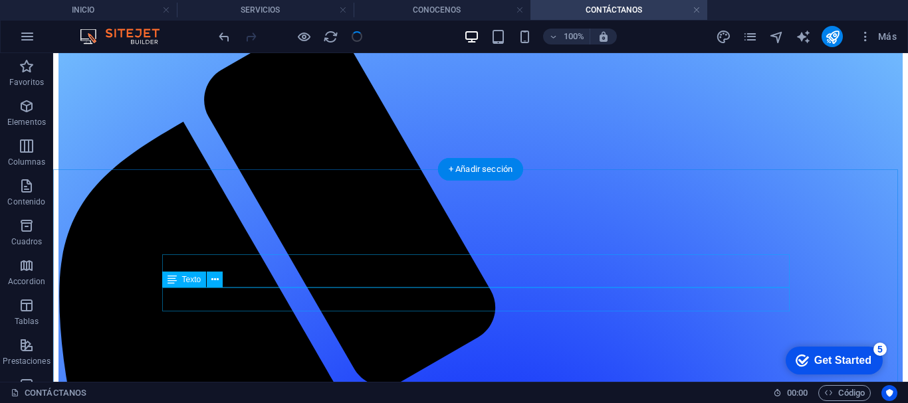
scroll to position [166, 0]
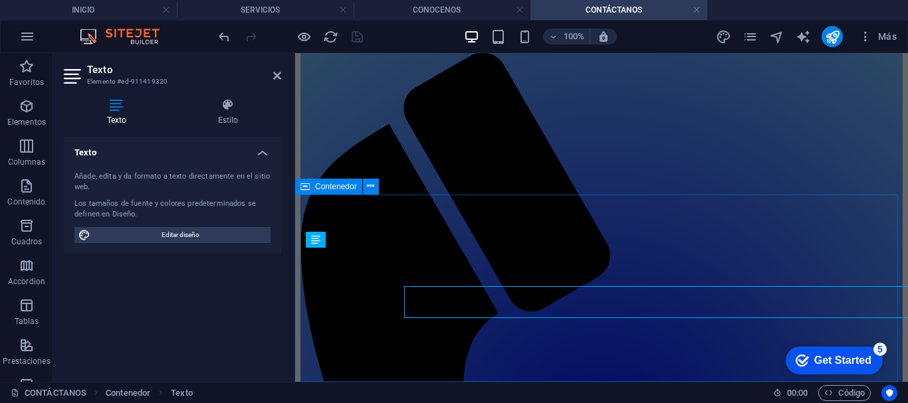
scroll to position [134, 0]
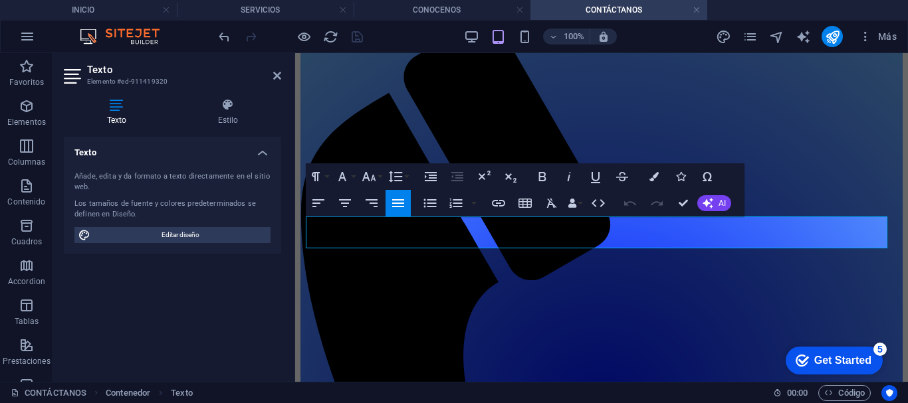
drag, startPoint x: 638, startPoint y: 241, endPoint x: 292, endPoint y: 225, distance: 345.9
click at [374, 171] on icon "button" at bounding box center [369, 177] width 16 height 16
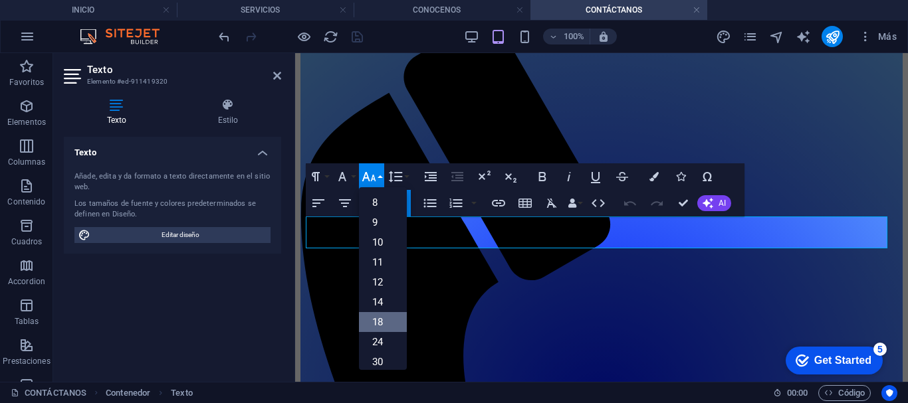
click at [369, 319] on link "18" at bounding box center [383, 322] width 48 height 20
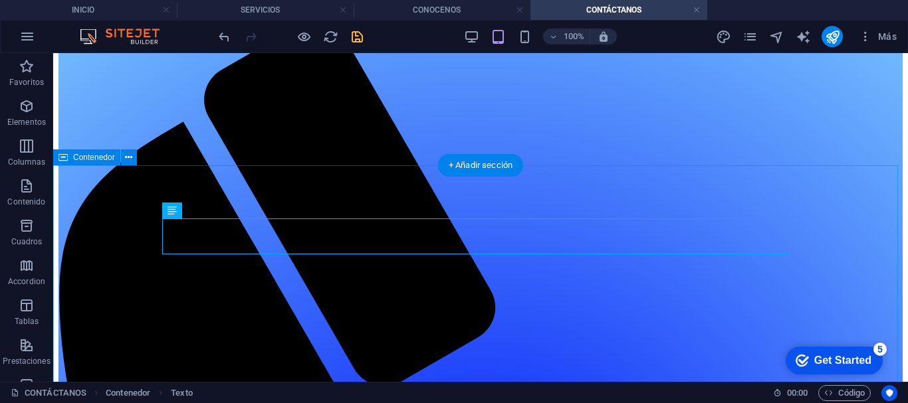
scroll to position [172, 0]
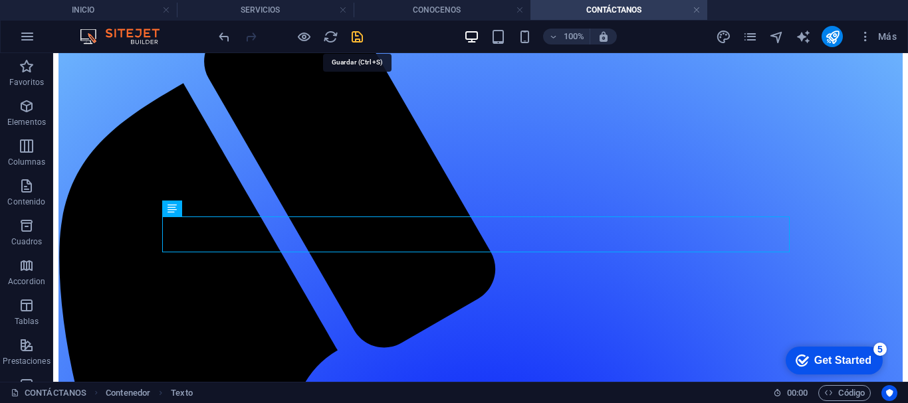
click at [359, 31] on icon "save" at bounding box center [356, 36] width 15 height 15
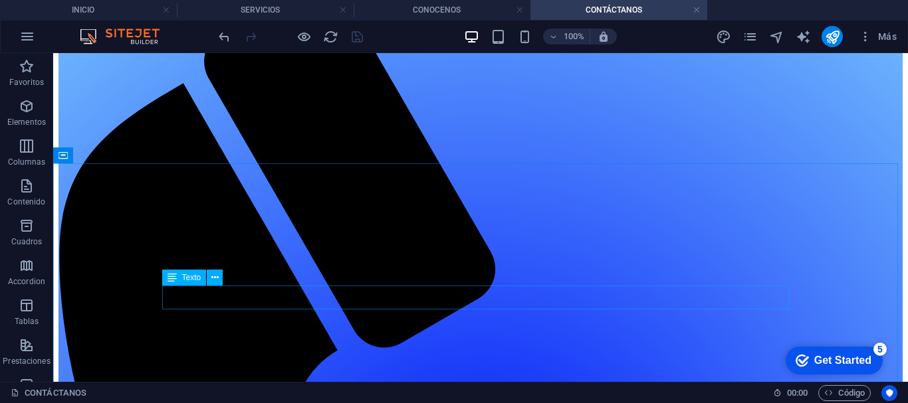
click at [171, 281] on icon at bounding box center [171, 278] width 9 height 16
click at [179, 278] on div "Texto" at bounding box center [184, 278] width 45 height 16
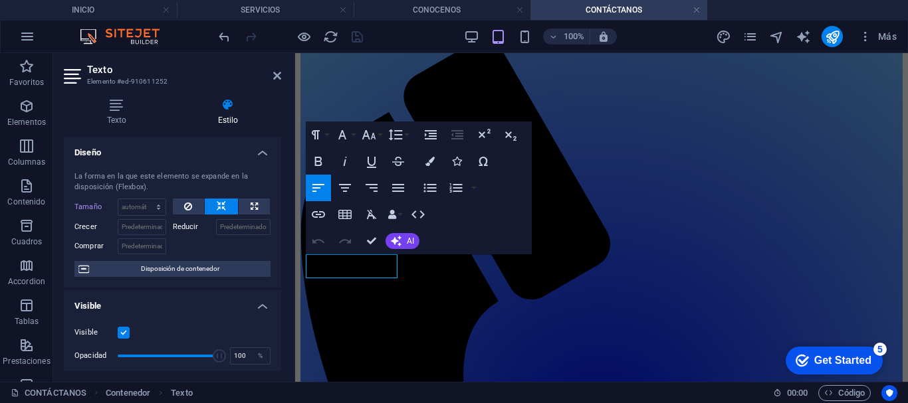
scroll to position [138, 0]
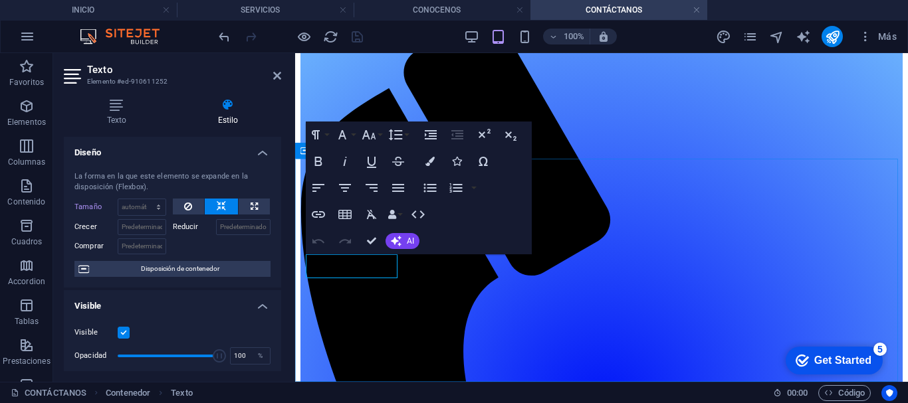
click at [343, 184] on icon "button" at bounding box center [345, 188] width 12 height 8
click at [318, 186] on icon "button" at bounding box center [318, 188] width 16 height 16
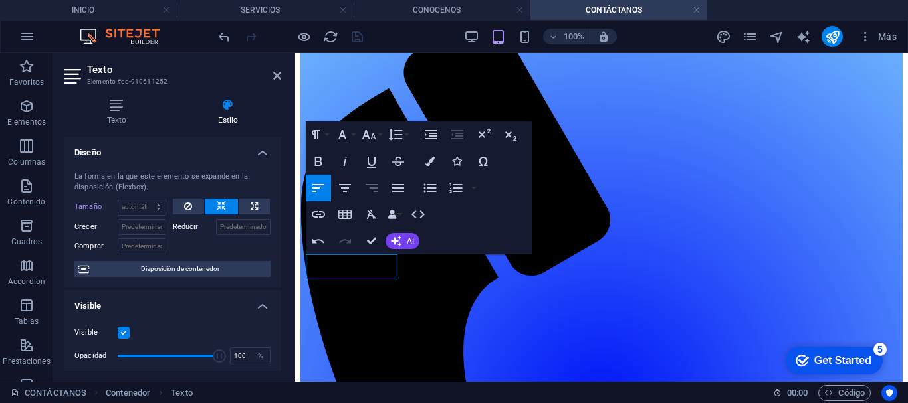
click at [371, 188] on icon "button" at bounding box center [371, 188] width 12 height 8
click at [316, 185] on icon "button" at bounding box center [318, 188] width 12 height 8
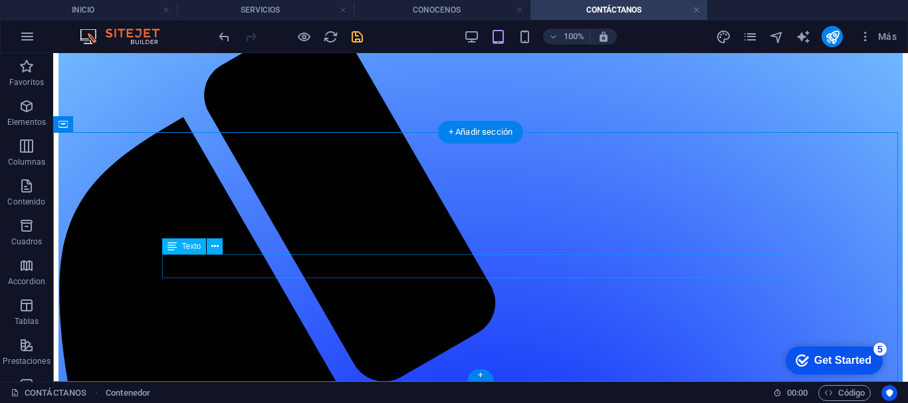
scroll to position [203, 0]
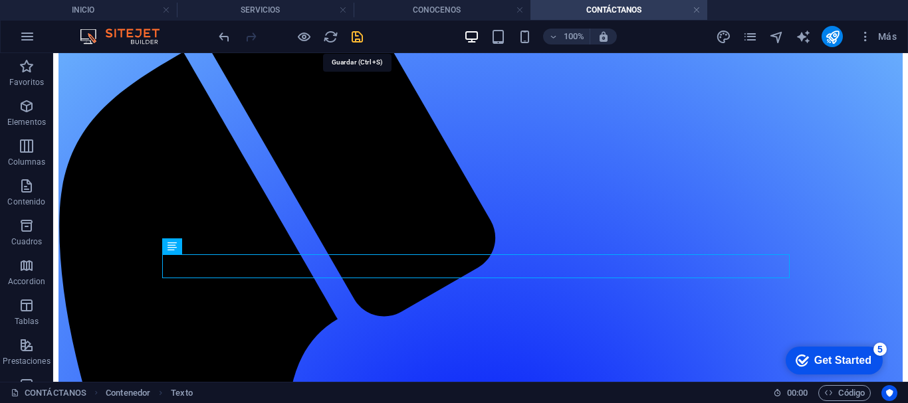
click at [353, 35] on icon "save" at bounding box center [356, 36] width 15 height 15
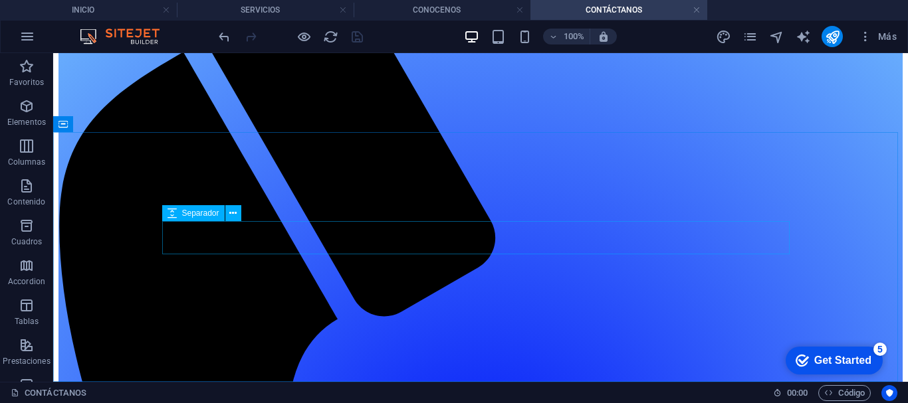
click at [201, 215] on span "Separador" at bounding box center [200, 213] width 37 height 8
select select "px"
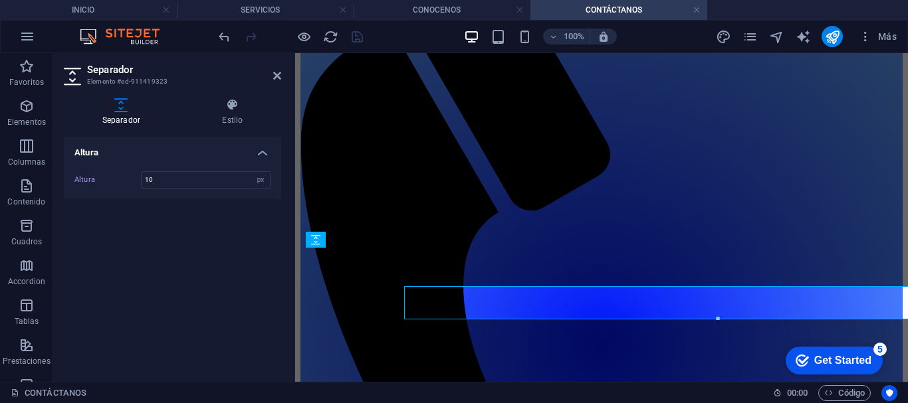
scroll to position [138, 0]
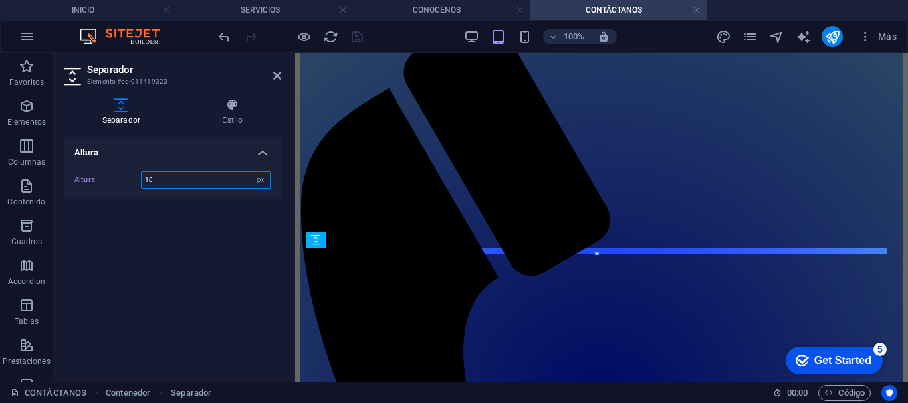
drag, startPoint x: 175, startPoint y: 178, endPoint x: 144, endPoint y: 178, distance: 31.9
click at [144, 178] on input "10" at bounding box center [206, 180] width 128 height 16
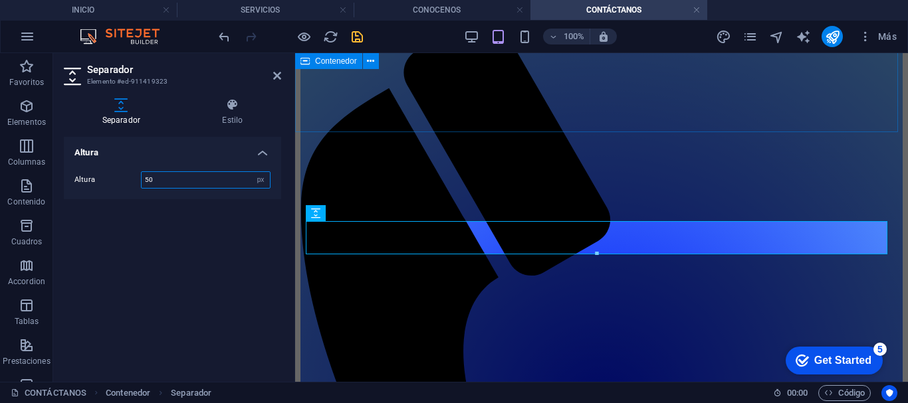
scroll to position [165, 0]
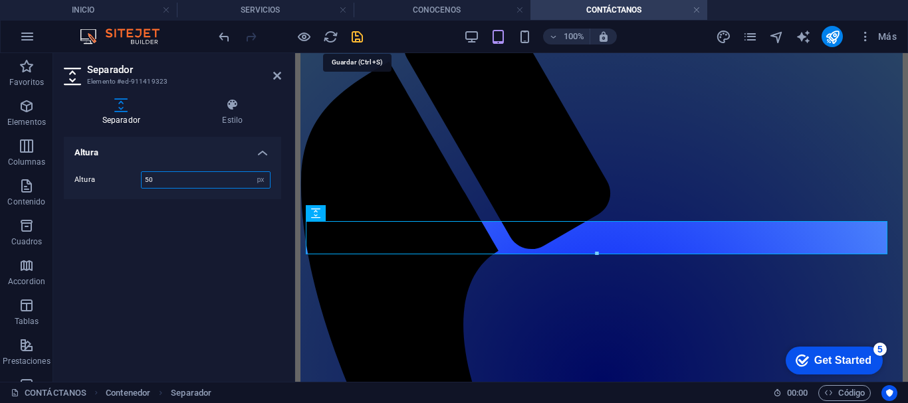
type input "50"
click at [357, 31] on icon "save" at bounding box center [356, 36] width 15 height 15
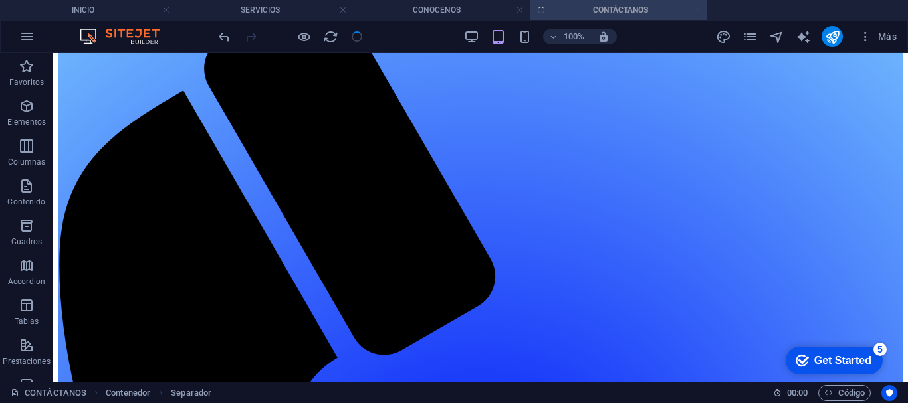
scroll to position [203, 0]
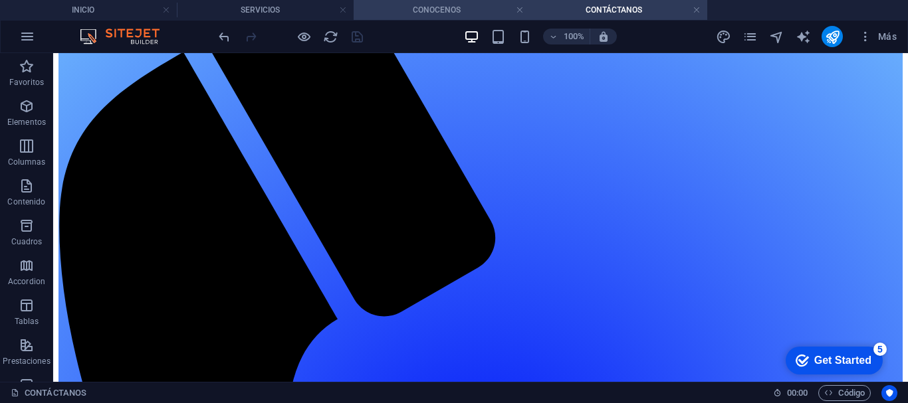
click at [442, 5] on h4 "CONOCENOS" at bounding box center [441, 10] width 177 height 15
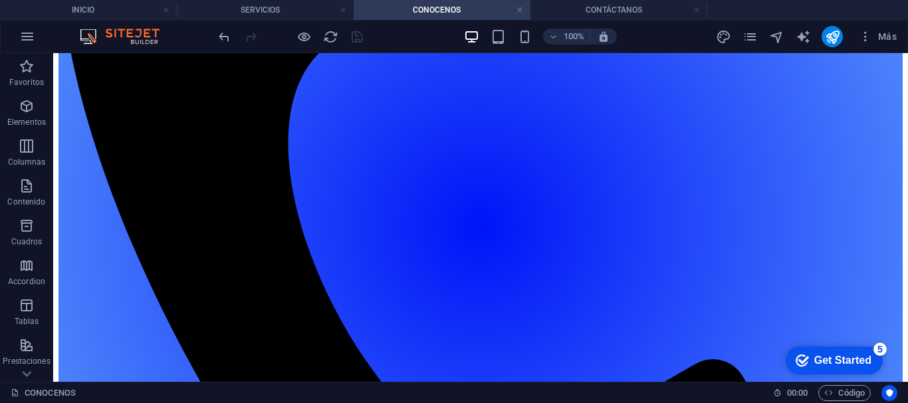
scroll to position [486, 0]
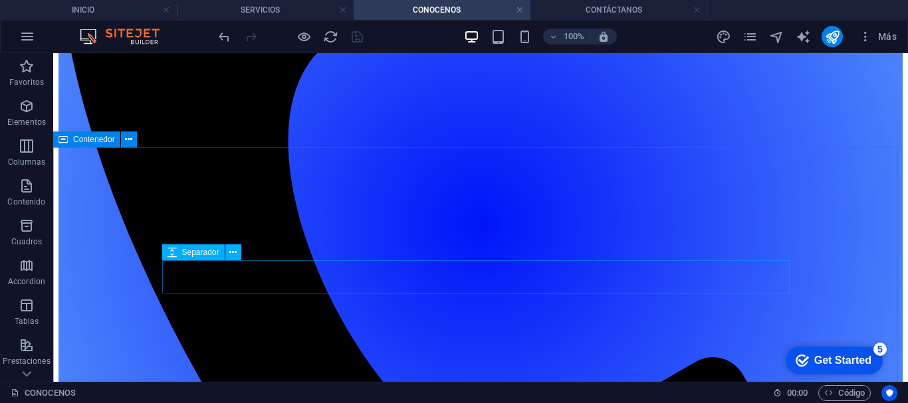
click at [211, 253] on span "Separador" at bounding box center [200, 252] width 37 height 8
select select "px"
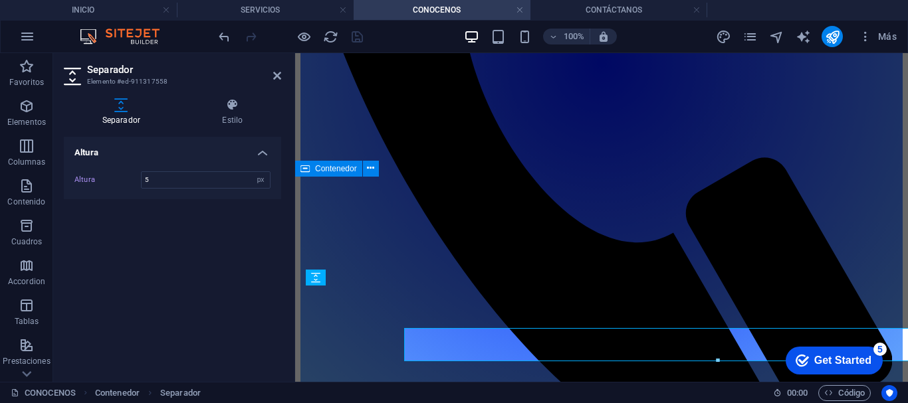
scroll to position [418, 0]
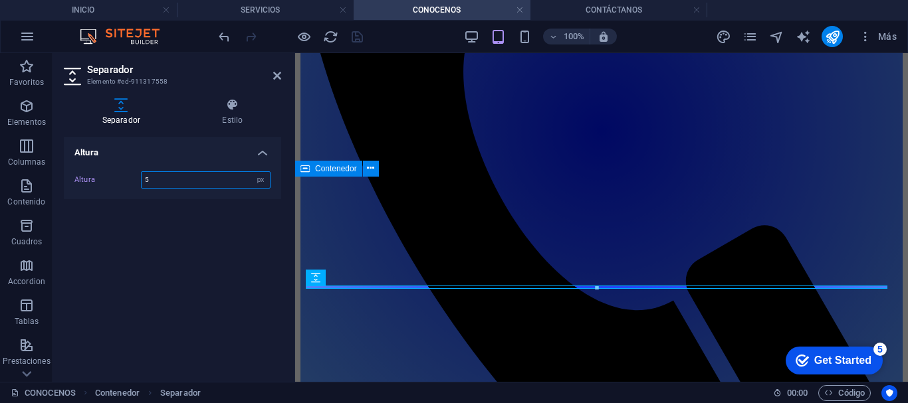
drag, startPoint x: 153, startPoint y: 184, endPoint x: 144, endPoint y: 183, distance: 9.3
click at [144, 183] on input "5" at bounding box center [206, 180] width 128 height 16
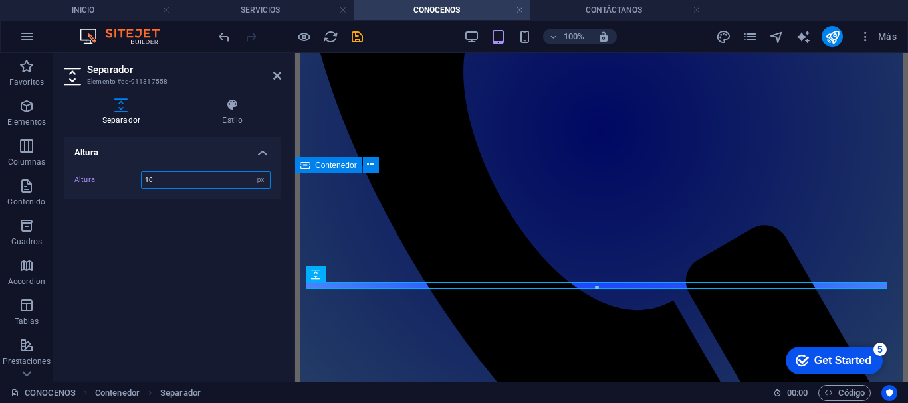
scroll to position [421, 0]
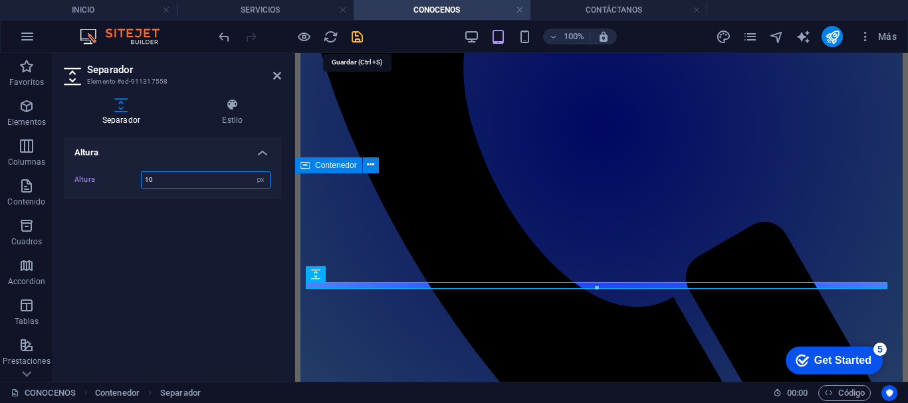
type input "10"
click at [352, 39] on icon "save" at bounding box center [356, 36] width 15 height 15
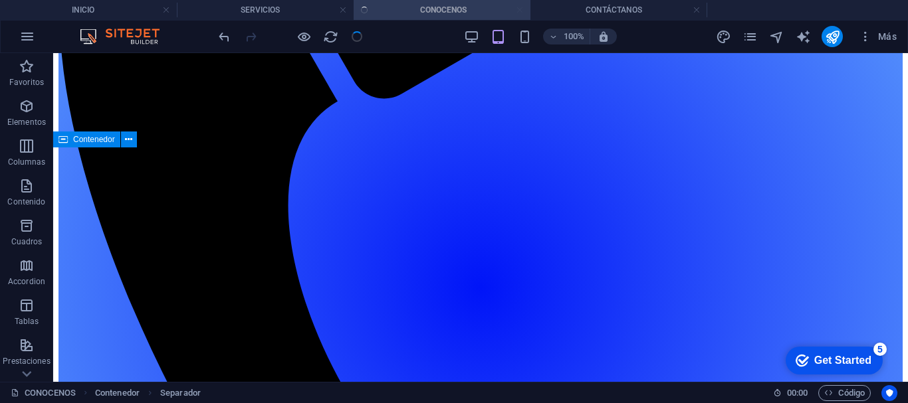
scroll to position [486, 0]
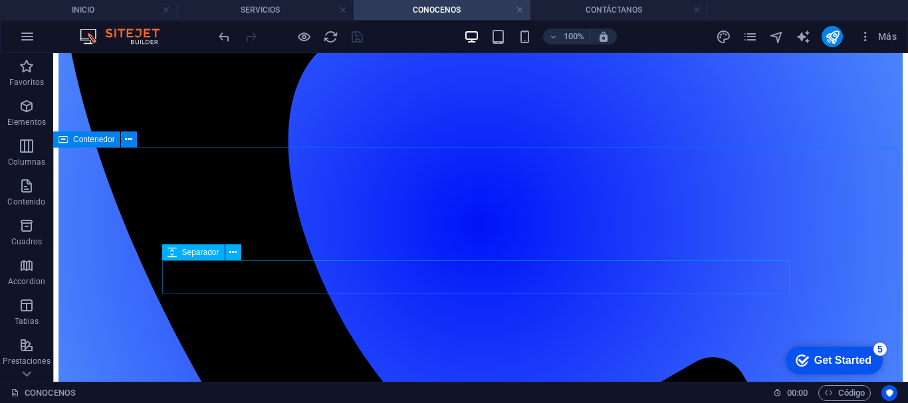
click at [199, 248] on span "Separador" at bounding box center [200, 252] width 37 height 8
select select "px"
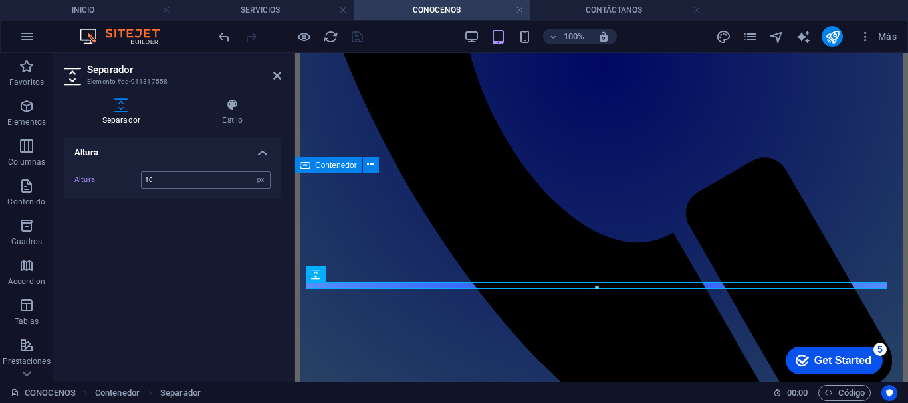
scroll to position [421, 0]
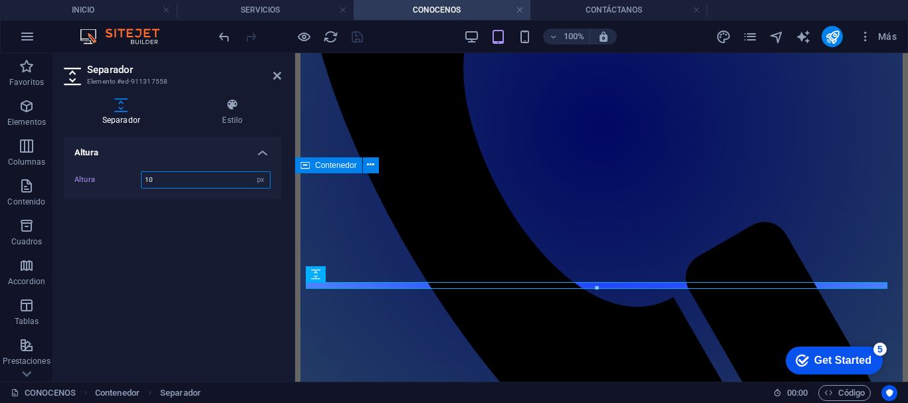
drag, startPoint x: 164, startPoint y: 179, endPoint x: 142, endPoint y: 179, distance: 21.9
click at [142, 179] on input "10" at bounding box center [206, 180] width 128 height 16
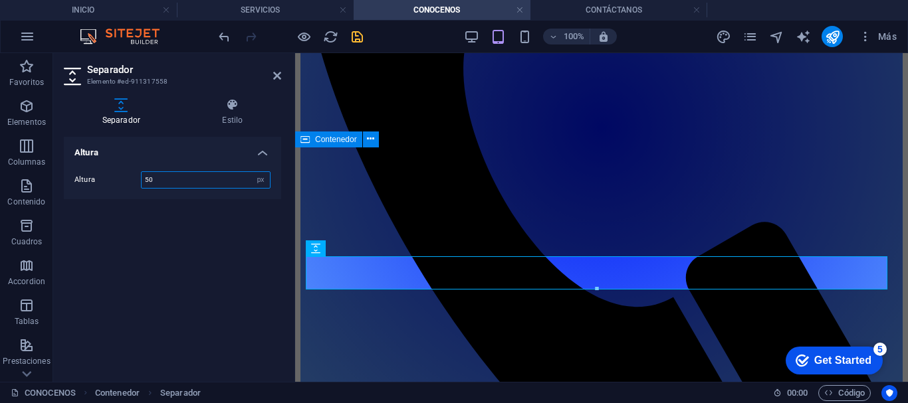
scroll to position [447, 0]
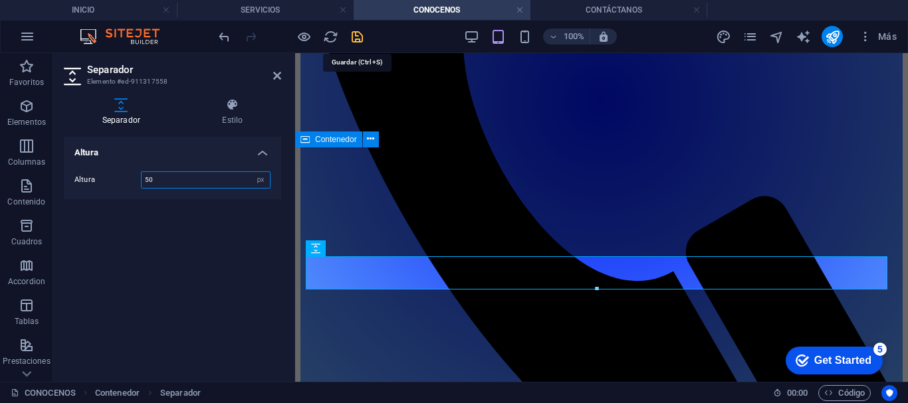
type input "50"
click at [359, 37] on icon "save" at bounding box center [356, 36] width 15 height 15
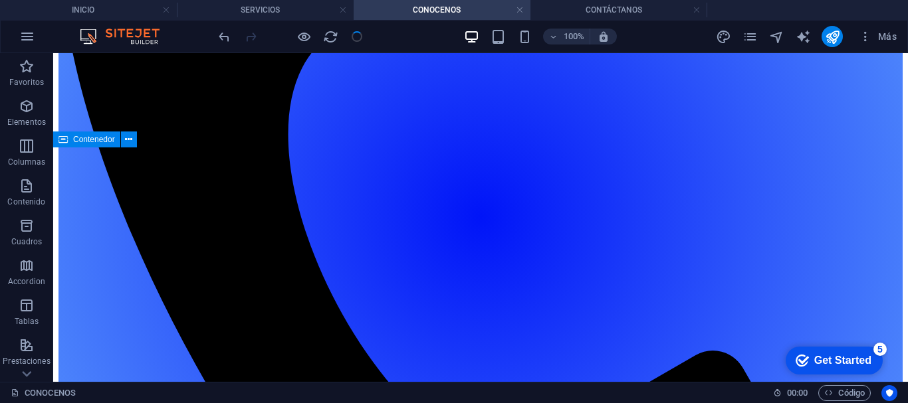
scroll to position [486, 0]
